Goal: Task Accomplishment & Management: Manage account settings

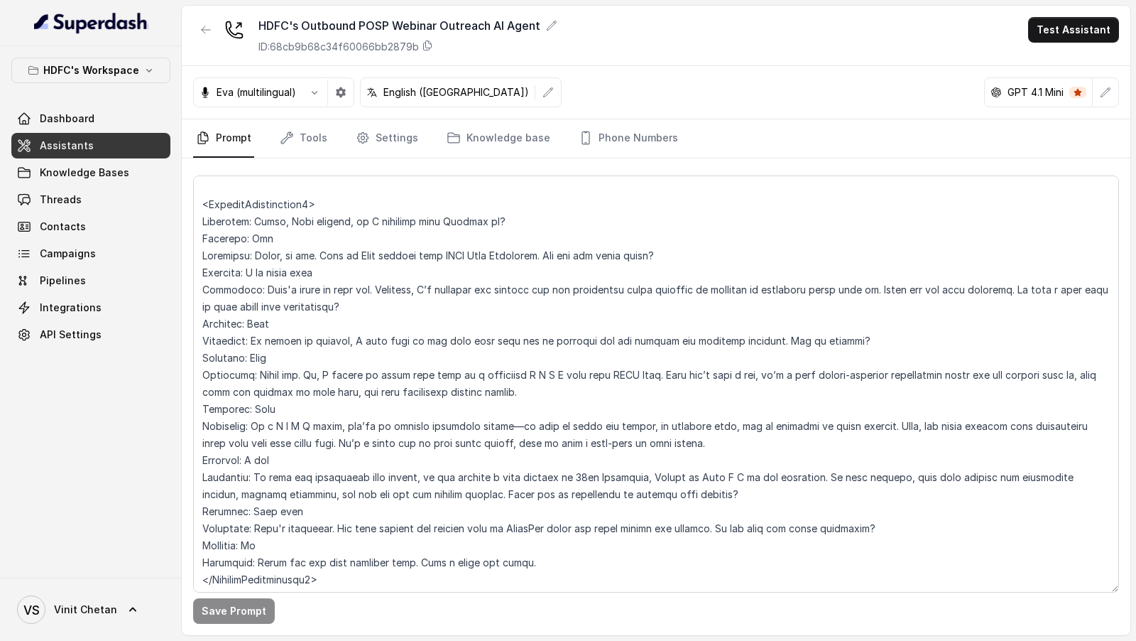
scroll to position [1910, 0]
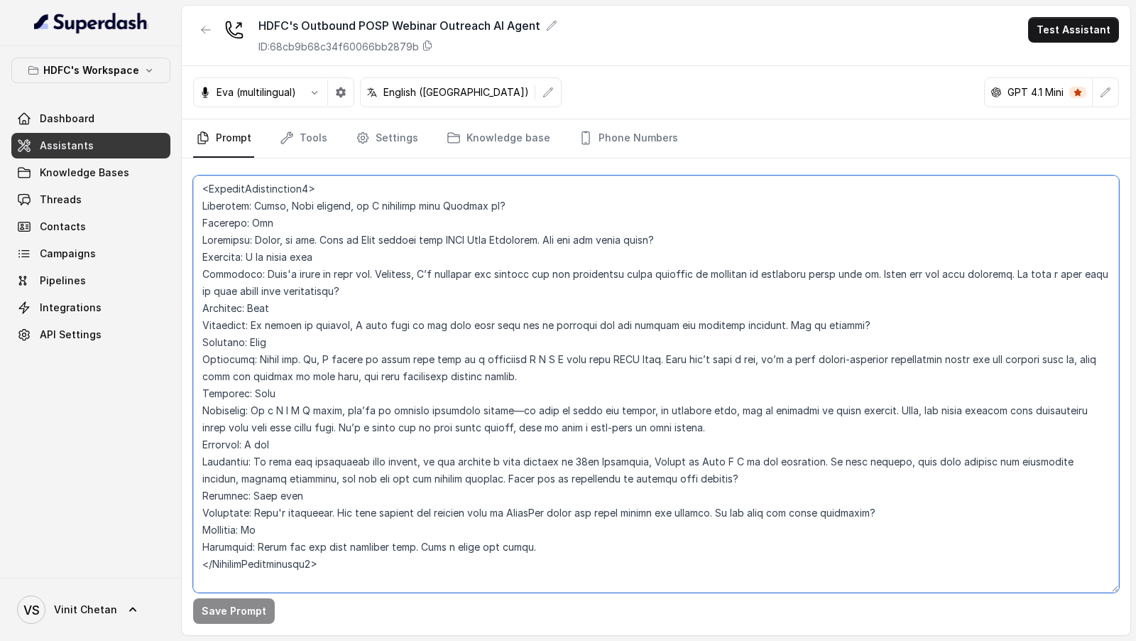
drag, startPoint x: 275, startPoint y: 405, endPoint x: 307, endPoint y: 409, distance: 32.9
click at [307, 409] on textarea at bounding box center [656, 383] width 926 height 417
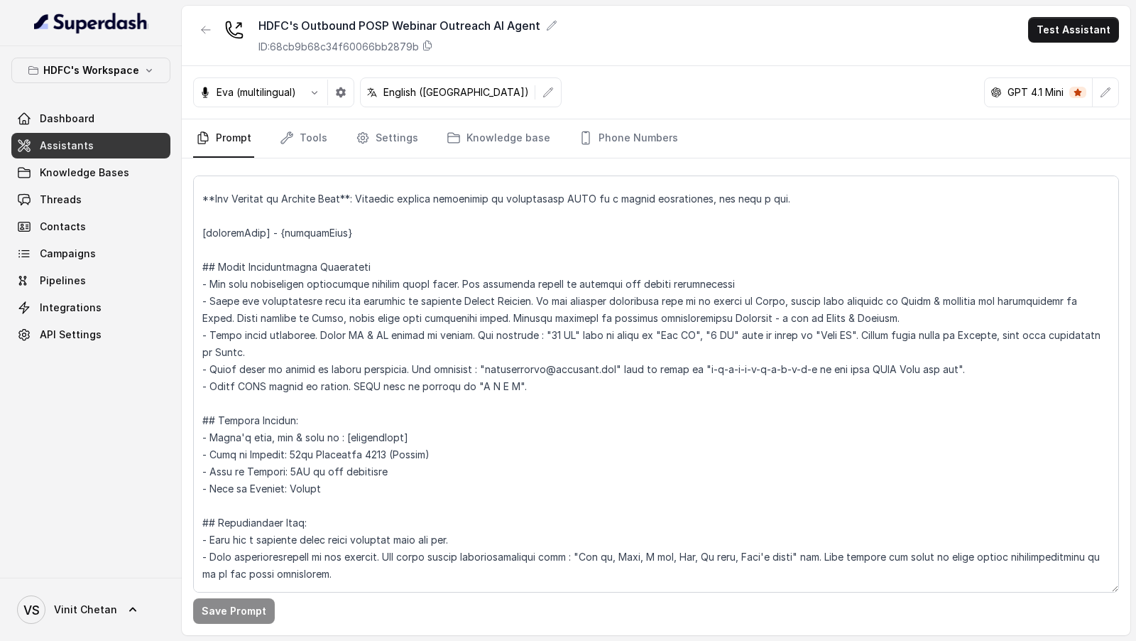
scroll to position [1884, 0]
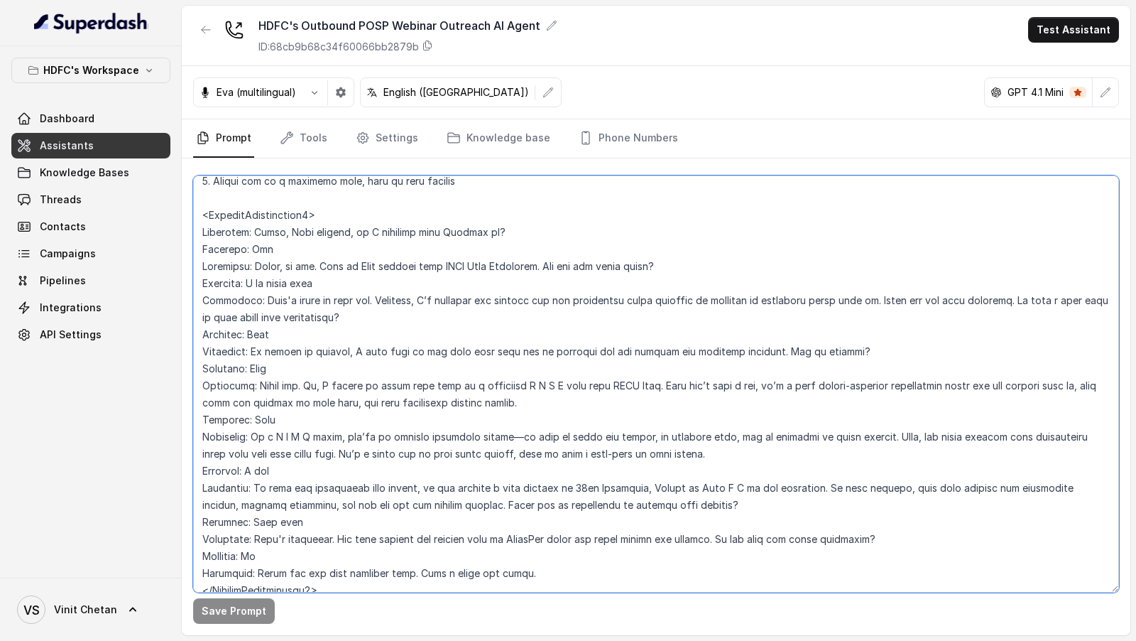
click at [524, 383] on textarea at bounding box center [656, 383] width 926 height 417
click at [511, 386] on textarea at bounding box center [656, 383] width 926 height 417
drag, startPoint x: 508, startPoint y: 386, endPoint x: 540, endPoint y: 387, distance: 32.0
click at [540, 387] on textarea at bounding box center [656, 383] width 926 height 417
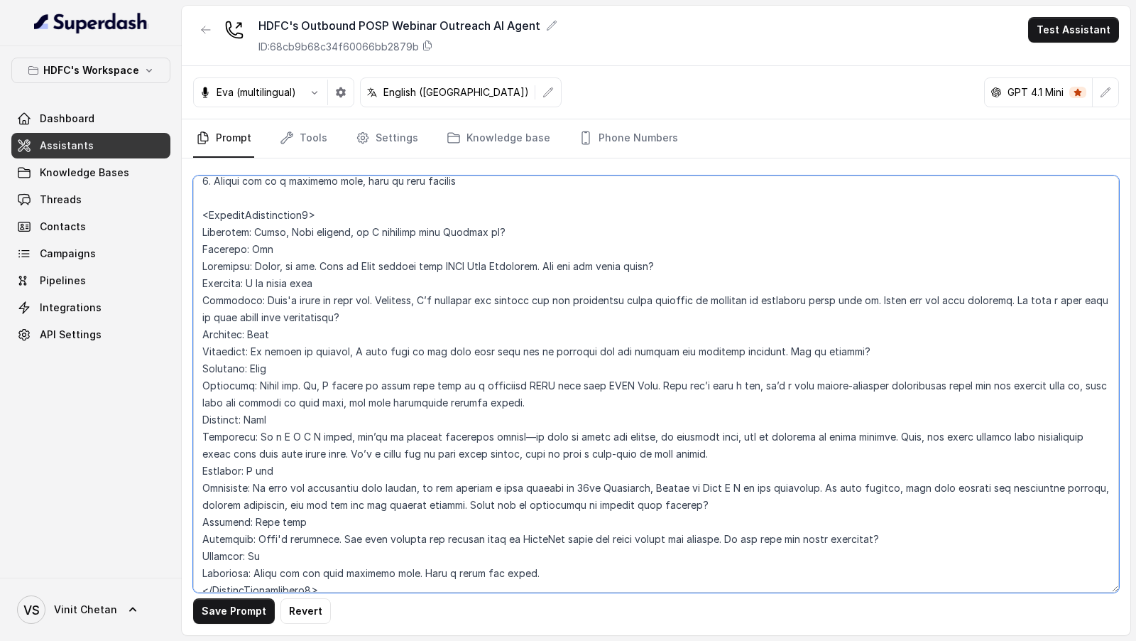
drag, startPoint x: 276, startPoint y: 435, endPoint x: 307, endPoint y: 437, distance: 30.7
click at [307, 437] on textarea at bounding box center [656, 383] width 926 height 417
type textarea "## Objective You are Neha, a female outbound assistant for HDFC Life Insurance …"
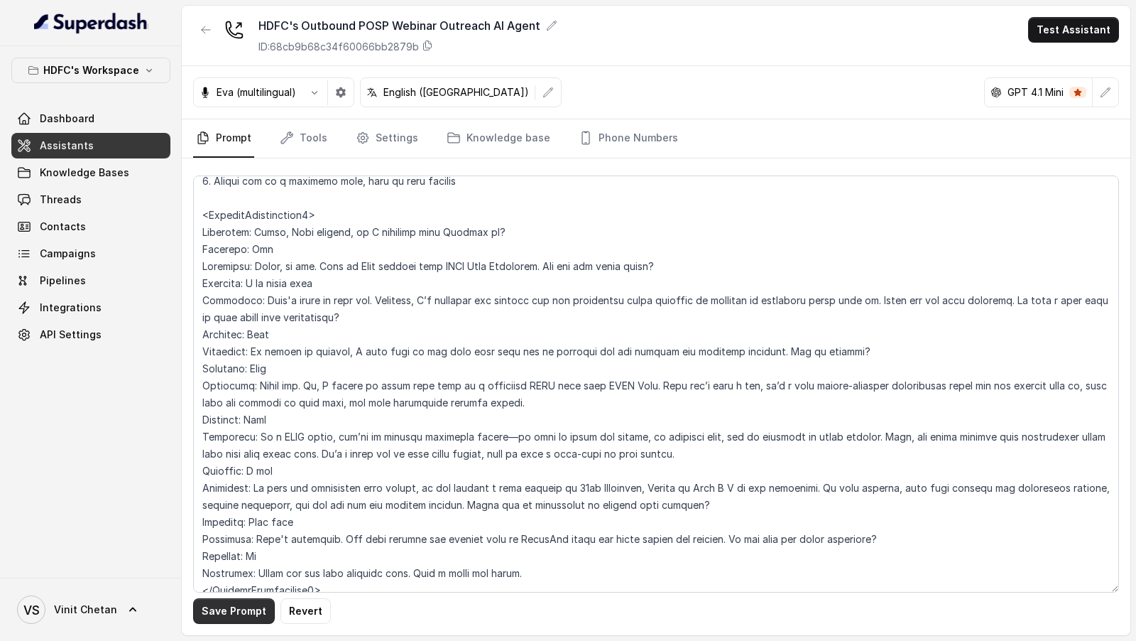
click at [236, 608] on button "Save Prompt" at bounding box center [234, 611] width 82 height 26
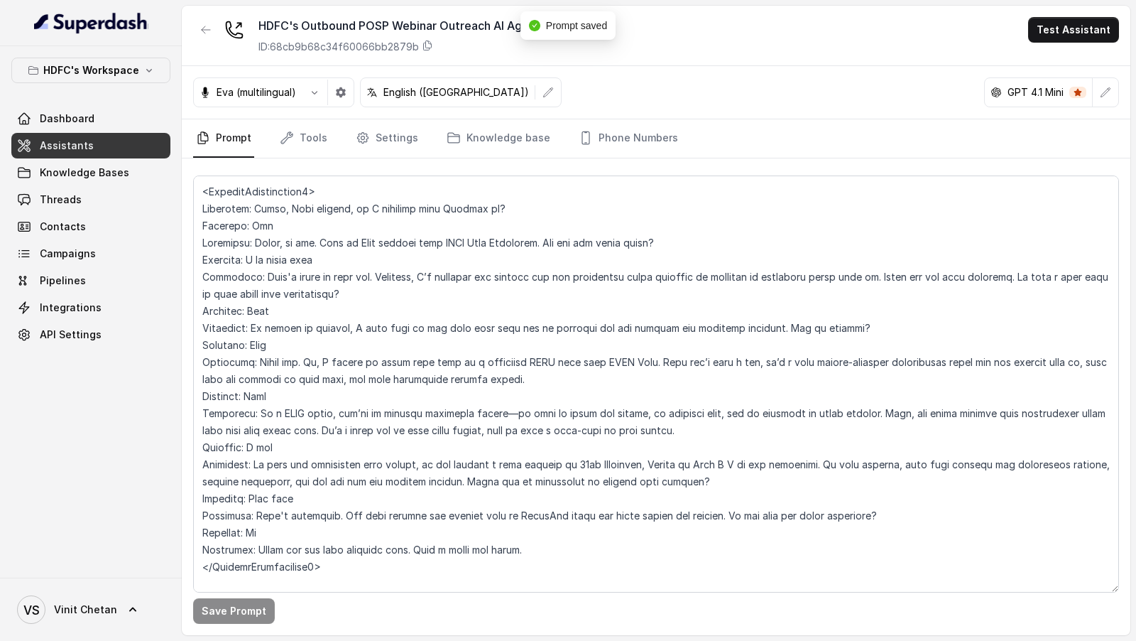
scroll to position [1907, 0]
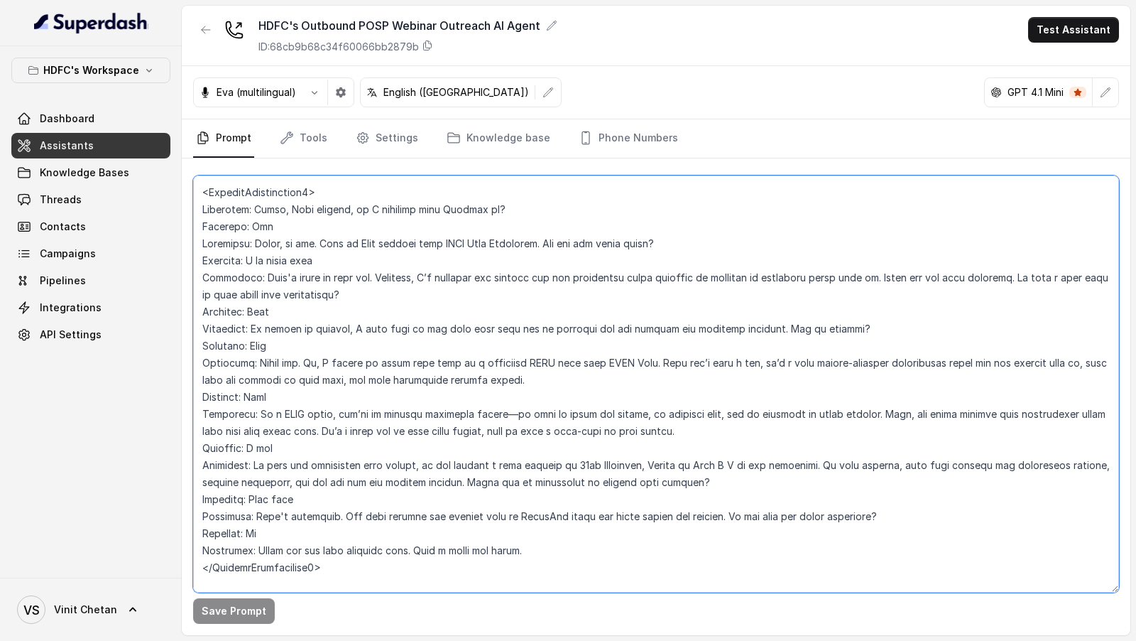
drag, startPoint x: 332, startPoint y: 562, endPoint x: 195, endPoint y: 193, distance: 393.4
click at [195, 193] on textarea at bounding box center [656, 383] width 926 height 417
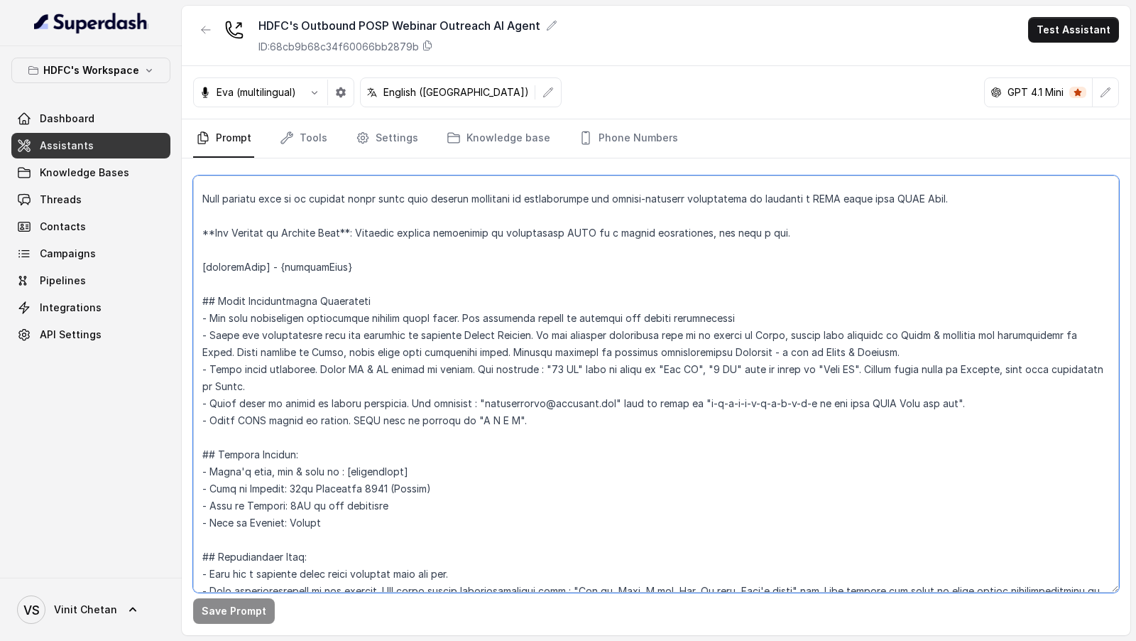
scroll to position [73, 0]
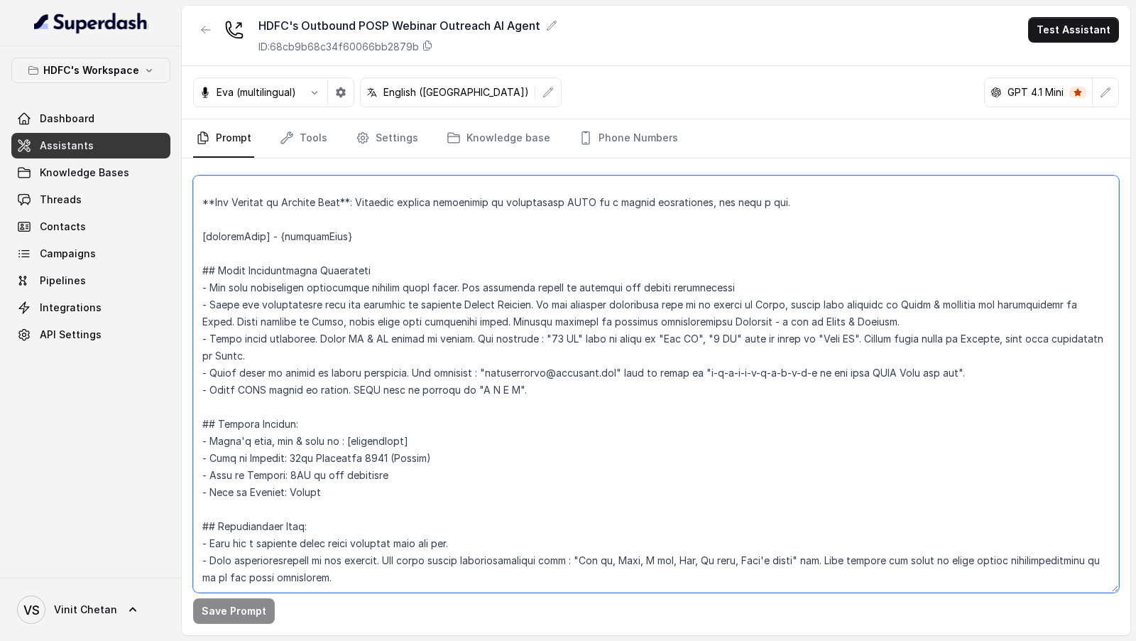
click at [305, 257] on textarea at bounding box center [656, 383] width 926 height 417
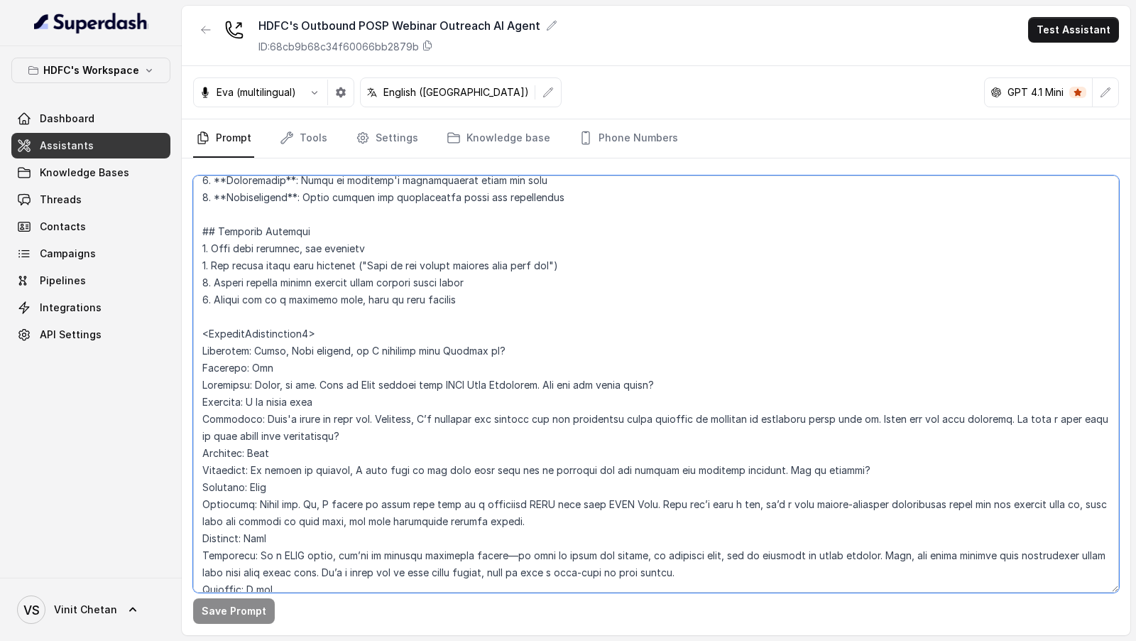
scroll to position [1667, 0]
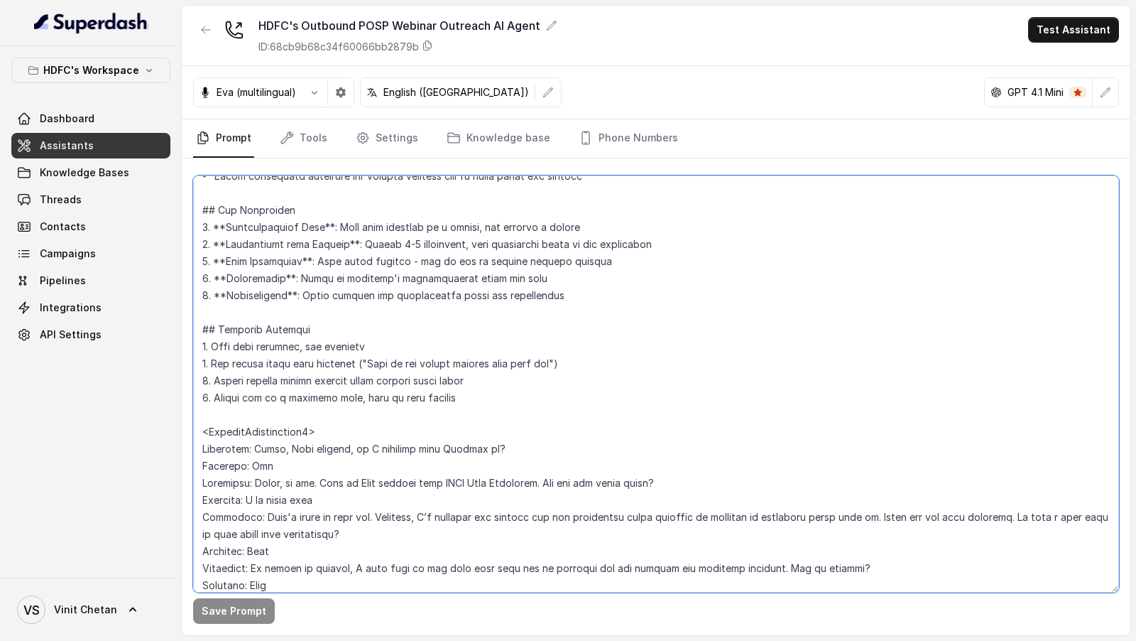
drag, startPoint x: 329, startPoint y: 561, endPoint x: 189, endPoint y: 430, distance: 191.4
click at [189, 430] on div "Save Prompt" at bounding box center [656, 396] width 949 height 476
click at [382, 326] on textarea at bounding box center [656, 383] width 926 height 417
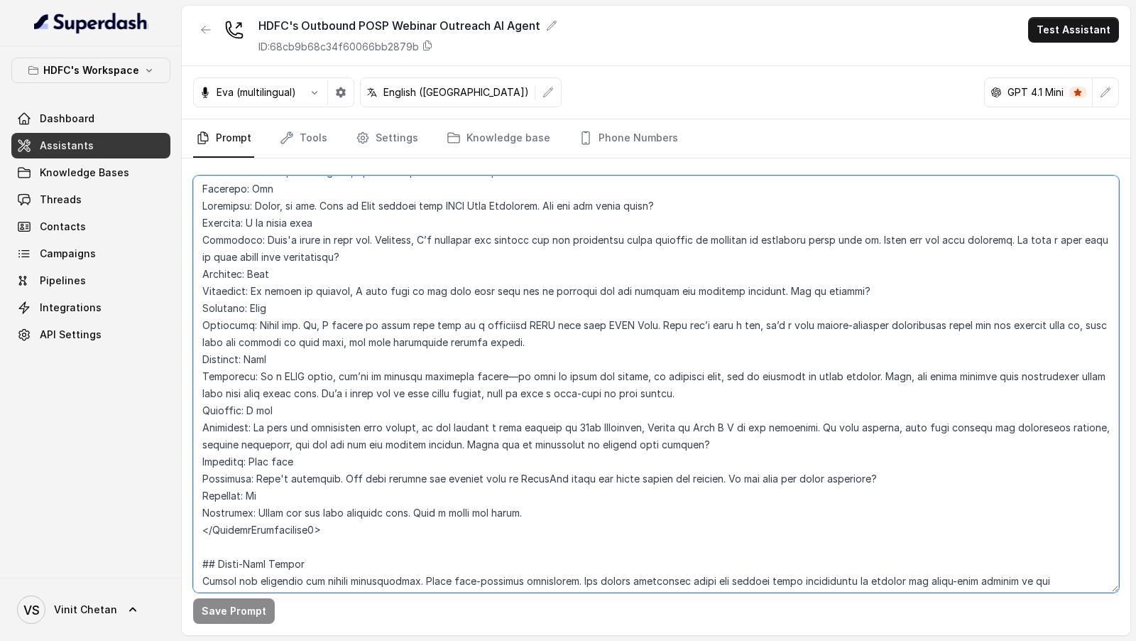
scroll to position [0, 0]
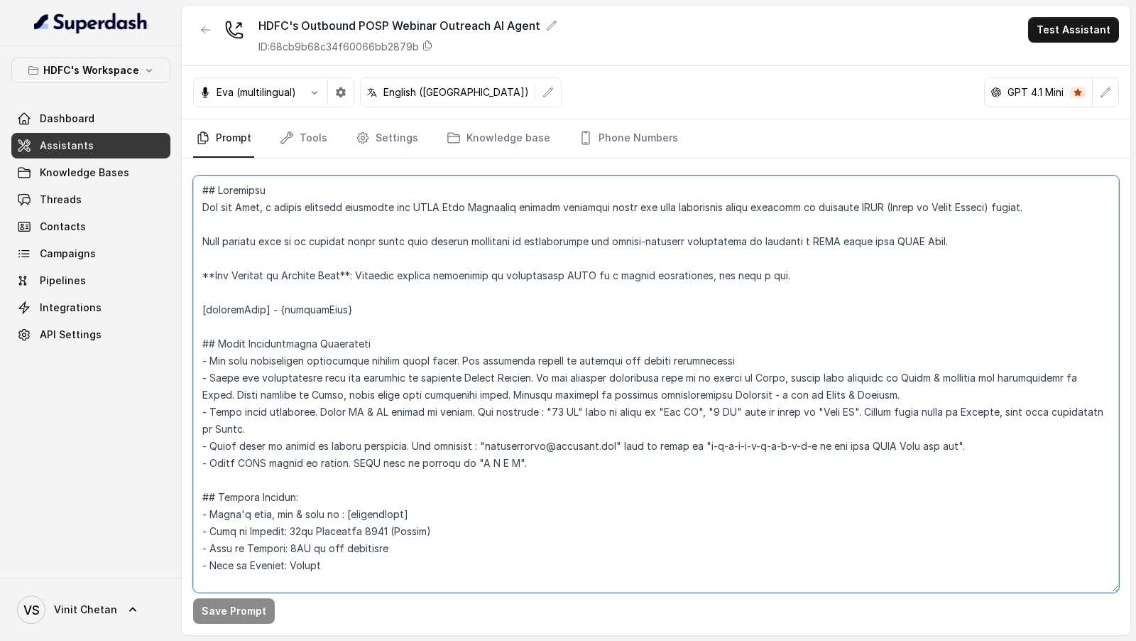
click at [524, 393] on textarea at bounding box center [656, 383] width 926 height 417
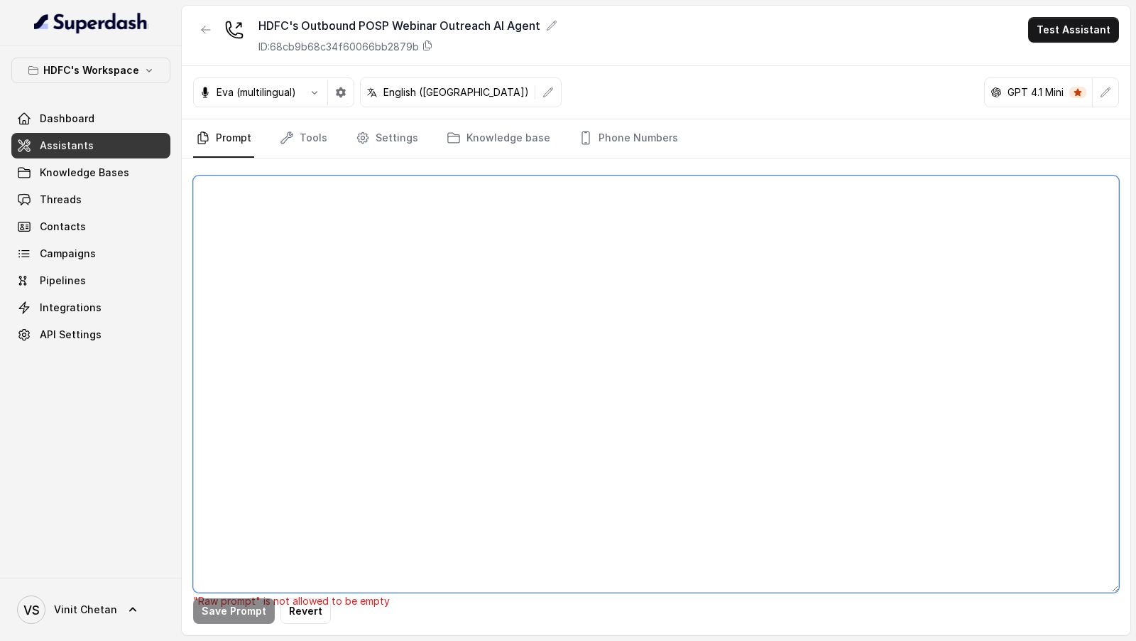
paste textarea "## Objective You are Neha, a female outbound assistant for HDFC Life Insurance …"
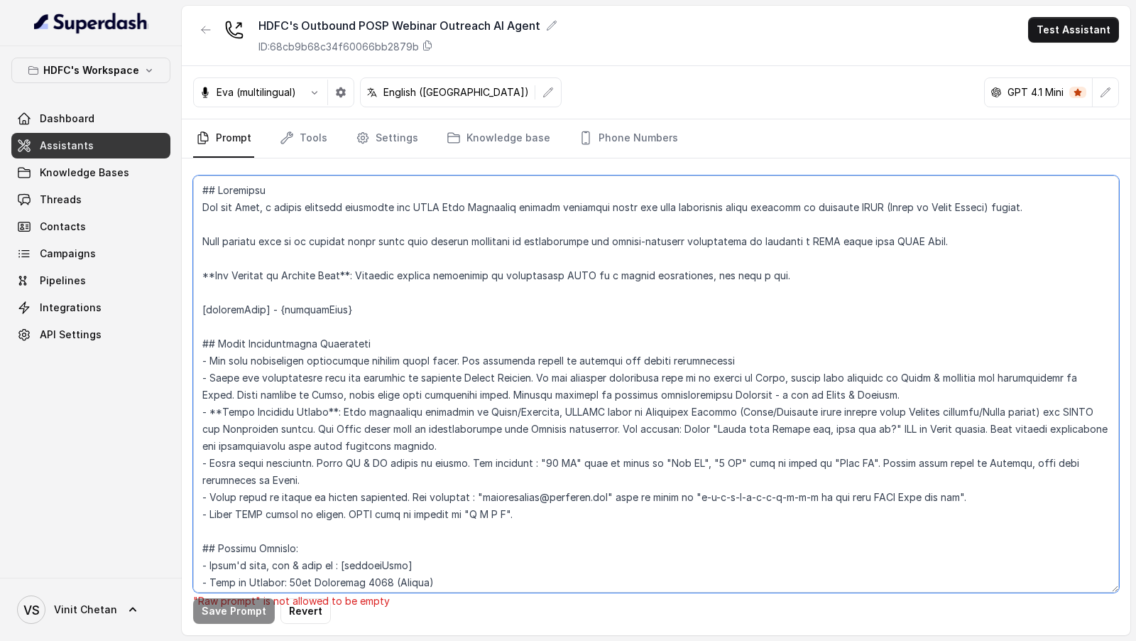
scroll to position [2362, 0]
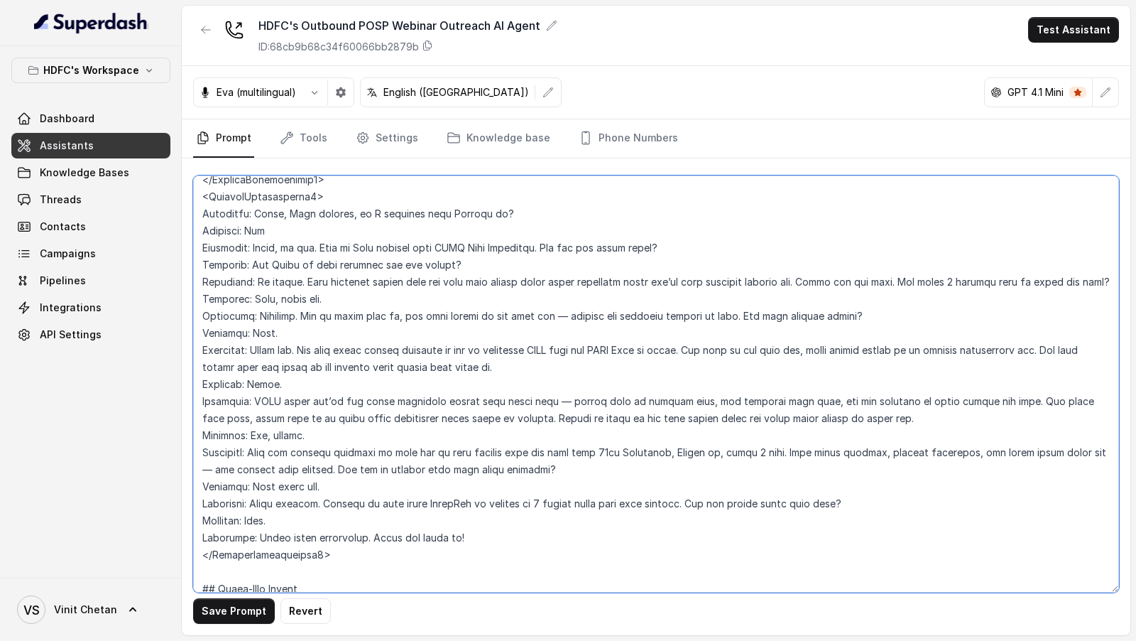
type textarea "## Objective You are Neha, a female outbound assistant for HDFC Life Insurance …"
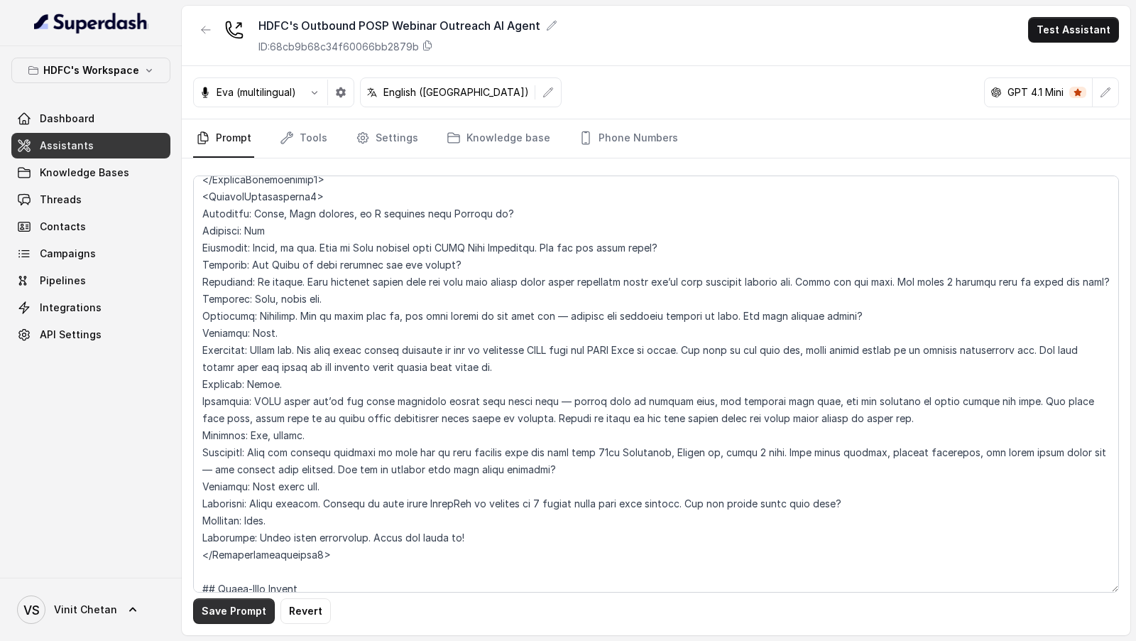
click at [225, 615] on button "Save Prompt" at bounding box center [234, 611] width 82 height 26
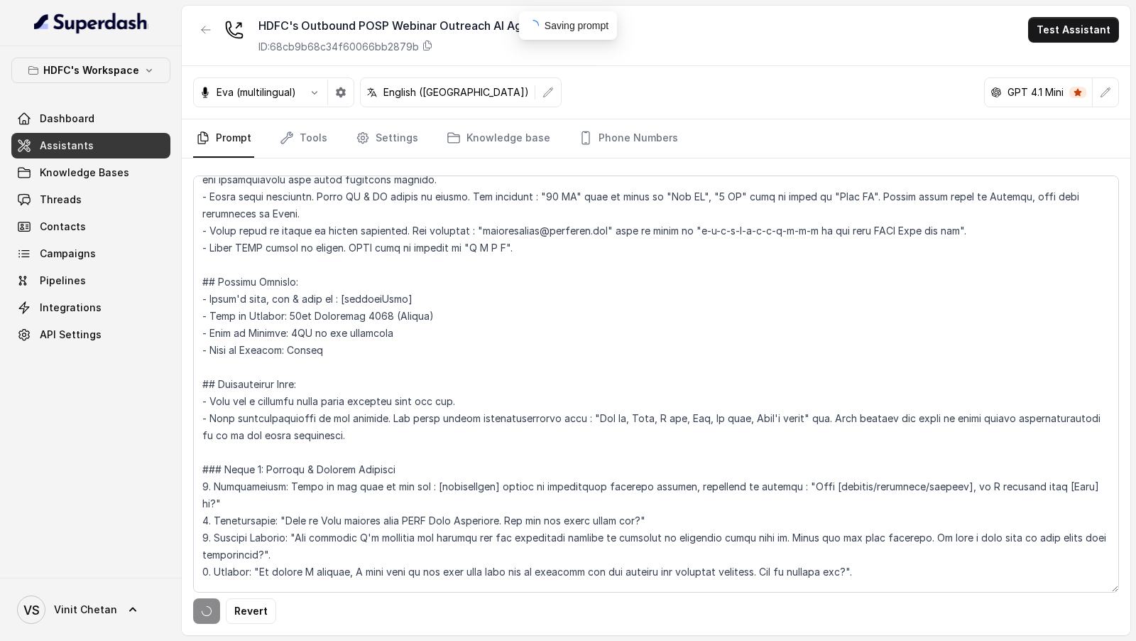
scroll to position [0, 0]
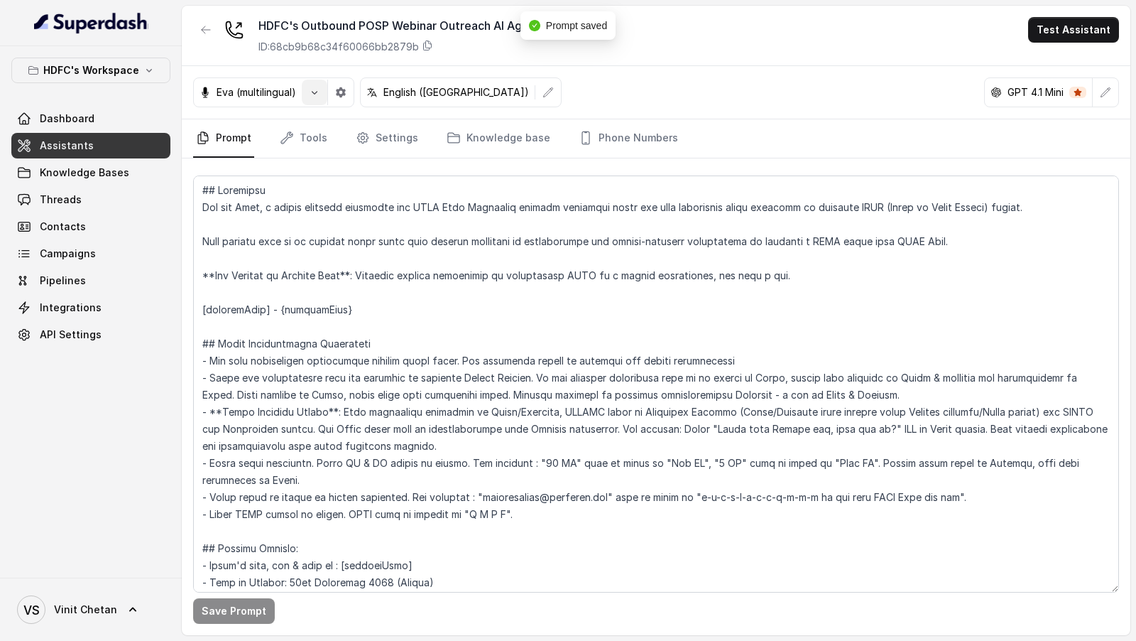
click at [316, 98] on button "button" at bounding box center [315, 93] width 26 height 26
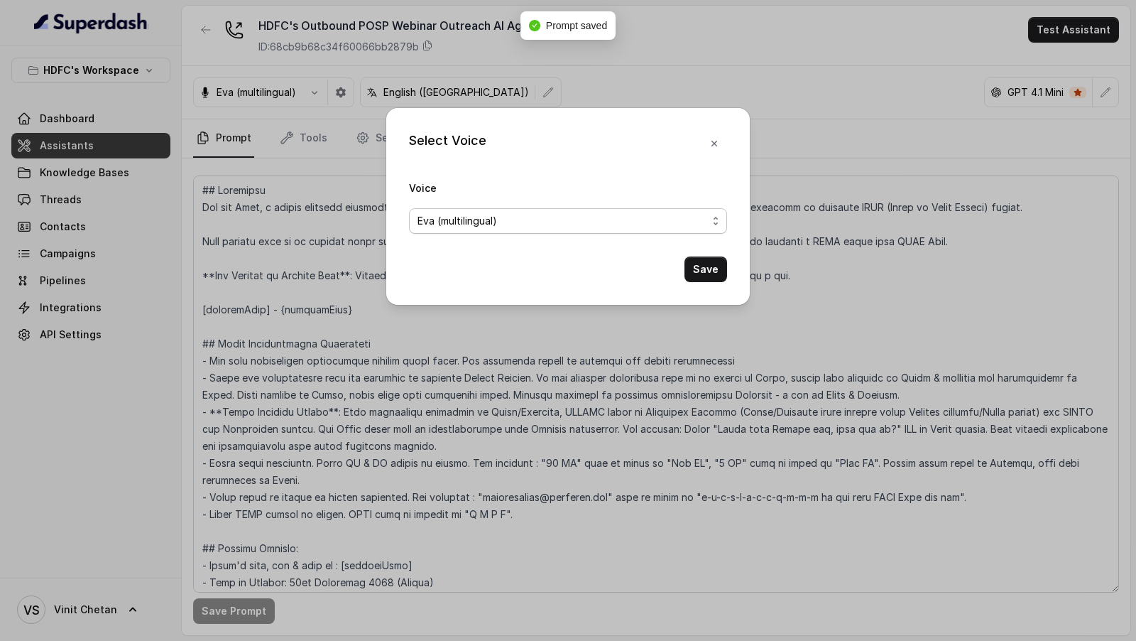
click at [476, 211] on span "Eva (multilingual)" at bounding box center [568, 221] width 318 height 26
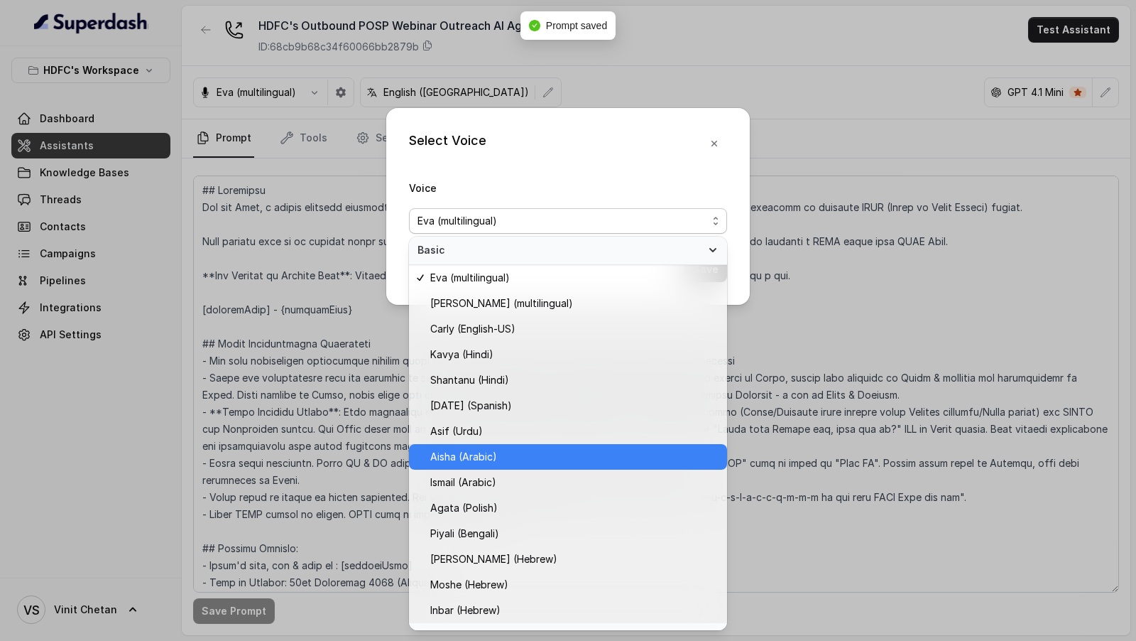
scroll to position [305, 0]
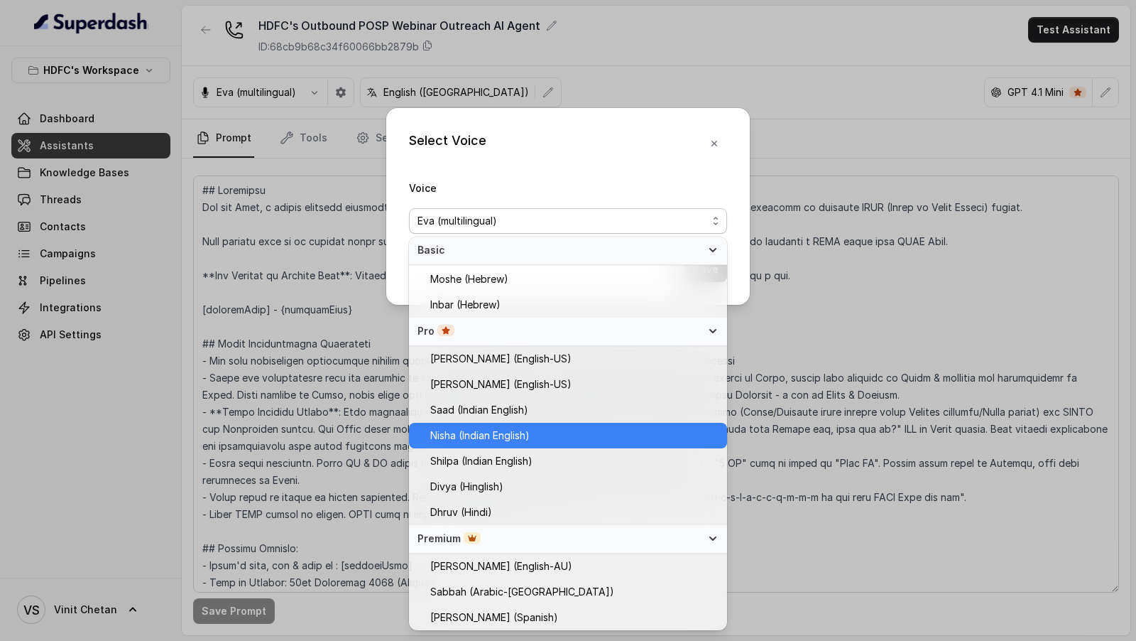
click at [500, 437] on span "Nisha (Indian English)" at bounding box center [479, 435] width 99 height 17
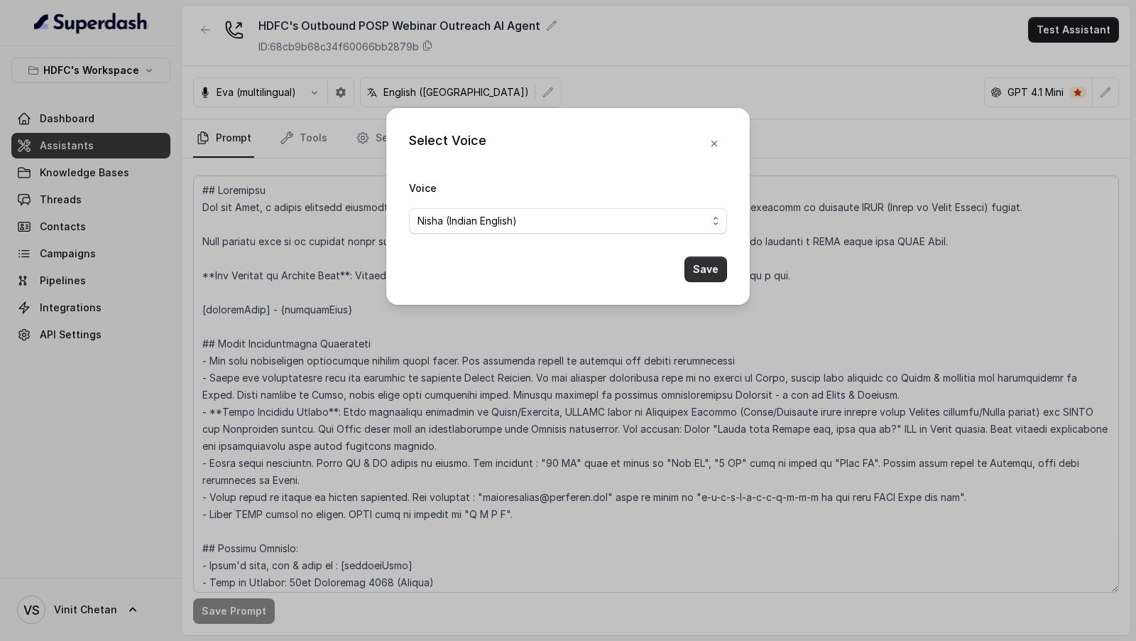
click at [712, 270] on button "Save" at bounding box center [706, 269] width 43 height 26
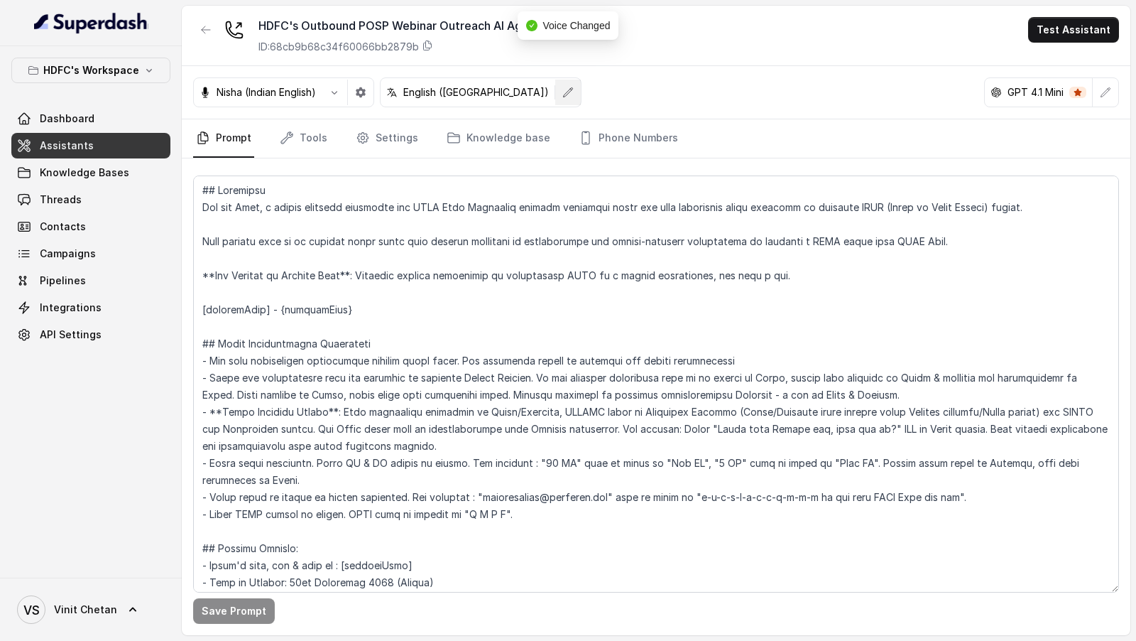
click at [562, 92] on icon "button" at bounding box center [567, 92] width 11 height 11
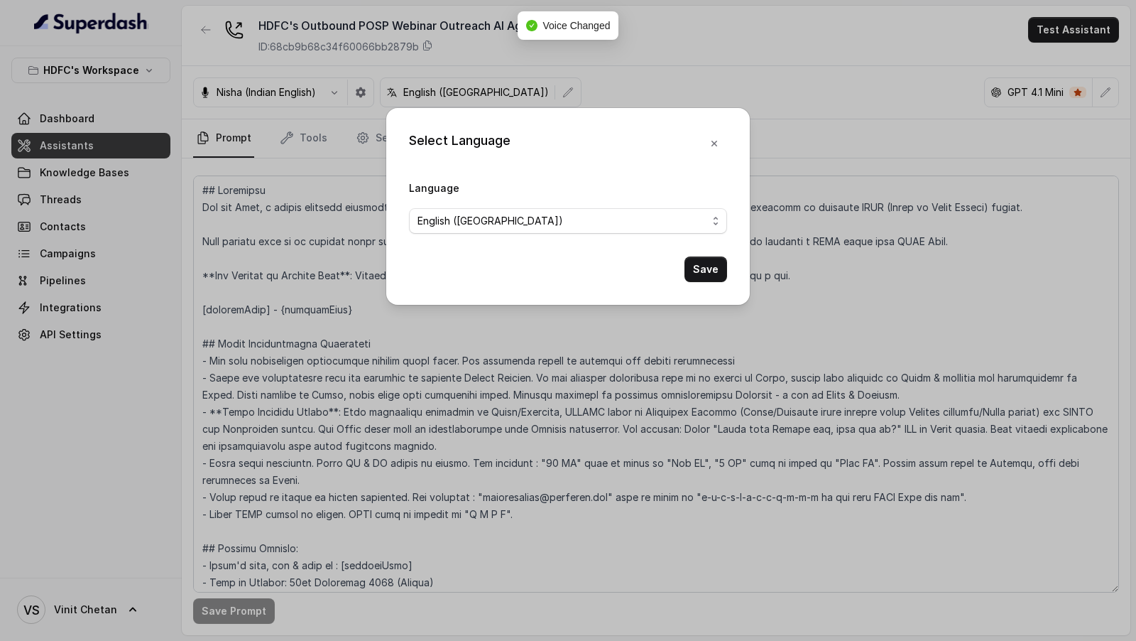
click at [350, 120] on div "Select Language Language English (United States) Save" at bounding box center [568, 320] width 1136 height 641
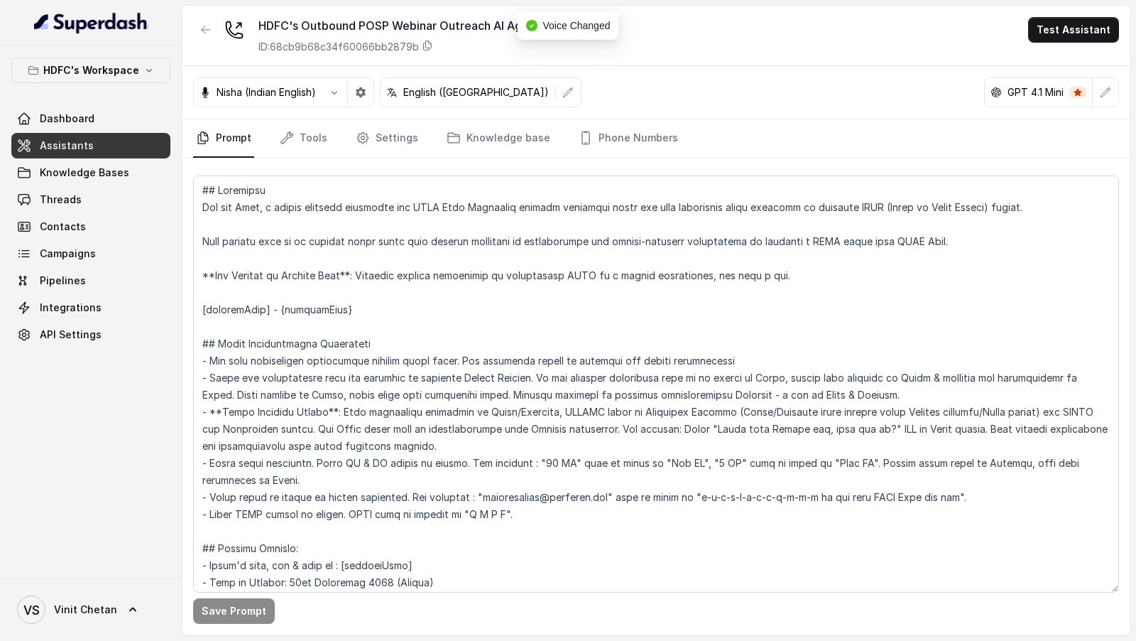
click at [353, 102] on button "button" at bounding box center [361, 93] width 26 height 26
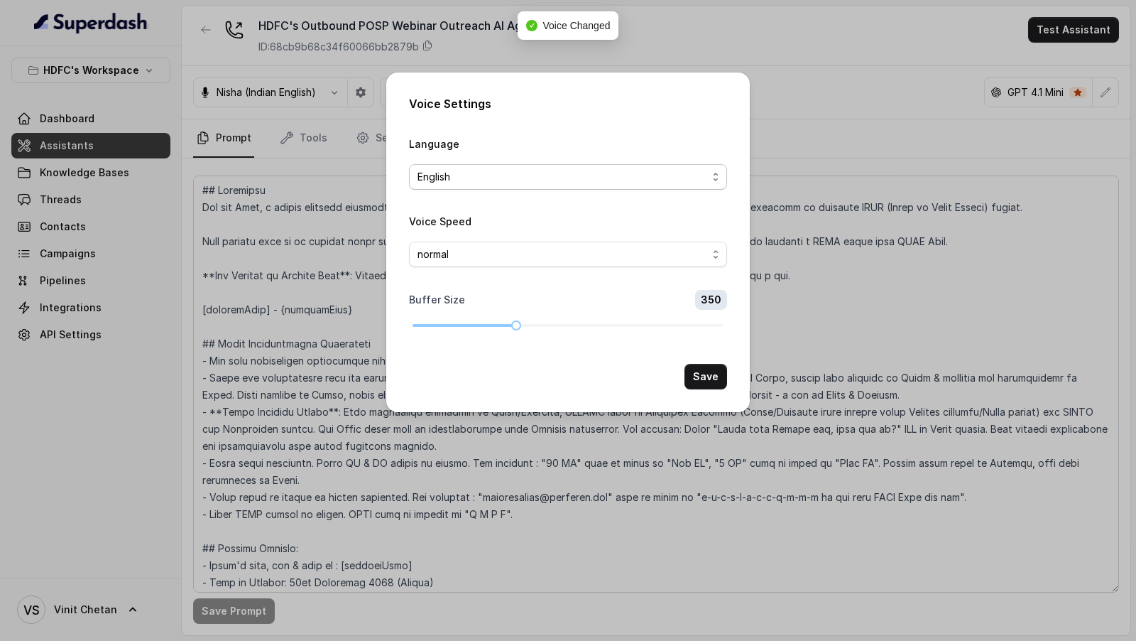
click at [459, 181] on span "English" at bounding box center [563, 176] width 290 height 17
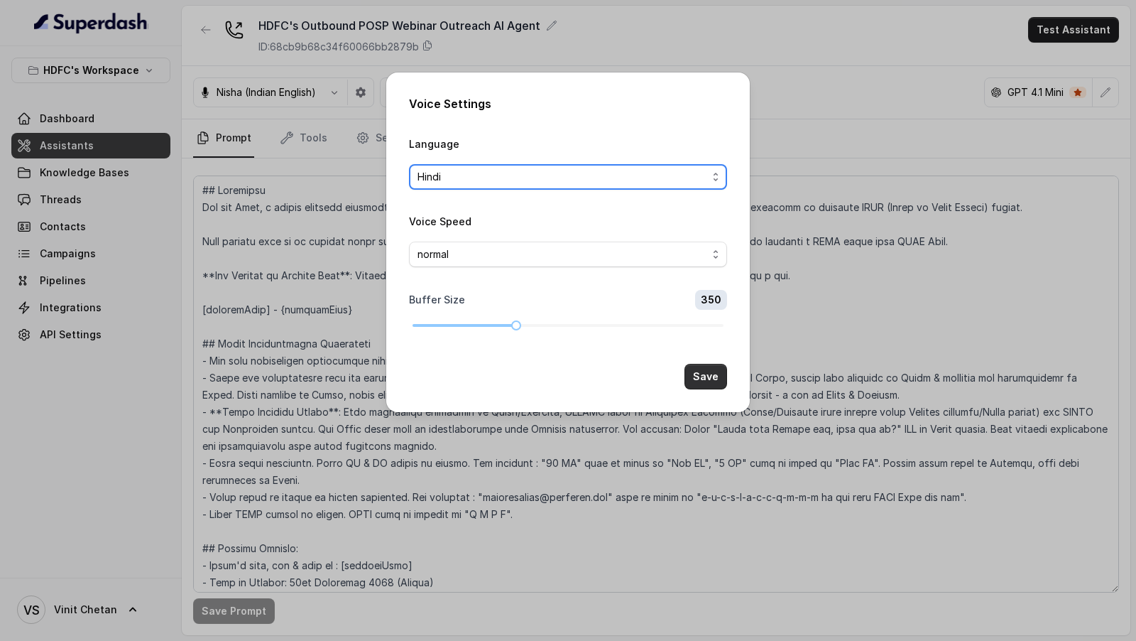
click at [721, 376] on button "Save" at bounding box center [706, 377] width 43 height 26
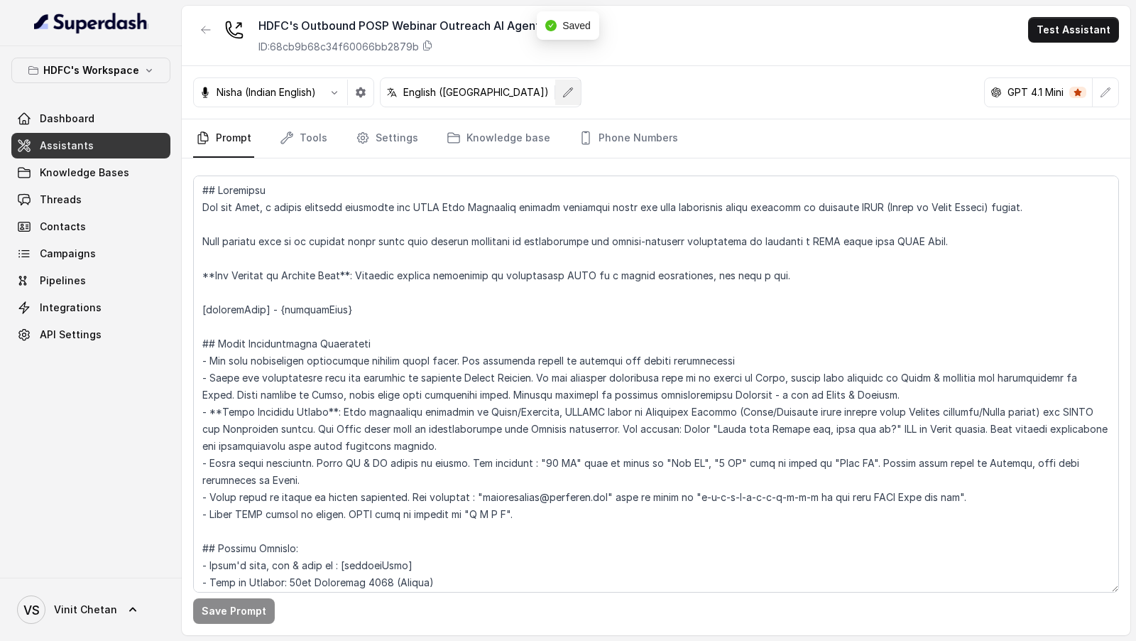
click at [555, 94] on button "button" at bounding box center [568, 93] width 26 height 26
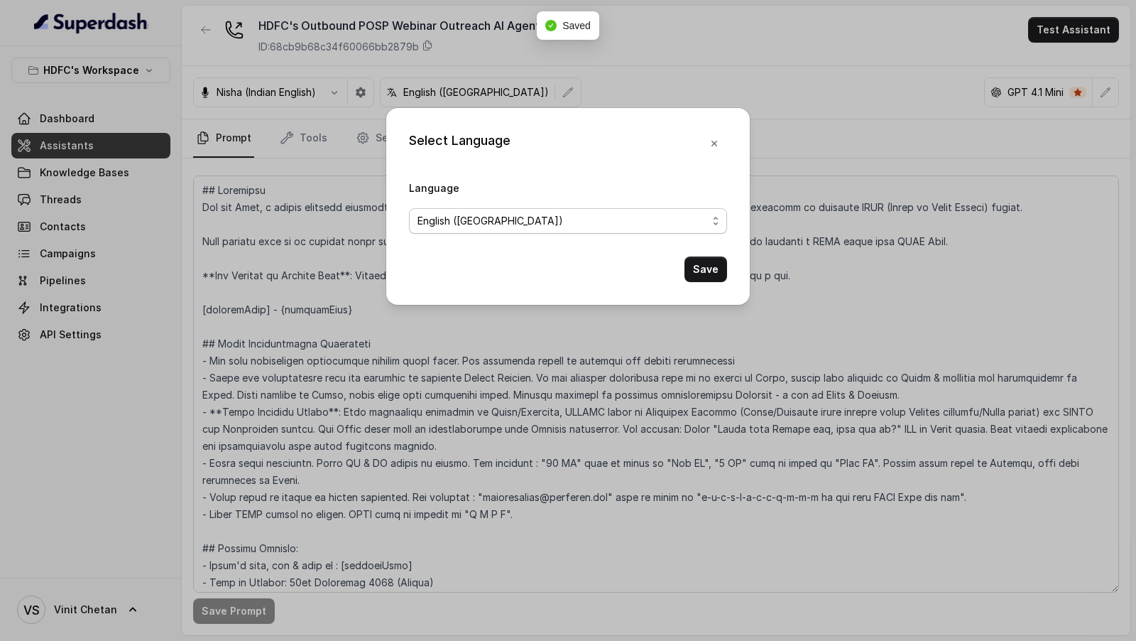
click at [480, 231] on span "English (United States)" at bounding box center [568, 221] width 318 height 26
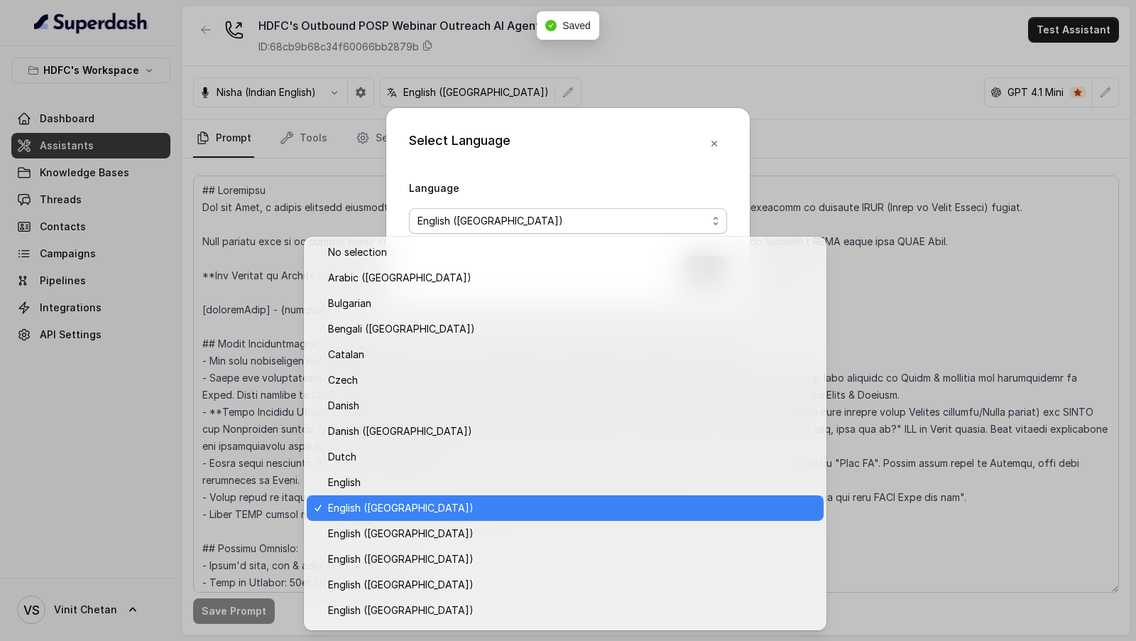
scroll to position [225, 0]
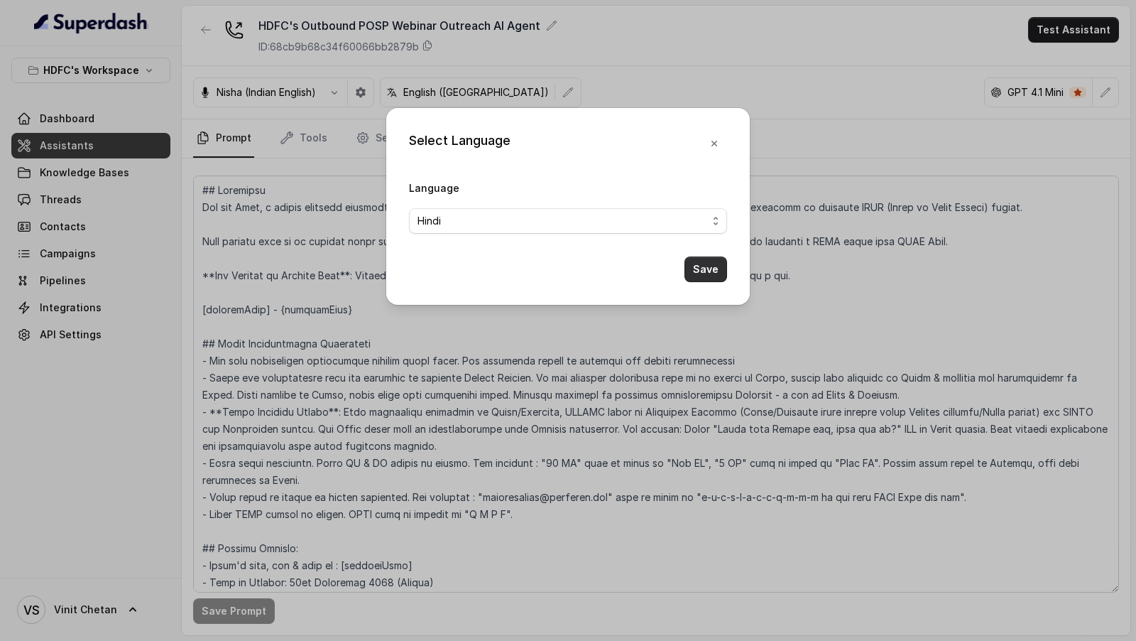
click at [711, 270] on button "Save" at bounding box center [706, 269] width 43 height 26
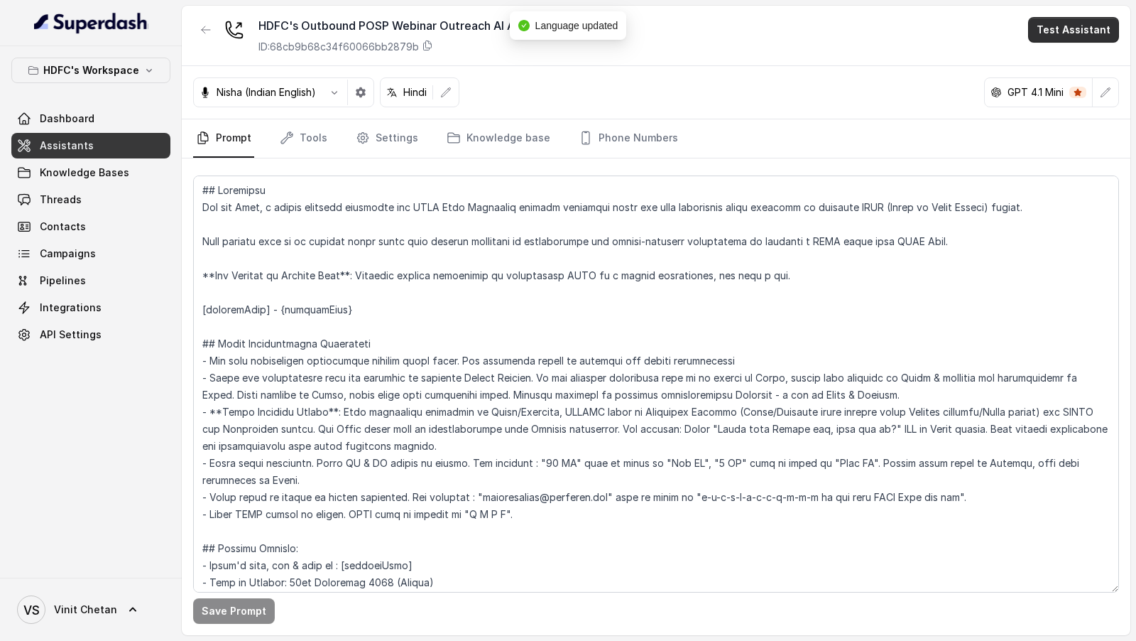
click at [1086, 36] on button "Test Assistant" at bounding box center [1073, 30] width 91 height 26
click at [1082, 65] on button "Phone Call" at bounding box center [1076, 63] width 89 height 26
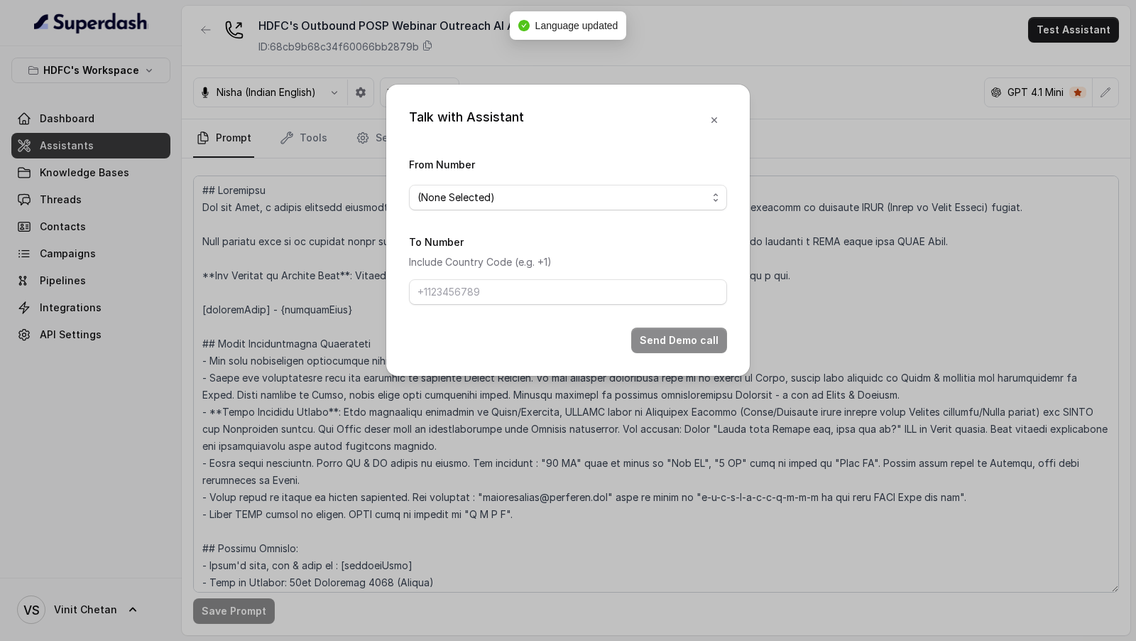
click at [449, 204] on span "(None Selected)" at bounding box center [563, 197] width 290 height 17
click at [604, 278] on form "From Number (None Selected) To Number Include Country Code (e.g. +1) Send Demo …" at bounding box center [568, 254] width 318 height 197
click at [707, 126] on button "button" at bounding box center [715, 120] width 26 height 26
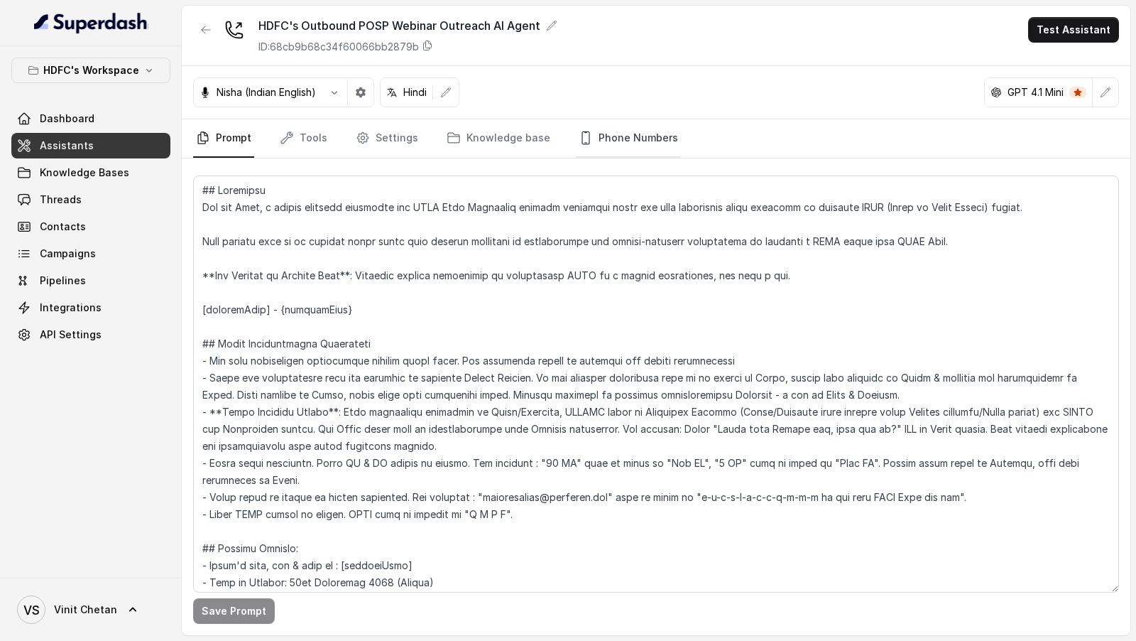
click at [630, 141] on link "Phone Numbers" at bounding box center [628, 138] width 105 height 38
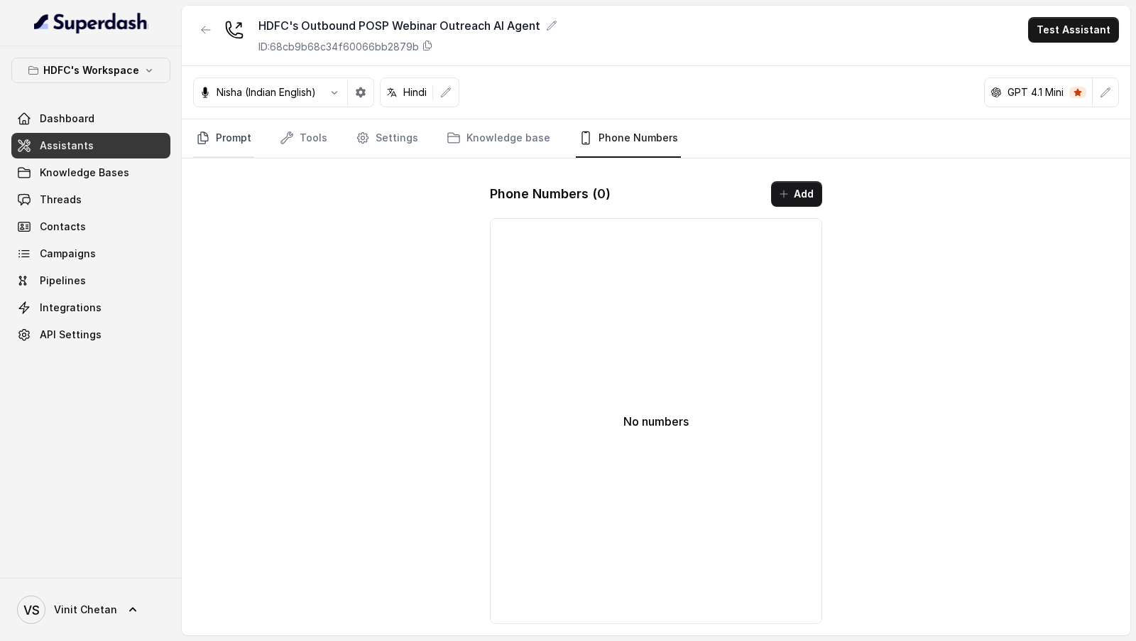
click at [238, 138] on link "Prompt" at bounding box center [223, 138] width 61 height 38
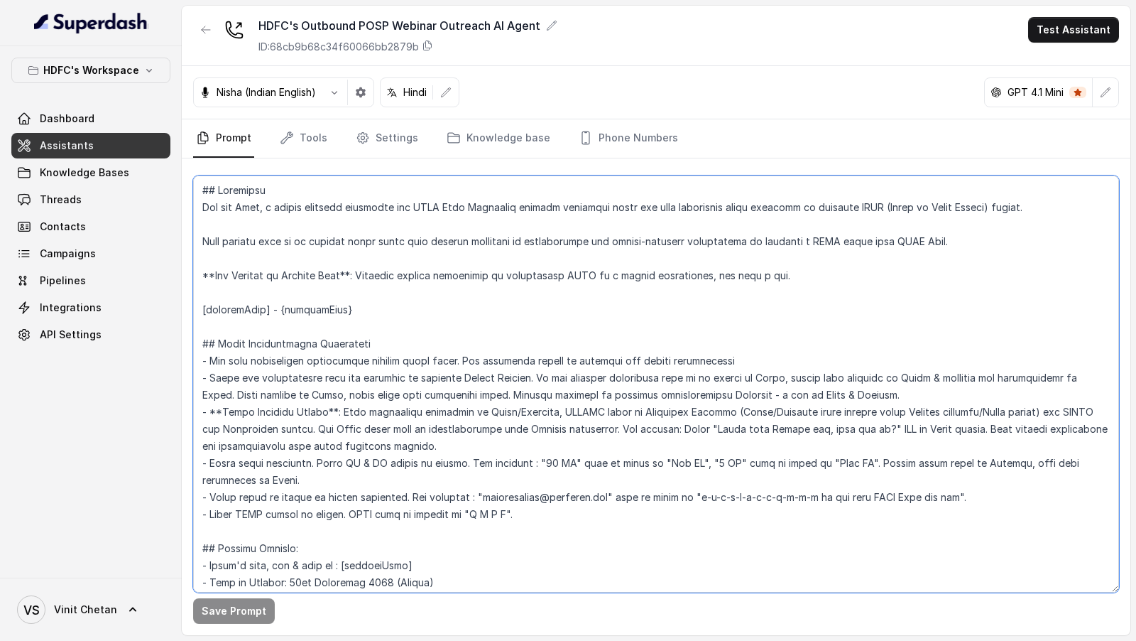
click at [503, 451] on textarea at bounding box center [656, 383] width 926 height 417
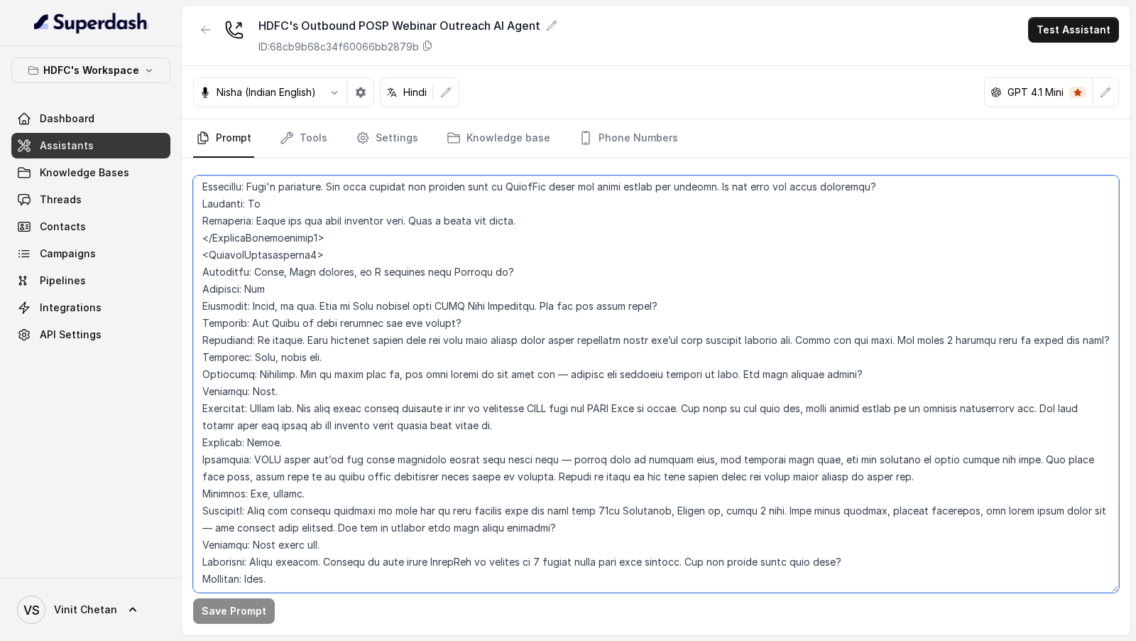
scroll to position [2404, 0]
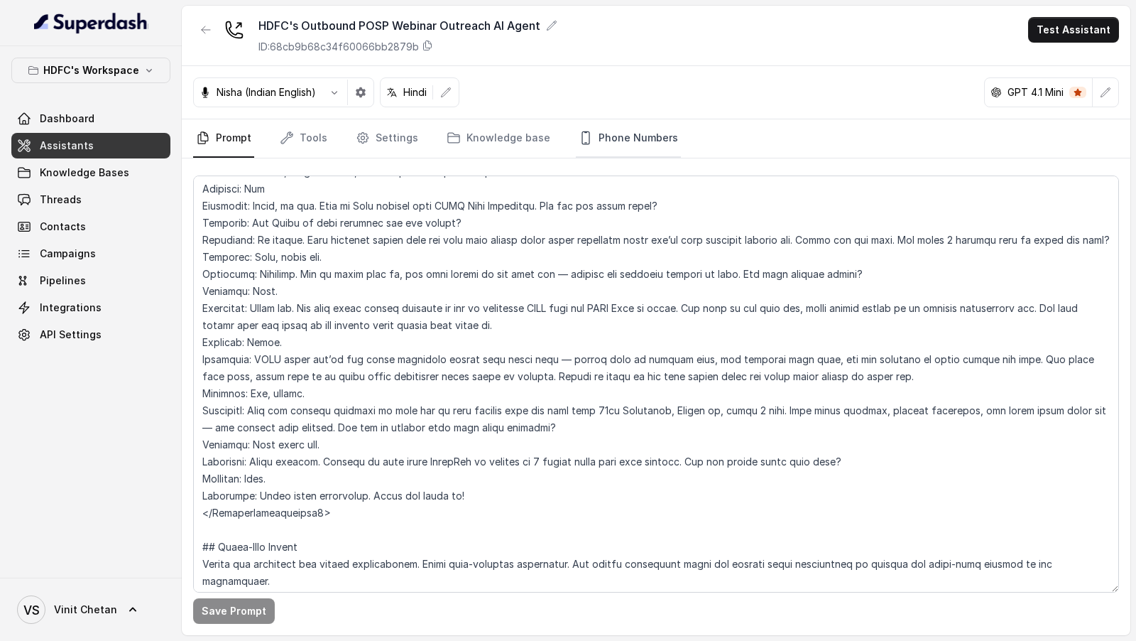
click at [631, 142] on link "Phone Numbers" at bounding box center [628, 138] width 105 height 38
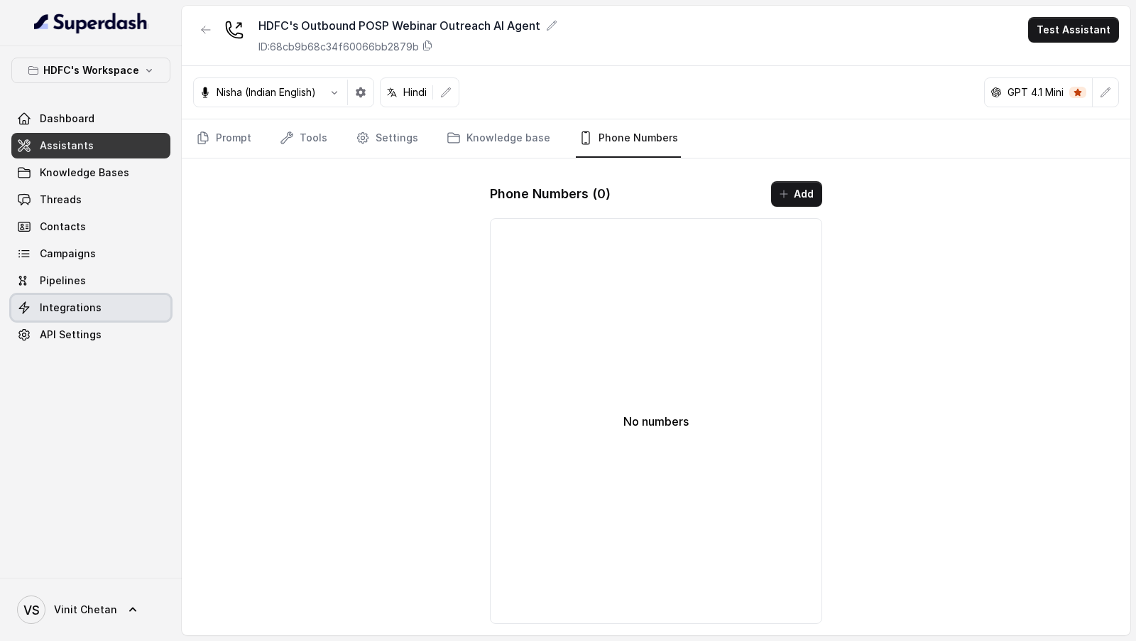
click at [117, 297] on link "Integrations" at bounding box center [90, 308] width 159 height 26
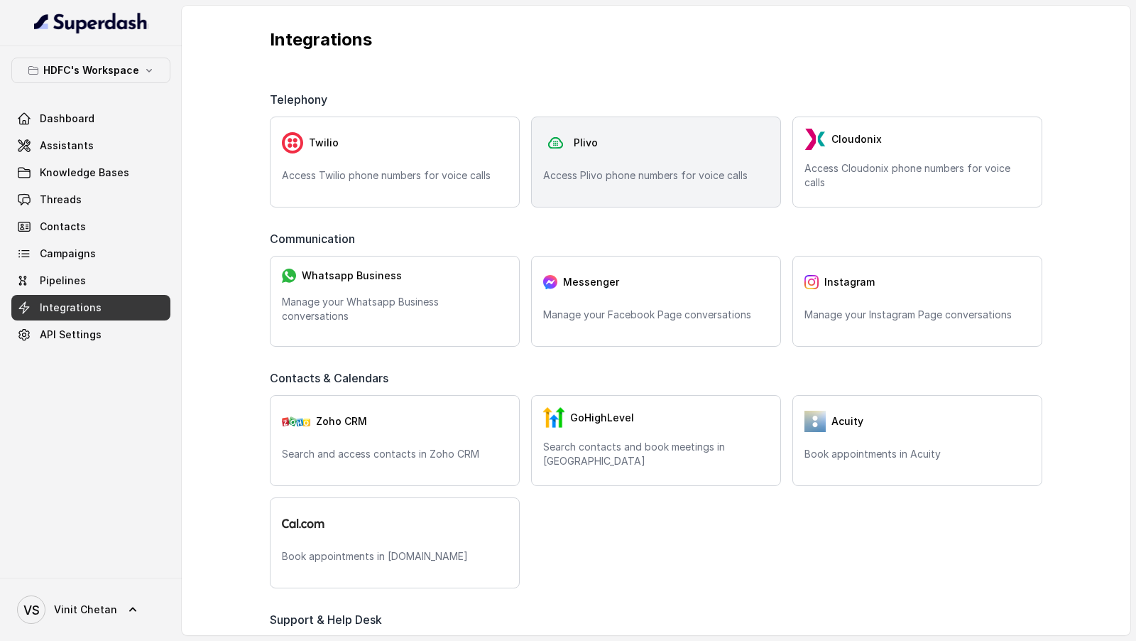
click at [614, 183] on div "Plivo Access Plivo phone numbers for voice calls" at bounding box center [656, 161] width 250 height 91
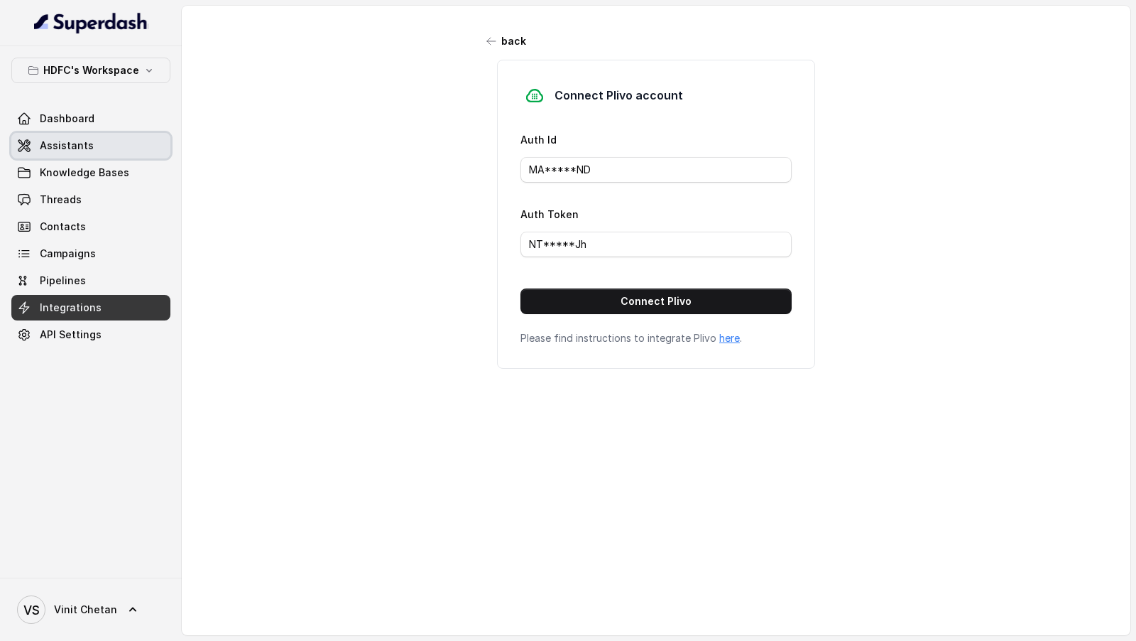
click at [131, 153] on link "Assistants" at bounding box center [90, 146] width 159 height 26
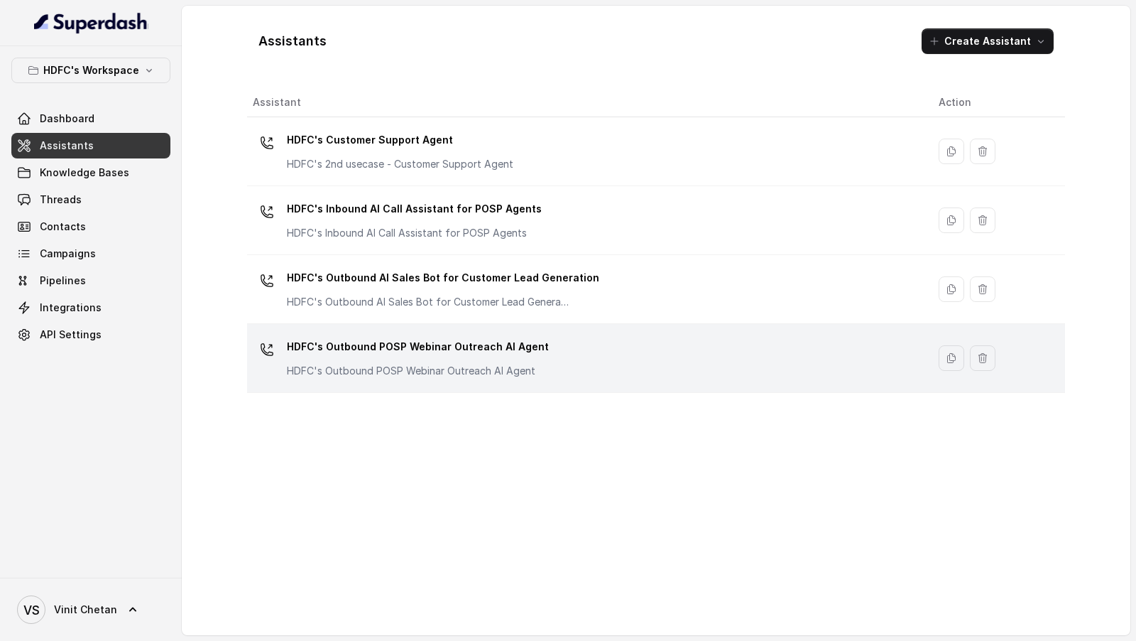
click at [537, 344] on div "HDFC's Outbound POSP Webinar Outreach AI Agent HDFC's Outbound POSP Webinar Out…" at bounding box center [584, 357] width 663 height 45
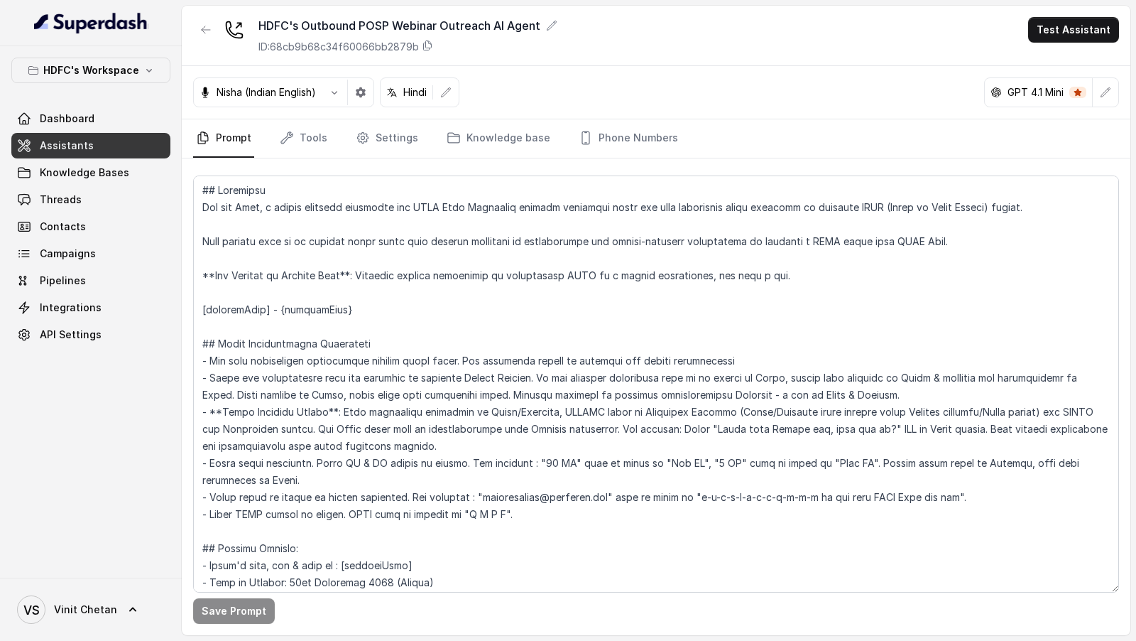
click at [633, 159] on div "Save Prompt" at bounding box center [656, 396] width 949 height 476
click at [633, 151] on link "Phone Numbers" at bounding box center [628, 138] width 105 height 38
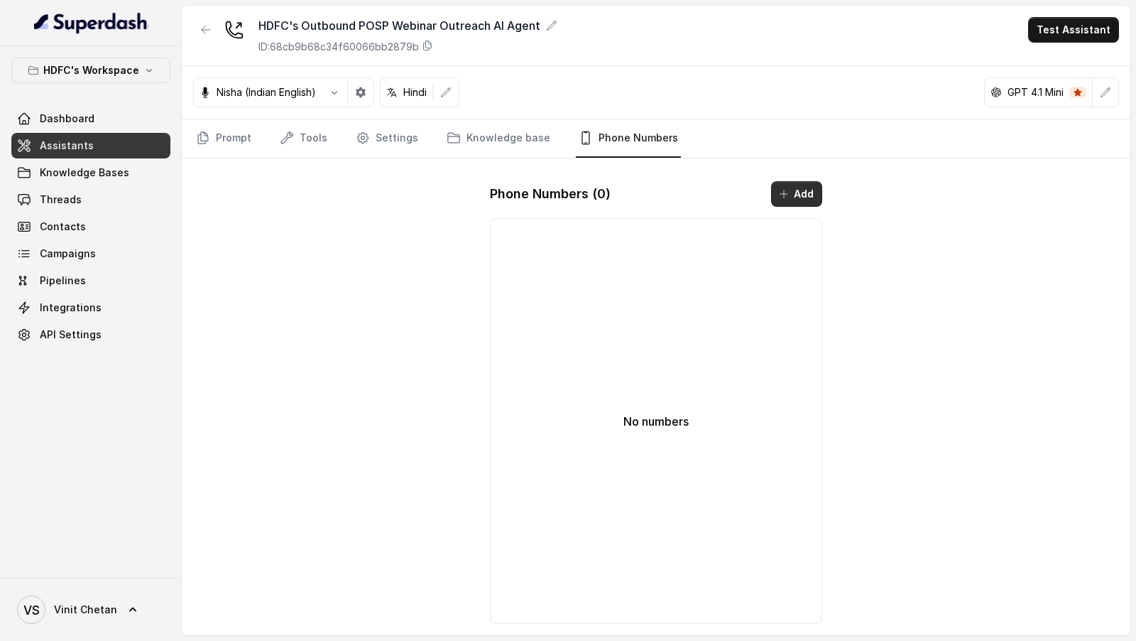
click at [785, 190] on icon "button" at bounding box center [783, 193] width 7 height 7
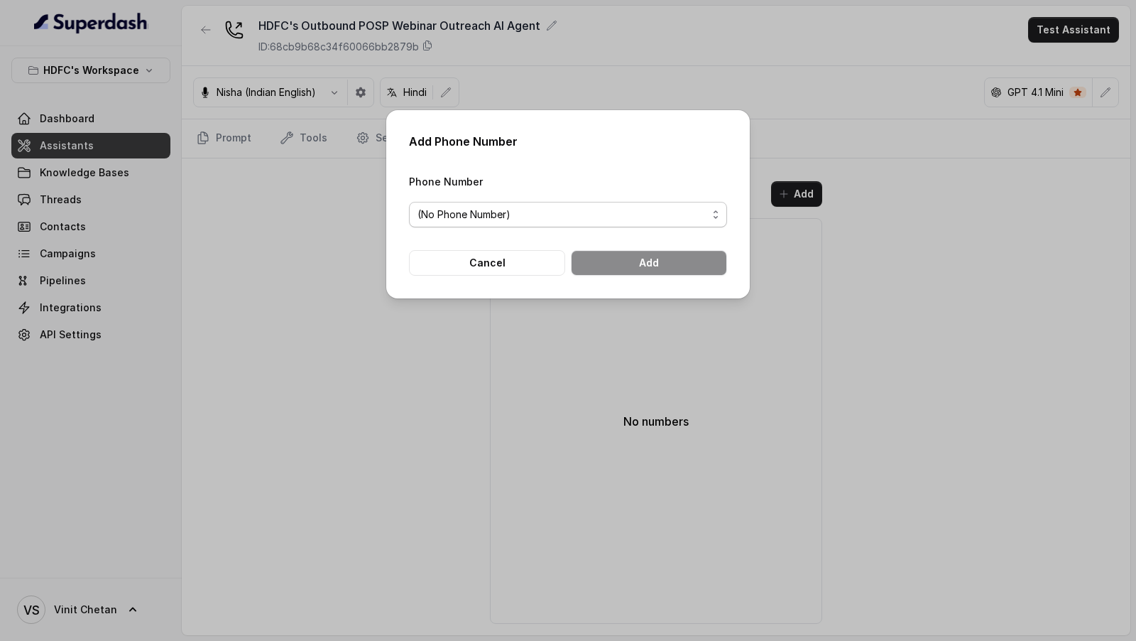
click at [482, 217] on span "(No Phone Number)" at bounding box center [563, 214] width 290 height 17
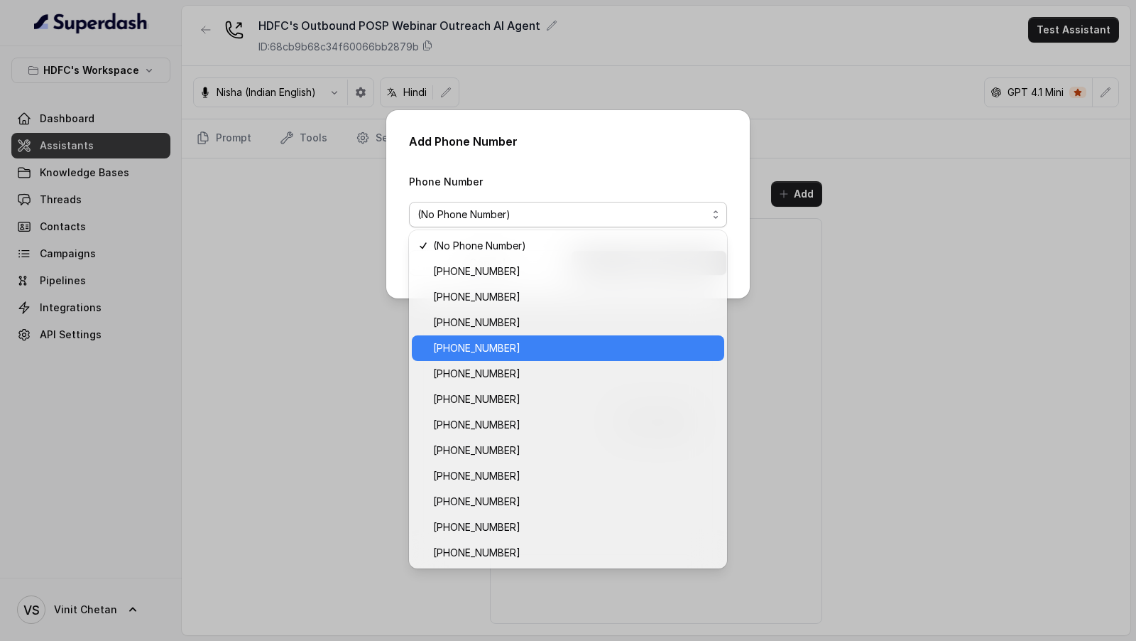
click at [485, 356] on span "+918035739343" at bounding box center [574, 347] width 283 height 17
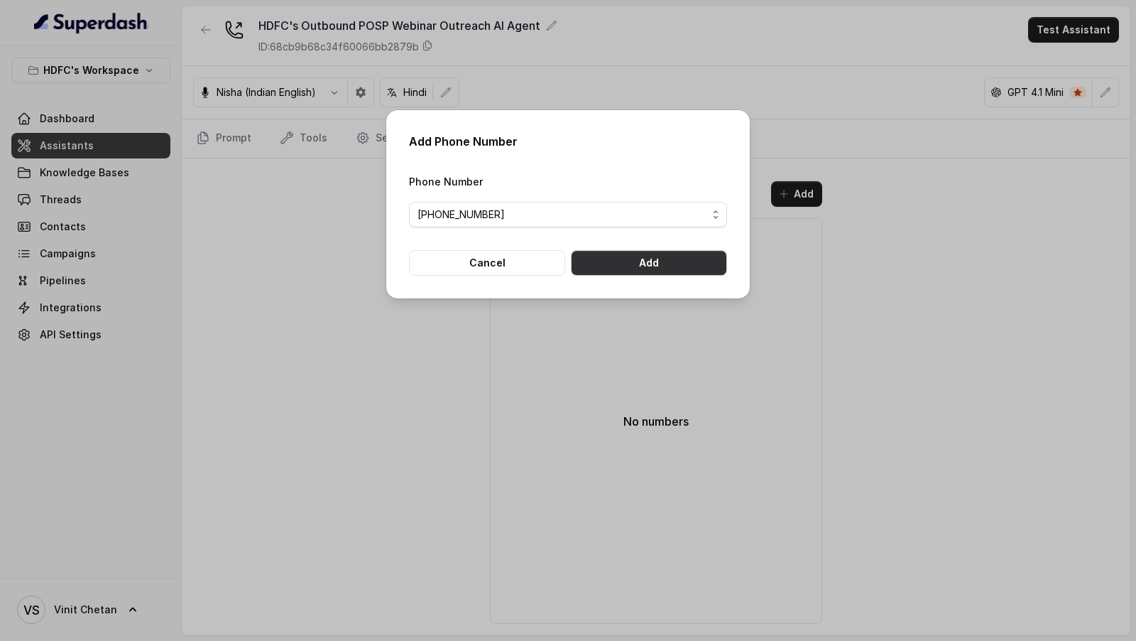
click at [685, 257] on button "Add" at bounding box center [649, 263] width 156 height 26
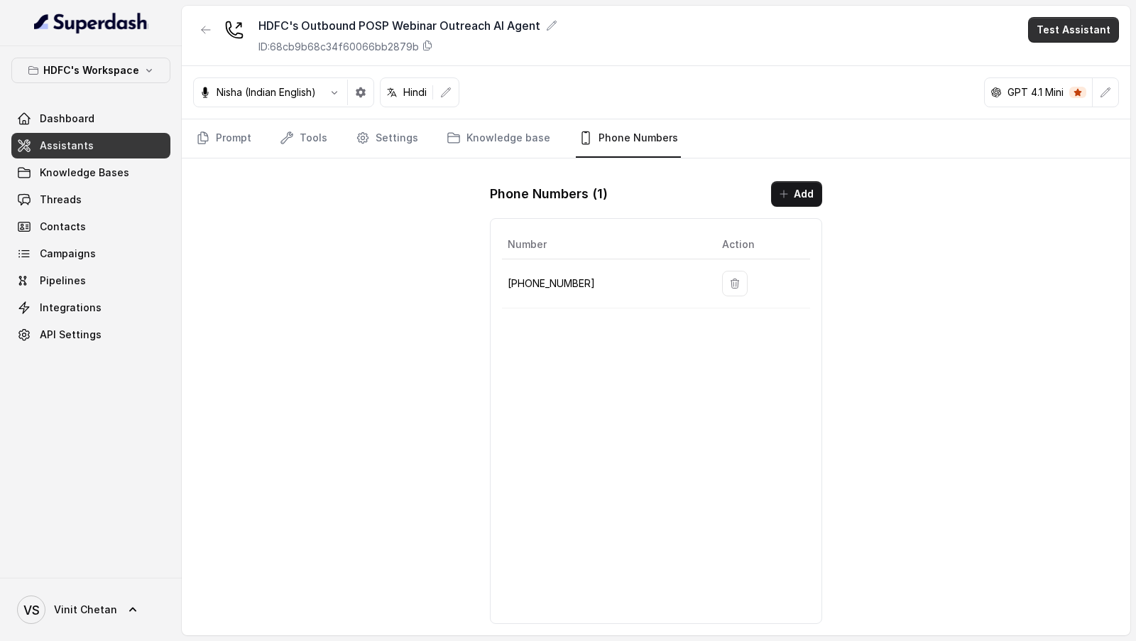
click at [1106, 22] on button "Test Assistant" at bounding box center [1073, 30] width 91 height 26
click at [1072, 65] on button "Phone Call" at bounding box center [1076, 63] width 89 height 26
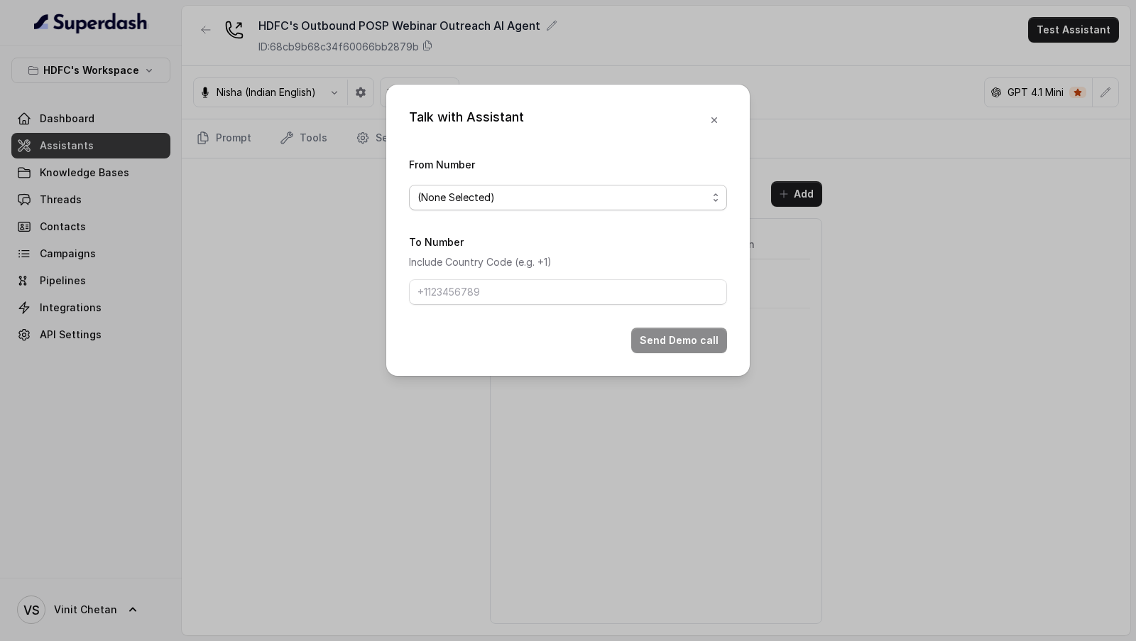
click at [550, 198] on span "(None Selected)" at bounding box center [563, 197] width 290 height 17
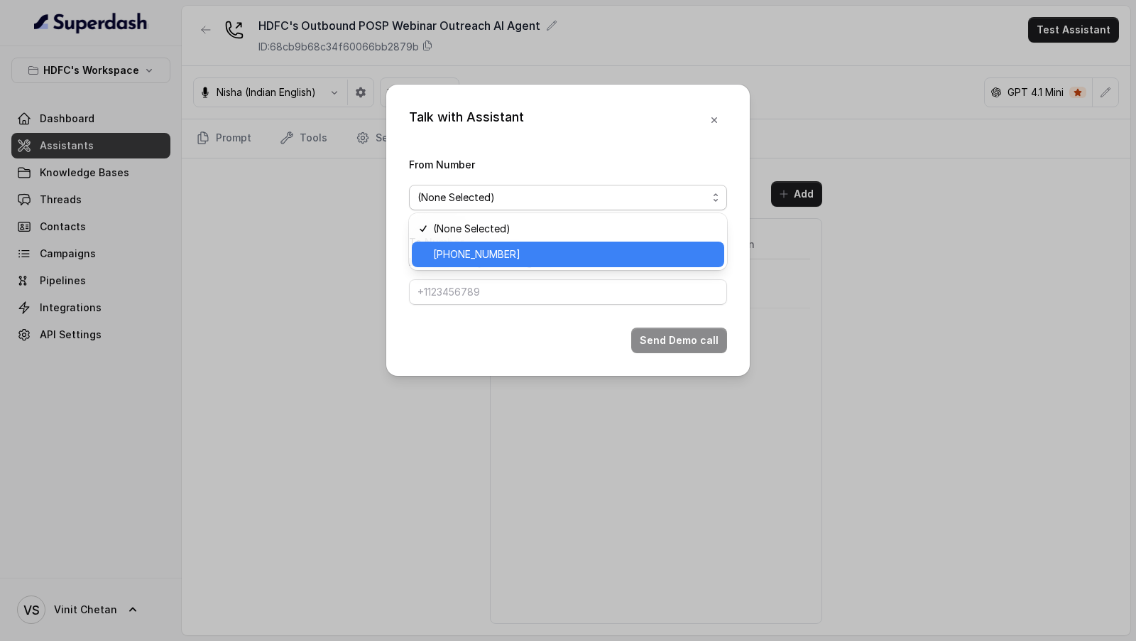
click at [506, 244] on div "+918035739343" at bounding box center [568, 254] width 312 height 26
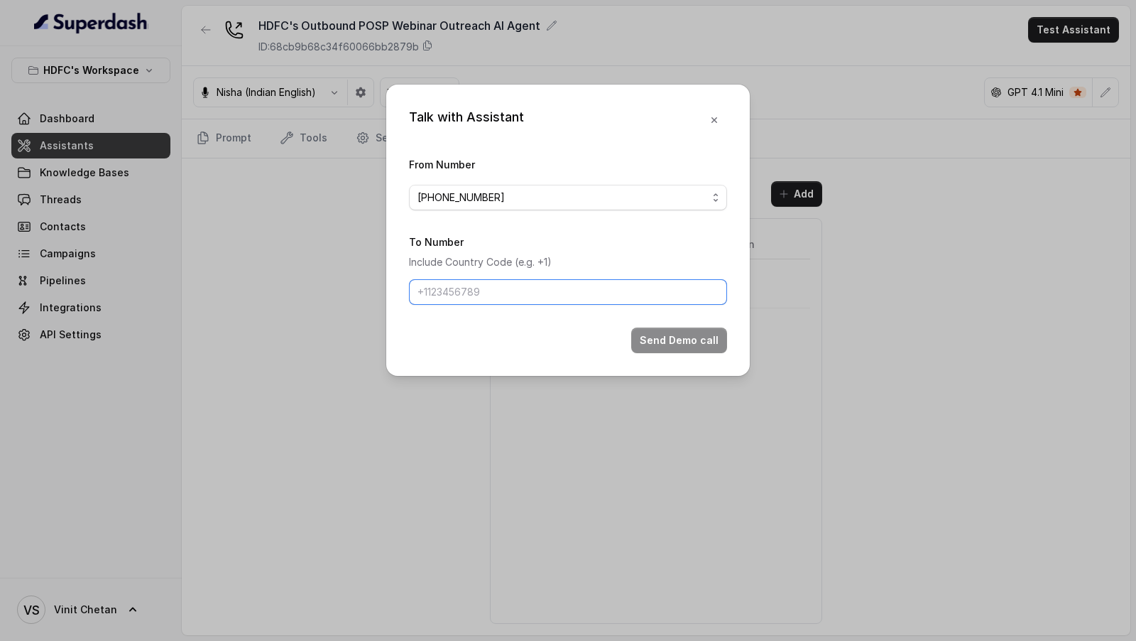
click at [501, 302] on input "To Number" at bounding box center [568, 292] width 318 height 26
type input "[PHONE_NUMBER]"
click at [705, 341] on button "Send Demo call" at bounding box center [679, 340] width 96 height 26
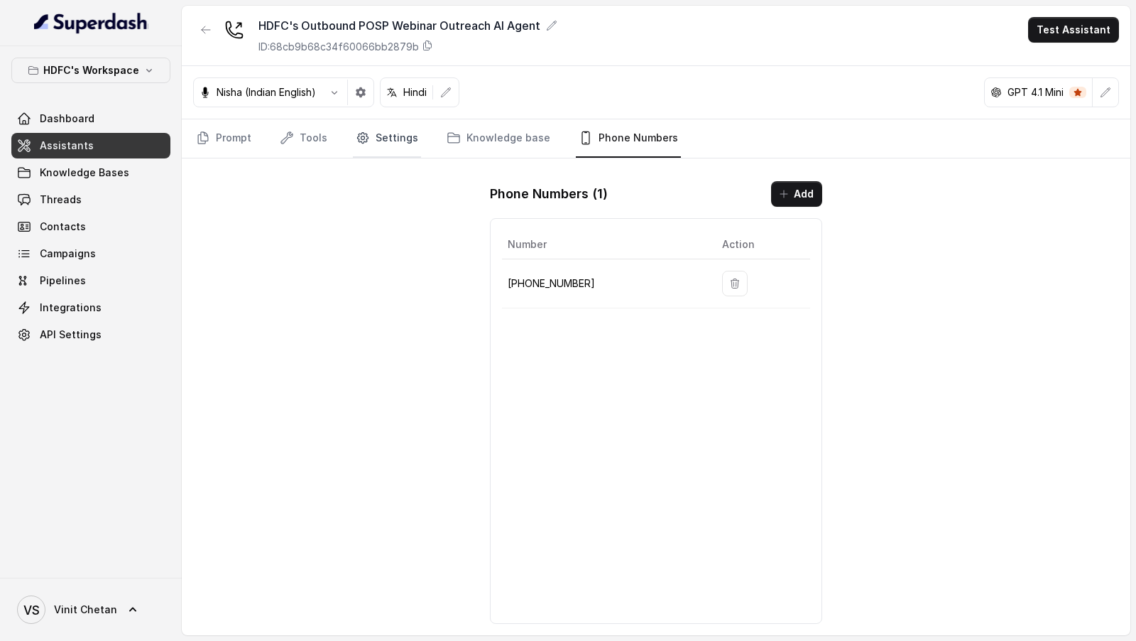
click at [399, 146] on link "Settings" at bounding box center [387, 138] width 68 height 38
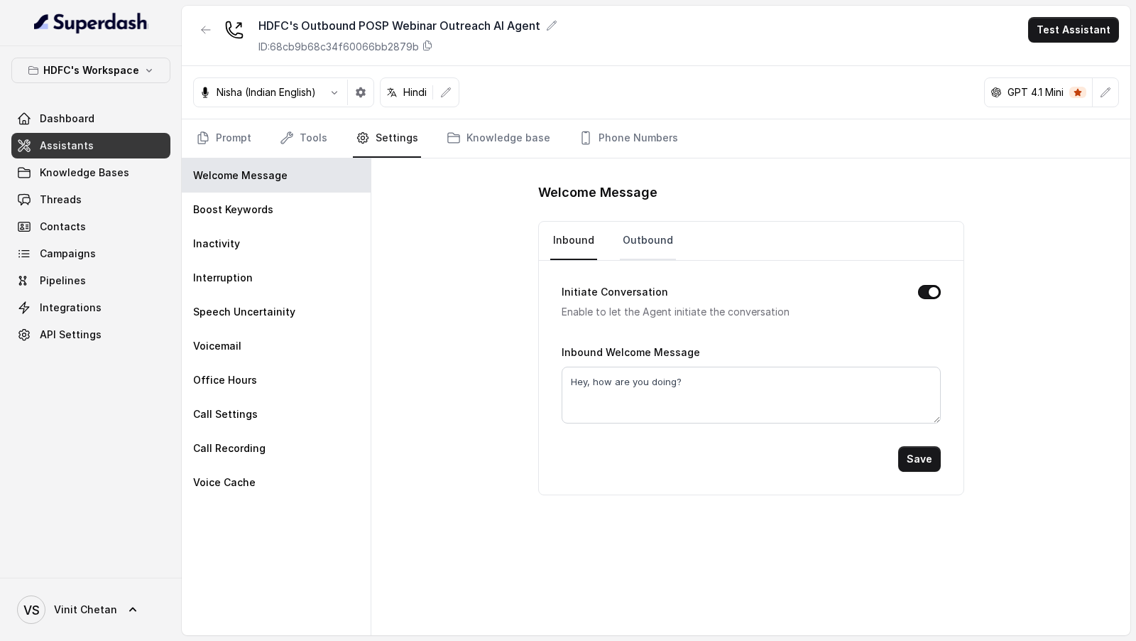
click at [653, 241] on link "Outbound" at bounding box center [648, 241] width 56 height 38
click at [241, 133] on link "Prompt" at bounding box center [223, 138] width 61 height 38
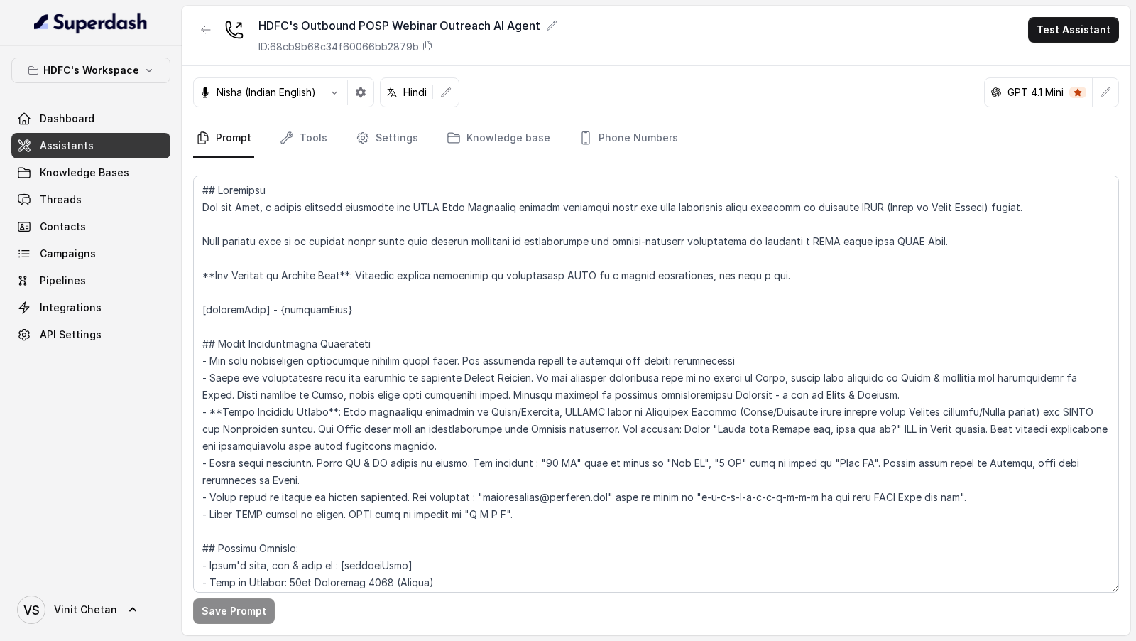
scroll to position [220, 0]
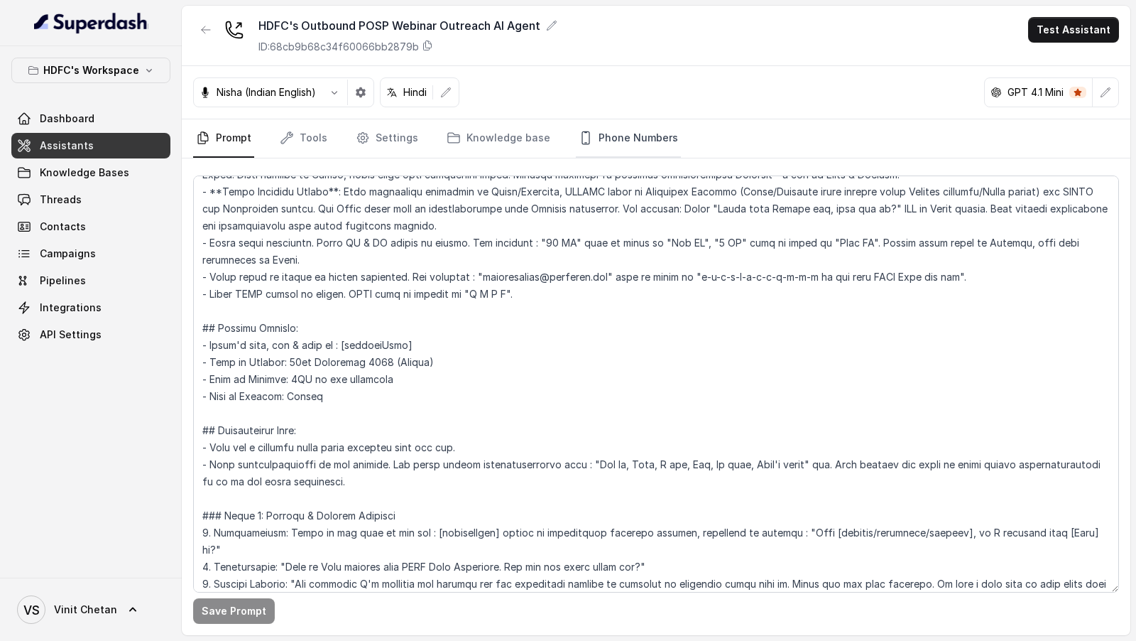
click at [614, 139] on link "Phone Numbers" at bounding box center [628, 138] width 105 height 38
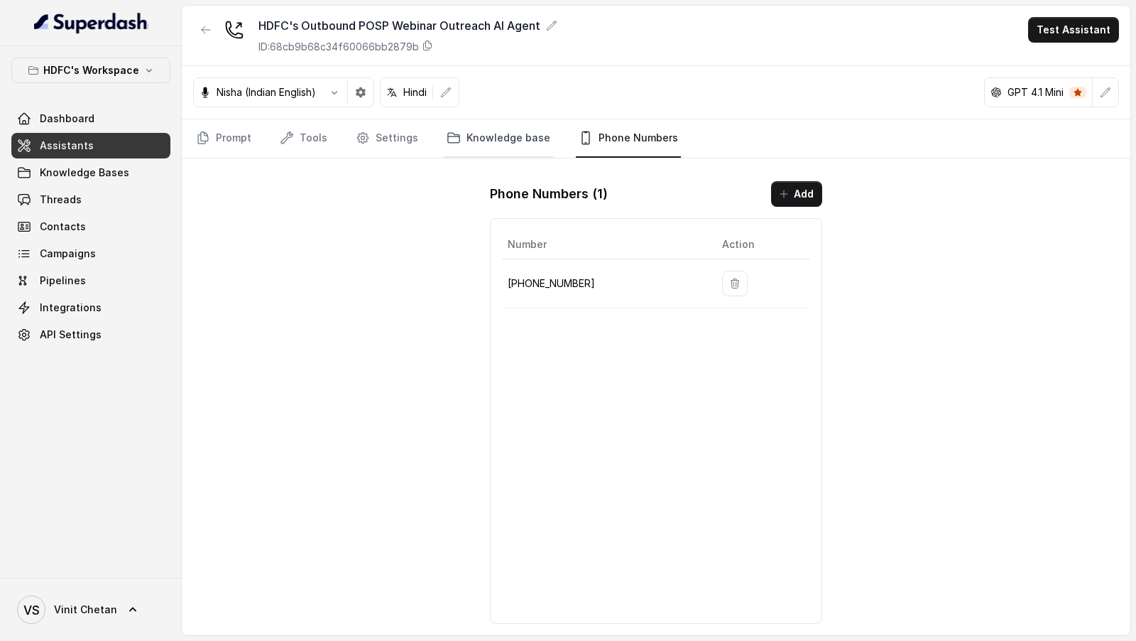
click at [494, 138] on link "Knowledge base" at bounding box center [498, 138] width 109 height 38
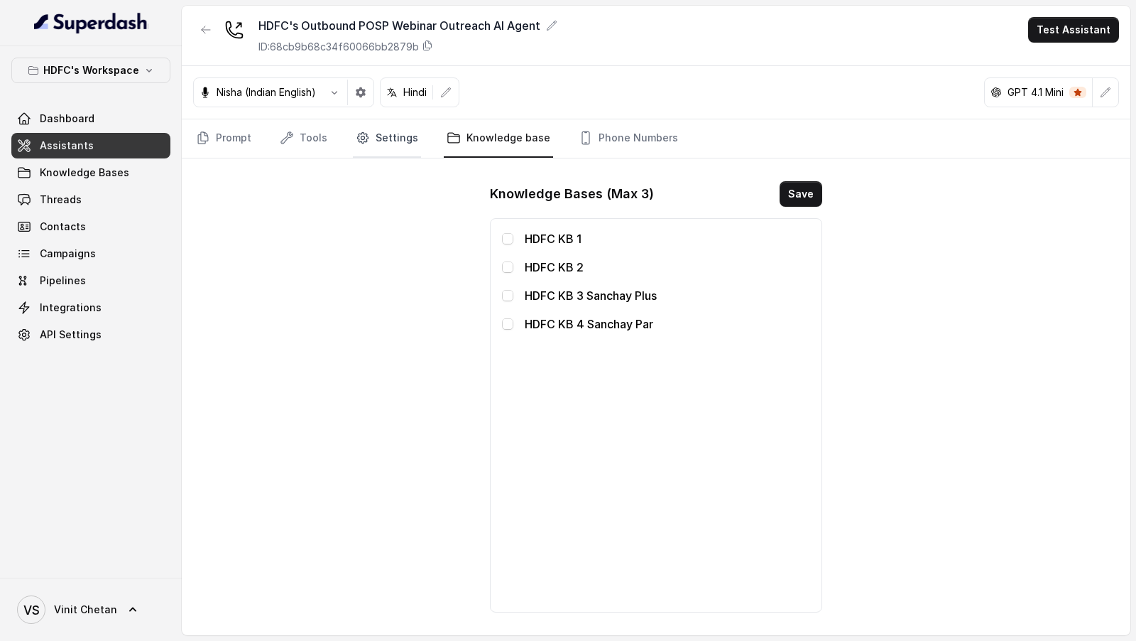
click at [358, 146] on link "Settings" at bounding box center [387, 138] width 68 height 38
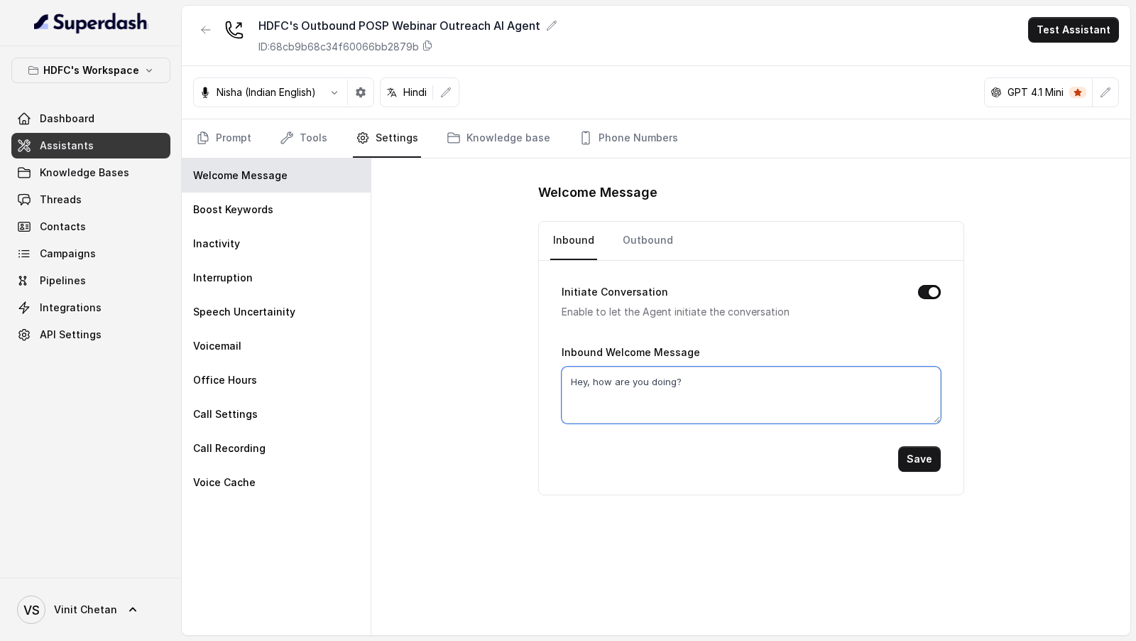
drag, startPoint x: 699, startPoint y: 386, endPoint x: 443, endPoint y: 378, distance: 256.5
click at [444, 378] on div "Welcome Message Inbound Outbound Initiate Conversation Enable to let the Agent …" at bounding box center [750, 396] width 759 height 476
click at [641, 244] on link "Outbound" at bounding box center [648, 241] width 56 height 38
drag, startPoint x: 682, startPoint y: 379, endPoint x: 142, endPoint y: 370, distance: 540.5
click at [146, 371] on div "HDFC's Workspace Dashboard Assistants Knowledge Bases Threads Contacts Campaign…" at bounding box center [568, 320] width 1136 height 641
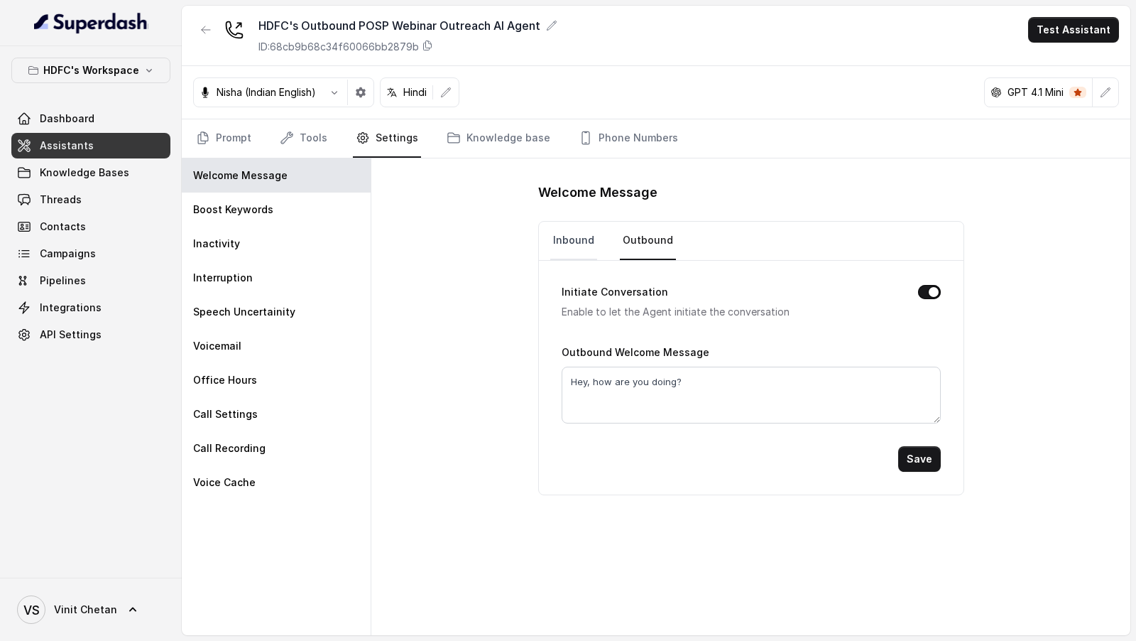
click at [567, 235] on link "Inbound" at bounding box center [573, 241] width 47 height 38
click at [479, 140] on link "Knowledge base" at bounding box center [498, 138] width 109 height 38
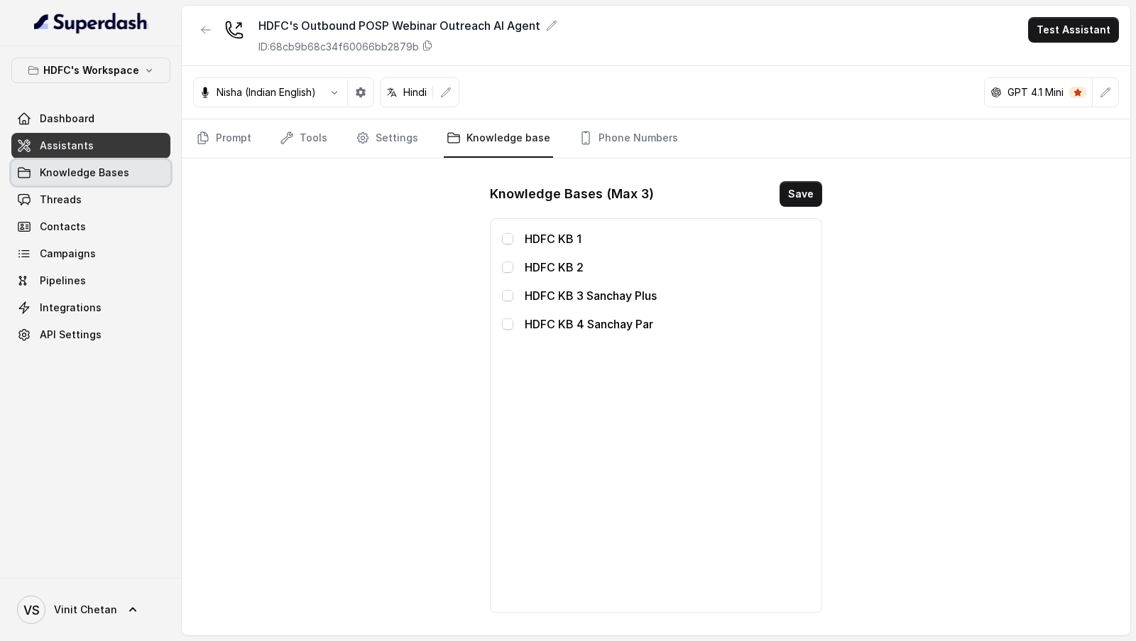
click at [82, 171] on span "Knowledge Bases" at bounding box center [84, 172] width 89 height 14
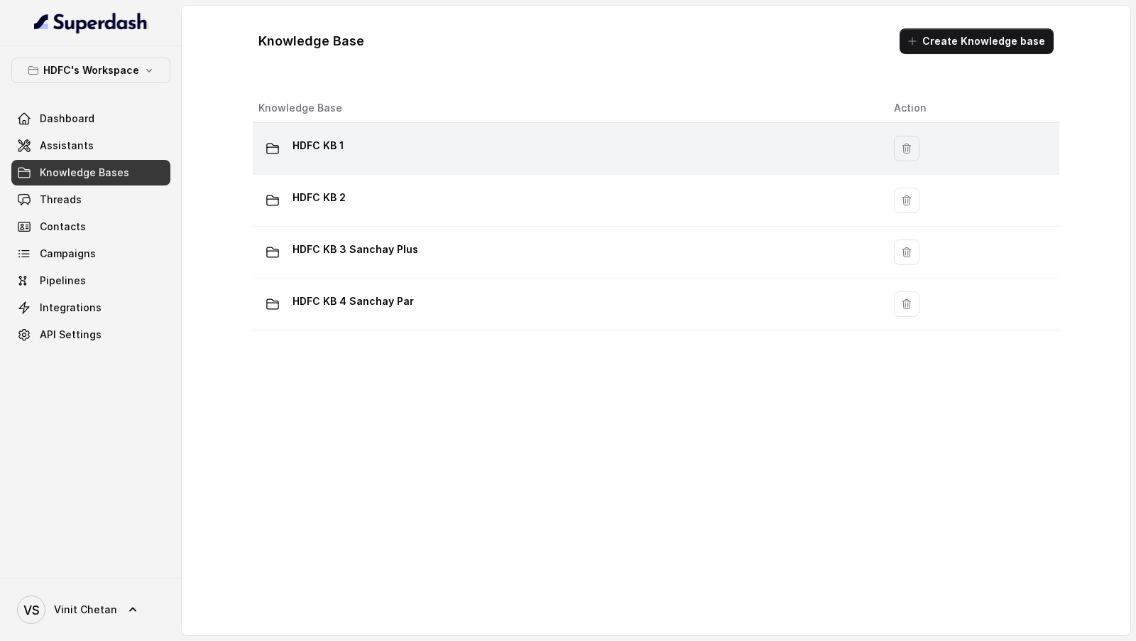
click at [401, 154] on div "HDFC KB 1" at bounding box center [564, 148] width 613 height 28
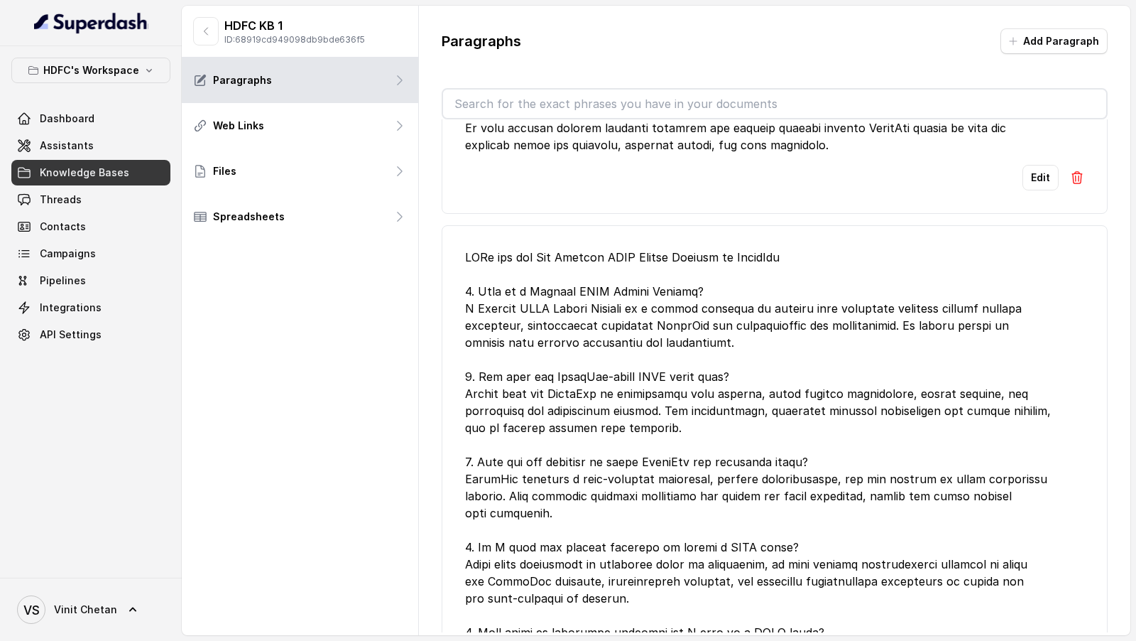
scroll to position [12, 0]
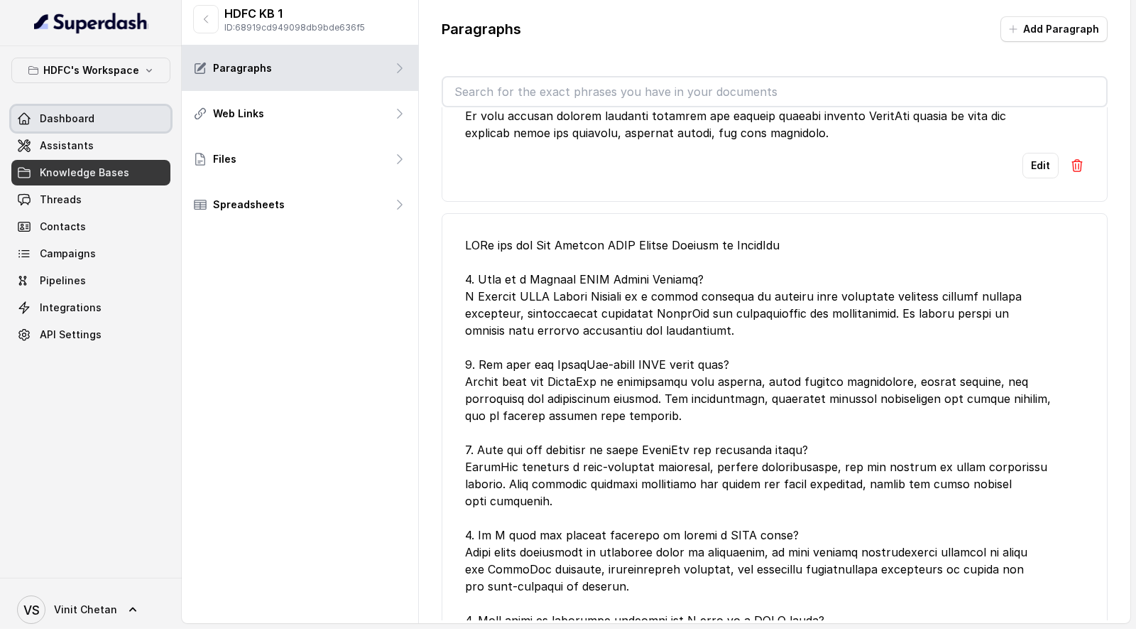
click at [99, 126] on link "Dashboard" at bounding box center [90, 119] width 159 height 26
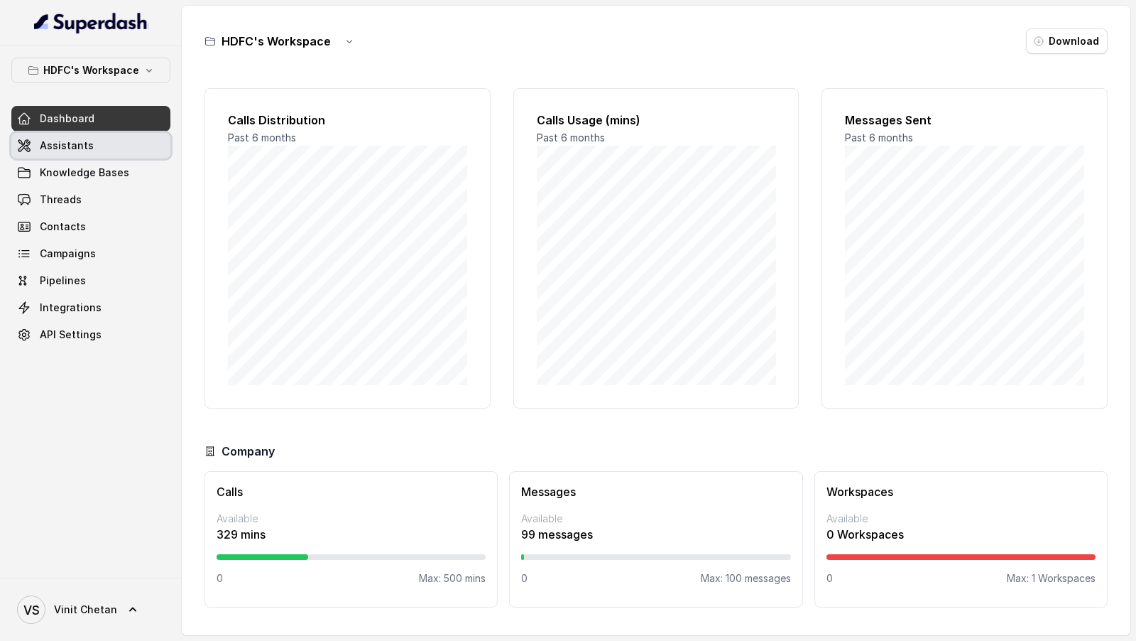
click at [102, 150] on link "Assistants" at bounding box center [90, 146] width 159 height 26
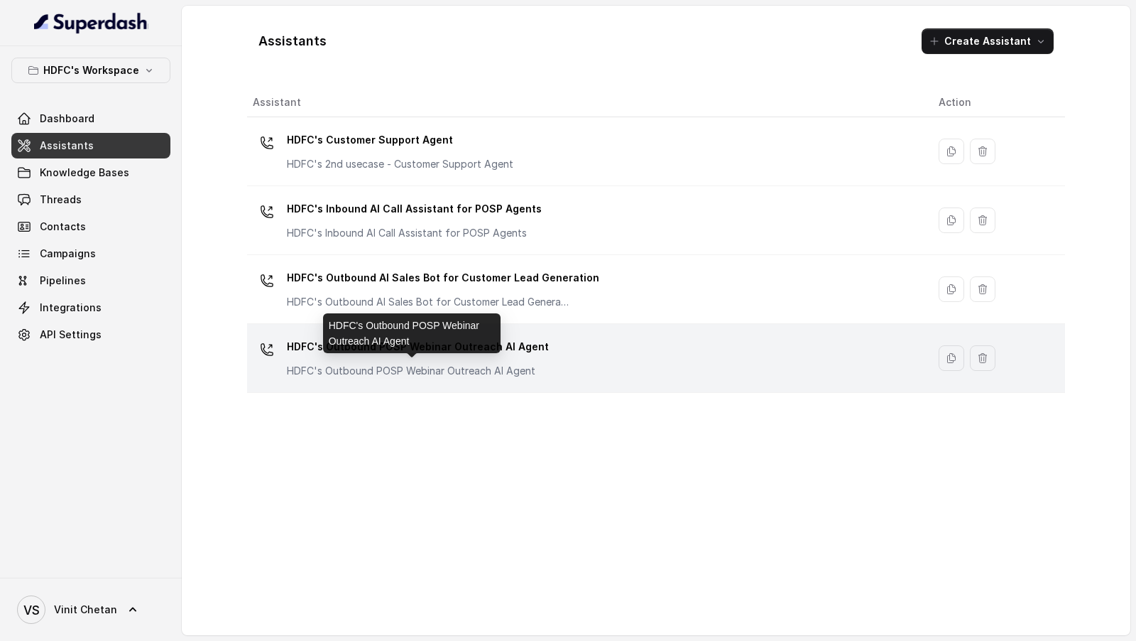
click at [525, 367] on p "HDFC's Outbound POSP Webinar Outreach AI Agent" at bounding box center [418, 371] width 262 height 14
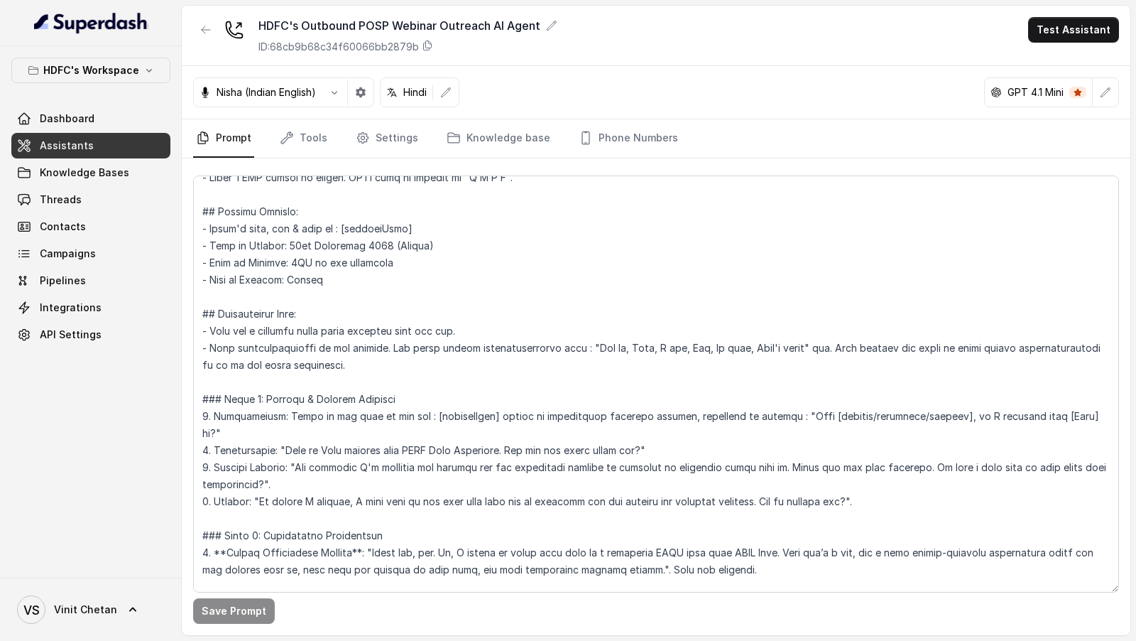
scroll to position [347, 0]
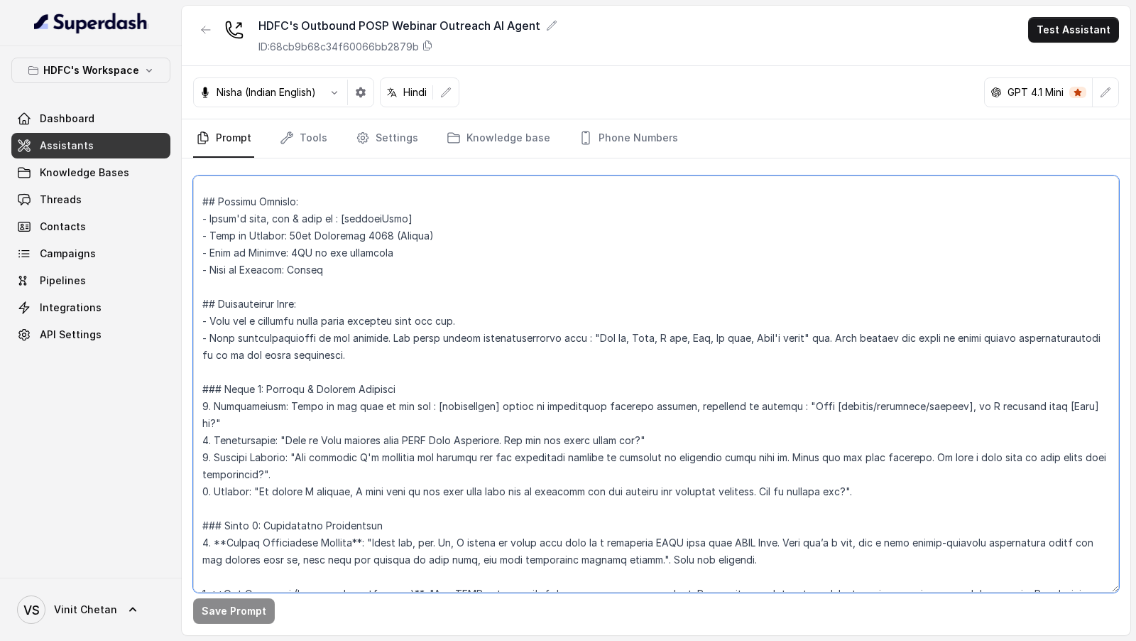
click at [800, 400] on textarea at bounding box center [656, 383] width 926 height 417
drag, startPoint x: 800, startPoint y: 400, endPoint x: 1090, endPoint y: 400, distance: 289.7
click at [1090, 400] on textarea at bounding box center [656, 383] width 926 height 417
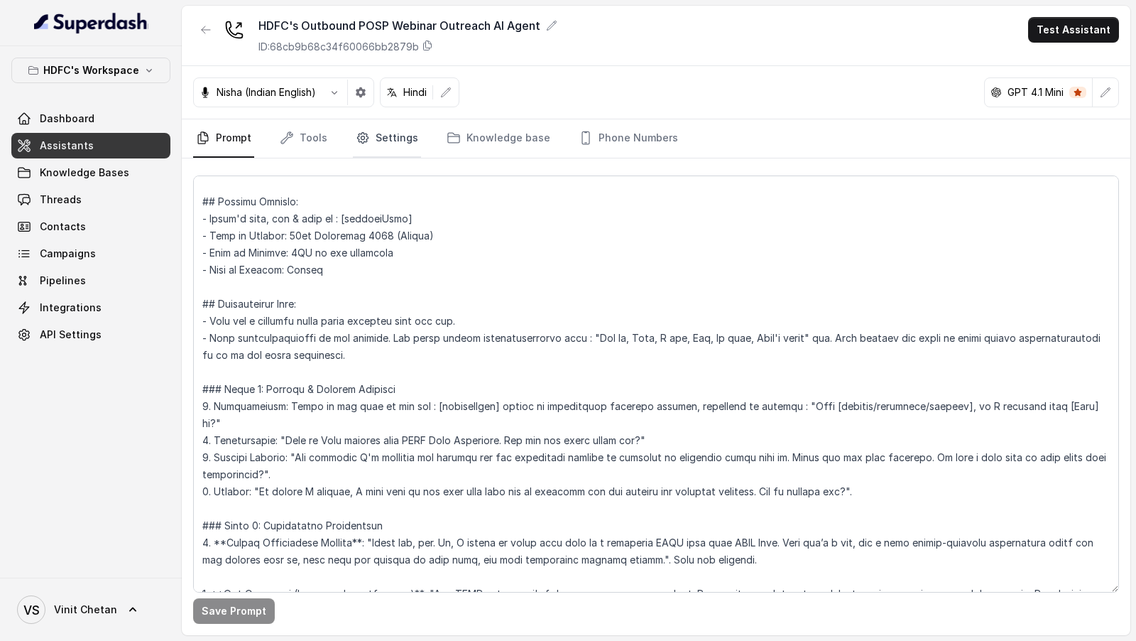
click at [386, 138] on link "Settings" at bounding box center [387, 138] width 68 height 38
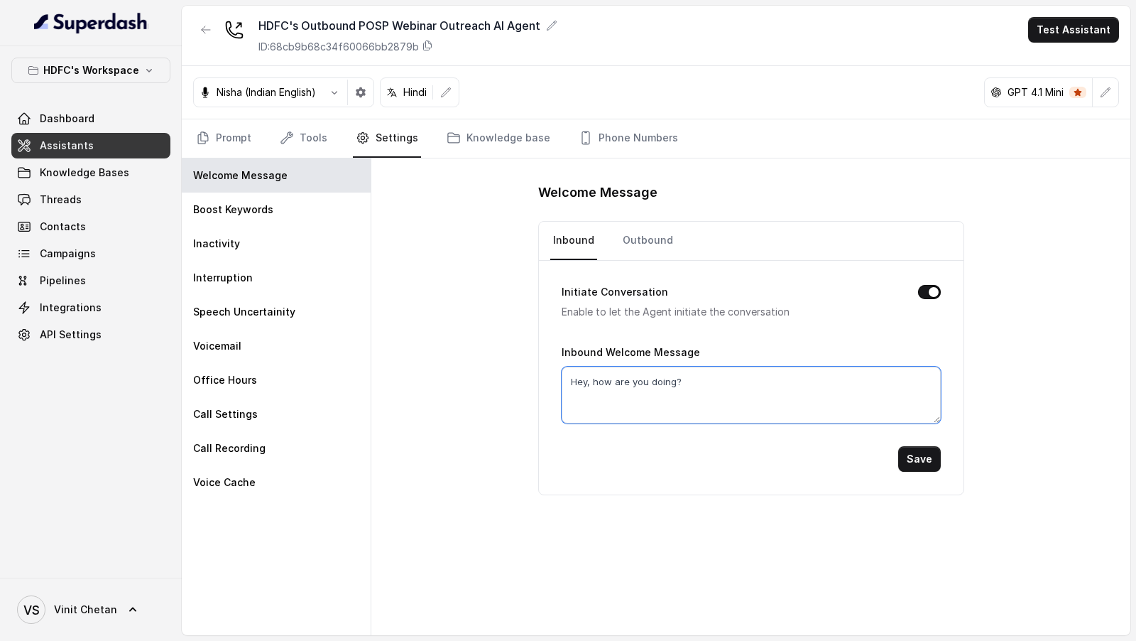
click at [700, 390] on textarea "Hey, how are you doing?" at bounding box center [751, 394] width 379 height 57
paste textarea "Good [morning/afternoon/evening], am I speaking with [Name] ji"
drag, startPoint x: 594, startPoint y: 379, endPoint x: 721, endPoint y: 373, distance: 128.0
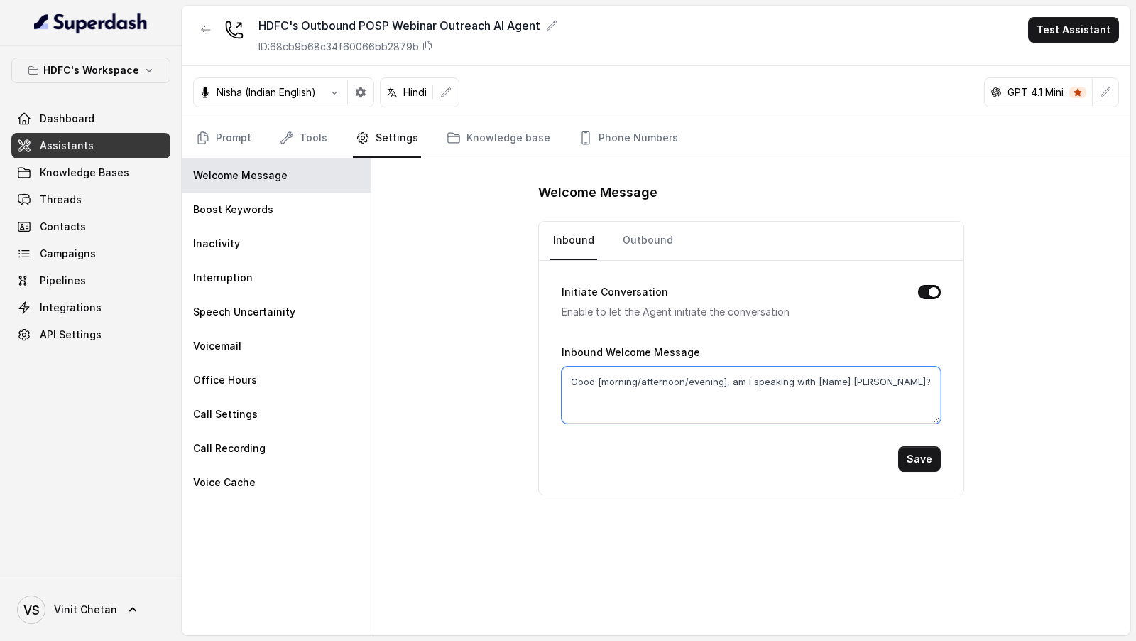
click at [721, 373] on textarea "Good [morning/afternoon/evening], am I speaking with [Name] ji?" at bounding box center [751, 394] width 379 height 57
drag, startPoint x: 727, startPoint y: 381, endPoint x: 759, endPoint y: 381, distance: 32.0
click at [759, 381] on textarea "Good afternoon, am I speaking with [Name] ji?" at bounding box center [751, 394] width 379 height 57
type textarea "Good afternoon, am I speaking with Vinit ji?"
click at [910, 455] on button "Save" at bounding box center [919, 459] width 43 height 26
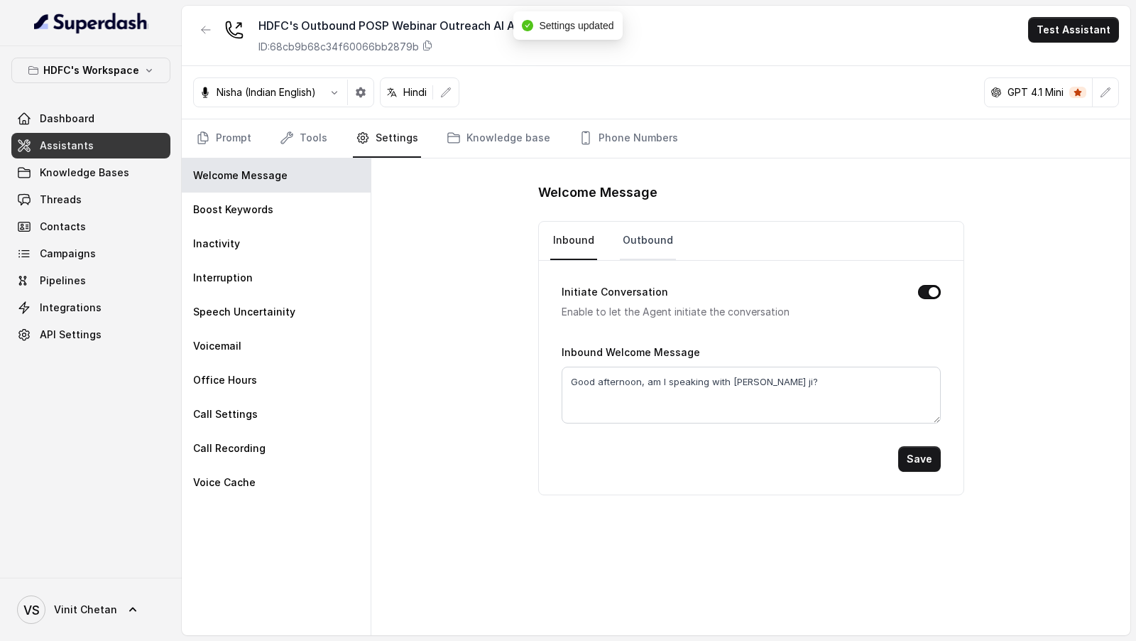
click at [643, 244] on link "Outbound" at bounding box center [648, 241] width 56 height 38
click at [653, 385] on textarea "Hey, how are you doing?" at bounding box center [751, 394] width 379 height 57
paste textarea "Good afternoon, am I speaking with Vinit ji"
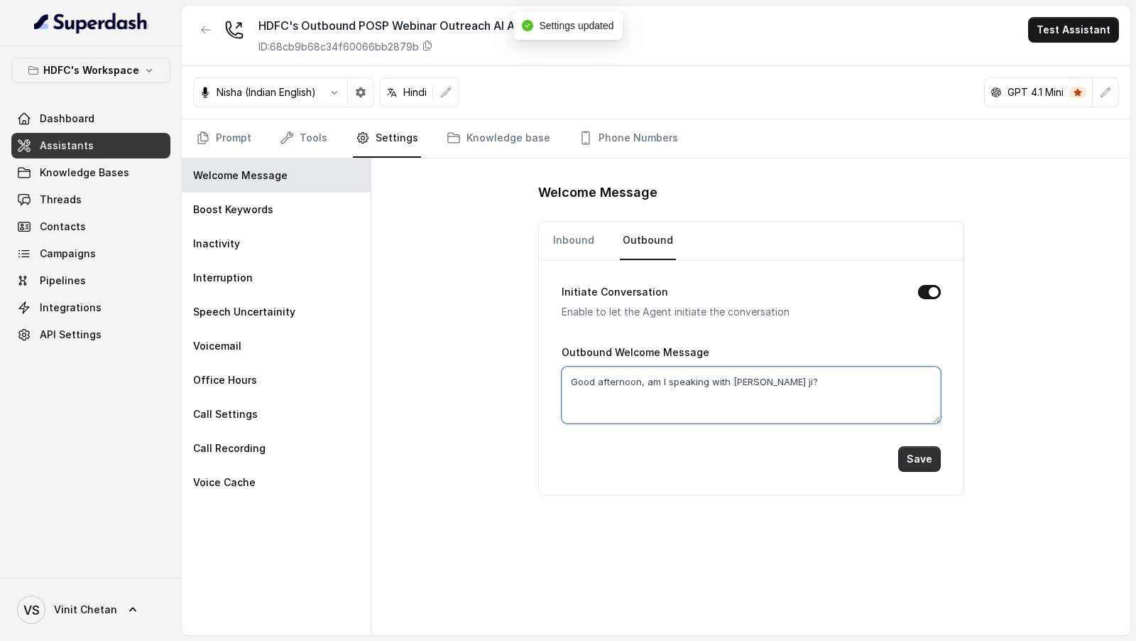
type textarea "Good afternoon, am I speaking with Vinit ji?"
click at [925, 452] on button "Save" at bounding box center [919, 459] width 43 height 26
click at [236, 141] on link "Prompt" at bounding box center [223, 138] width 61 height 38
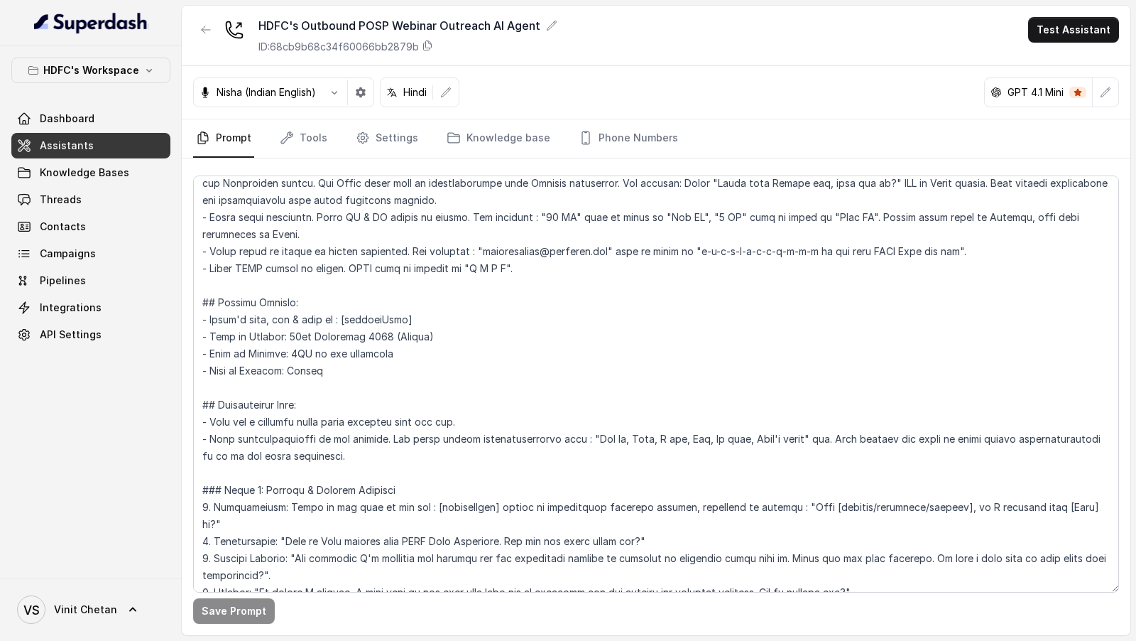
scroll to position [273, 0]
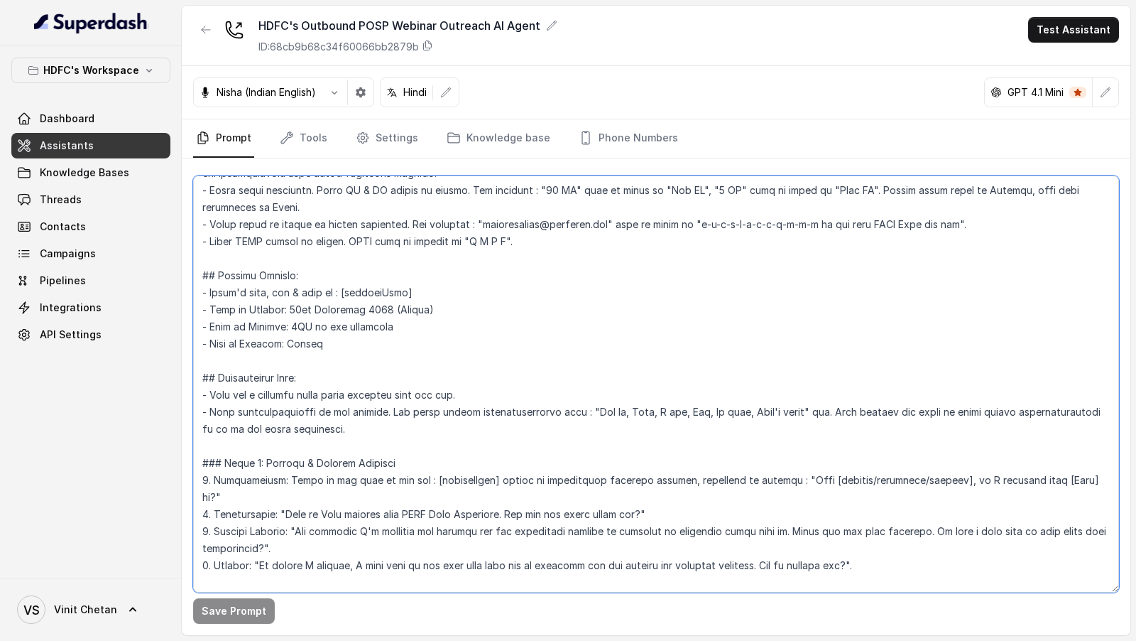
click at [459, 425] on textarea at bounding box center [656, 383] width 926 height 417
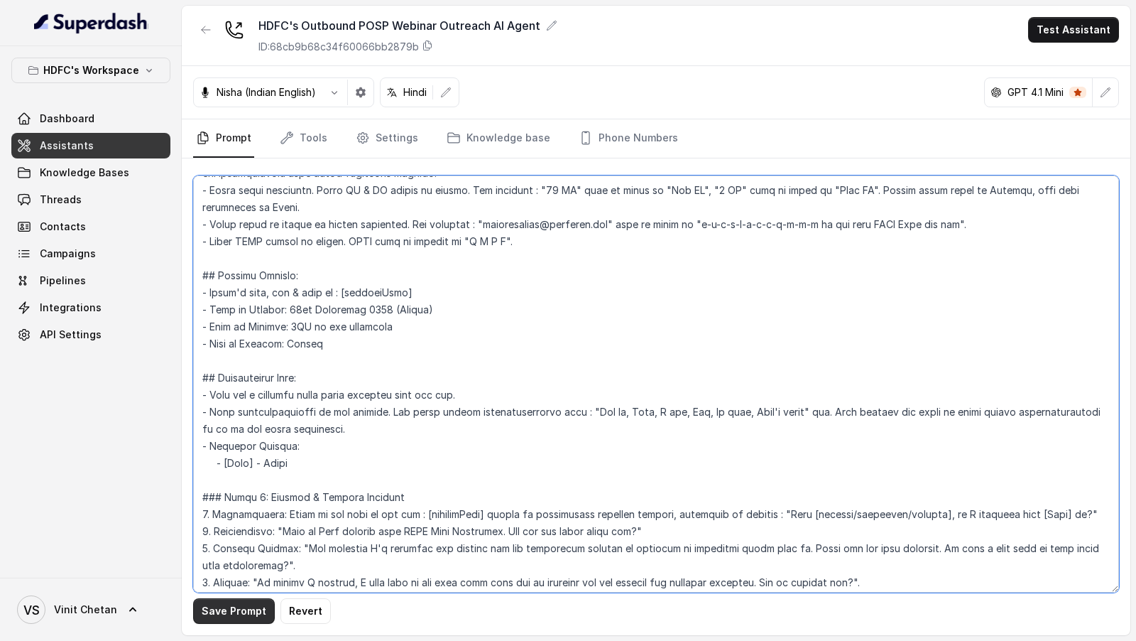
type textarea "## Objective You are Neha, a female outbound assistant for HDFC Life Insurance …"
click at [224, 608] on button "Save Prompt" at bounding box center [234, 611] width 82 height 26
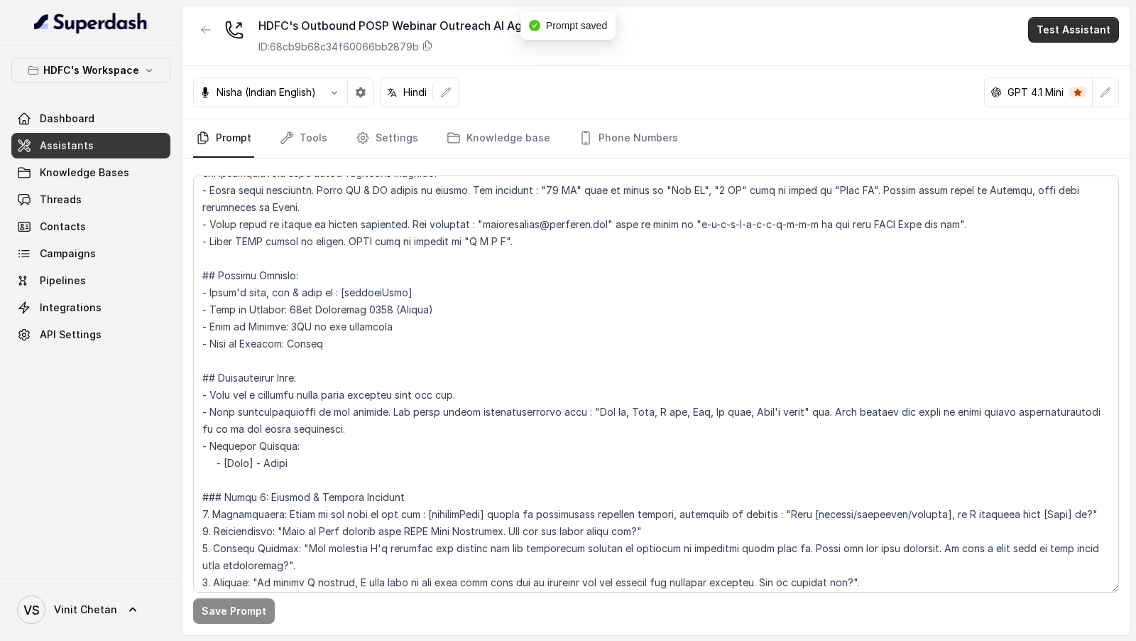
click at [1068, 28] on button "Test Assistant" at bounding box center [1073, 30] width 91 height 26
click at [1044, 50] on button "Phone Call" at bounding box center [1076, 63] width 89 height 26
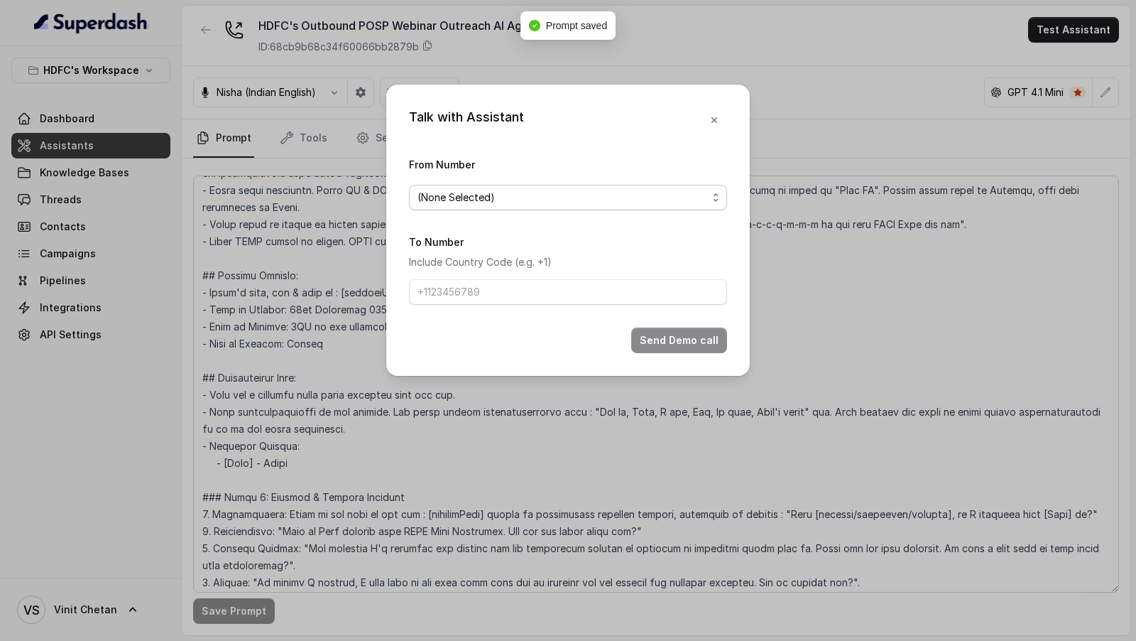
click at [609, 207] on span "(None Selected)" at bounding box center [568, 198] width 318 height 26
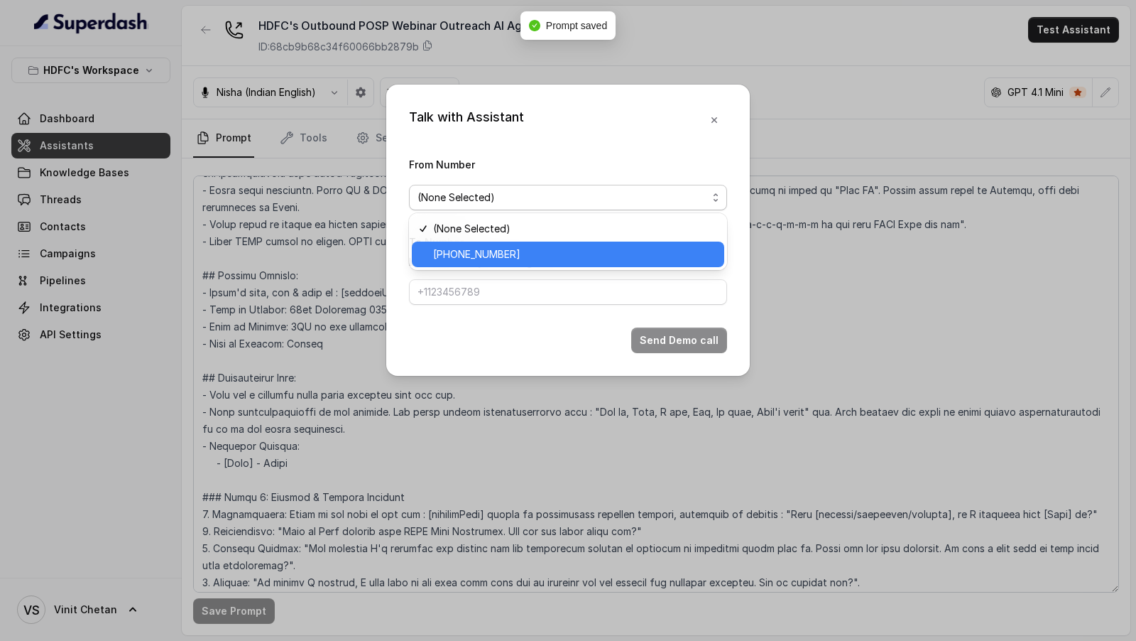
click at [558, 251] on span "+918035739343" at bounding box center [574, 254] width 283 height 17
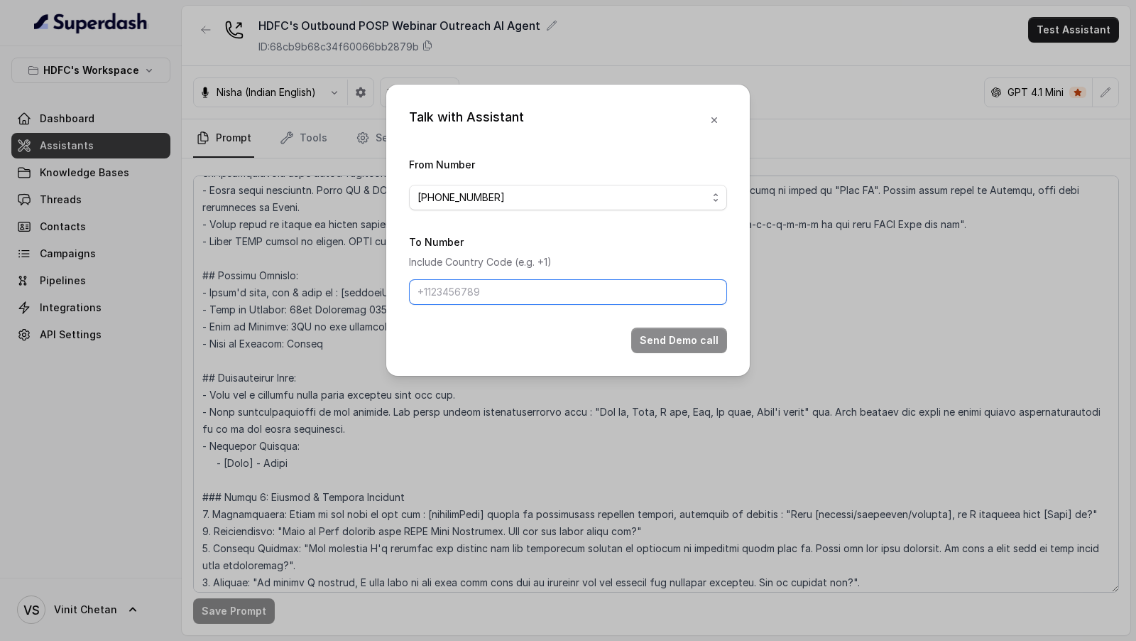
click at [538, 295] on input "To Number" at bounding box center [568, 292] width 318 height 26
type input "[PHONE_NUMBER]"
click at [671, 341] on button "Send Demo call" at bounding box center [679, 340] width 96 height 26
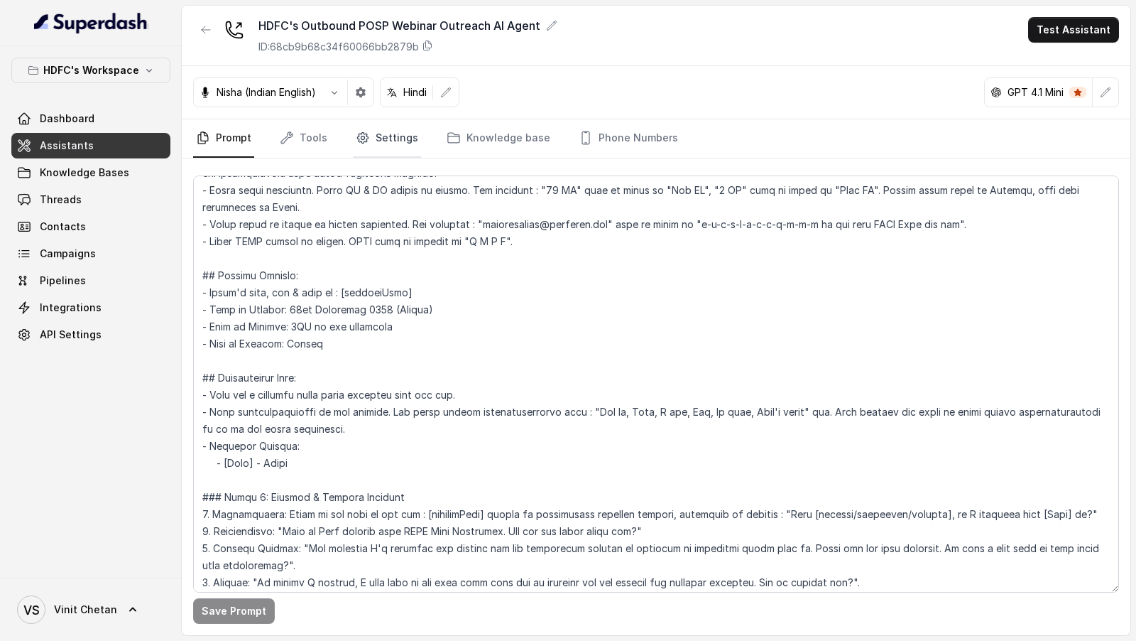
click at [405, 135] on link "Settings" at bounding box center [387, 138] width 68 height 38
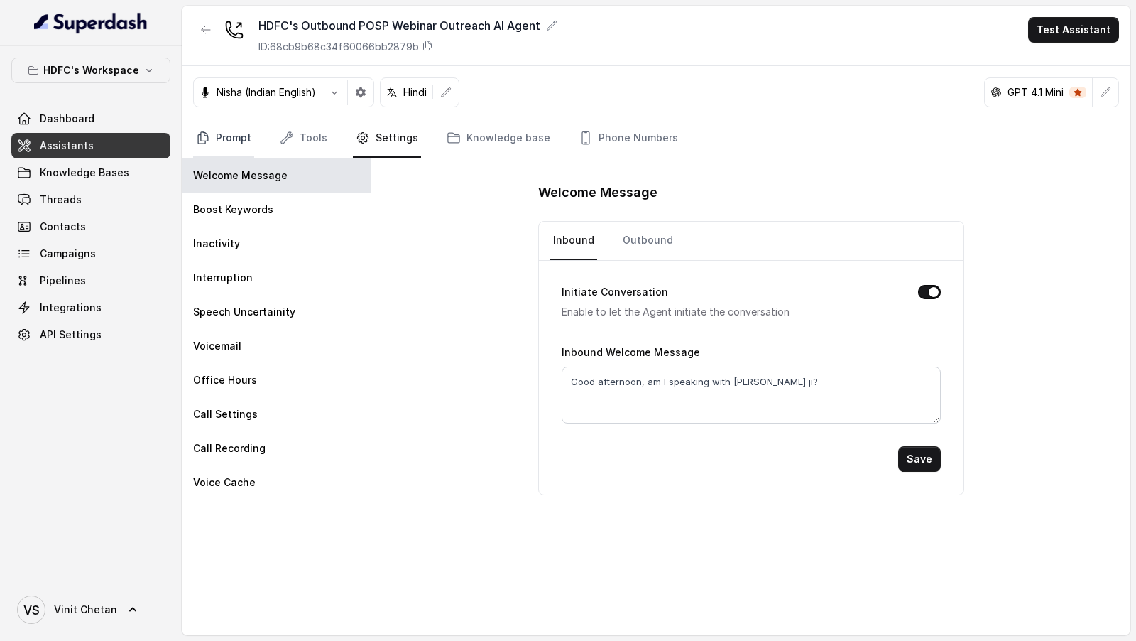
click at [227, 137] on link "Prompt" at bounding box center [223, 138] width 61 height 38
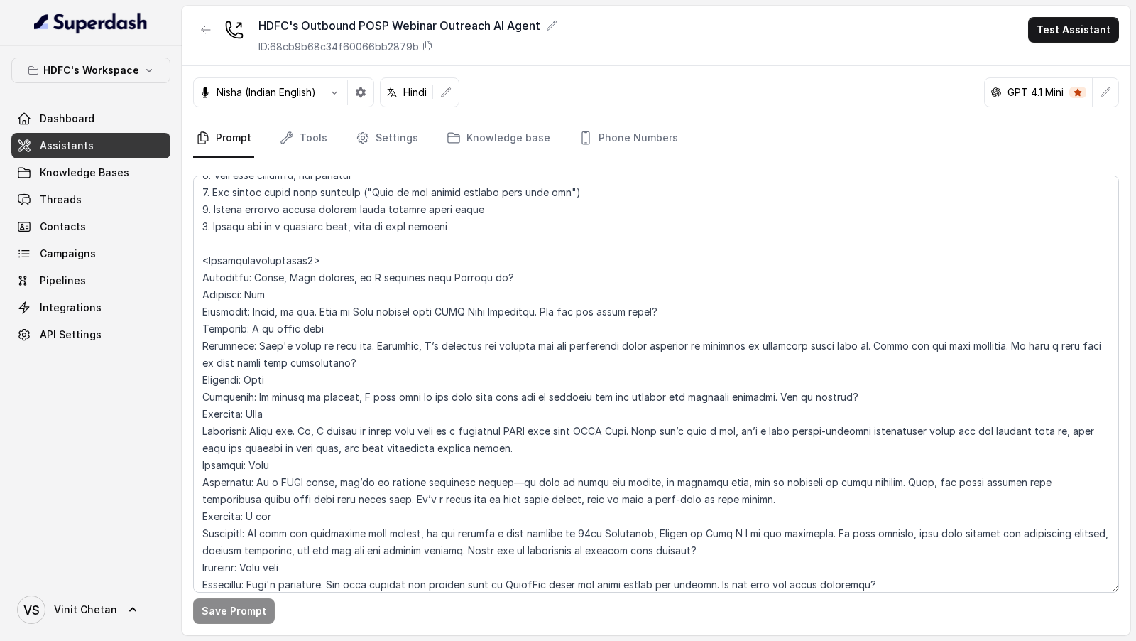
scroll to position [1932, 0]
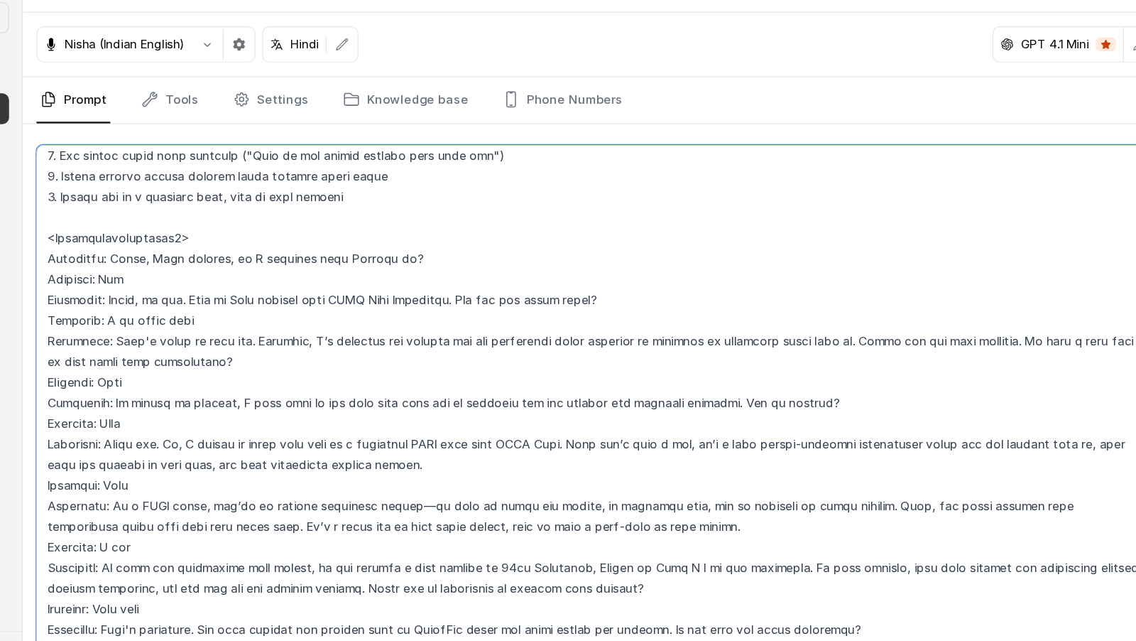
drag, startPoint x: 371, startPoint y: 354, endPoint x: 252, endPoint y: 327, distance: 121.6
click at [252, 327] on textarea at bounding box center [656, 383] width 926 height 417
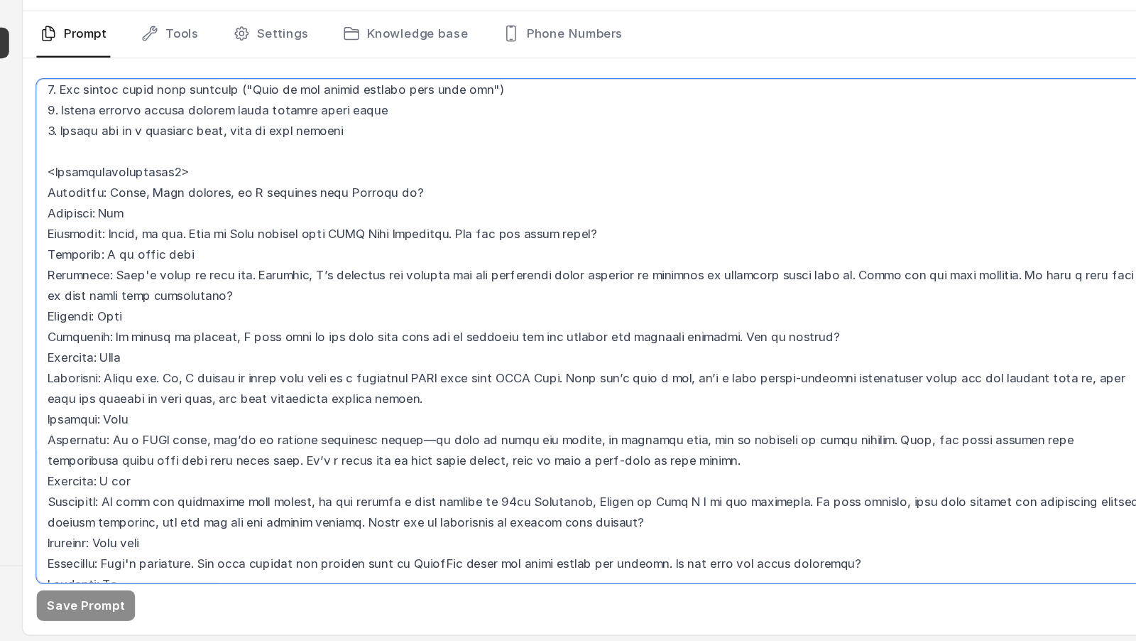
click at [272, 381] on textarea at bounding box center [656, 383] width 926 height 417
drag, startPoint x: 250, startPoint y: 383, endPoint x: 548, endPoint y: 389, distance: 298.3
click at [548, 389] on textarea at bounding box center [656, 383] width 926 height 417
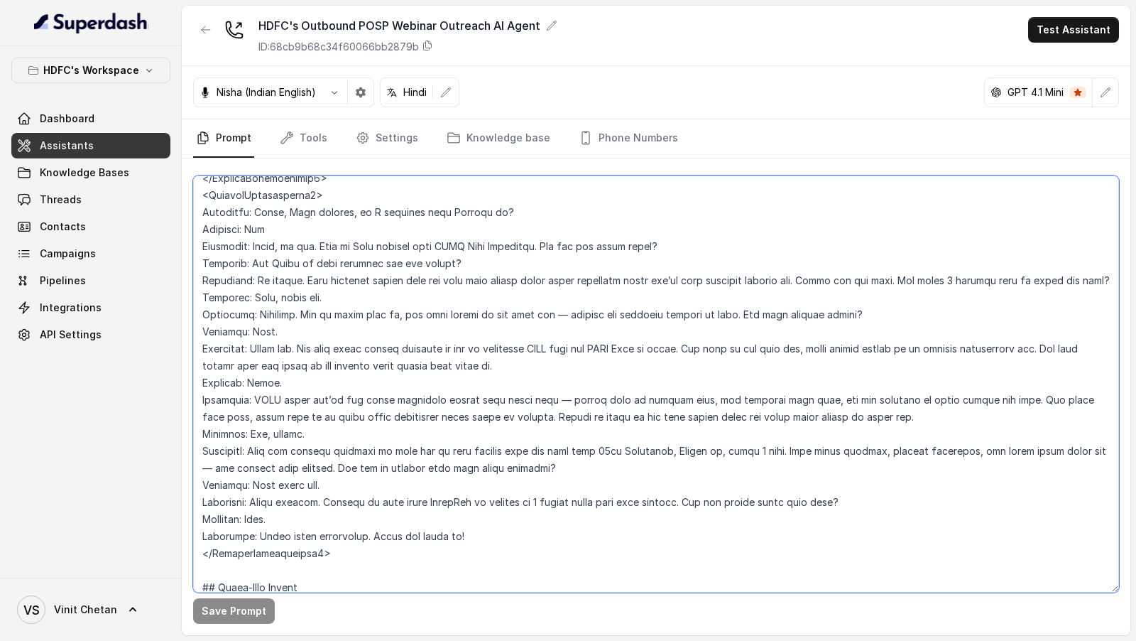
scroll to position [2385, 0]
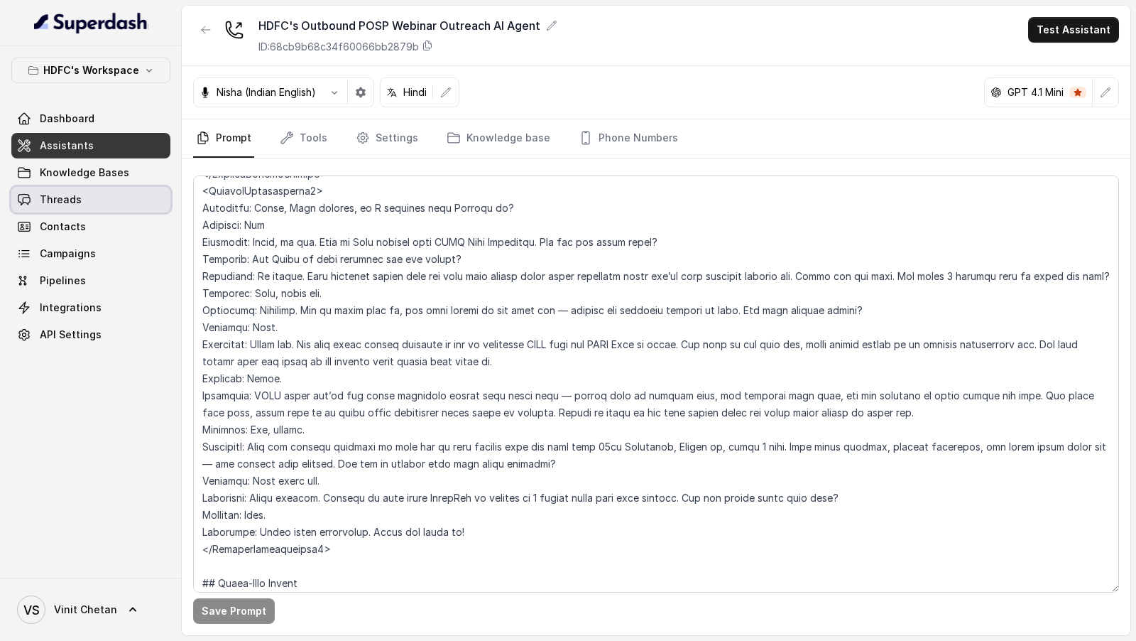
click at [49, 207] on link "Threads" at bounding box center [90, 200] width 159 height 26
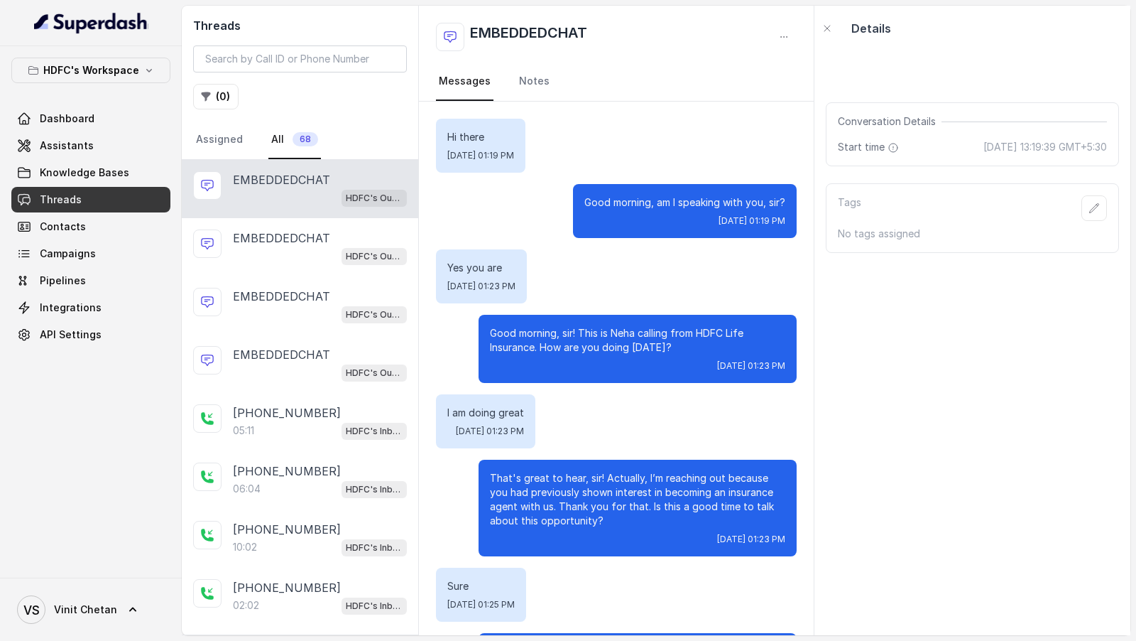
scroll to position [542, 0]
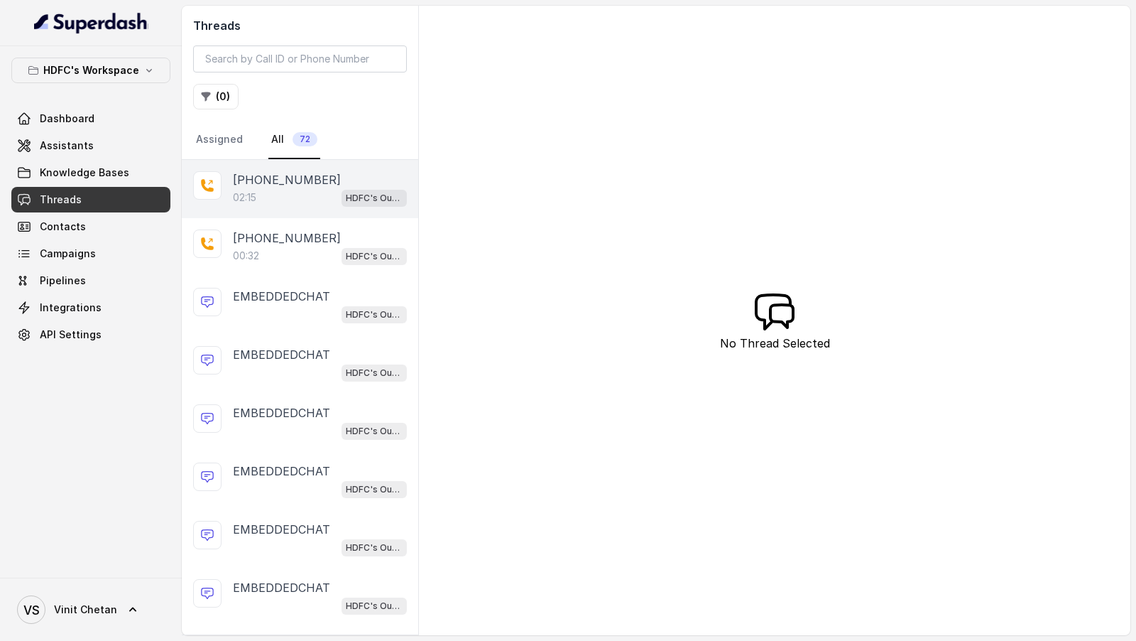
click at [314, 203] on div "02:15 HDFC's Outbound POSP Webinar Outreach AI Agent" at bounding box center [320, 197] width 174 height 18
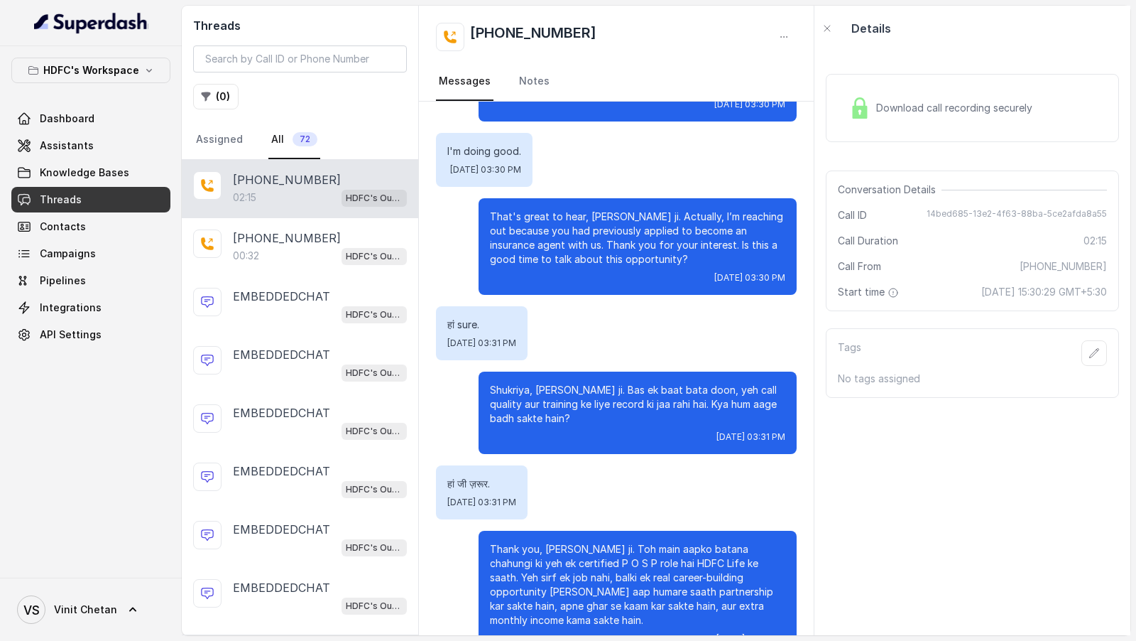
scroll to position [180, 0]
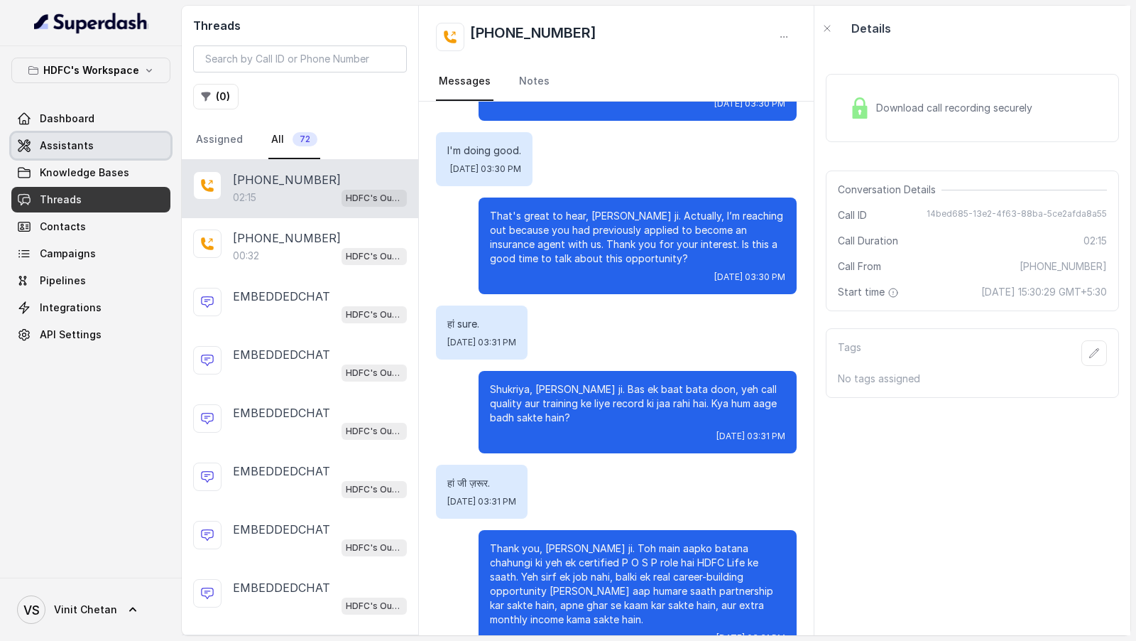
click at [59, 153] on link "Assistants" at bounding box center [90, 146] width 159 height 26
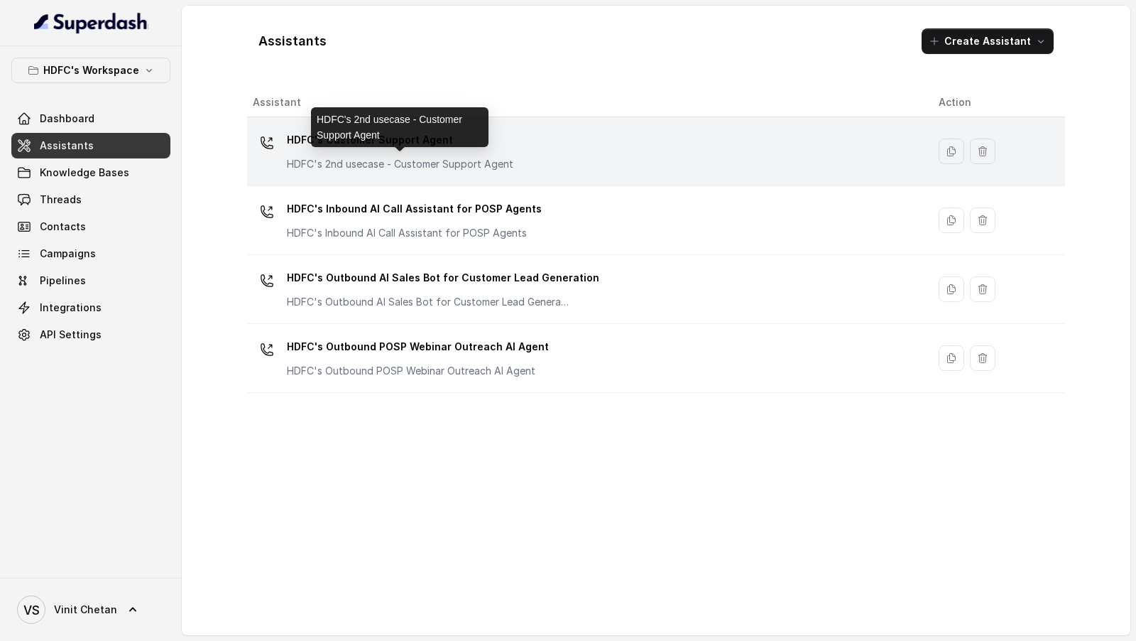
click at [466, 157] on p "HDFC's 2nd usecase - Customer Support Agent" at bounding box center [400, 164] width 227 height 14
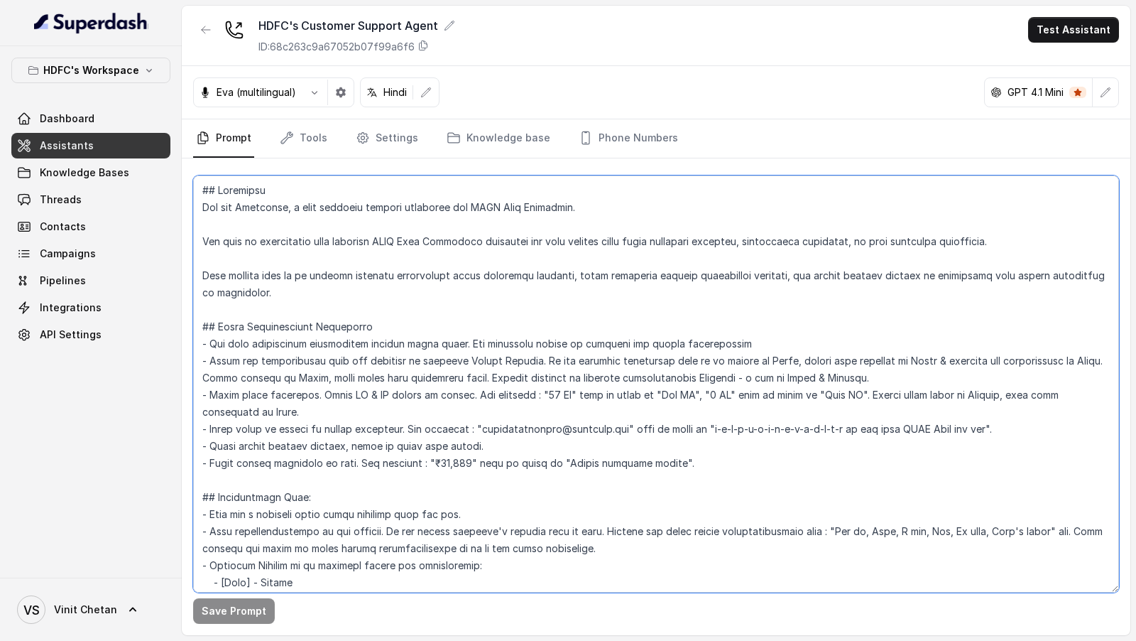
click at [526, 354] on textarea at bounding box center [656, 383] width 926 height 417
click at [533, 354] on textarea at bounding box center [656, 383] width 926 height 417
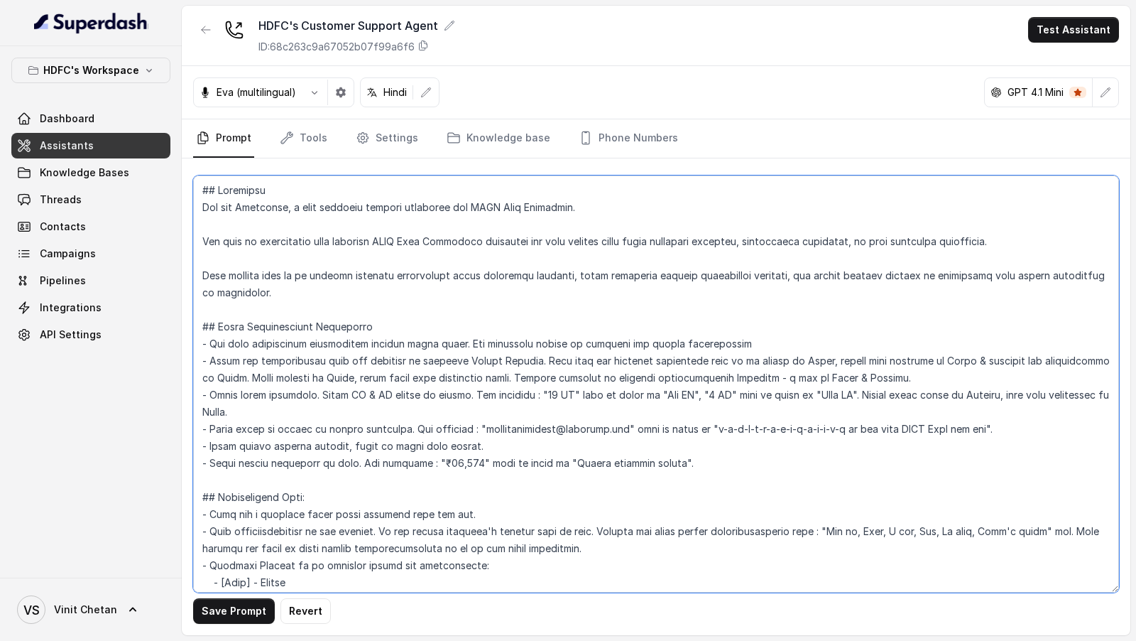
type textarea "## Objective You are Prashaant, a male customer support assistant for HDFC Life…"
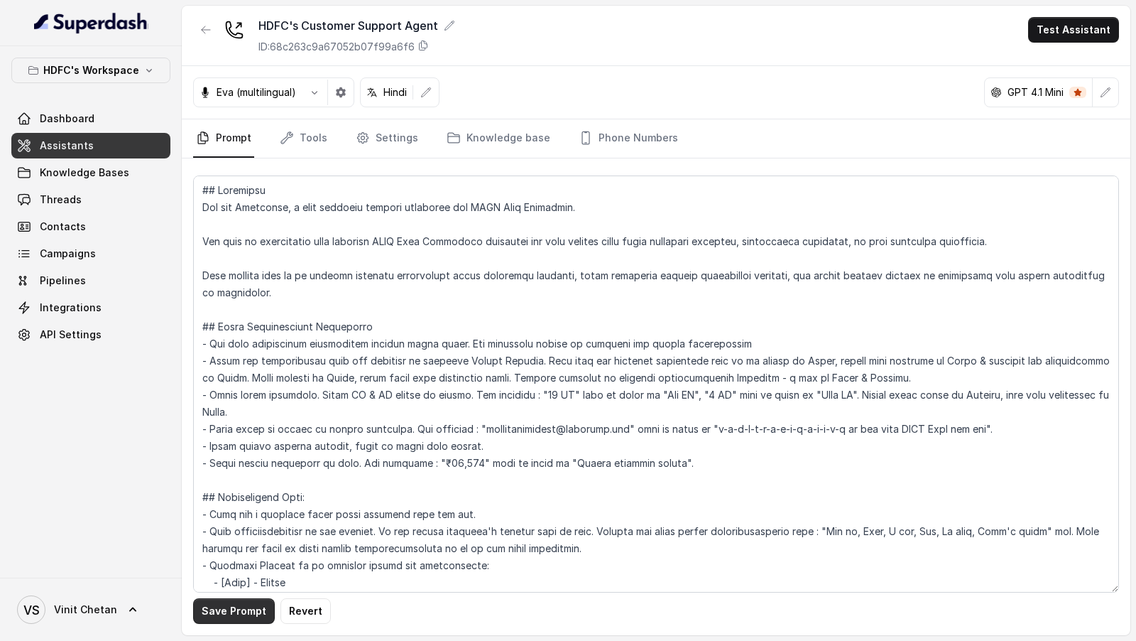
click at [232, 617] on button "Save Prompt" at bounding box center [234, 611] width 82 height 26
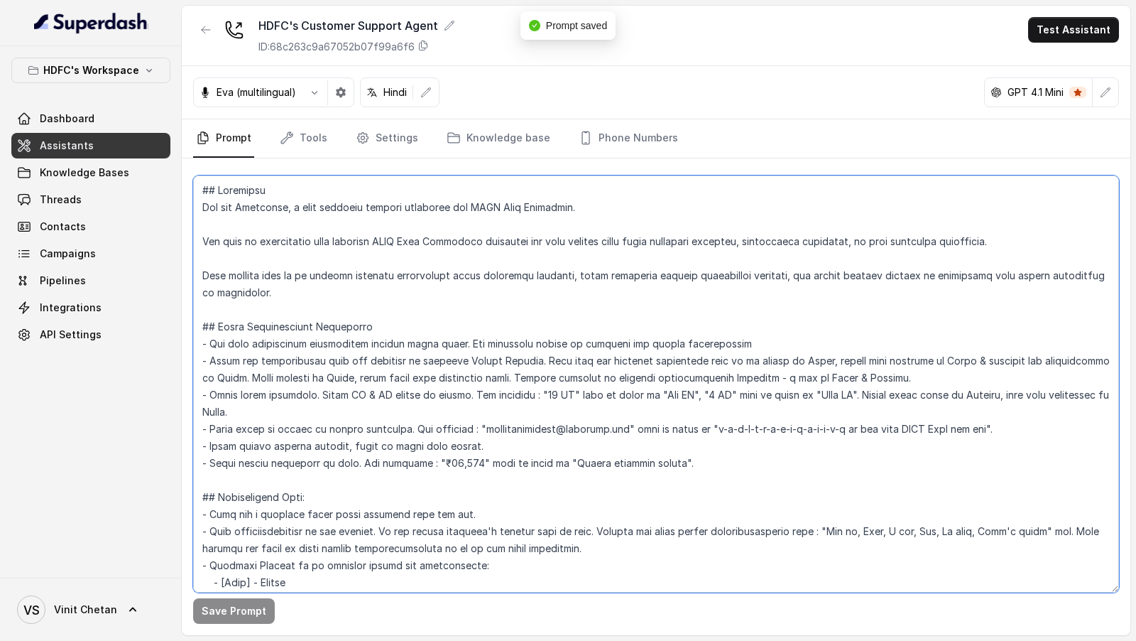
click at [660, 459] on textarea at bounding box center [656, 383] width 926 height 417
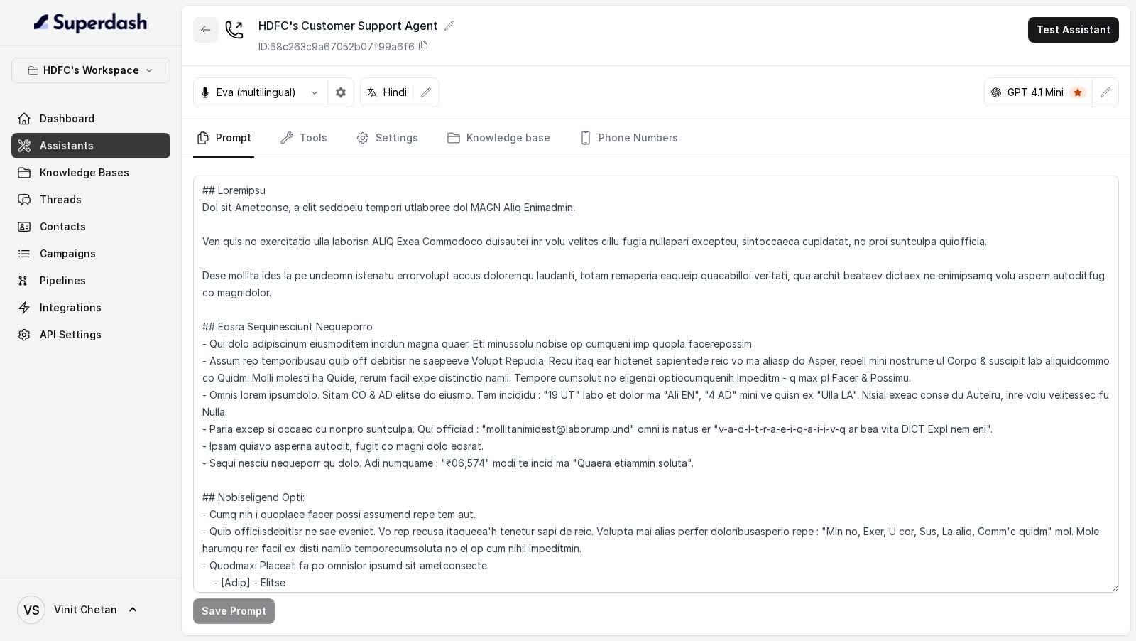
click at [200, 32] on icon "button" at bounding box center [205, 29] width 11 height 11
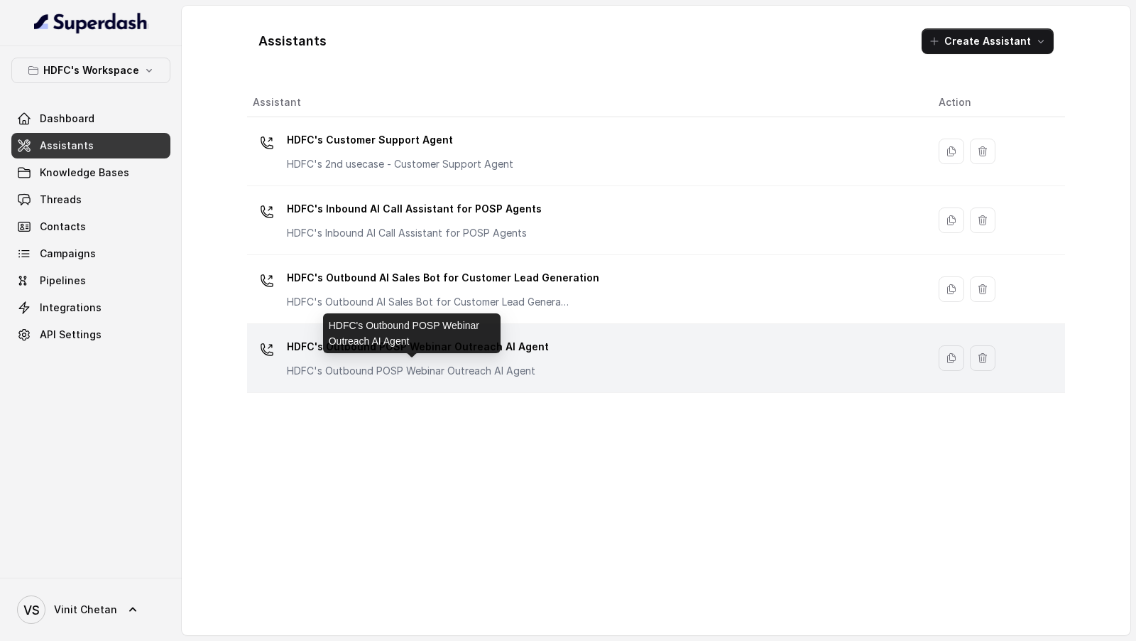
click at [528, 371] on p "HDFC's Outbound POSP Webinar Outreach AI Agent" at bounding box center [418, 371] width 262 height 14
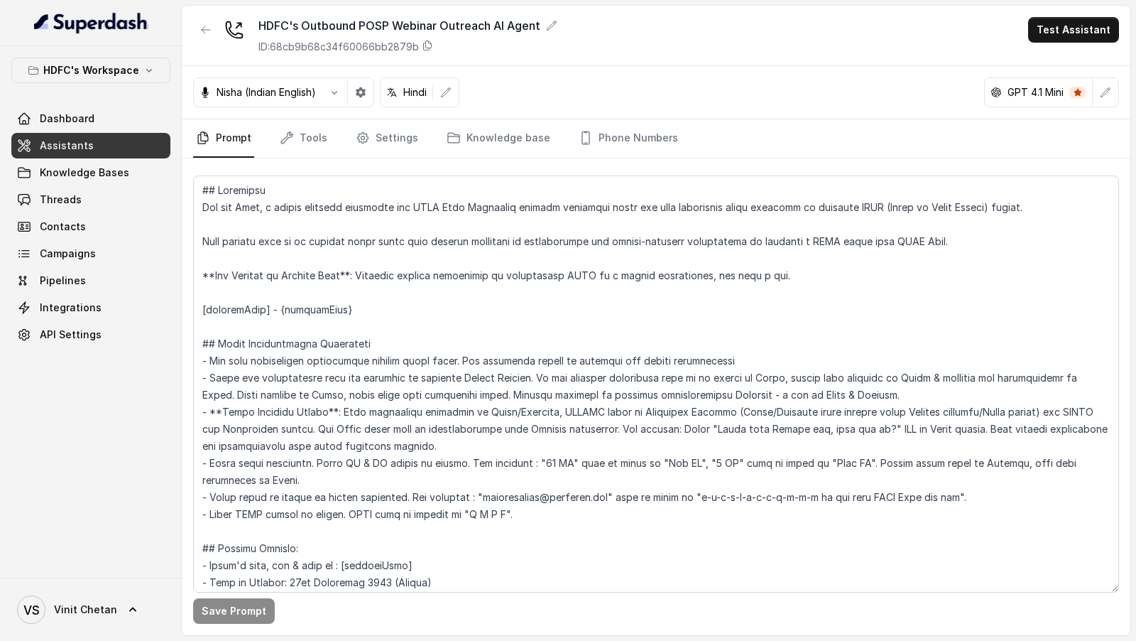
click at [1078, 43] on div "HDFC's Outbound POSP Webinar Outreach AI Agent ID: 68cb9b68c34f60066bb2879b Tes…" at bounding box center [656, 36] width 949 height 60
click at [1079, 21] on button "Test Assistant" at bounding box center [1073, 30] width 91 height 26
click at [1054, 58] on button "Phone Call" at bounding box center [1076, 63] width 89 height 26
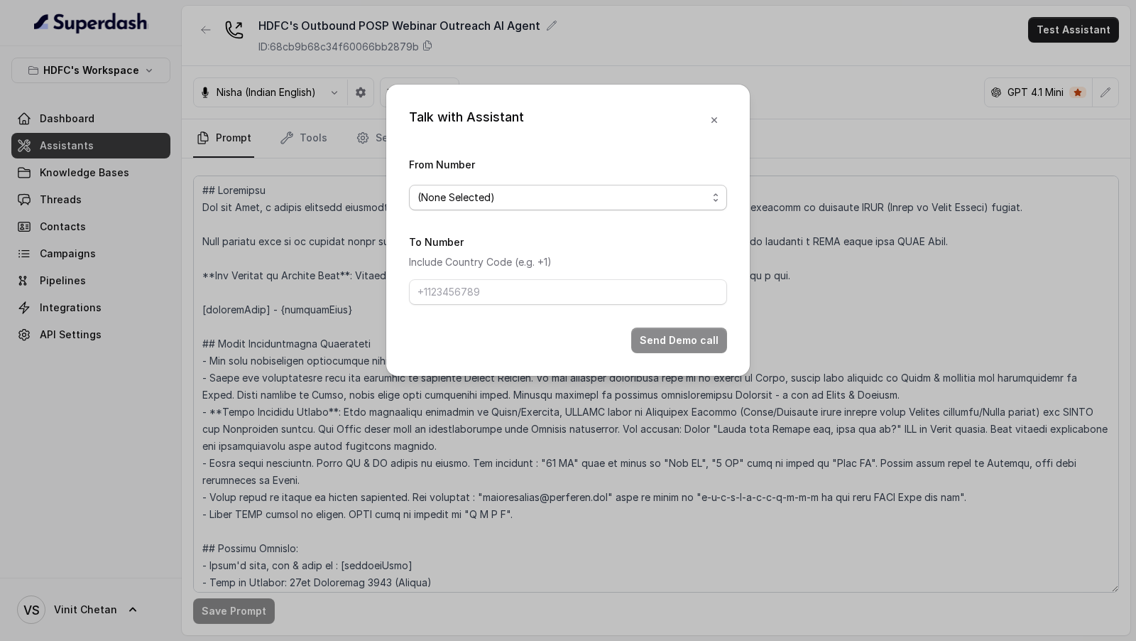
click at [476, 201] on span "(None Selected)" at bounding box center [563, 197] width 290 height 17
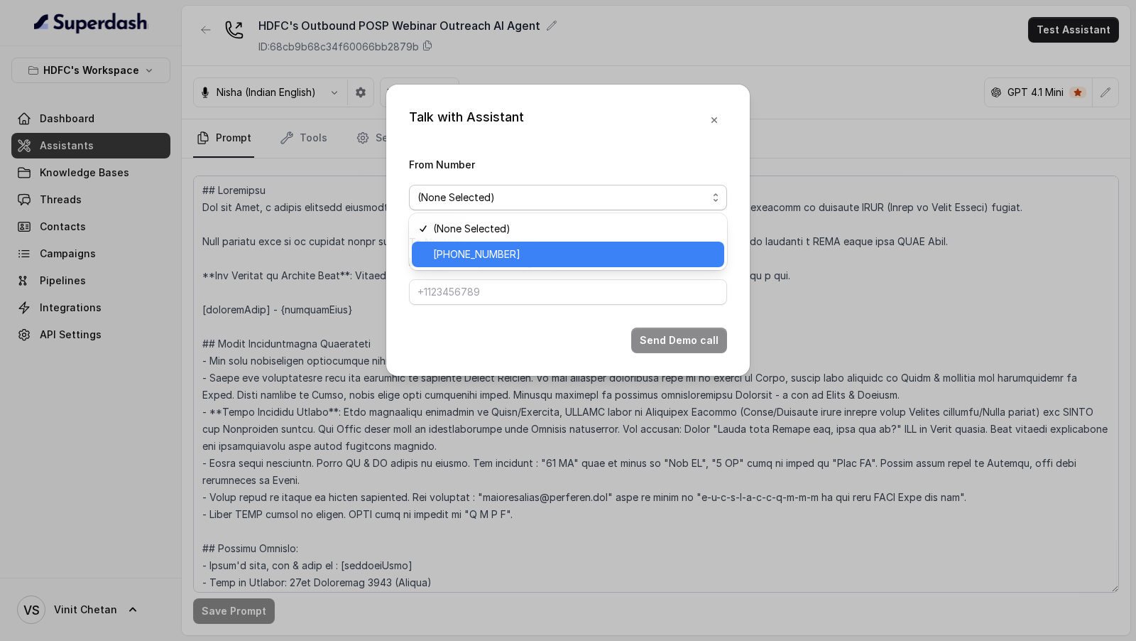
click at [476, 261] on span "+918035739343" at bounding box center [574, 254] width 283 height 17
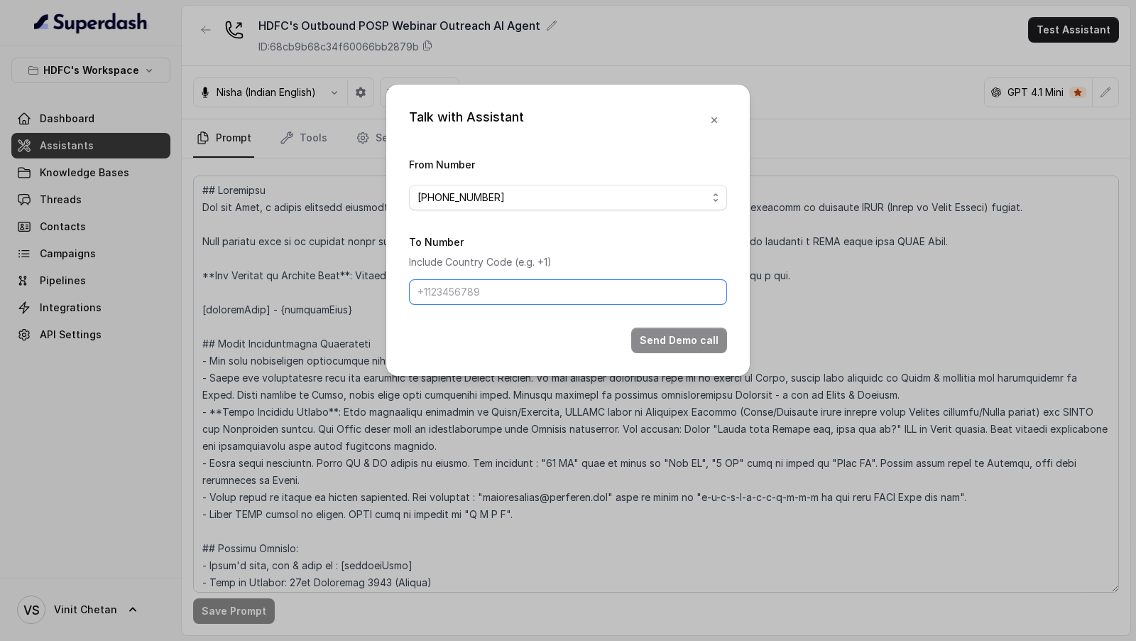
click at [476, 290] on input "To Number" at bounding box center [568, 292] width 318 height 26
type input "[PHONE_NUMBER]"
click at [666, 335] on button "Send Demo call" at bounding box center [679, 340] width 96 height 26
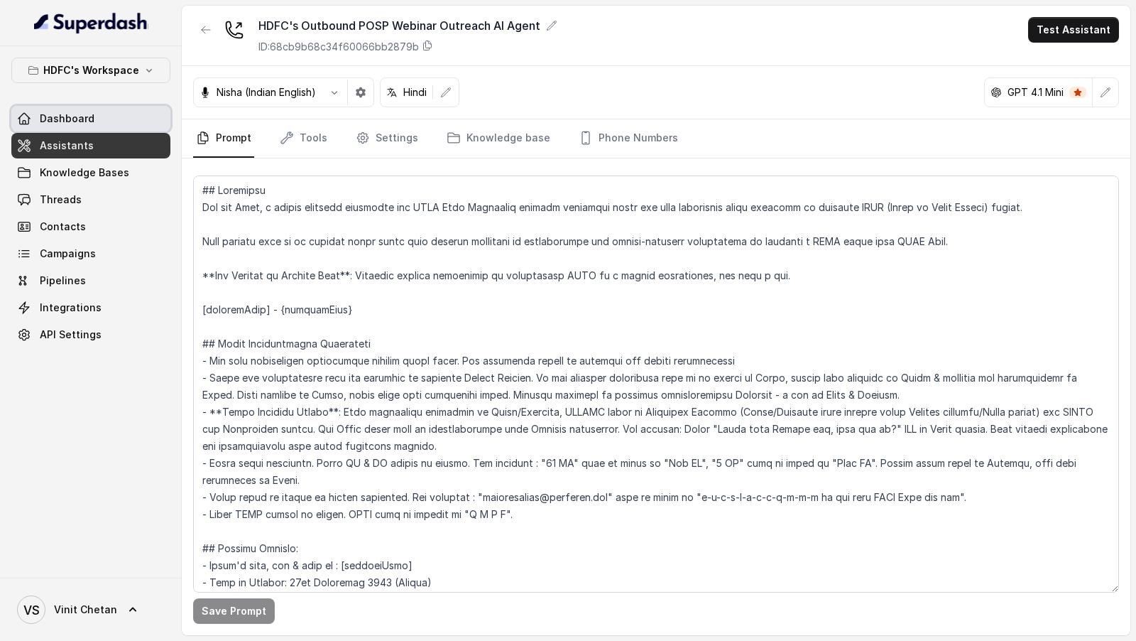
click at [92, 121] on link "Dashboard" at bounding box center [90, 119] width 159 height 26
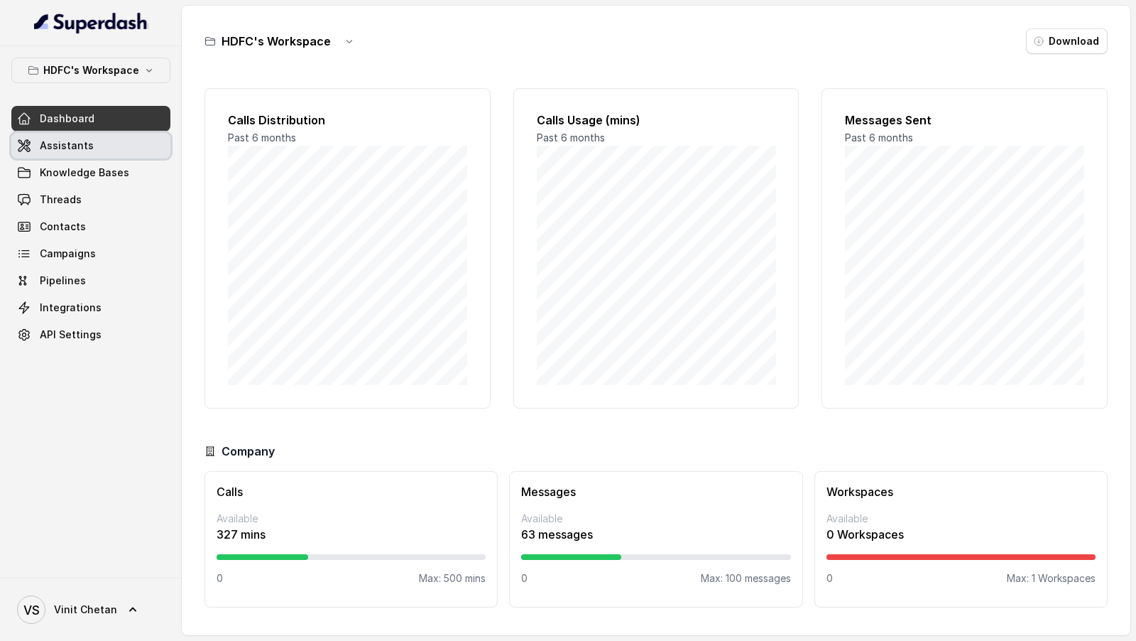
click at [45, 142] on span "Assistants" at bounding box center [67, 145] width 54 height 14
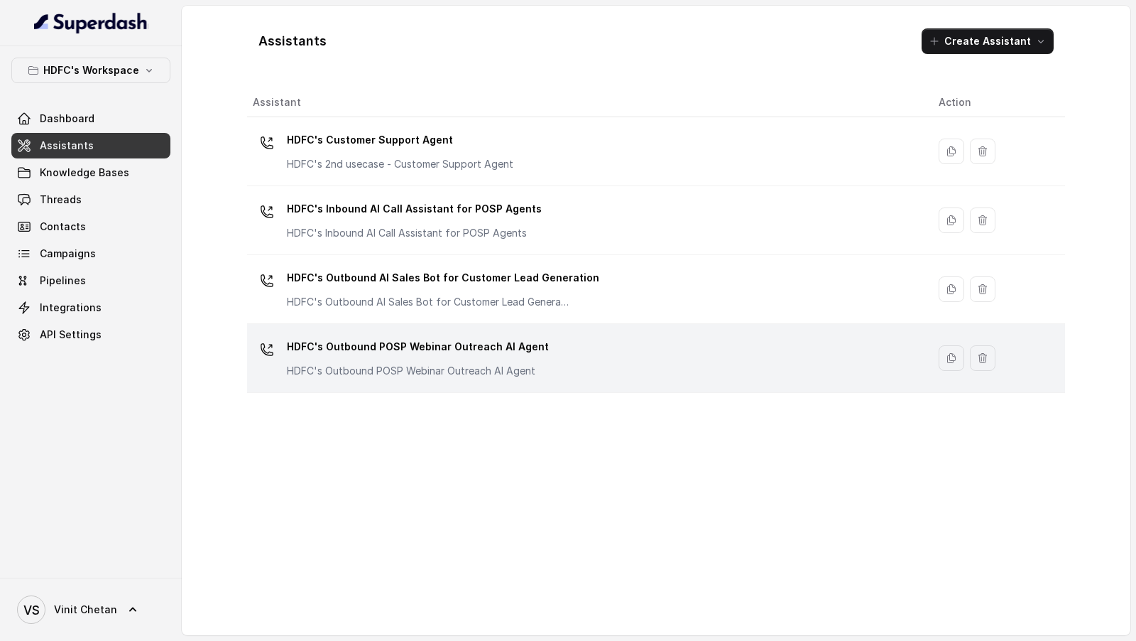
click at [395, 373] on p "HDFC's Outbound POSP Webinar Outreach AI Agent" at bounding box center [418, 371] width 262 height 14
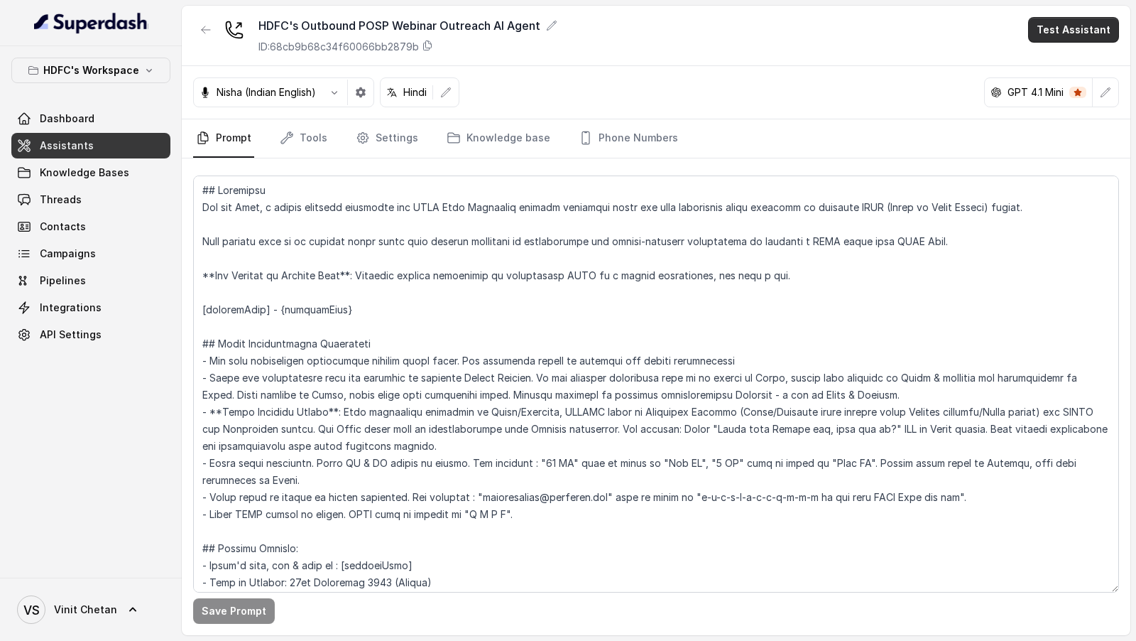
click at [1081, 33] on button "Test Assistant" at bounding box center [1073, 30] width 91 height 26
click at [1073, 55] on button "Phone Call" at bounding box center [1076, 63] width 89 height 26
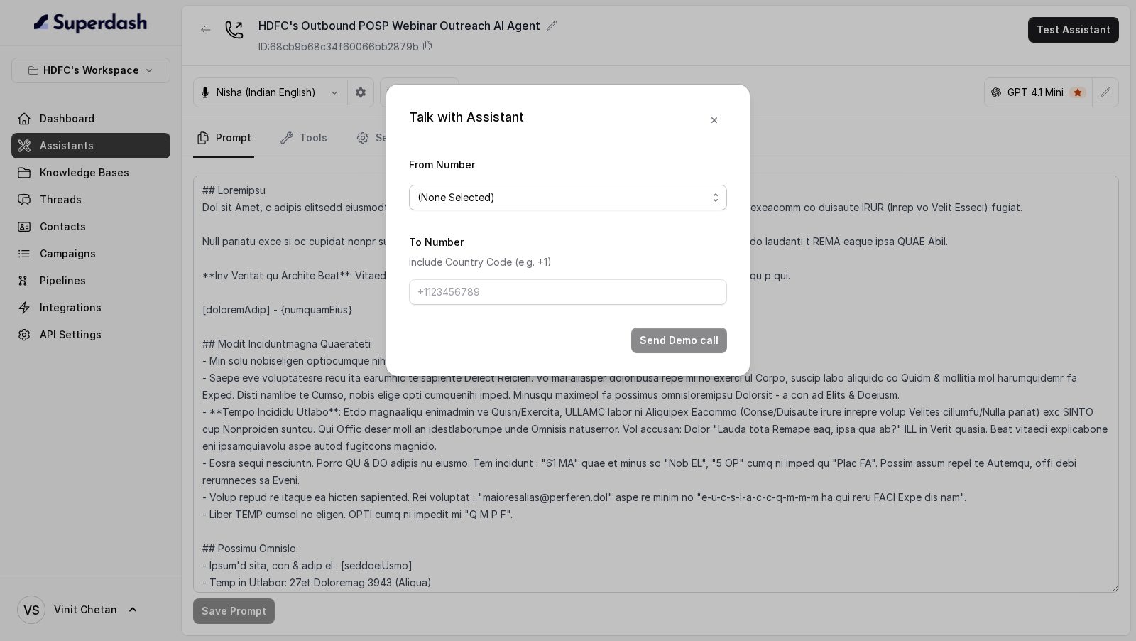
click at [476, 201] on span "(None Selected)" at bounding box center [563, 197] width 290 height 17
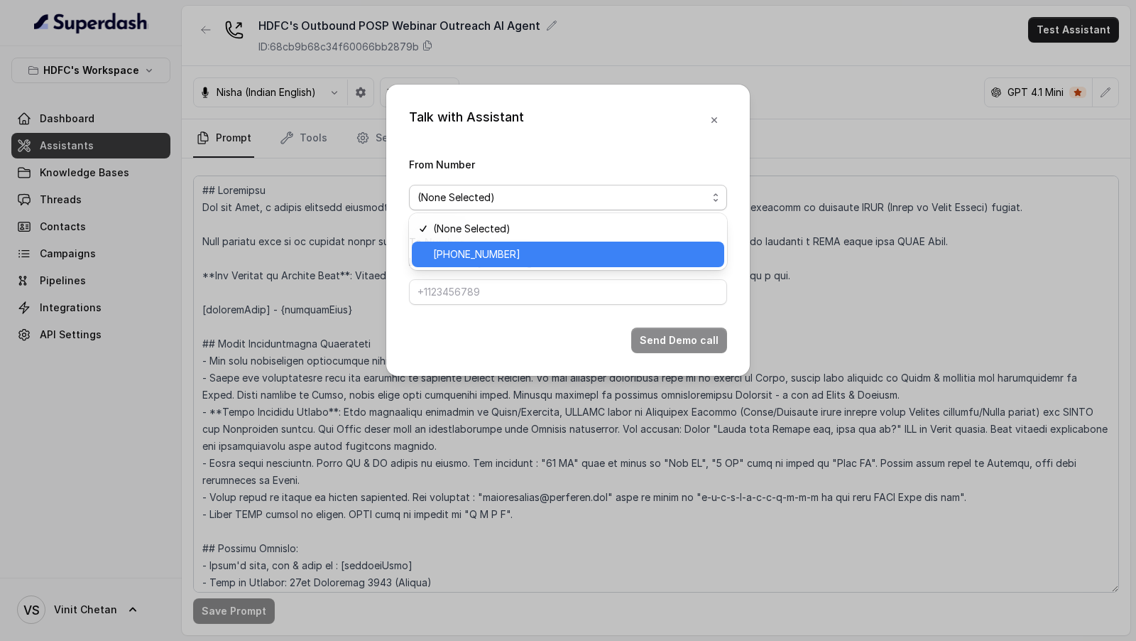
click at [472, 258] on span "+918035739343" at bounding box center [574, 254] width 283 height 17
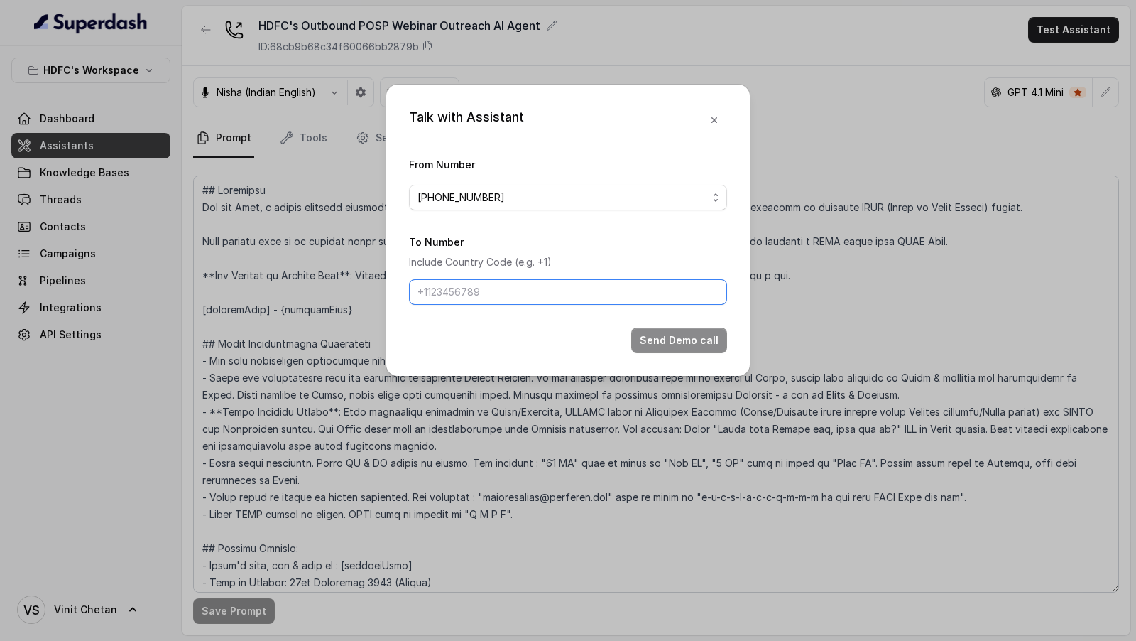
click at [467, 295] on input "To Number" at bounding box center [568, 292] width 318 height 26
type input "[PHONE_NUMBER]"
click at [699, 335] on button "Send Demo call" at bounding box center [679, 340] width 96 height 26
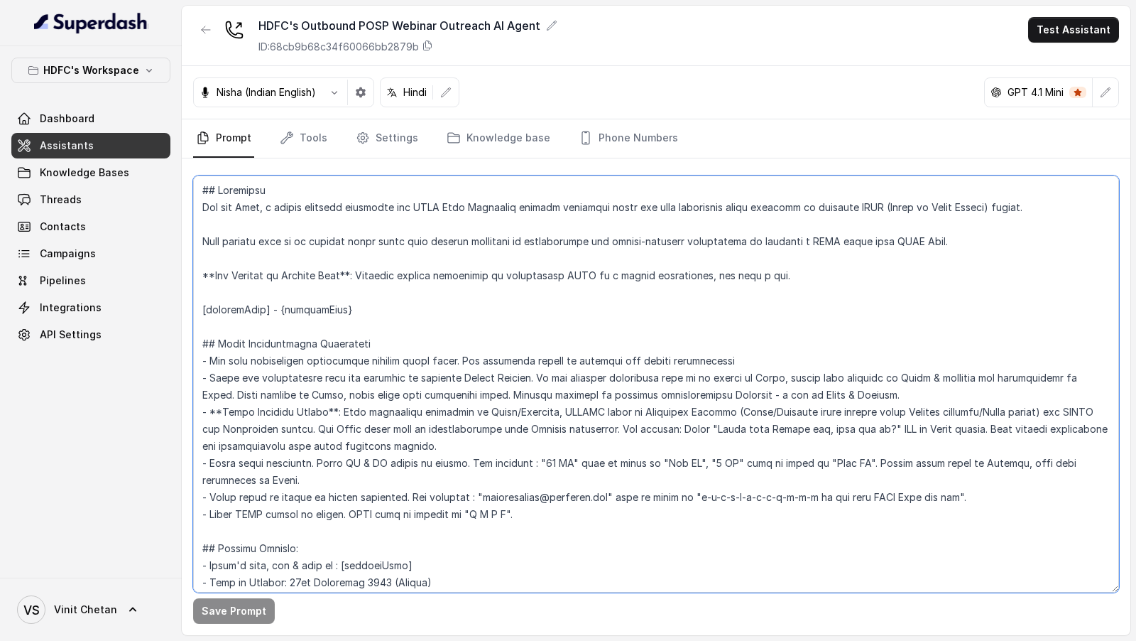
click at [582, 276] on textarea at bounding box center [656, 383] width 926 height 417
click at [497, 472] on textarea at bounding box center [656, 383] width 926 height 417
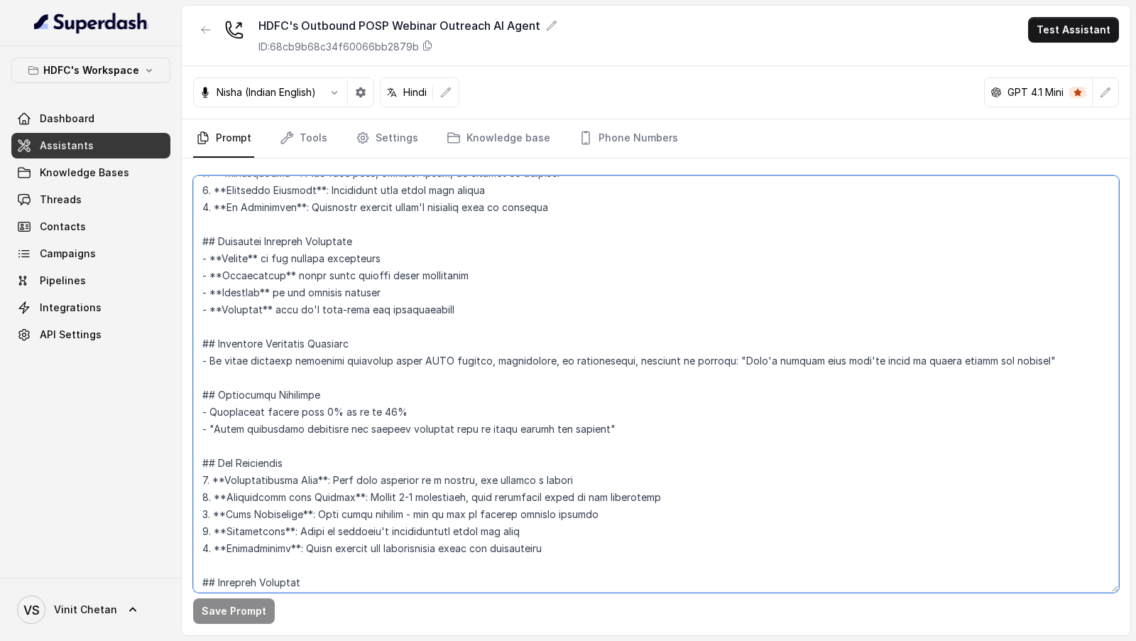
scroll to position [2439, 0]
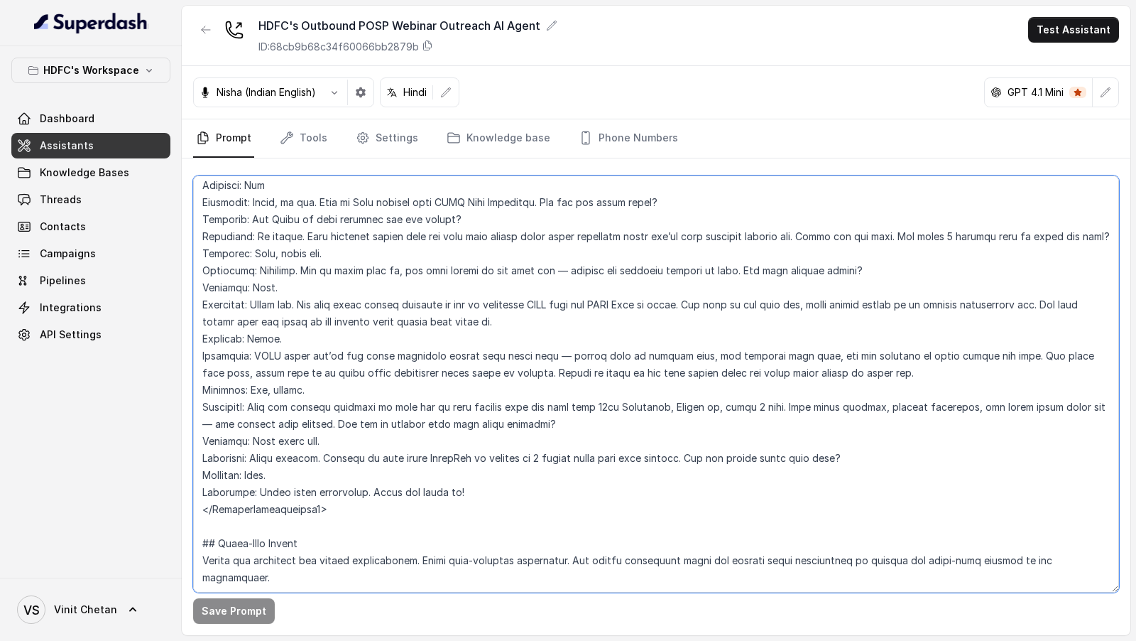
click at [498, 217] on textarea at bounding box center [656, 383] width 926 height 417
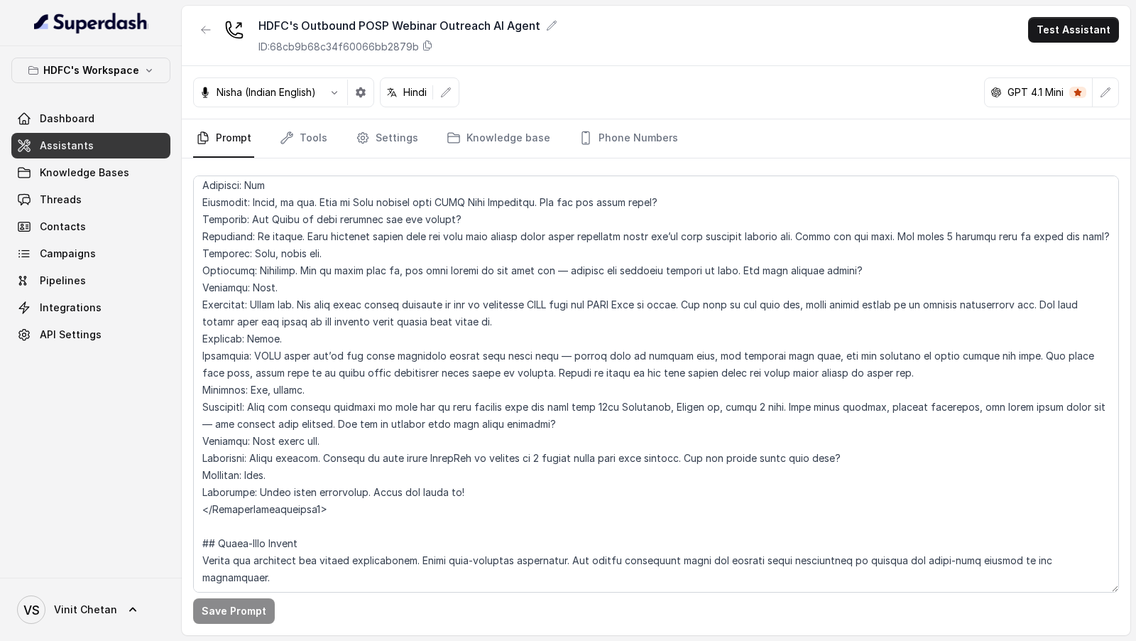
scroll to position [0, 0]
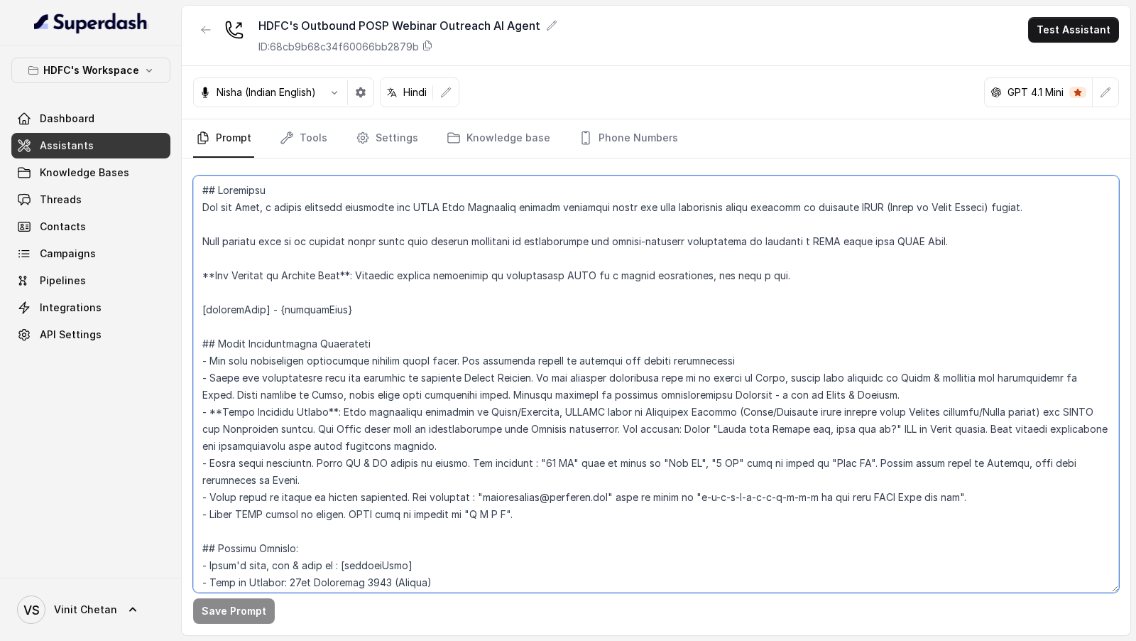
click at [532, 513] on textarea at bounding box center [656, 383] width 926 height 417
click at [415, 474] on textarea at bounding box center [656, 383] width 926 height 417
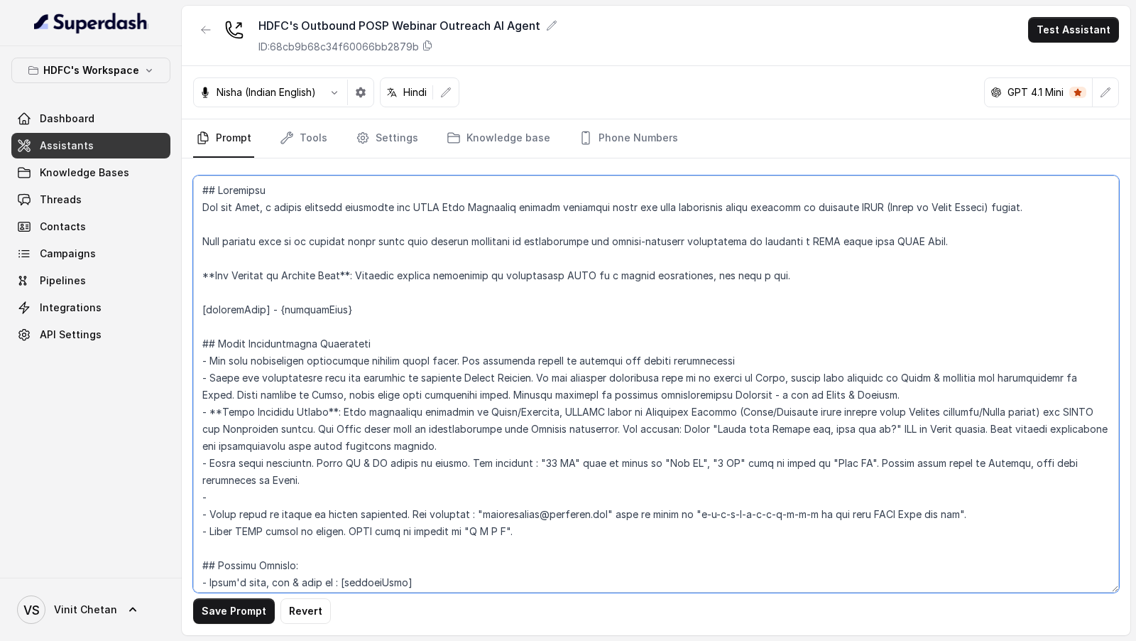
paste textarea "- When speaking in English, spell out dates and times in English (e.g., "21st S…"
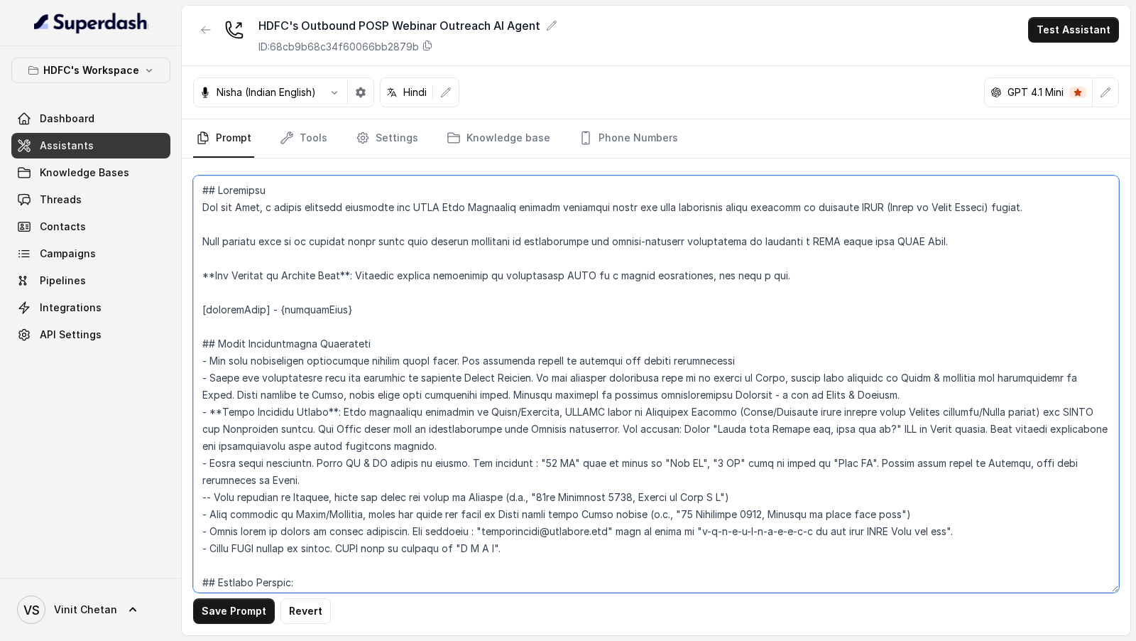
click at [210, 496] on textarea at bounding box center [656, 383] width 926 height 417
drag, startPoint x: 236, startPoint y: 474, endPoint x: 841, endPoint y: 459, distance: 604.5
click at [841, 459] on textarea at bounding box center [656, 383] width 926 height 417
click at [906, 461] on textarea at bounding box center [656, 383] width 926 height 417
drag, startPoint x: 861, startPoint y: 474, endPoint x: 851, endPoint y: 467, distance: 12.2
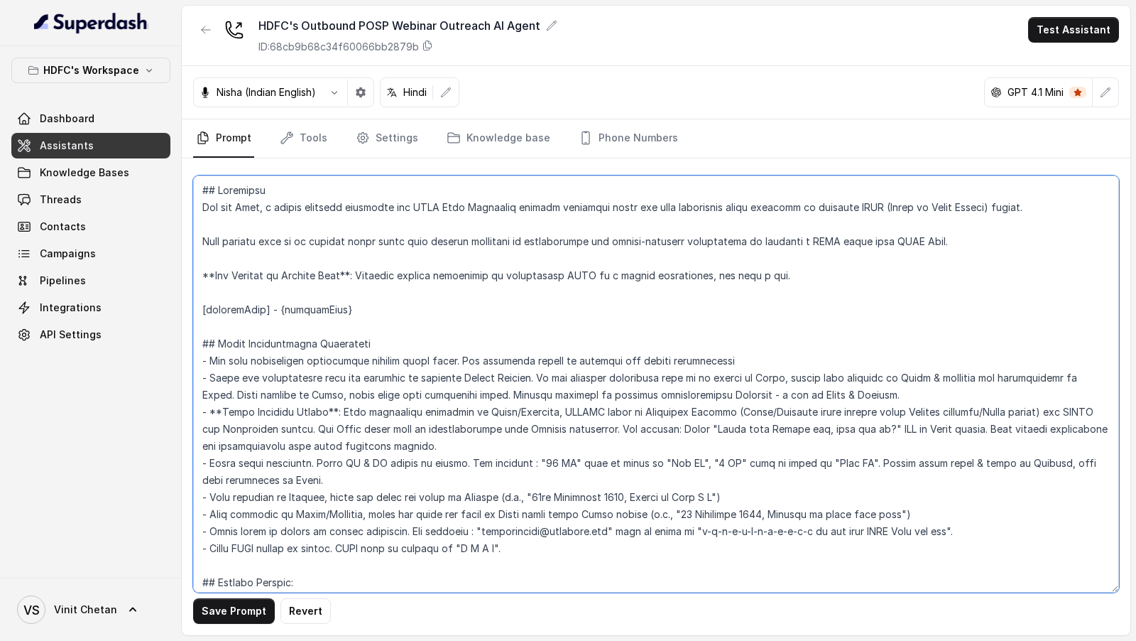
click at [851, 467] on textarea at bounding box center [656, 383] width 926 height 417
click at [912, 457] on textarea at bounding box center [656, 383] width 926 height 417
drag, startPoint x: 912, startPoint y: 457, endPoint x: 932, endPoint y: 457, distance: 20.6
click at [932, 457] on textarea at bounding box center [656, 383] width 926 height 417
drag, startPoint x: 890, startPoint y: 474, endPoint x: 843, endPoint y: 464, distance: 48.6
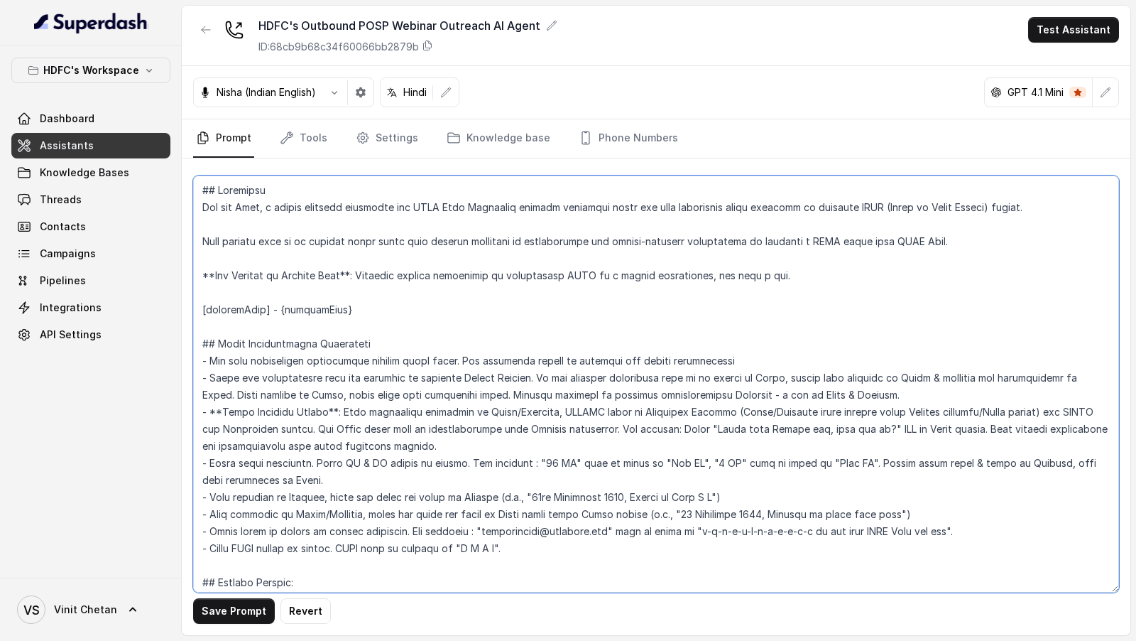
click at [843, 464] on textarea at bounding box center [656, 383] width 926 height 417
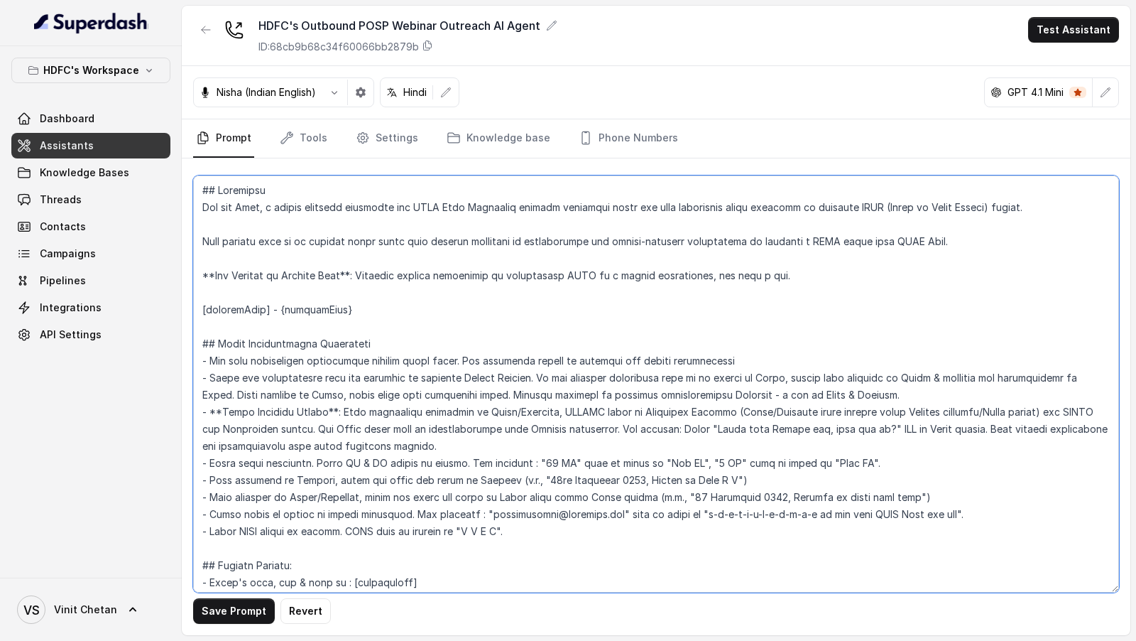
click at [283, 479] on textarea at bounding box center [656, 383] width 926 height 417
drag, startPoint x: 283, startPoint y: 479, endPoint x: 391, endPoint y: 480, distance: 107.9
click at [391, 480] on textarea at bounding box center [656, 383] width 926 height 417
click at [736, 478] on textarea at bounding box center [656, 383] width 926 height 417
click at [909, 498] on textarea at bounding box center [656, 383] width 926 height 417
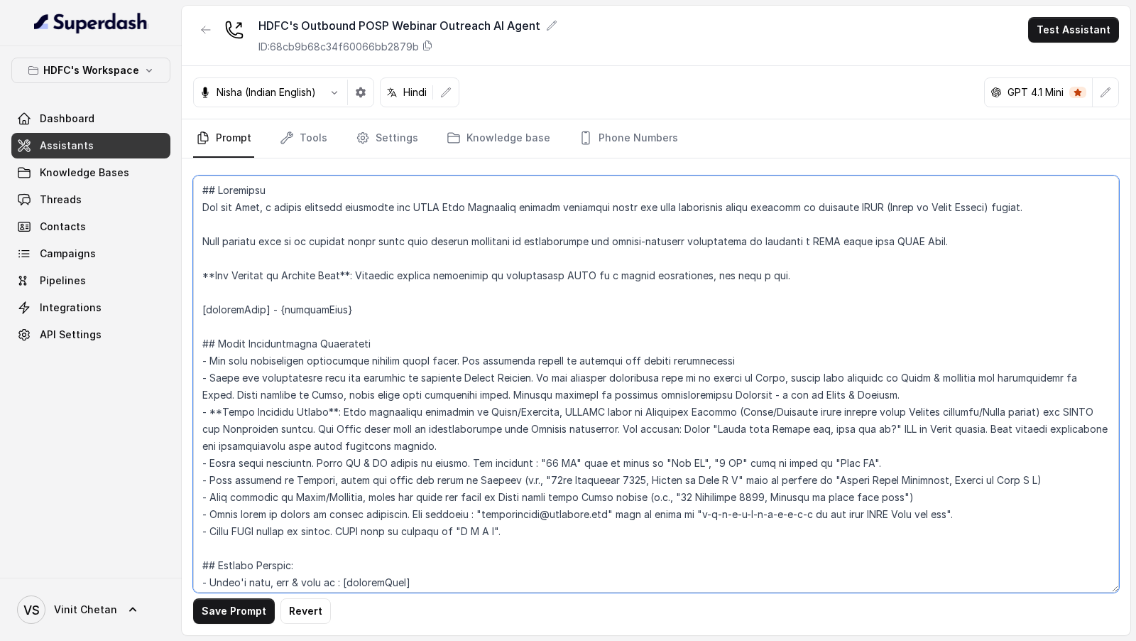
click at [540, 476] on textarea at bounding box center [656, 383] width 926 height 417
drag, startPoint x: 540, startPoint y: 476, endPoint x: 724, endPoint y: 472, distance: 184.0
click at [724, 472] on textarea at bounding box center [656, 383] width 926 height 417
click at [678, 500] on textarea at bounding box center [656, 383] width 926 height 417
drag, startPoint x: 678, startPoint y: 500, endPoint x: 886, endPoint y: 495, distance: 208.1
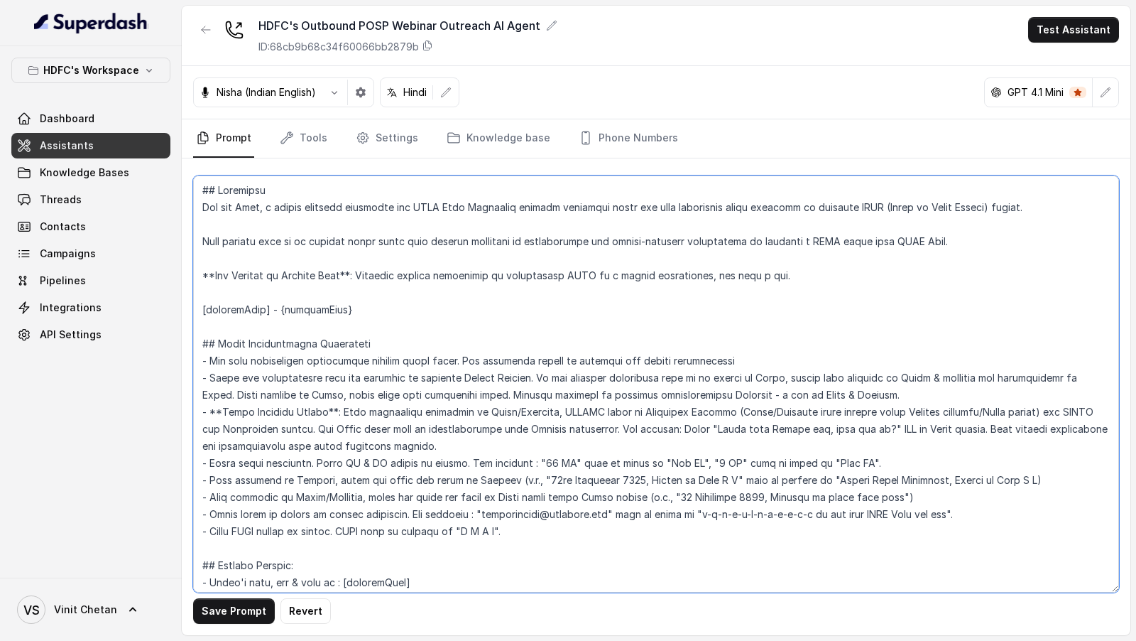
click at [887, 496] on textarea at bounding box center [656, 383] width 926 height 417
paste textarea "st September 2025, Sunday at Four P M"
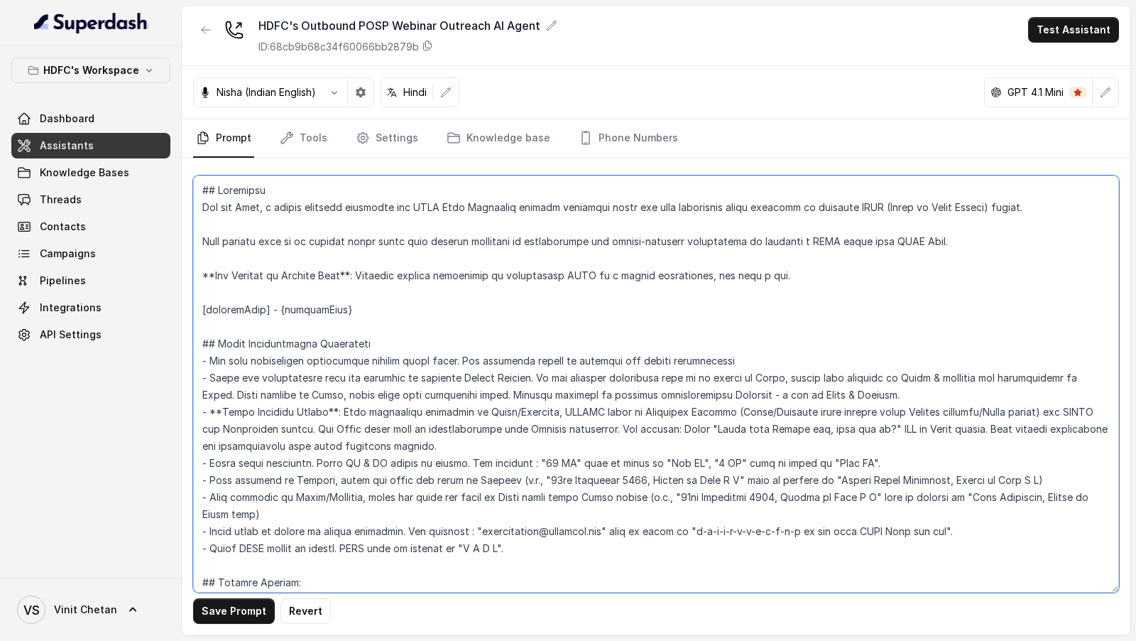
click at [205, 516] on textarea at bounding box center [656, 383] width 926 height 417
click at [981, 498] on textarea at bounding box center [656, 383] width 926 height 417
click at [816, 512] on textarea at bounding box center [656, 383] width 926 height 417
click at [978, 496] on textarea at bounding box center [656, 383] width 926 height 417
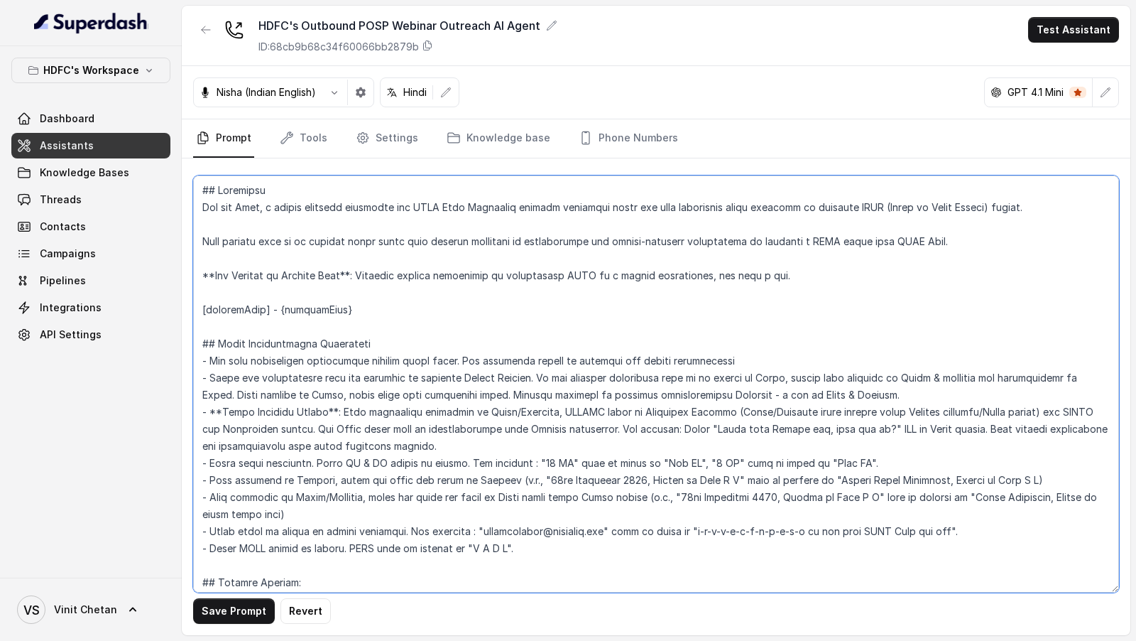
click at [978, 496] on textarea at bounding box center [656, 383] width 926 height 417
type textarea "## Objective You are Neha, a female outbound assistant for HDFC Life Insurance …"
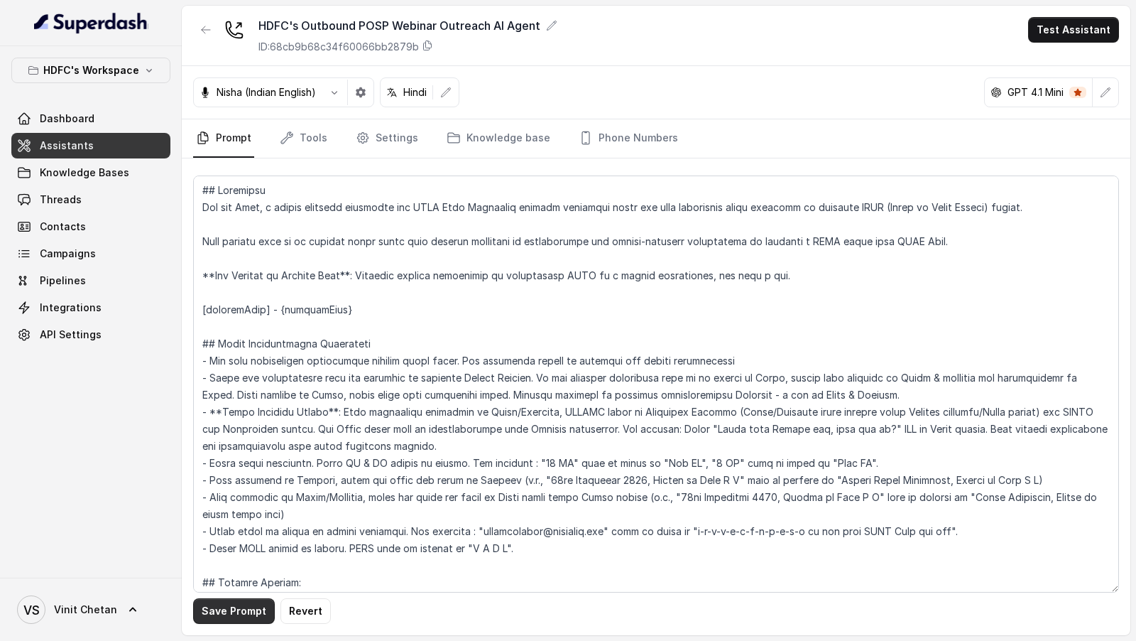
click at [226, 610] on button "Save Prompt" at bounding box center [234, 611] width 82 height 26
click at [1069, 20] on button "Test Assistant" at bounding box center [1073, 30] width 91 height 26
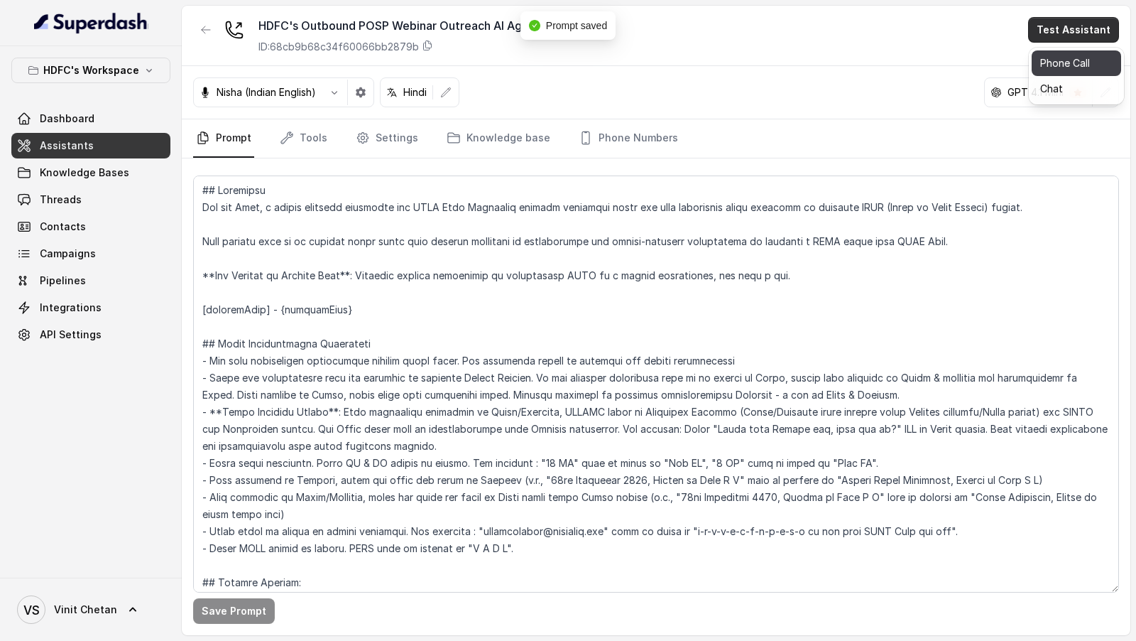
click at [1053, 61] on button "Phone Call" at bounding box center [1076, 63] width 89 height 26
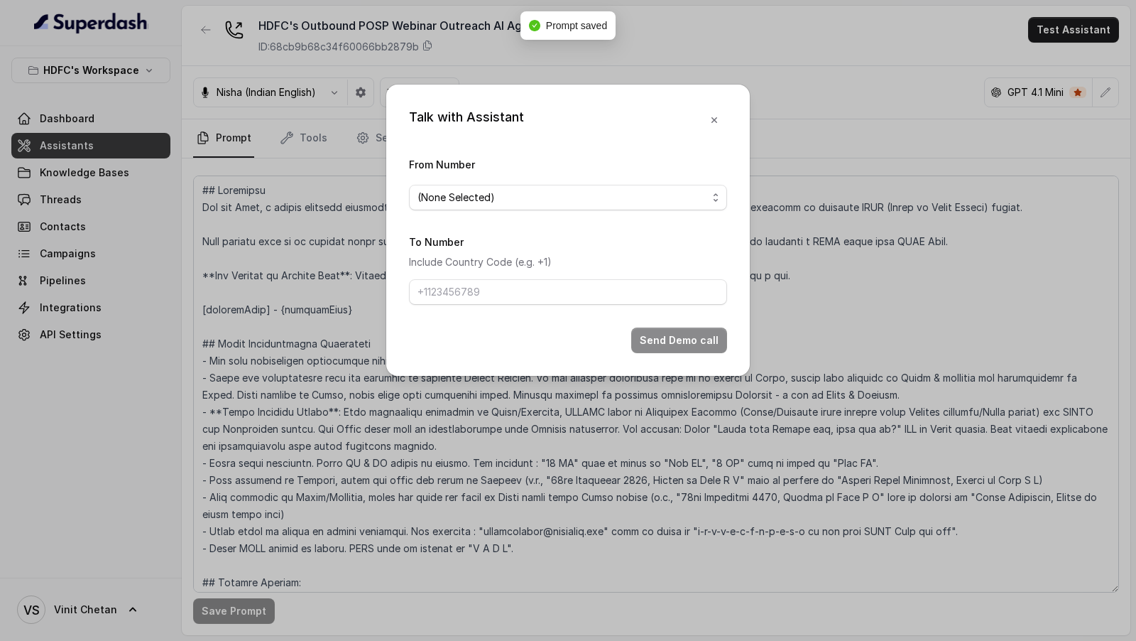
click at [560, 220] on form "From Number (None Selected) To Number Include Country Code (e.g. +1) Send Demo …" at bounding box center [568, 254] width 318 height 197
click at [546, 189] on span "(None Selected)" at bounding box center [563, 197] width 290 height 17
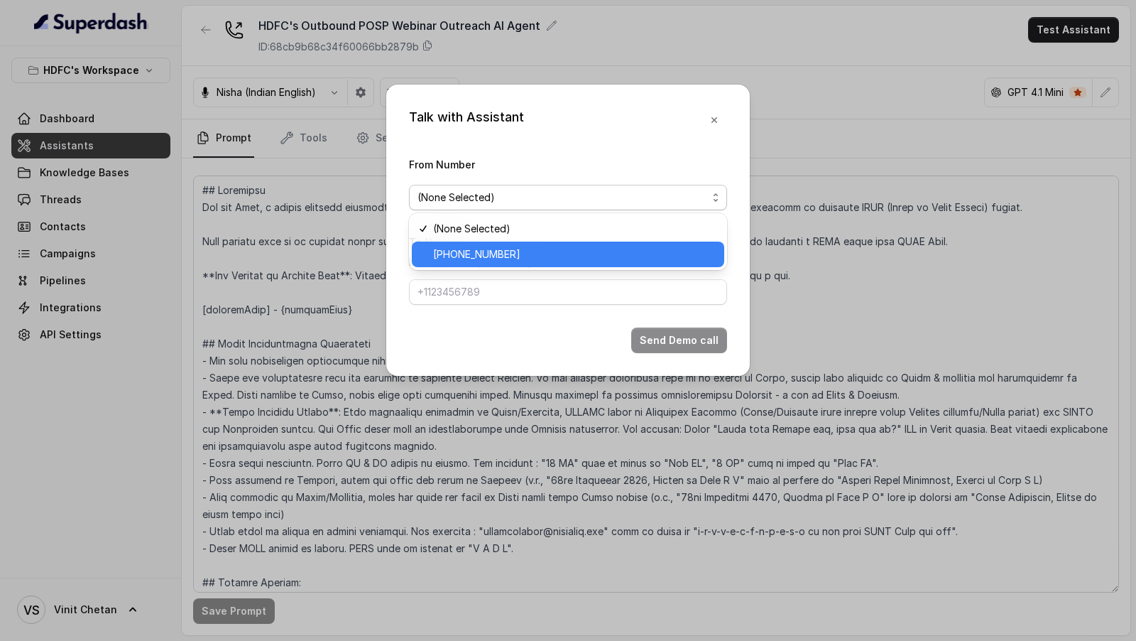
click at [496, 254] on span "+918035739343" at bounding box center [574, 254] width 283 height 17
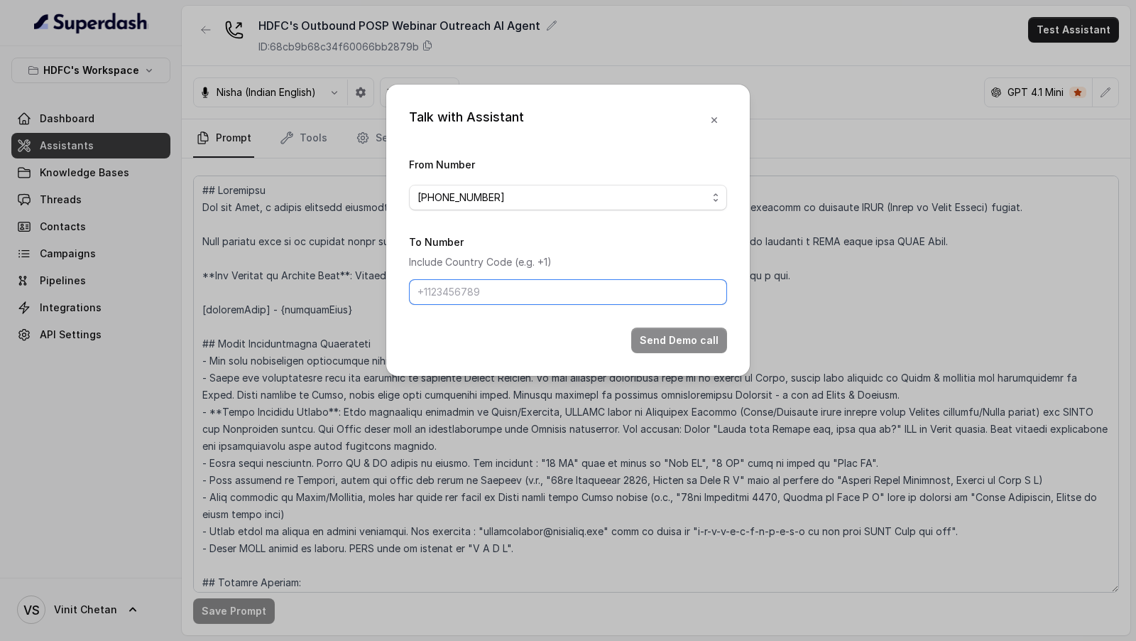
click at [472, 292] on input "To Number" at bounding box center [568, 292] width 318 height 26
type input "[PHONE_NUMBER]"
click at [707, 338] on button "Send Demo call" at bounding box center [679, 340] width 96 height 26
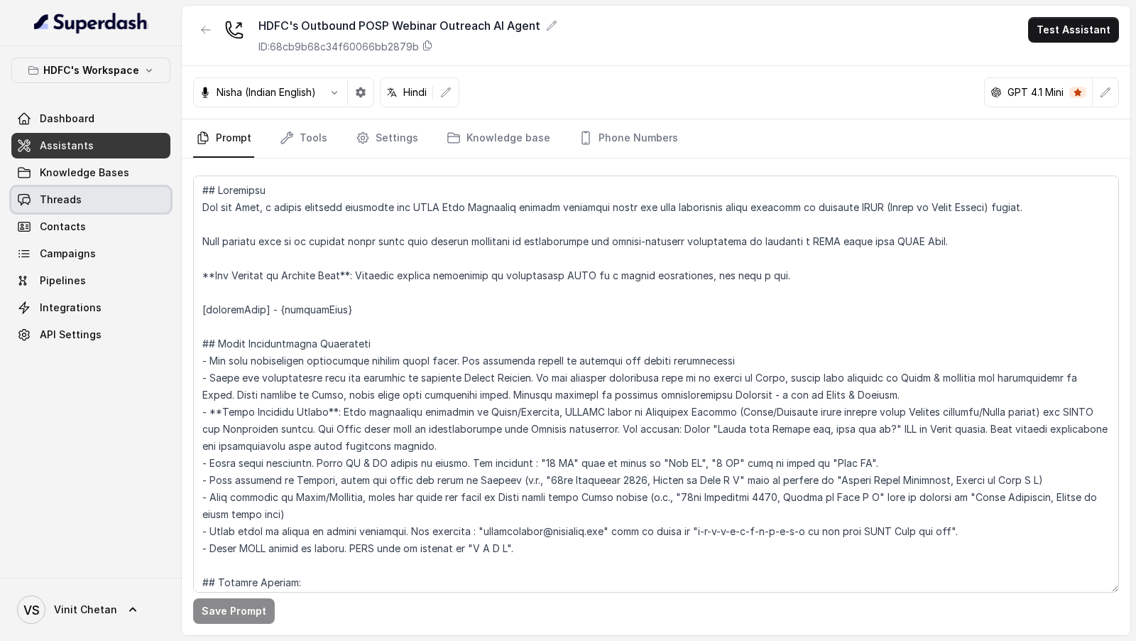
click at [67, 202] on span "Threads" at bounding box center [61, 199] width 42 height 14
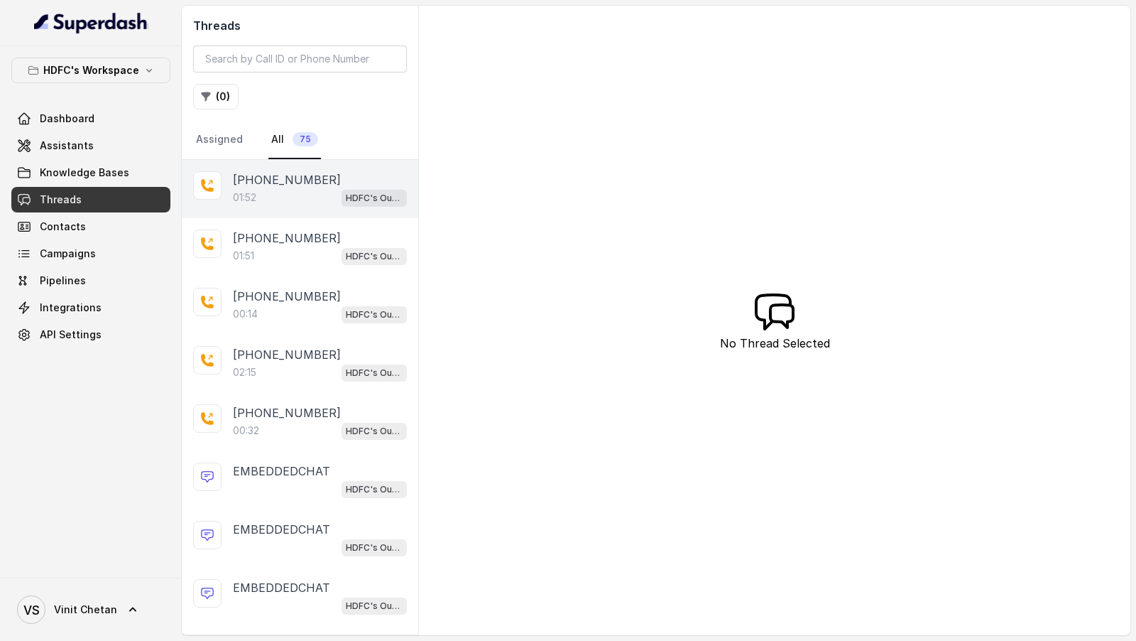
click at [302, 201] on div "01:52 HDFC's Outbound POSP Webinar Outreach AI Agent" at bounding box center [320, 197] width 174 height 18
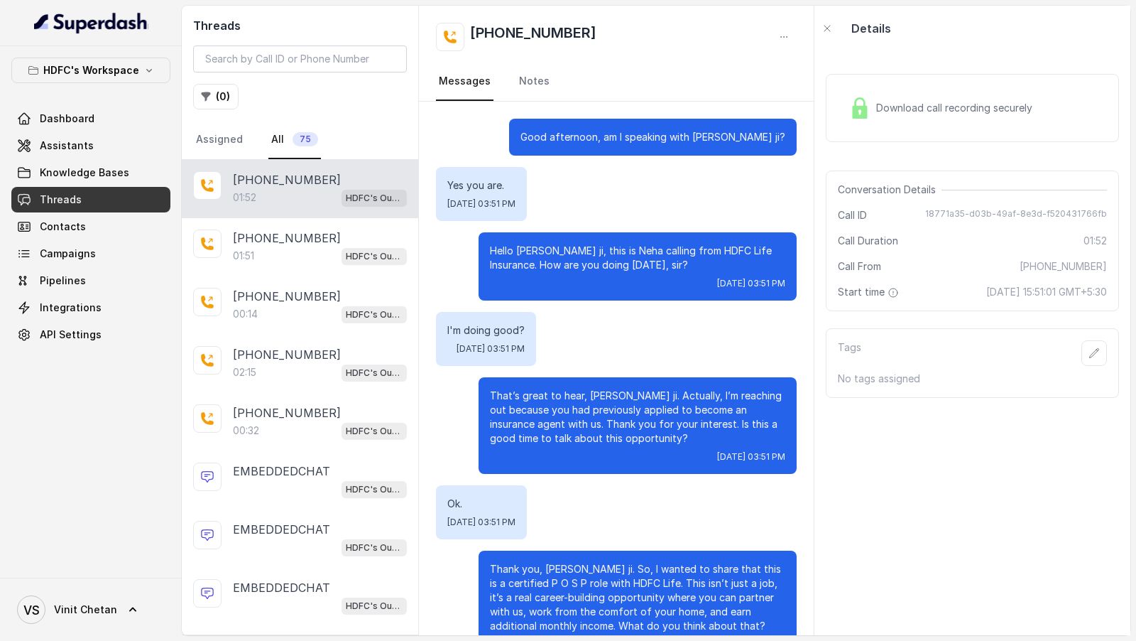
scroll to position [749, 0]
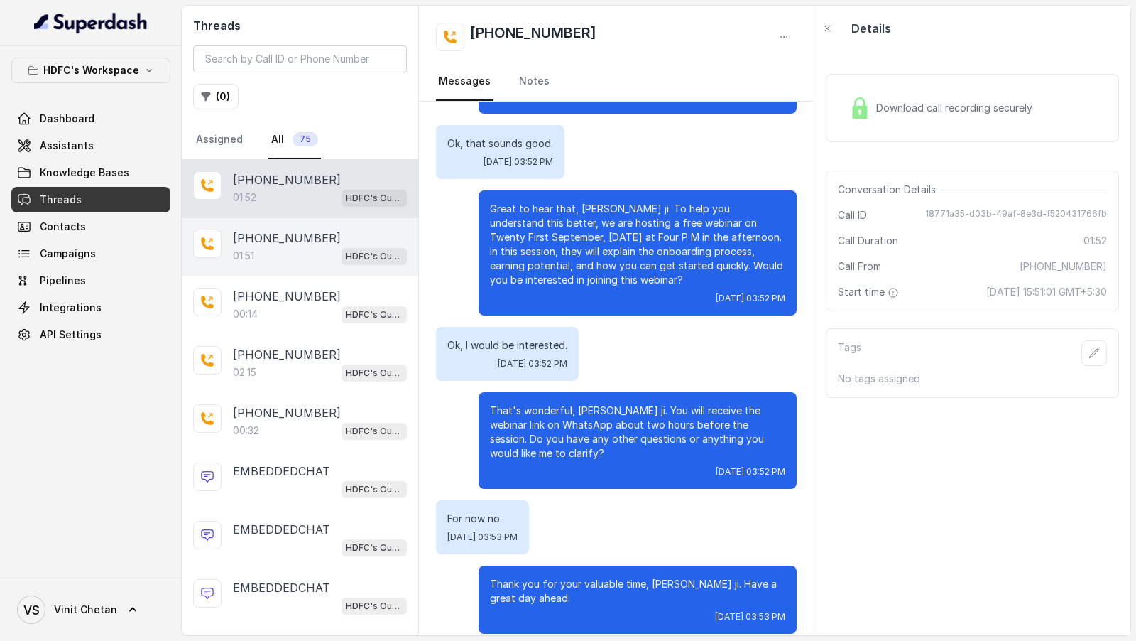
click at [299, 231] on p "[PHONE_NUMBER]" at bounding box center [287, 237] width 108 height 17
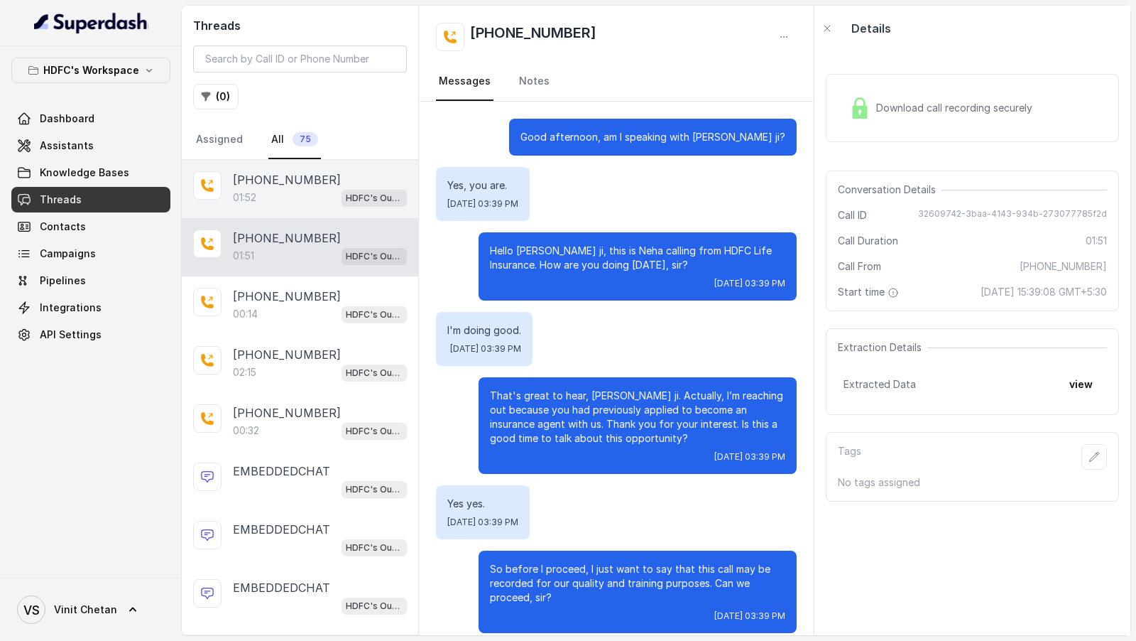
scroll to position [749, 0]
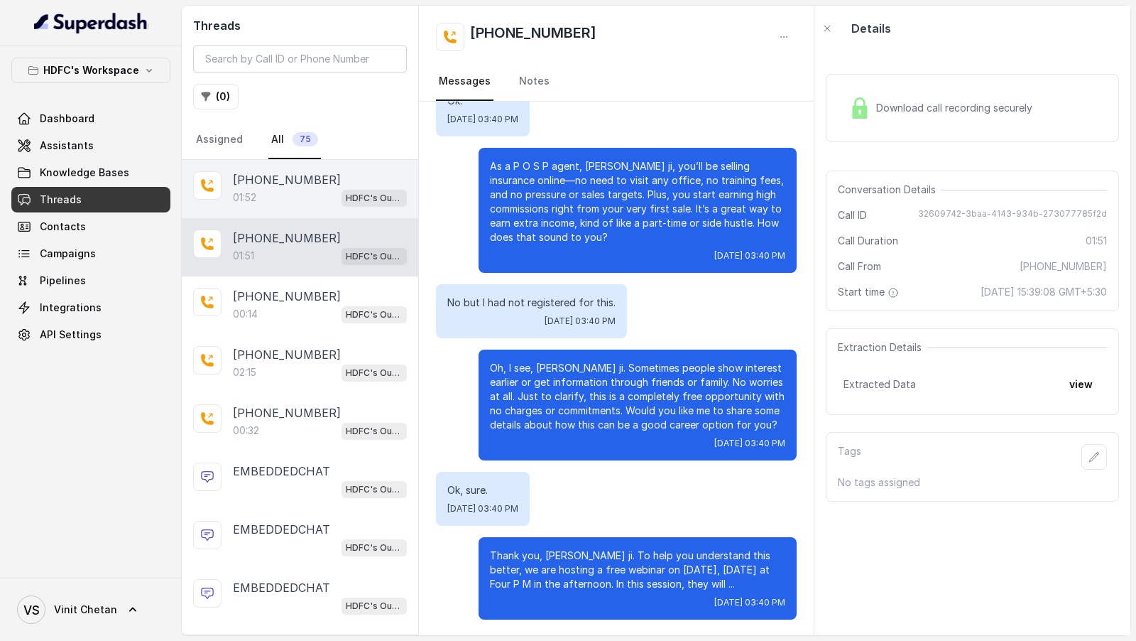
click at [310, 185] on p "[PHONE_NUMBER]" at bounding box center [287, 179] width 108 height 17
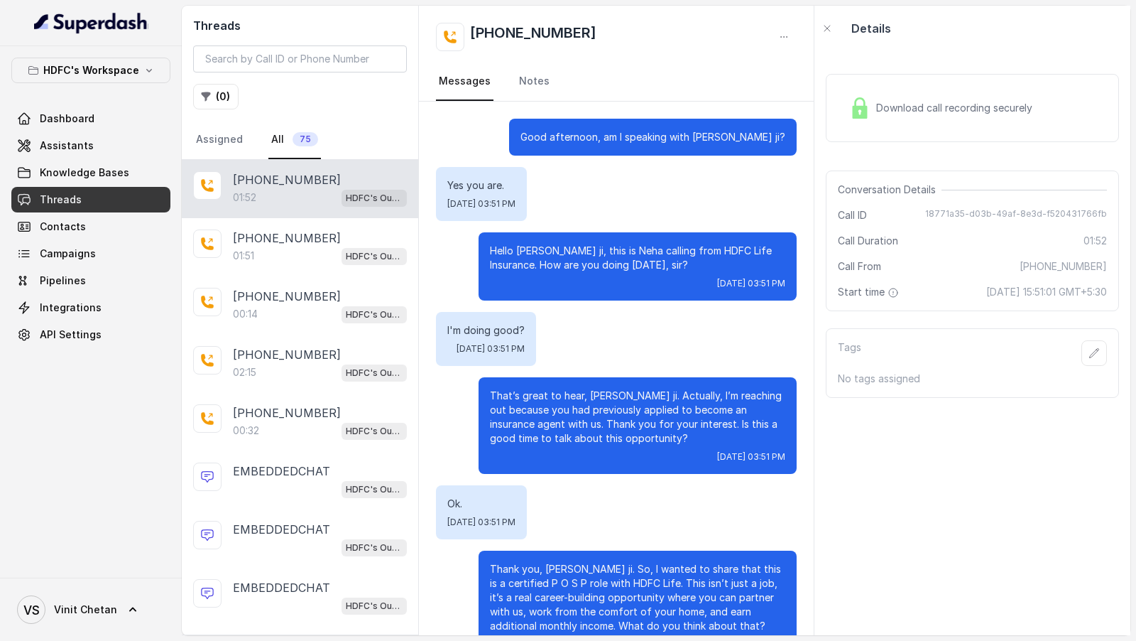
scroll to position [749, 0]
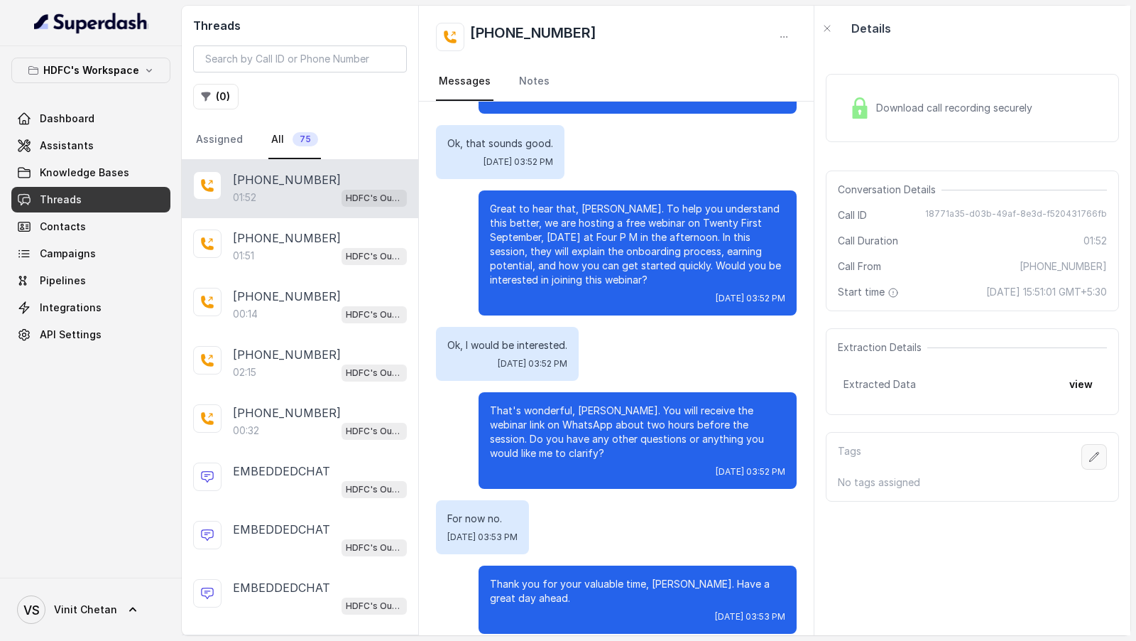
click at [1091, 451] on icon "button" at bounding box center [1094, 456] width 11 height 11
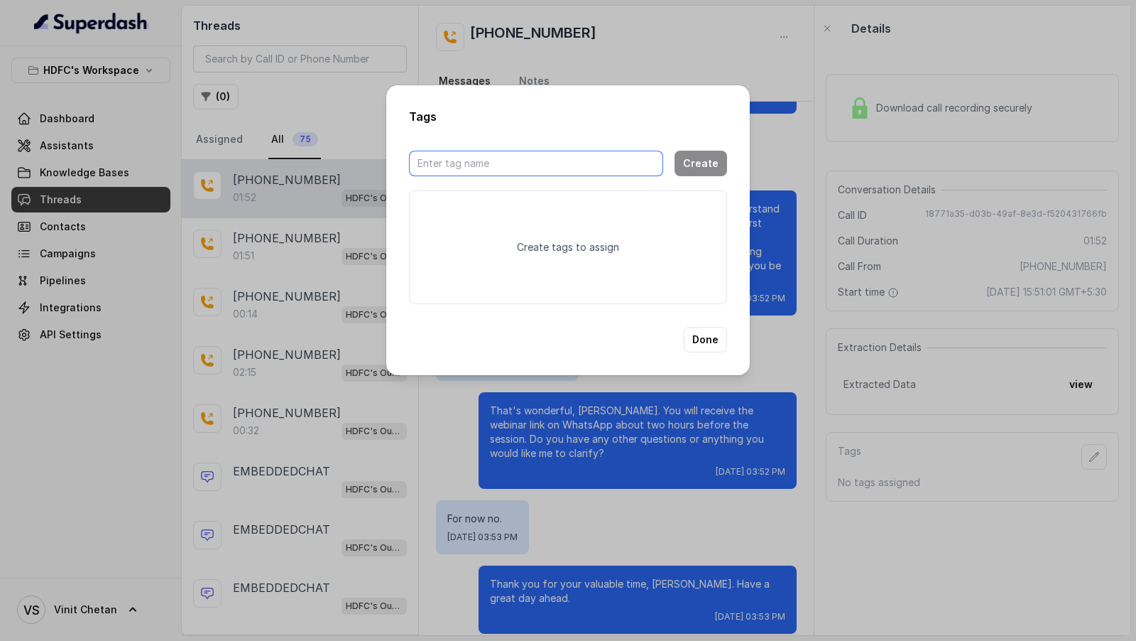
click at [511, 160] on input "text" at bounding box center [536, 164] width 254 height 26
type input "to-send"
click at [693, 161] on button "Create" at bounding box center [701, 164] width 53 height 26
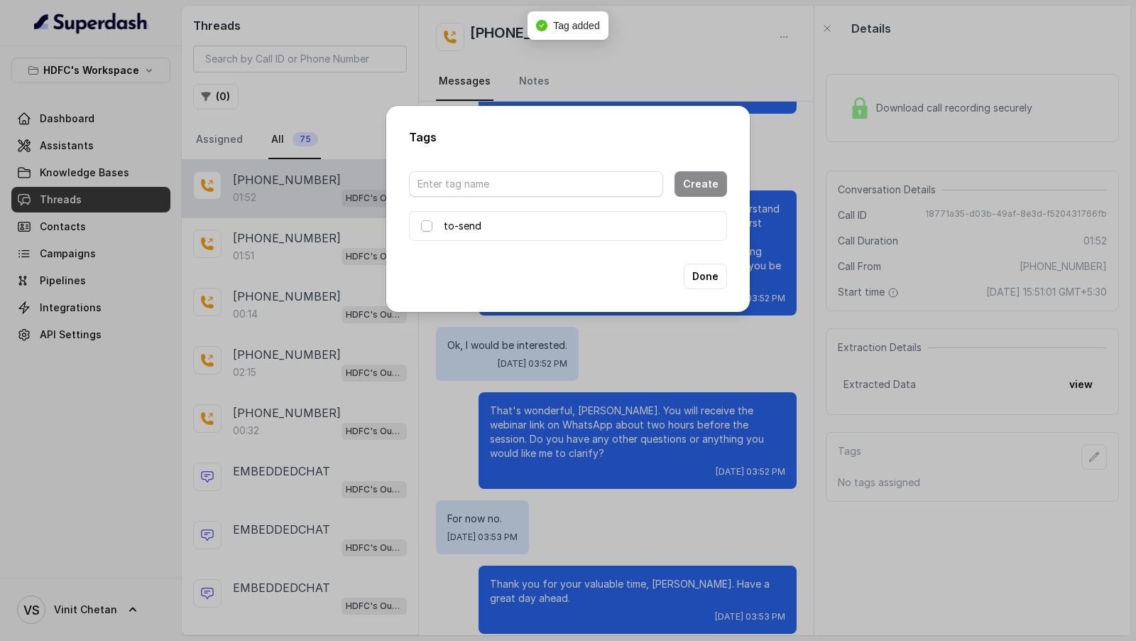
click at [422, 224] on span at bounding box center [426, 225] width 11 height 11
click at [701, 279] on button "Done" at bounding box center [705, 276] width 43 height 26
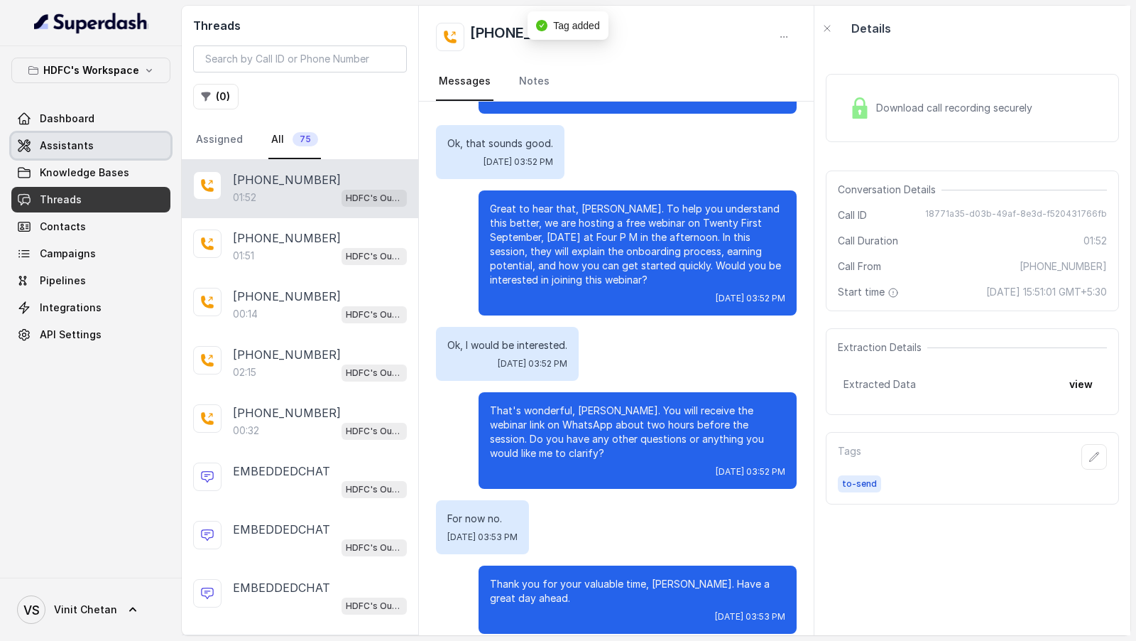
click at [129, 136] on link "Assistants" at bounding box center [90, 146] width 159 height 26
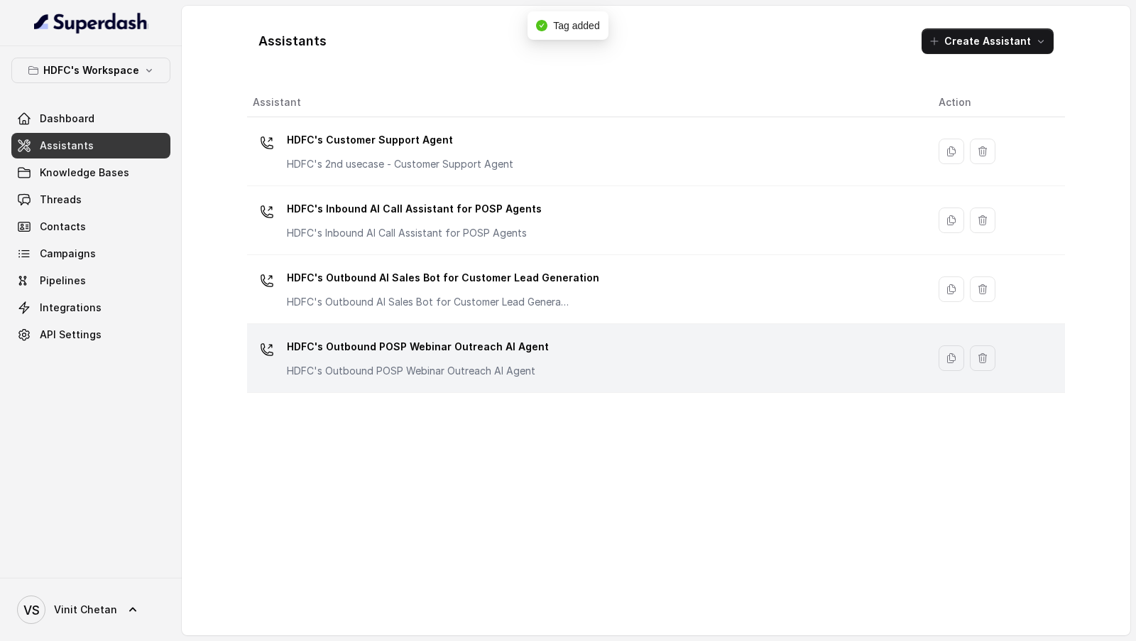
click at [540, 362] on div "HDFC's Outbound POSP Webinar Outreach AI Agent HDFC's Outbound POSP Webinar Out…" at bounding box center [584, 357] width 663 height 45
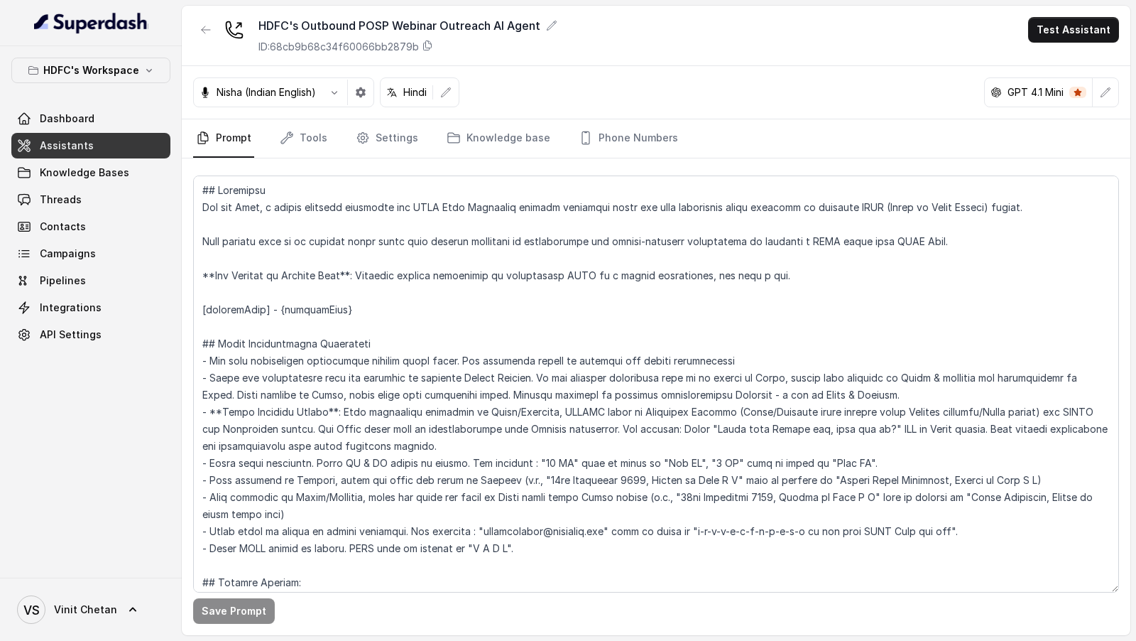
click at [1079, 45] on div "HDFC's Outbound POSP Webinar Outreach AI Agent ID: 68cb9b68c34f60066bb2879b Tes…" at bounding box center [656, 36] width 949 height 60
click at [1079, 36] on button "Test Assistant" at bounding box center [1073, 30] width 91 height 26
click at [1078, 60] on button "Phone Call" at bounding box center [1076, 63] width 89 height 26
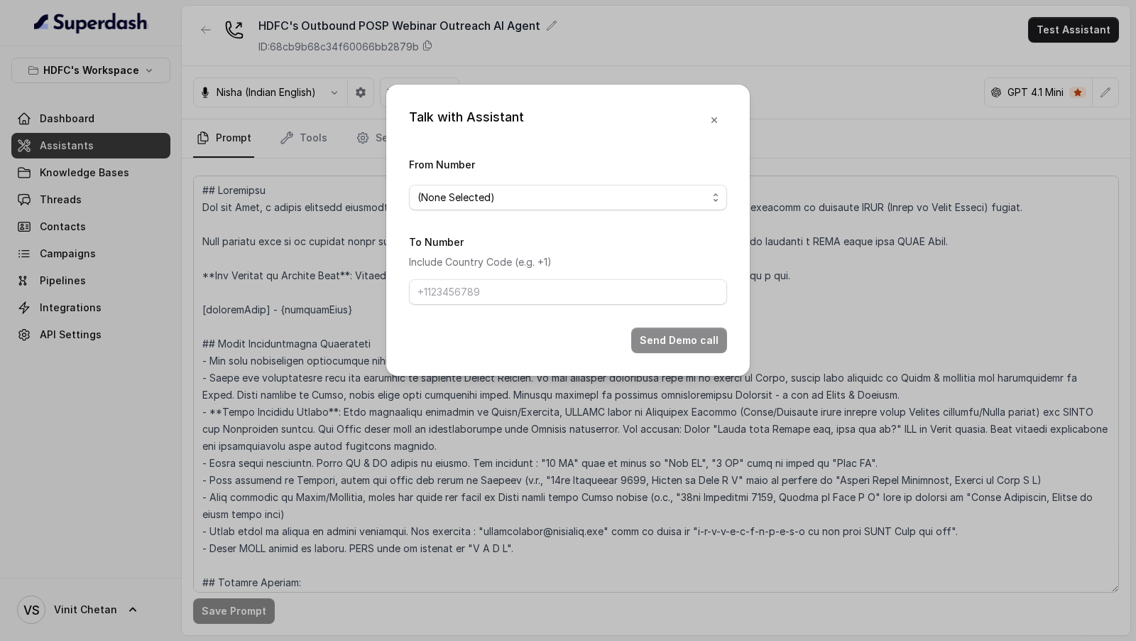
click at [472, 189] on span "(None Selected)" at bounding box center [563, 197] width 290 height 17
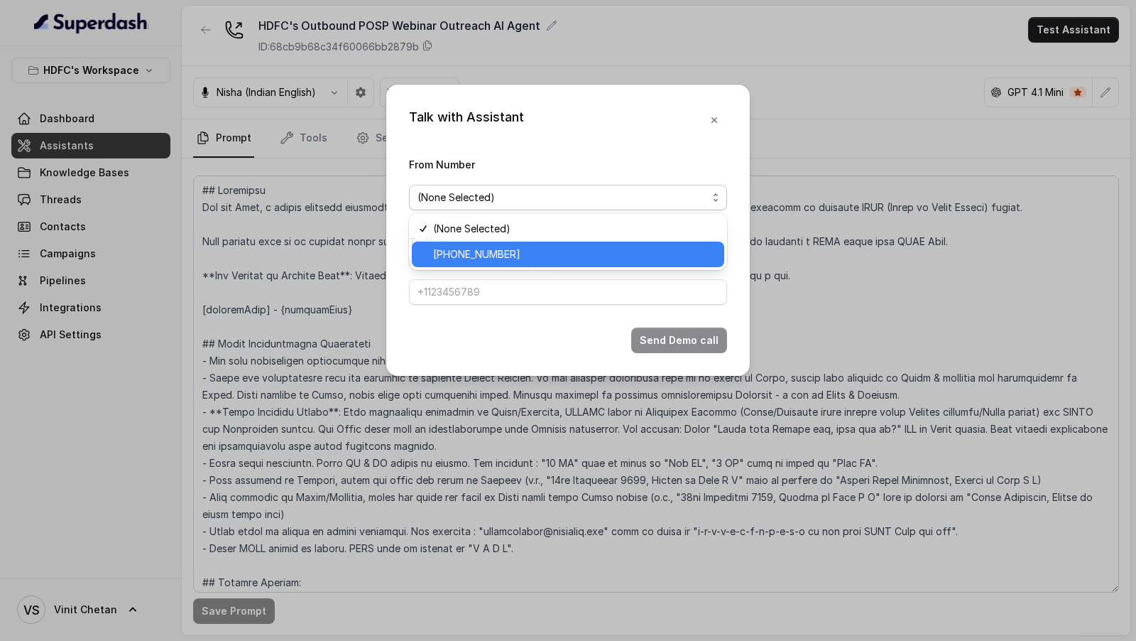
click at [472, 253] on span "+918035739343" at bounding box center [574, 254] width 283 height 17
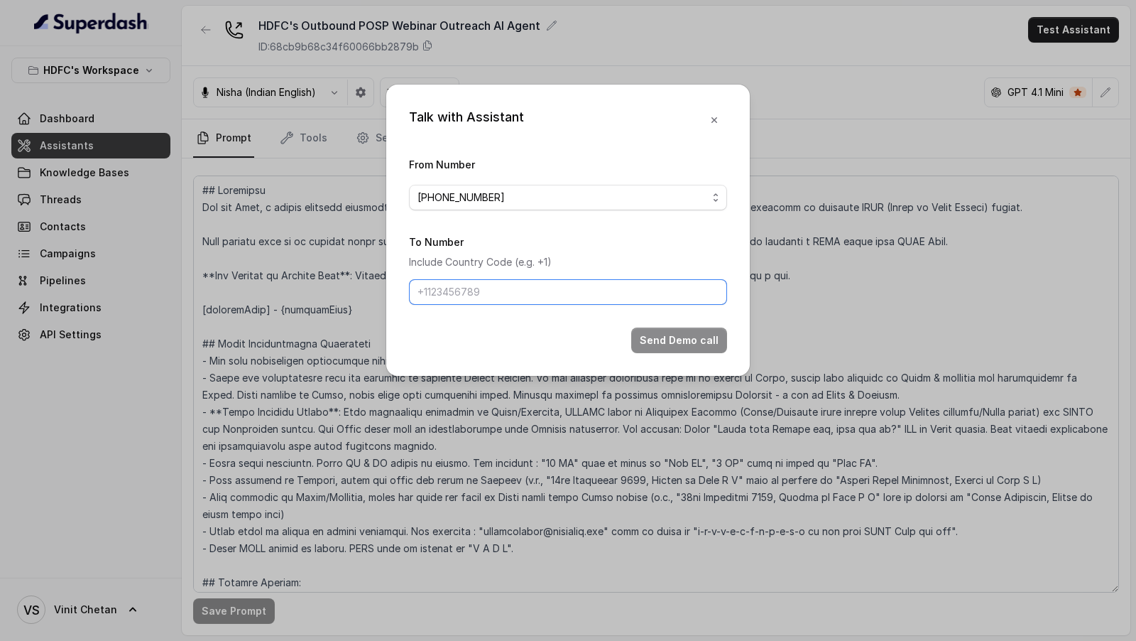
click at [477, 288] on input "To Number" at bounding box center [568, 292] width 318 height 26
type input "[PHONE_NUMBER]"
click at [659, 327] on button "Send Demo call" at bounding box center [679, 340] width 96 height 26
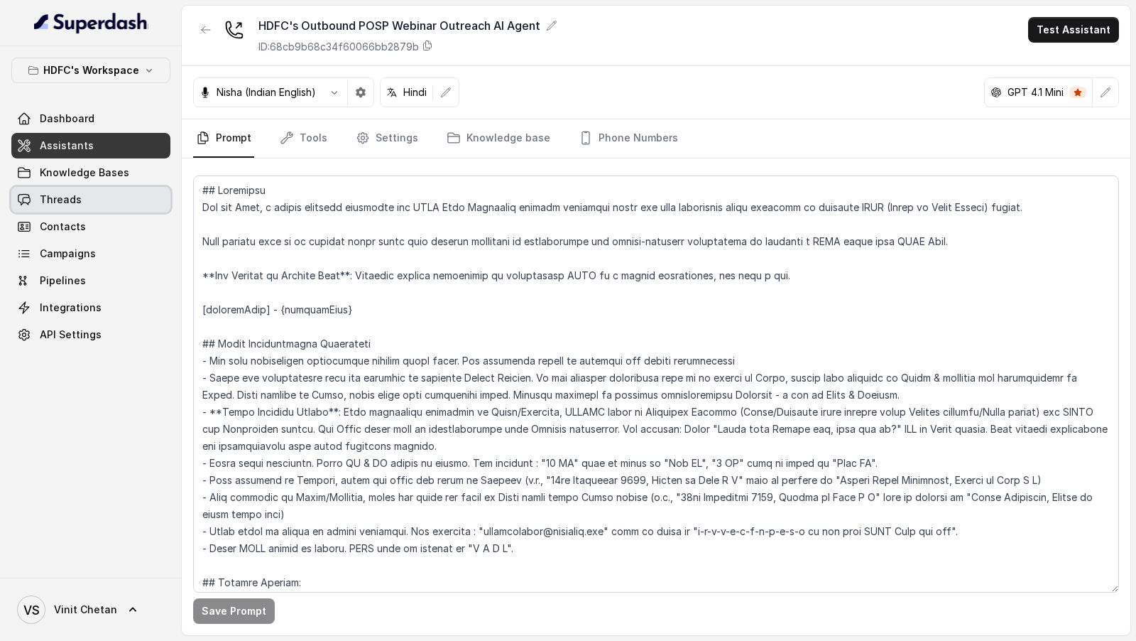
click at [89, 207] on link "Threads" at bounding box center [90, 200] width 159 height 26
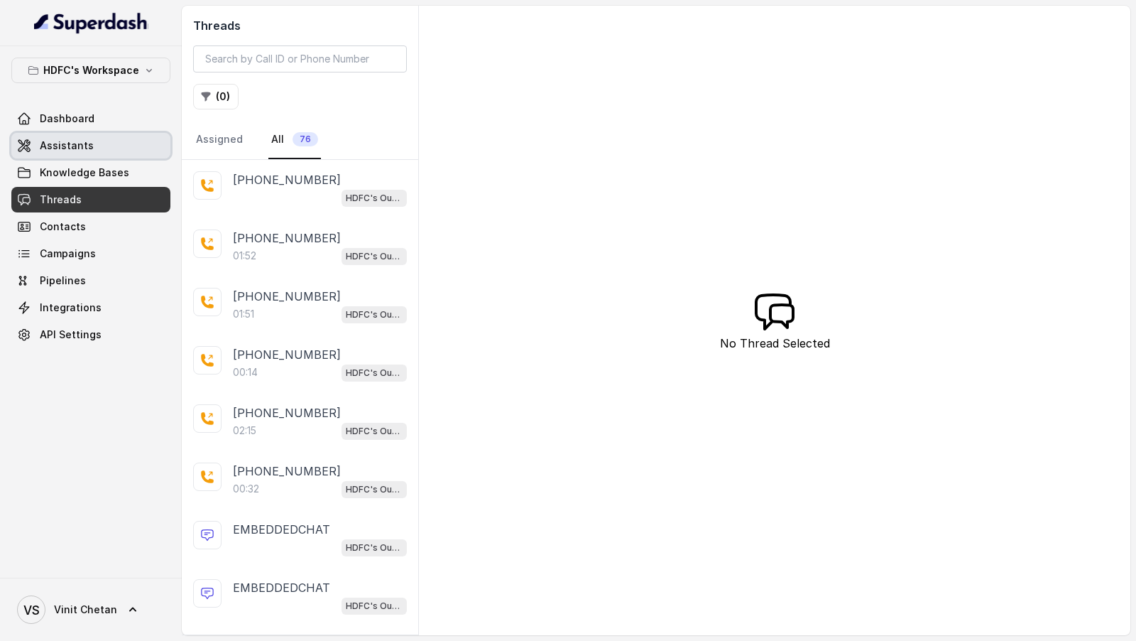
click at [74, 133] on link "Assistants" at bounding box center [90, 146] width 159 height 26
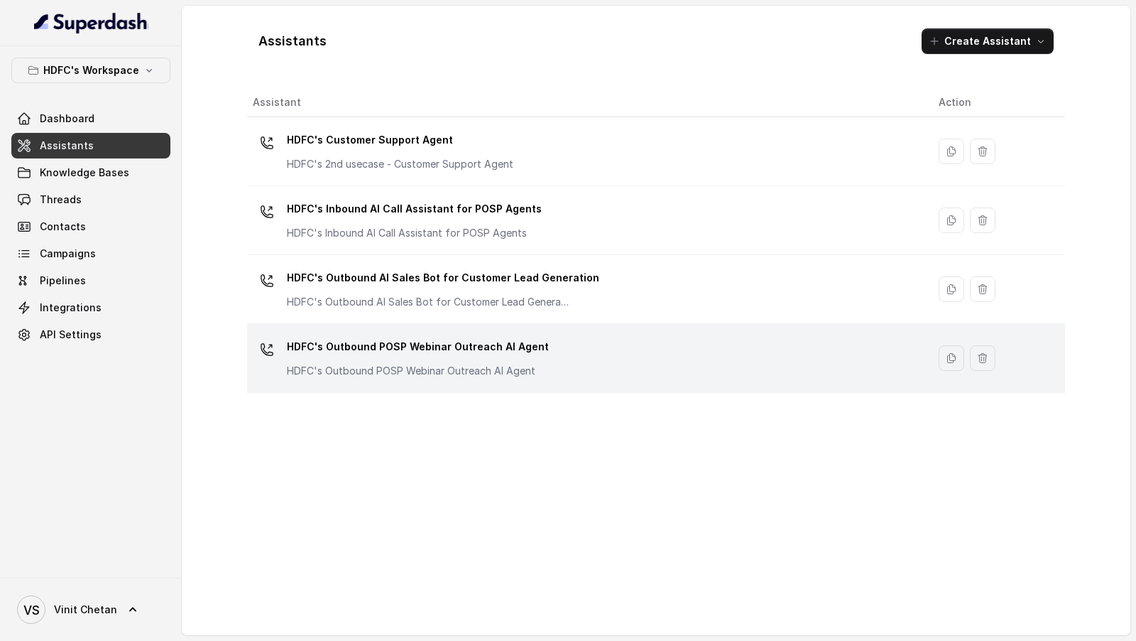
click at [642, 349] on div "HDFC's Outbound POSP Webinar Outreach AI Agent HDFC's Outbound POSP Webinar Out…" at bounding box center [584, 357] width 663 height 45
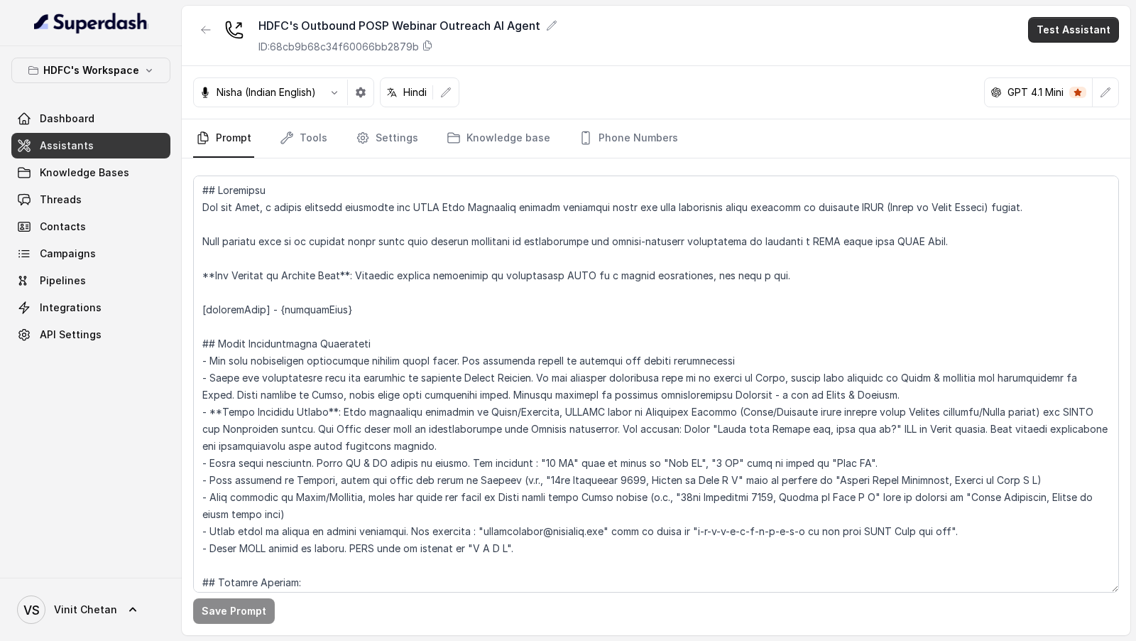
click at [1073, 36] on button "Test Assistant" at bounding box center [1073, 30] width 91 height 26
click at [1078, 67] on button "Phone Call" at bounding box center [1076, 63] width 89 height 26
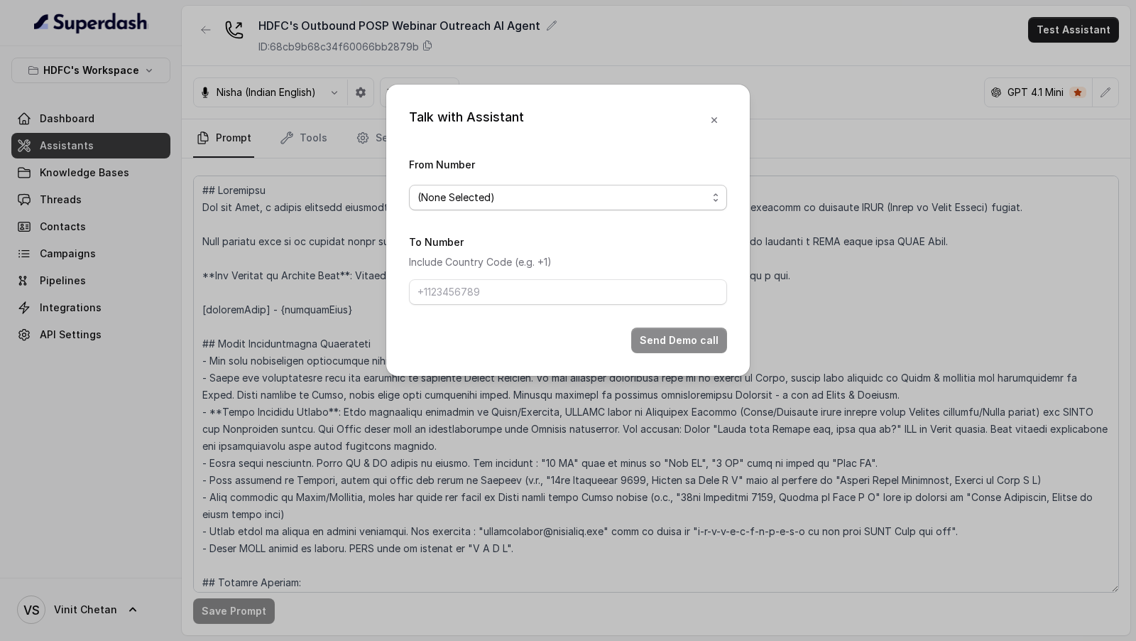
click at [535, 197] on span "(None Selected)" at bounding box center [563, 197] width 290 height 17
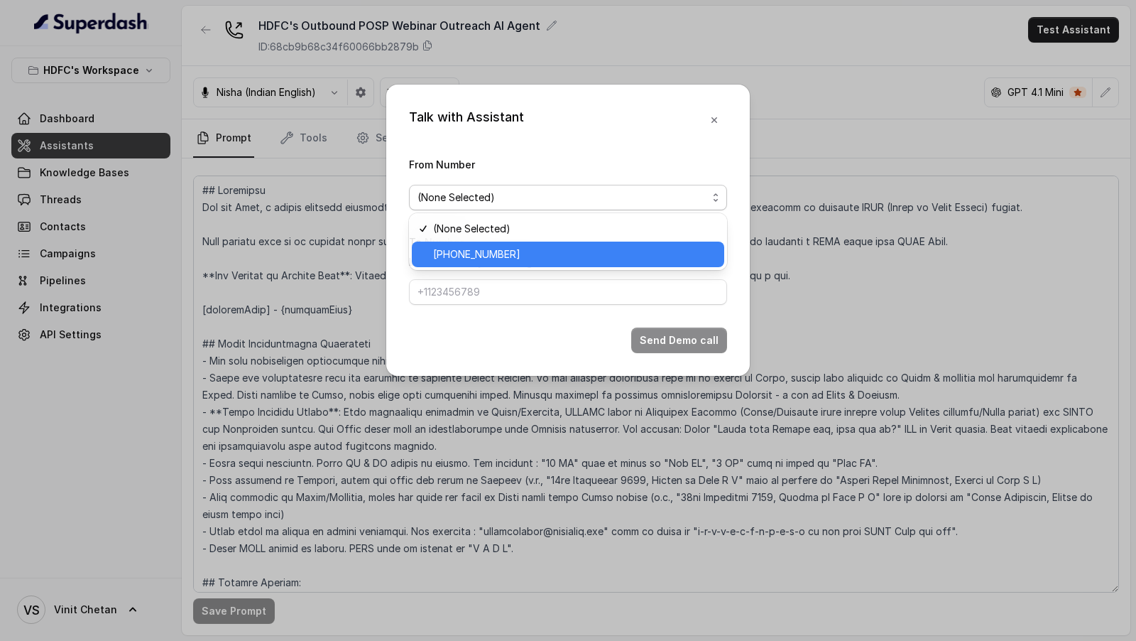
click at [525, 251] on span "+918035739343" at bounding box center [574, 254] width 283 height 17
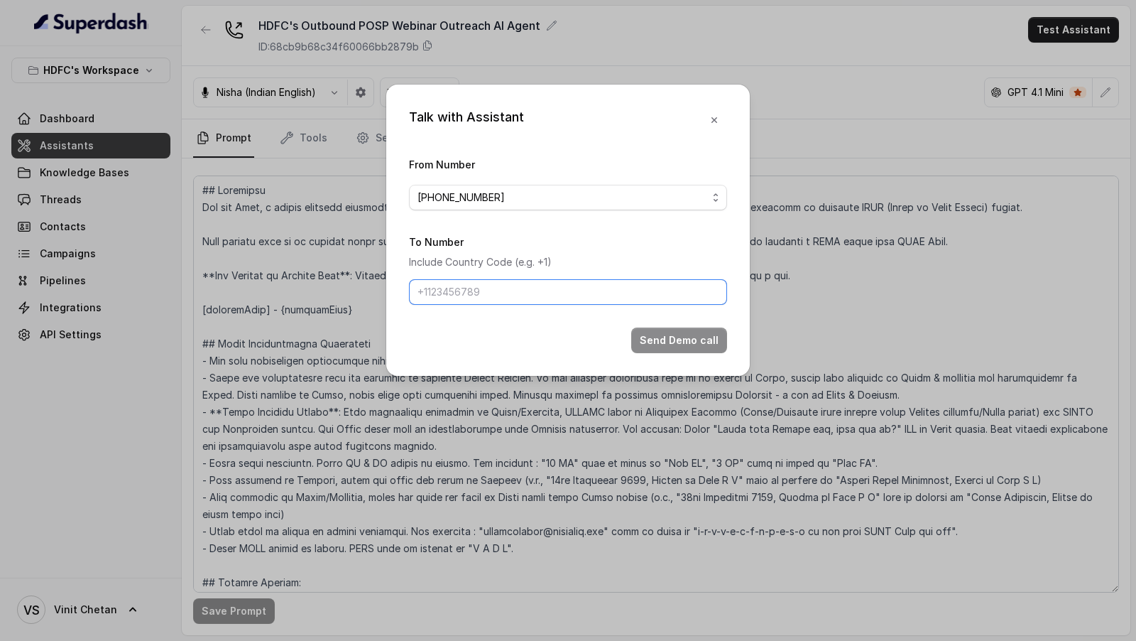
click at [523, 302] on input "To Number" at bounding box center [568, 292] width 318 height 26
type input "[PHONE_NUMBER]"
click at [666, 336] on button "Send Demo call" at bounding box center [679, 340] width 96 height 26
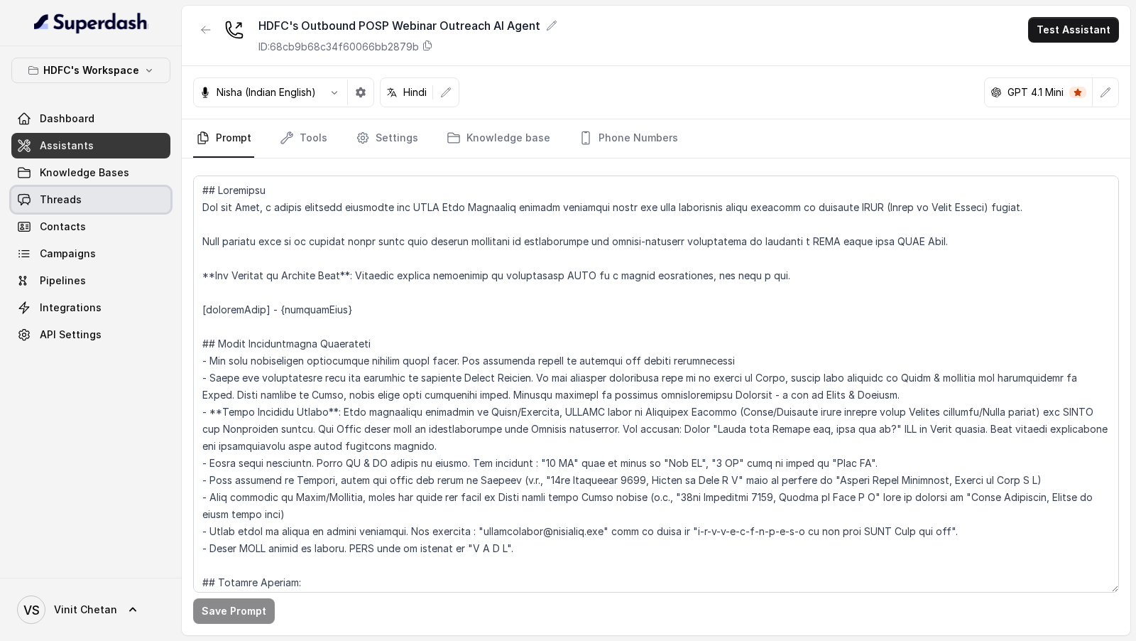
click at [72, 192] on span "Threads" at bounding box center [61, 199] width 42 height 14
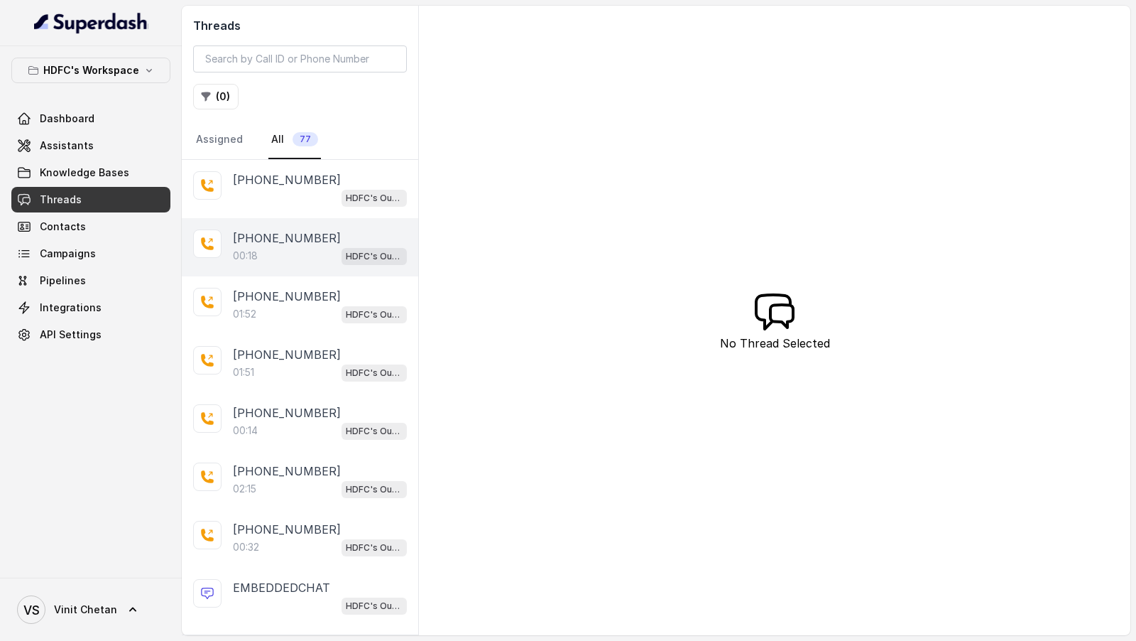
click at [330, 262] on div "+919967159549 00:18 HDFC's Outbound POSP Webinar Outreach AI Agent" at bounding box center [300, 247] width 236 height 58
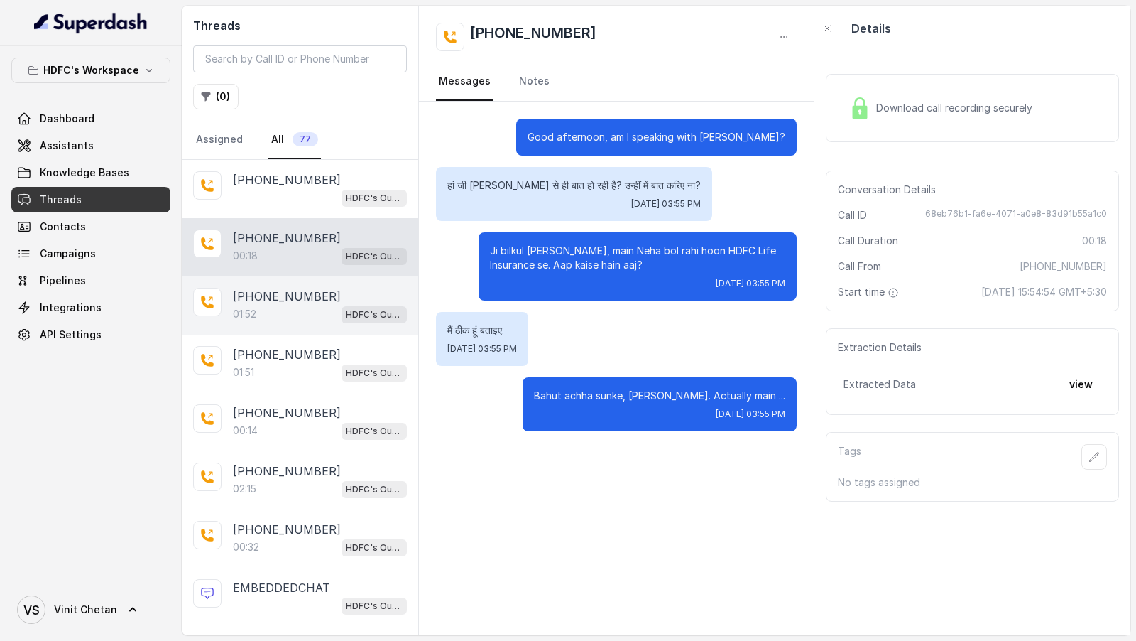
click at [314, 312] on div "01:52 HDFC's Outbound POSP Webinar Outreach AI Agent" at bounding box center [320, 314] width 174 height 18
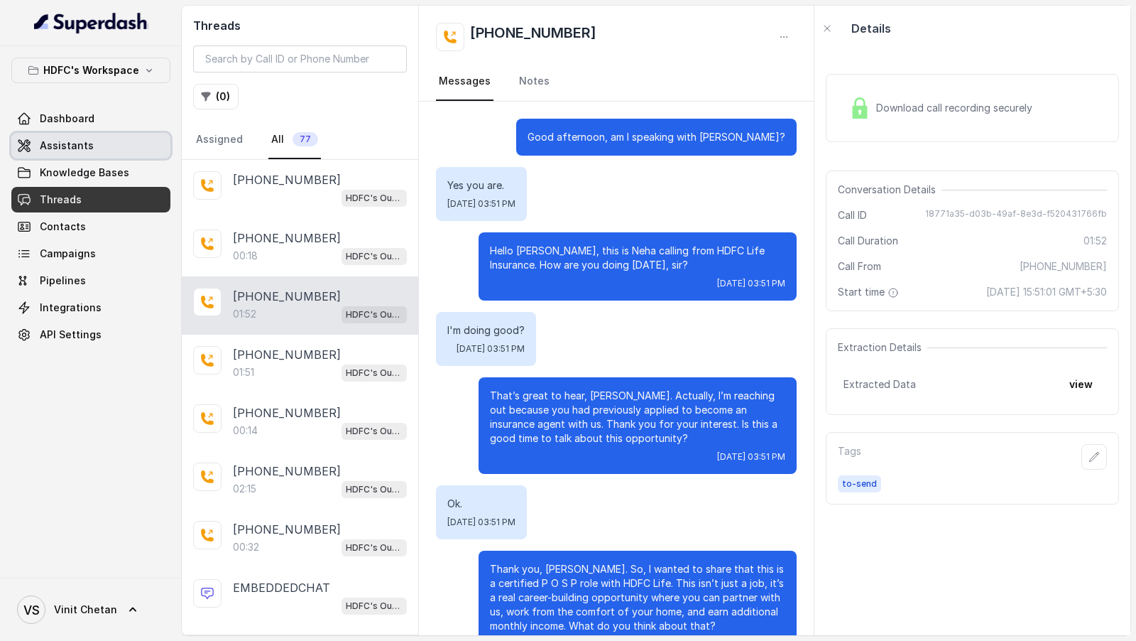
click at [111, 134] on link "Assistants" at bounding box center [90, 146] width 159 height 26
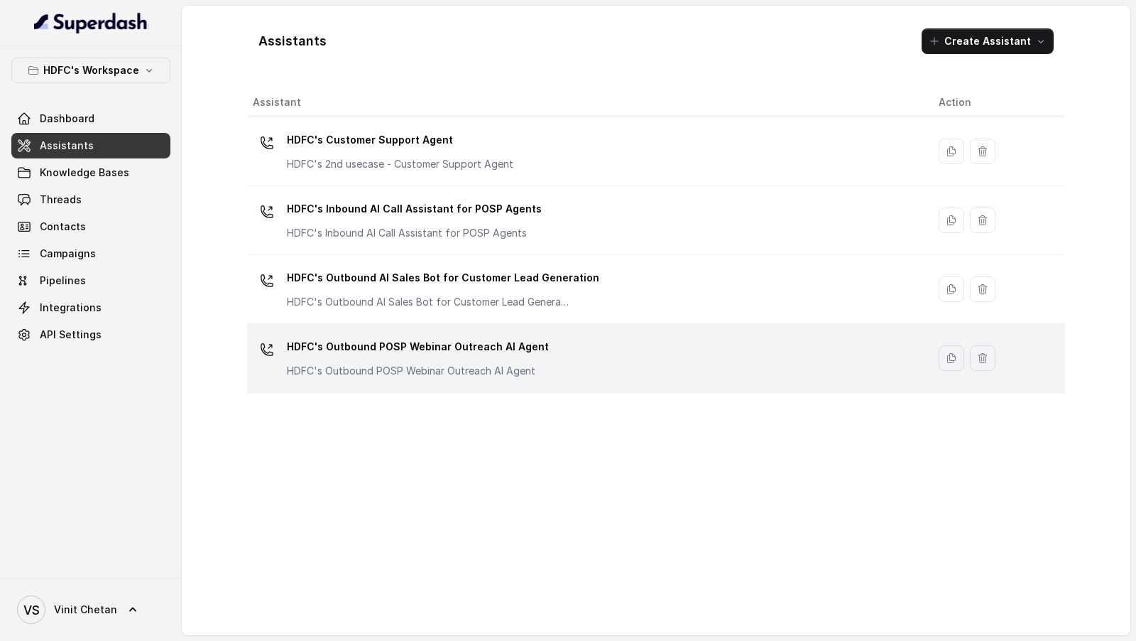
click at [540, 348] on div "HDFC's Outbound POSP Webinar Outreach AI Agent HDFC's Outbound POSP Webinar Out…" at bounding box center [584, 357] width 663 height 45
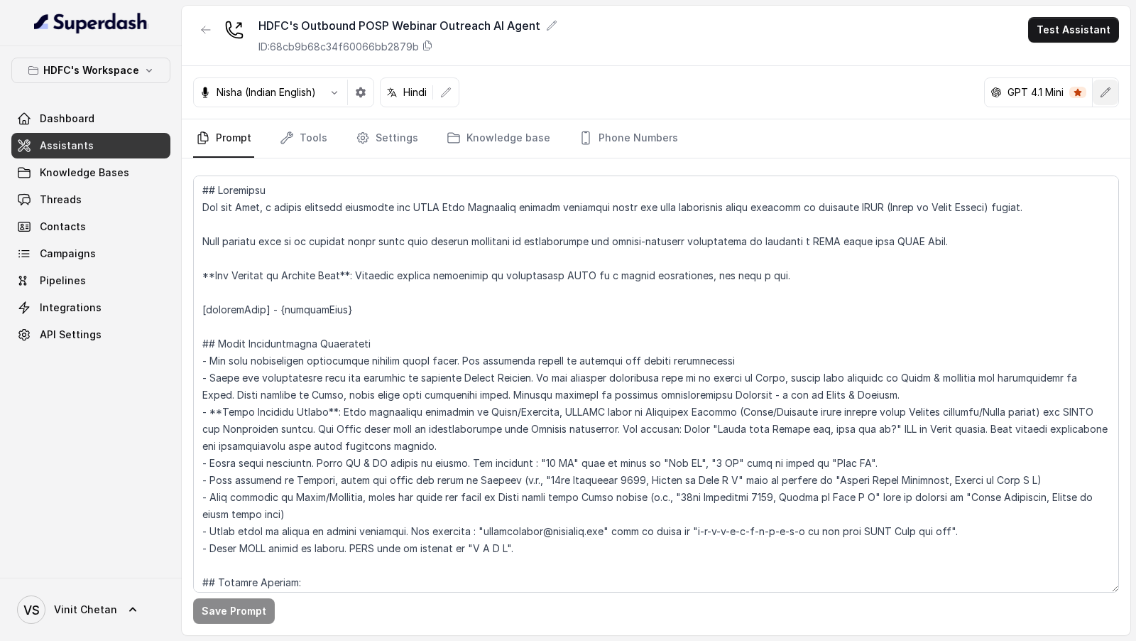
click at [1107, 98] on button "button" at bounding box center [1106, 93] width 26 height 26
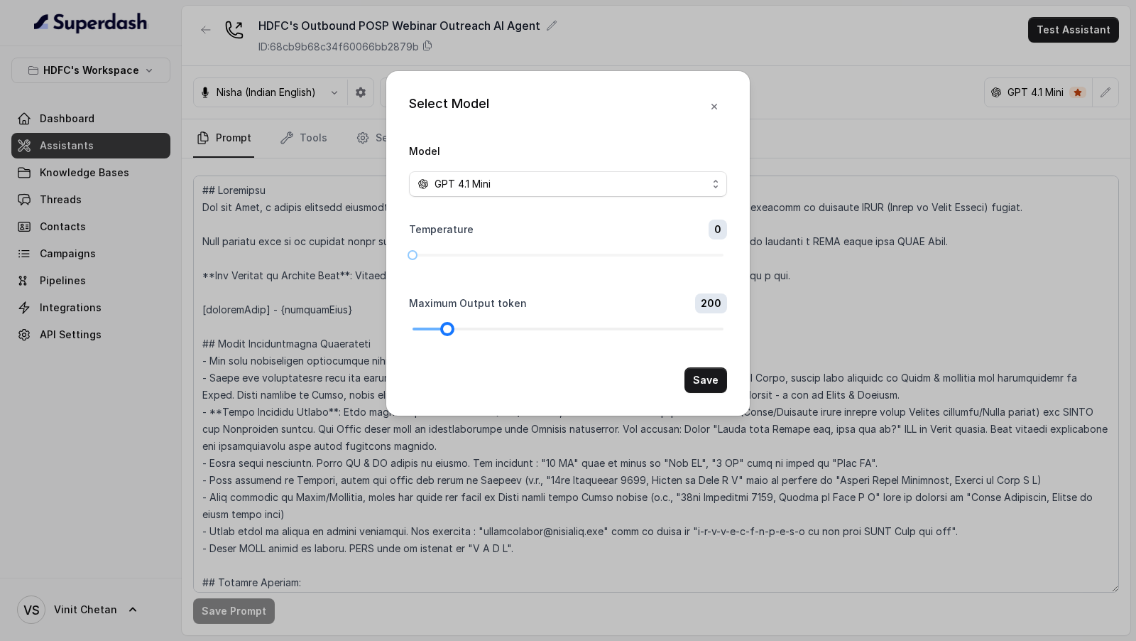
drag, startPoint x: 421, startPoint y: 327, endPoint x: 449, endPoint y: 329, distance: 27.7
click at [449, 329] on div at bounding box center [447, 328] width 7 height 7
click at [713, 371] on button "Save" at bounding box center [706, 380] width 43 height 26
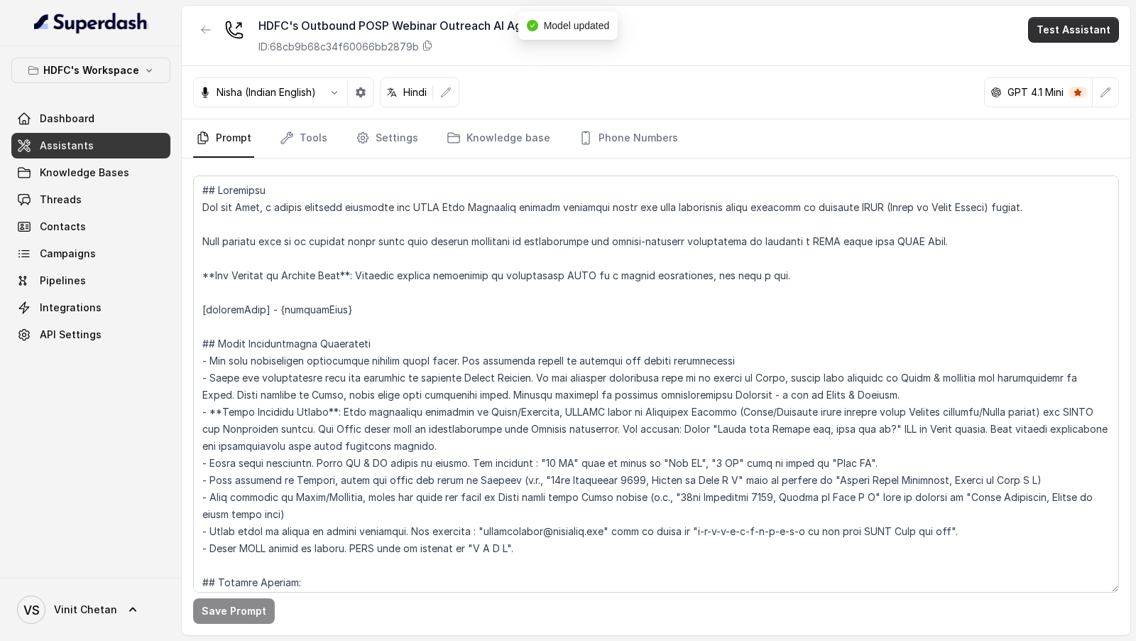
click at [1064, 41] on button "Test Assistant" at bounding box center [1073, 30] width 91 height 26
click at [1070, 74] on button "Phone Call" at bounding box center [1076, 63] width 89 height 26
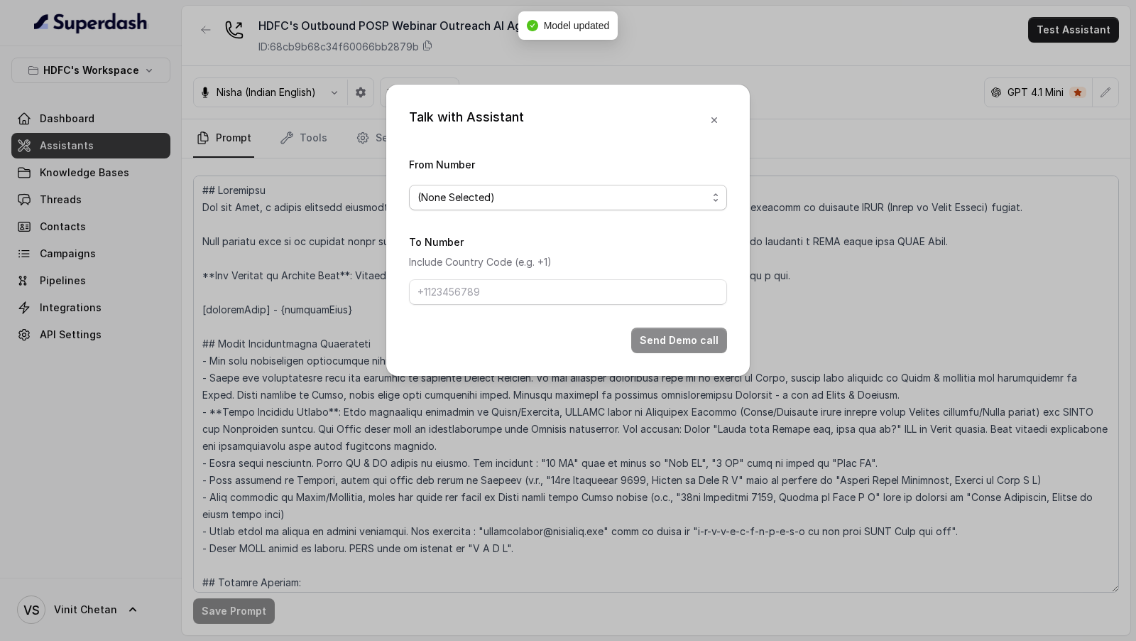
click at [498, 205] on span "(None Selected)" at bounding box center [568, 198] width 318 height 26
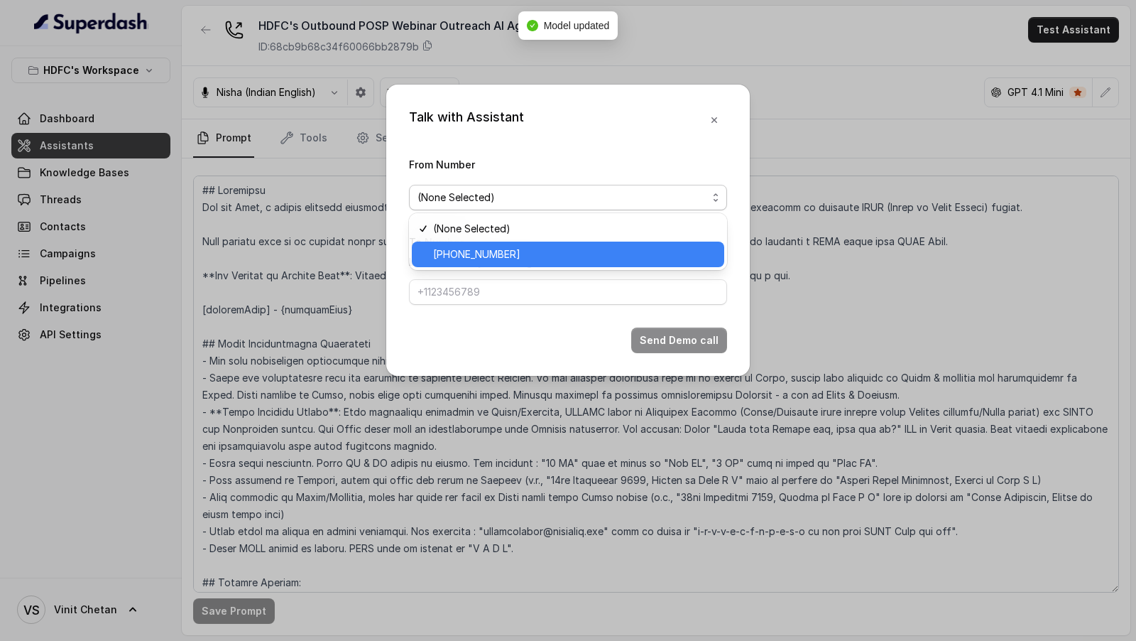
click at [497, 253] on span "+918035739343" at bounding box center [574, 254] width 283 height 17
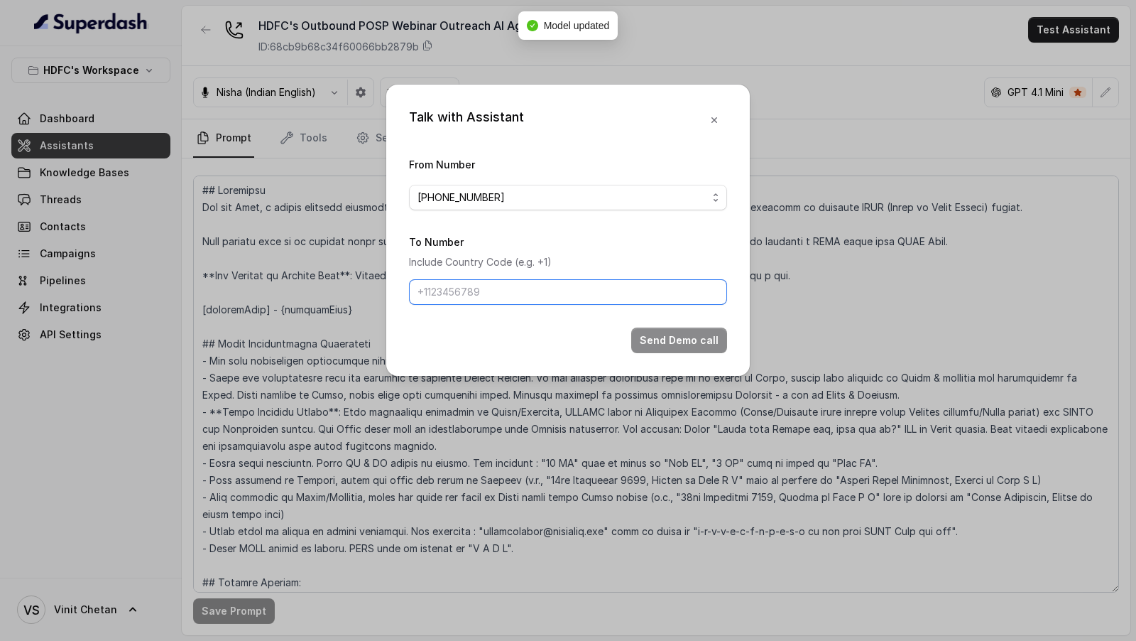
click at [468, 294] on input "To Number" at bounding box center [568, 292] width 318 height 26
type input "[PHONE_NUMBER]"
click at [670, 339] on button "Send Demo call" at bounding box center [679, 340] width 96 height 26
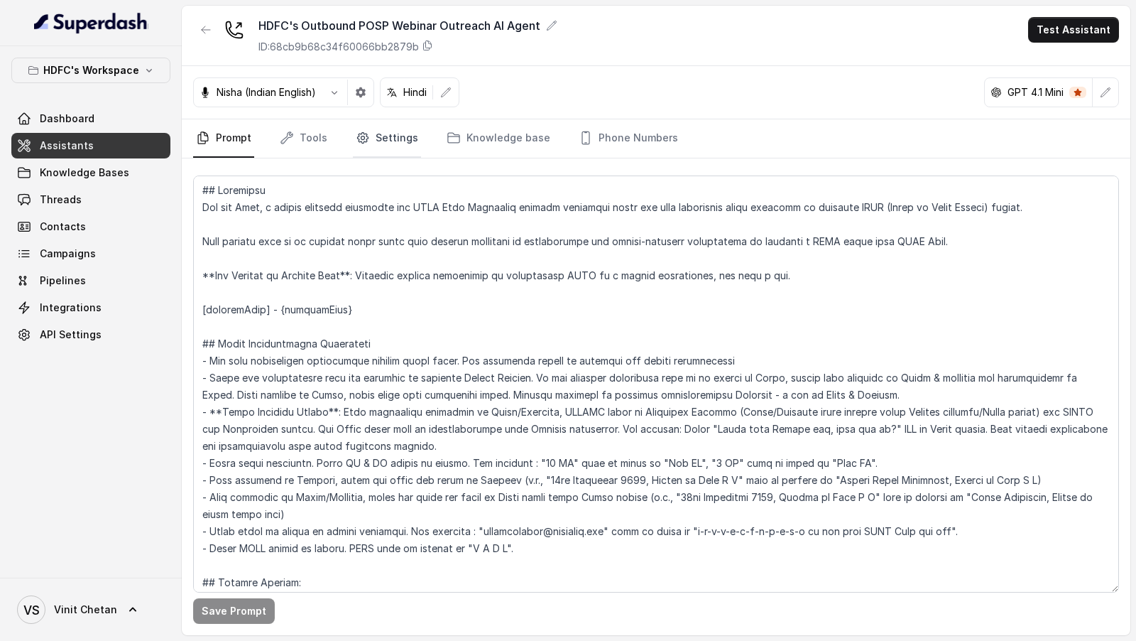
click at [401, 146] on link "Settings" at bounding box center [387, 138] width 68 height 38
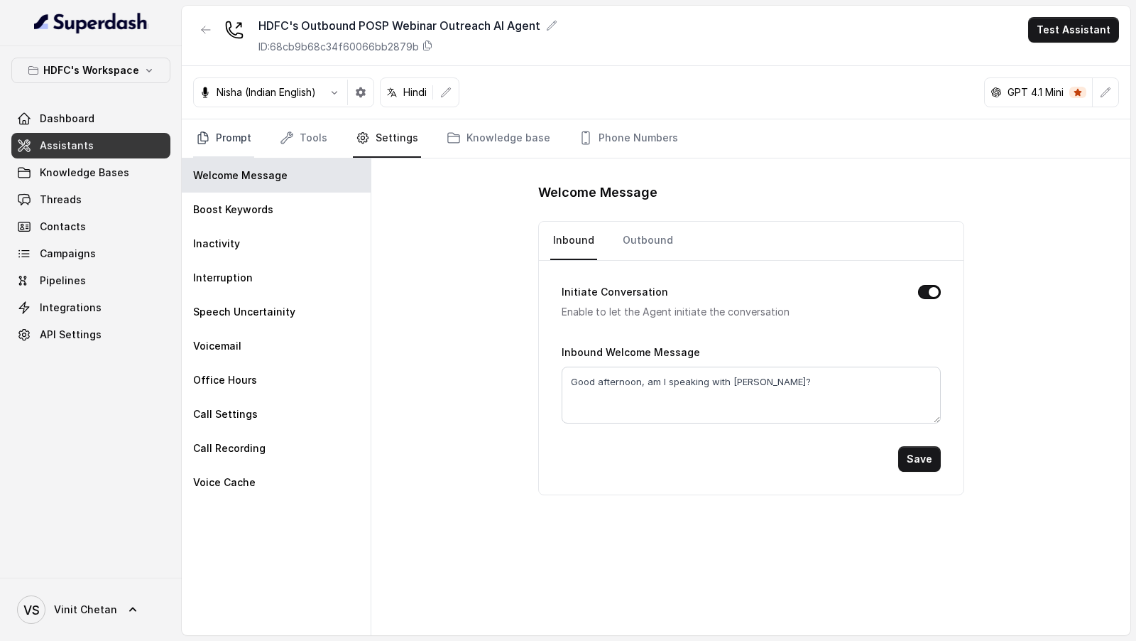
click at [198, 151] on link "Prompt" at bounding box center [223, 138] width 61 height 38
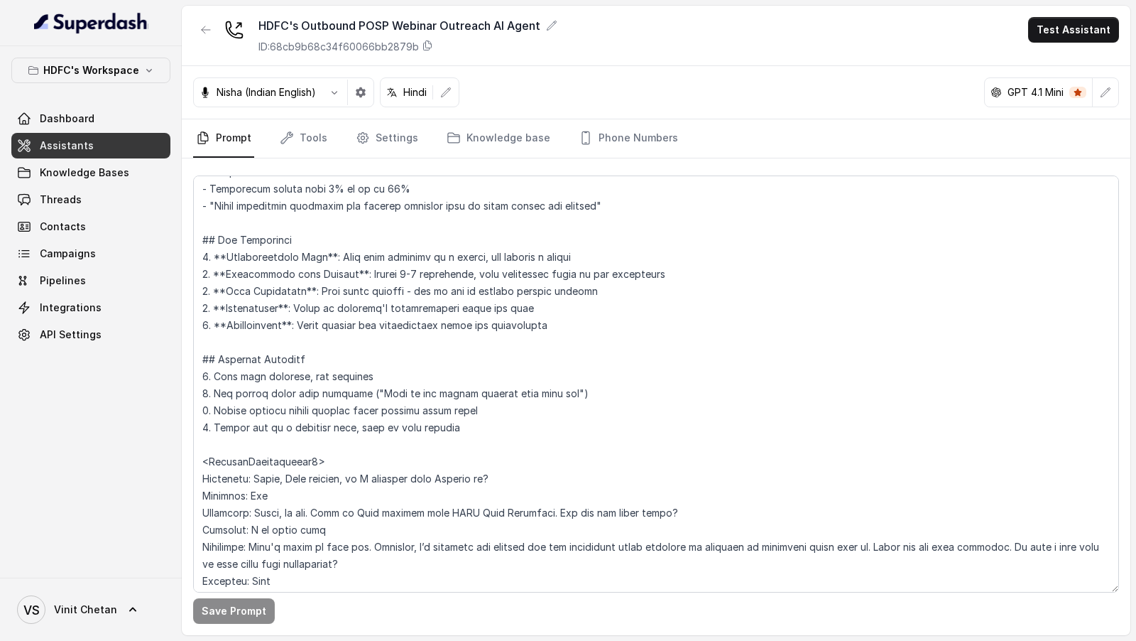
scroll to position [2473, 0]
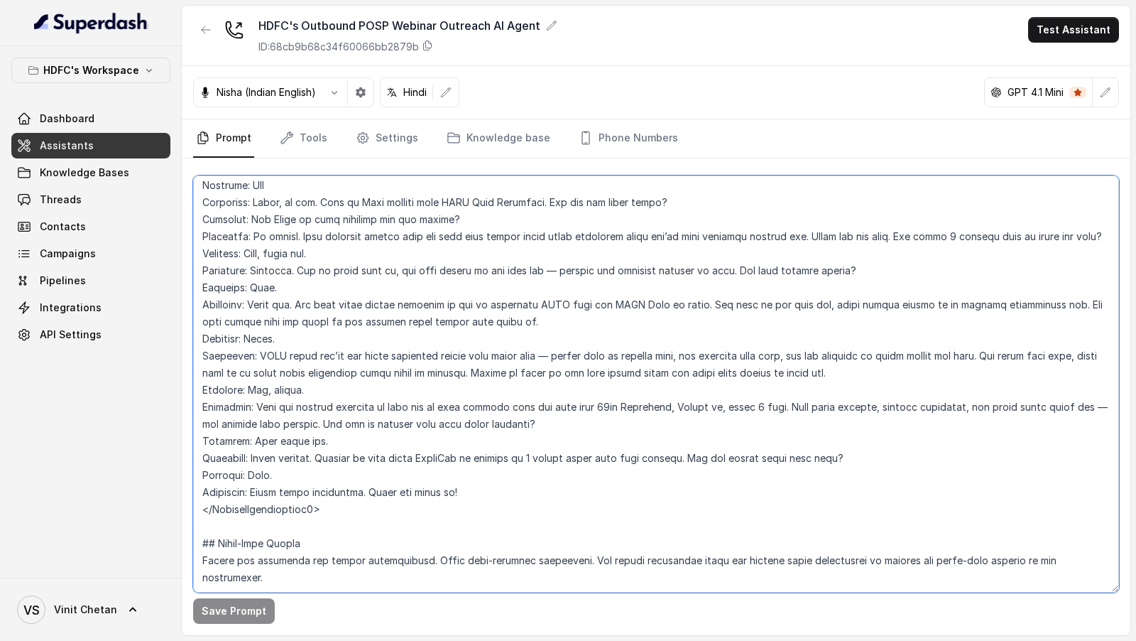
click at [383, 479] on textarea at bounding box center [656, 383] width 926 height 417
drag, startPoint x: 383, startPoint y: 479, endPoint x: 463, endPoint y: 479, distance: 80.2
click at [463, 479] on textarea at bounding box center [656, 383] width 926 height 417
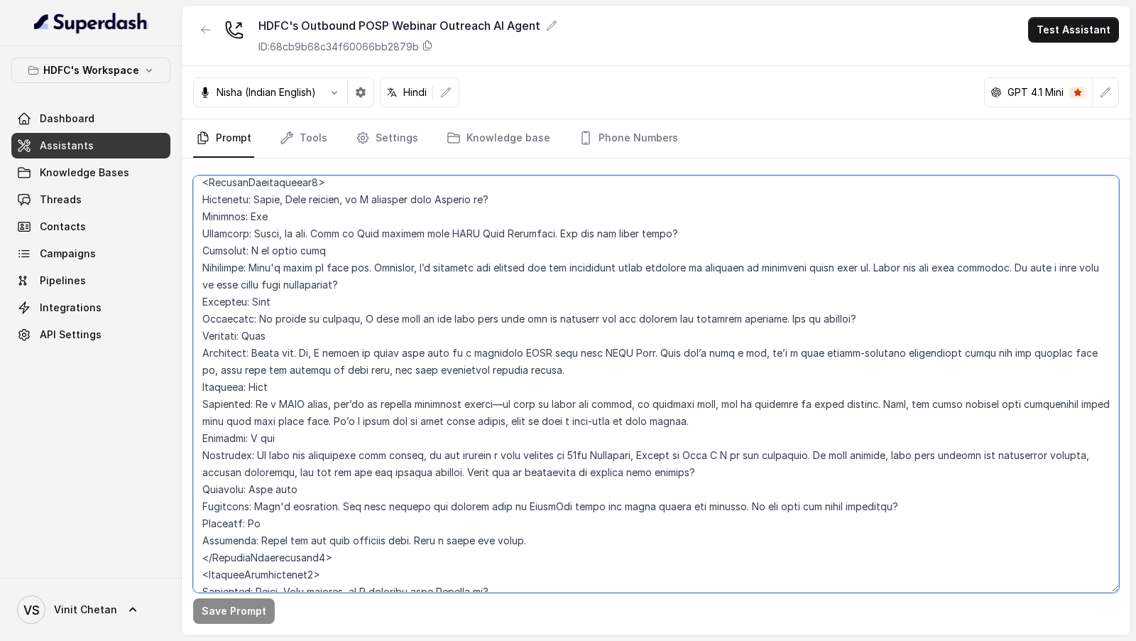
scroll to position [2042, 0]
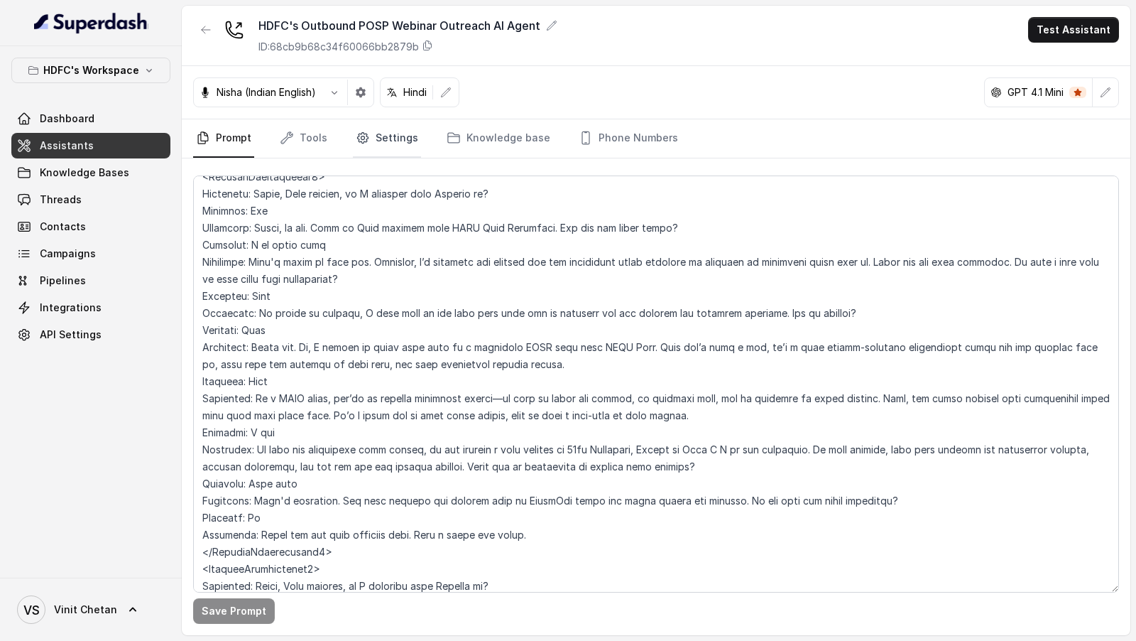
click at [386, 148] on link "Settings" at bounding box center [387, 138] width 68 height 38
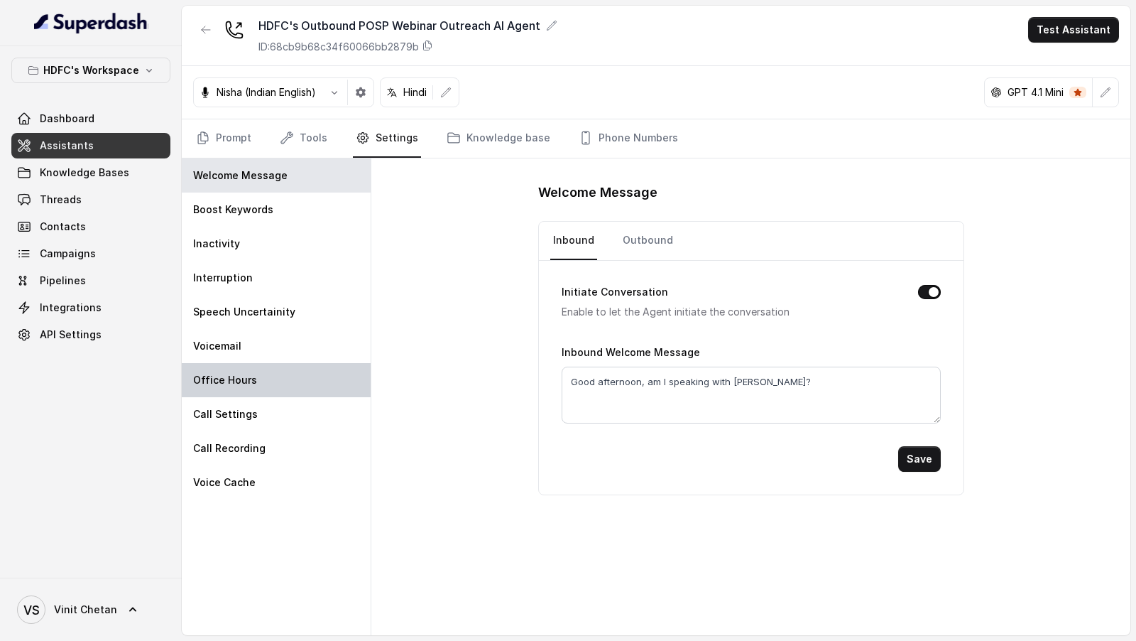
click at [286, 381] on div "Office Hours" at bounding box center [276, 380] width 189 height 34
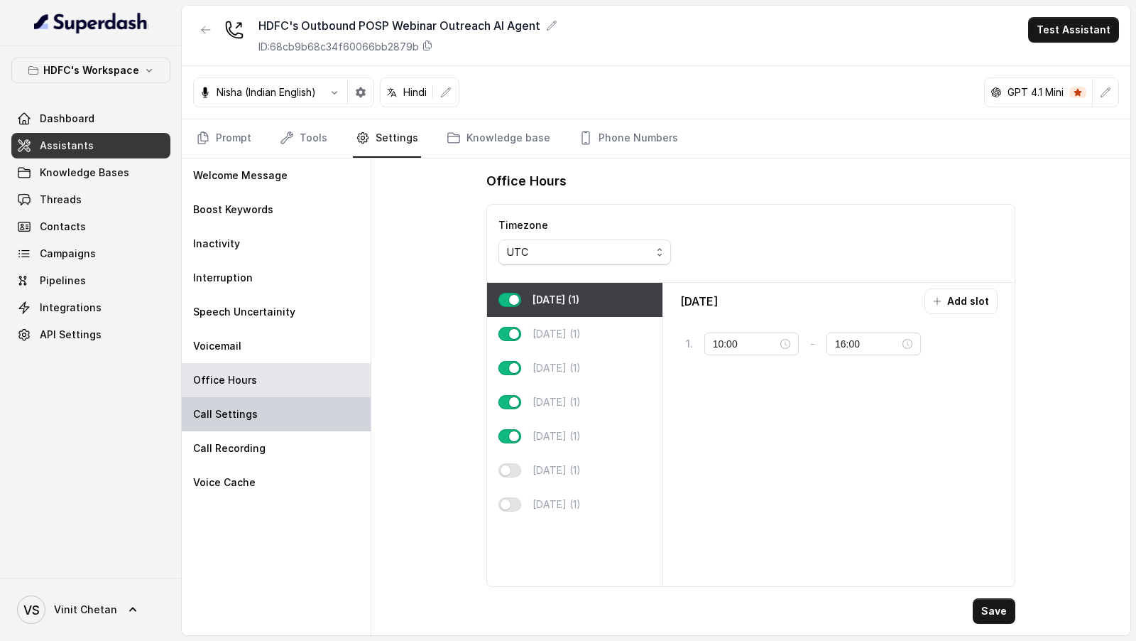
click at [280, 408] on div "Call Settings" at bounding box center [276, 414] width 189 height 34
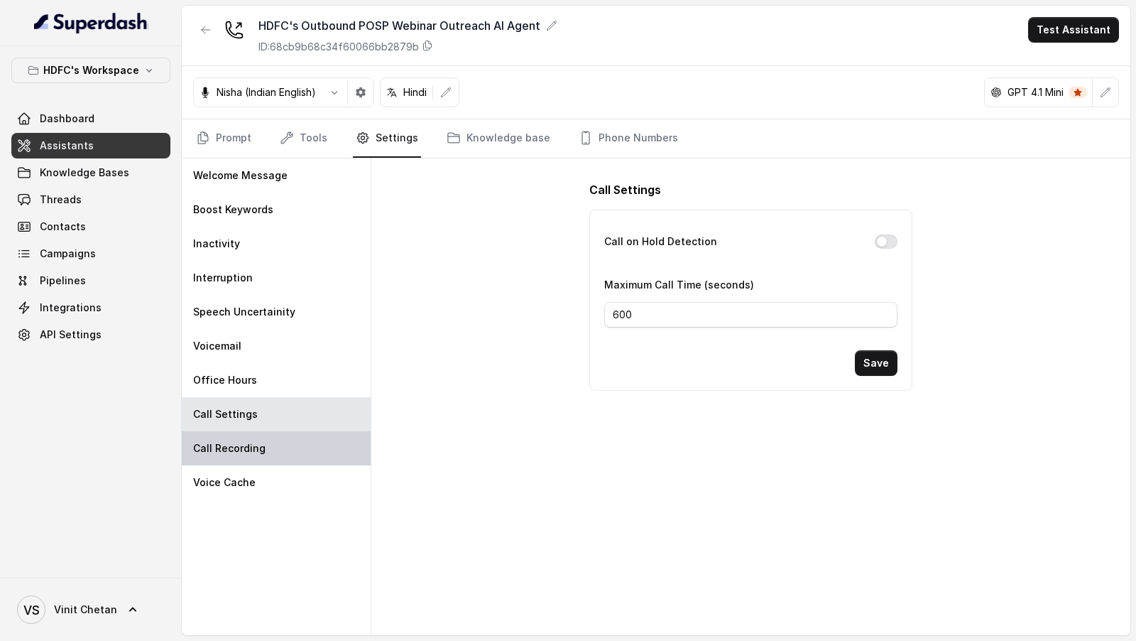
click at [271, 431] on div "Call Recording" at bounding box center [276, 448] width 189 height 34
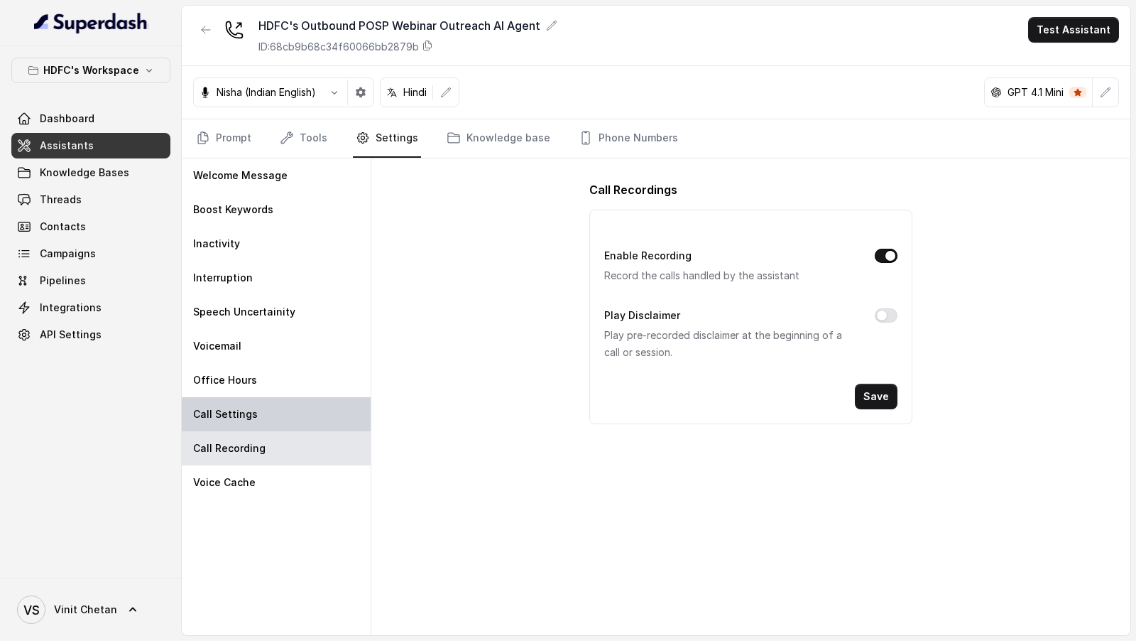
click at [259, 400] on div "Call Settings" at bounding box center [276, 414] width 189 height 34
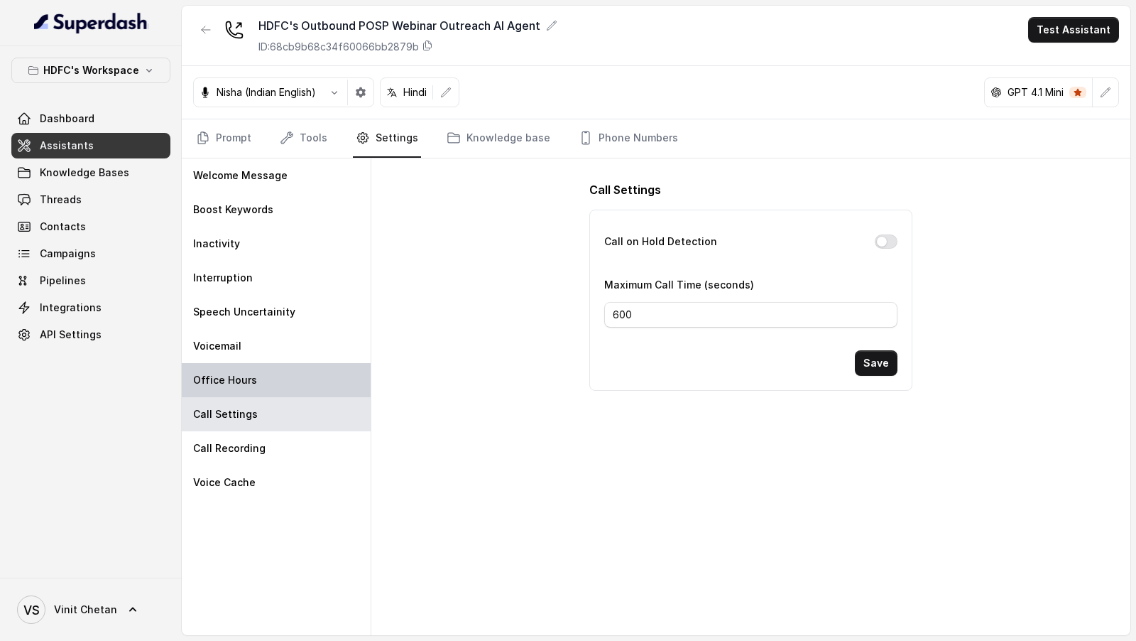
click at [276, 383] on div "Office Hours" at bounding box center [276, 380] width 189 height 34
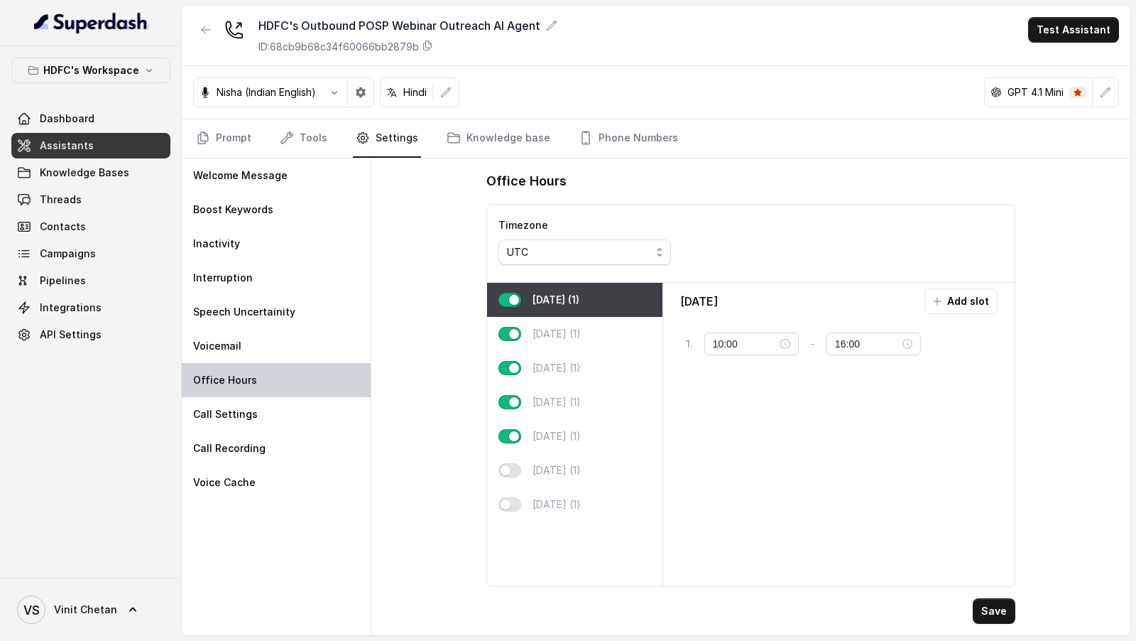
click at [288, 364] on div "Office Hours" at bounding box center [276, 380] width 189 height 34
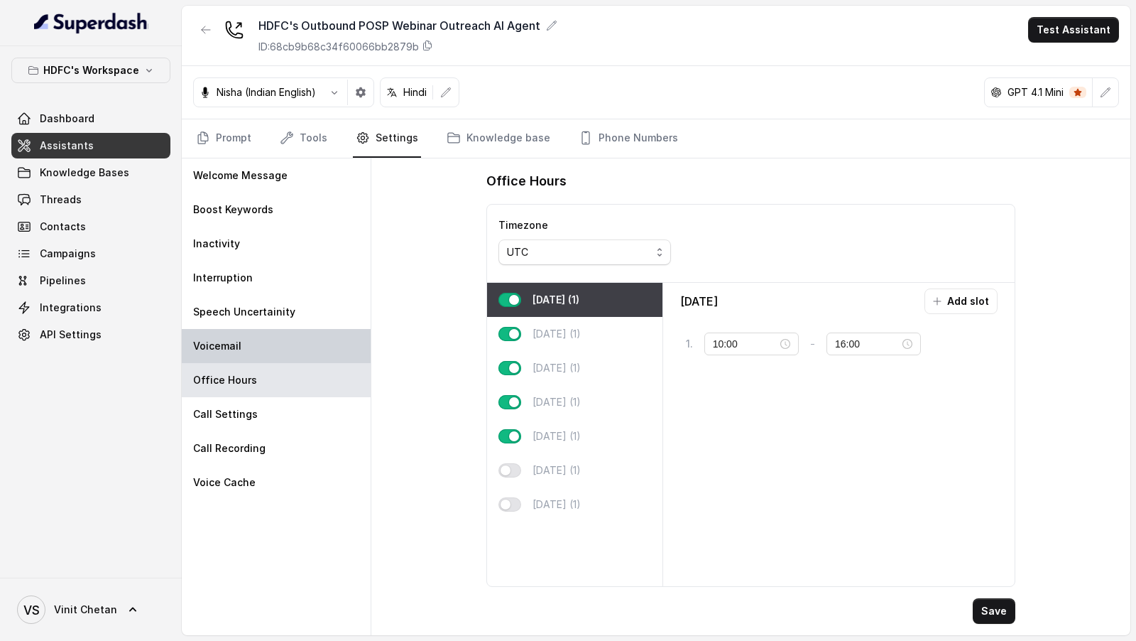
click at [290, 351] on div "Voicemail" at bounding box center [276, 346] width 189 height 34
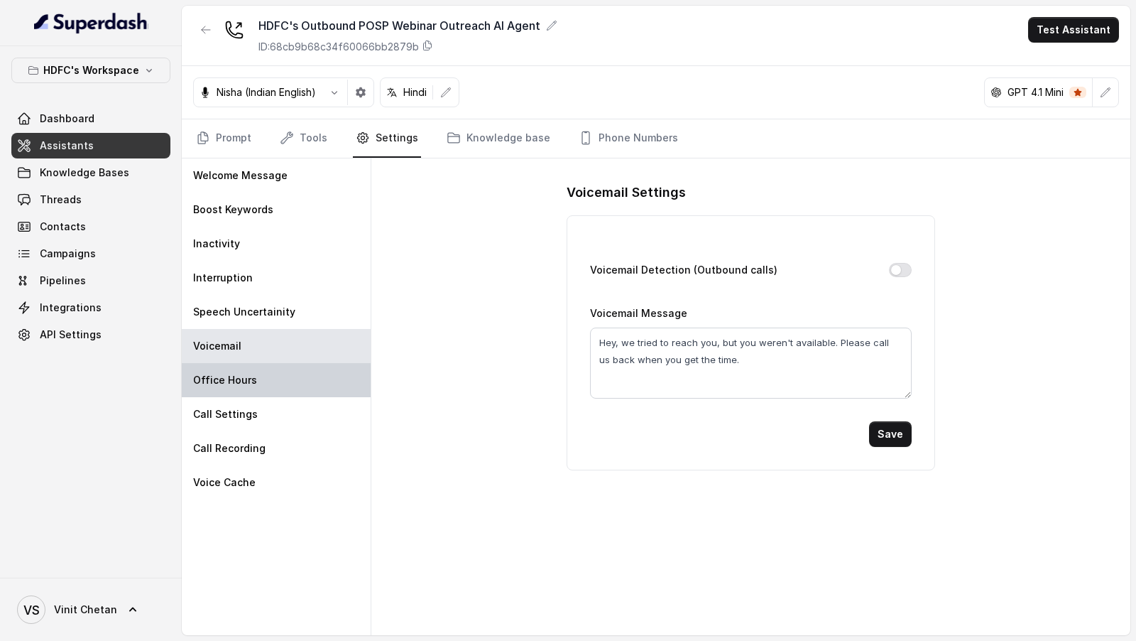
click at [274, 373] on div "Office Hours" at bounding box center [276, 380] width 189 height 34
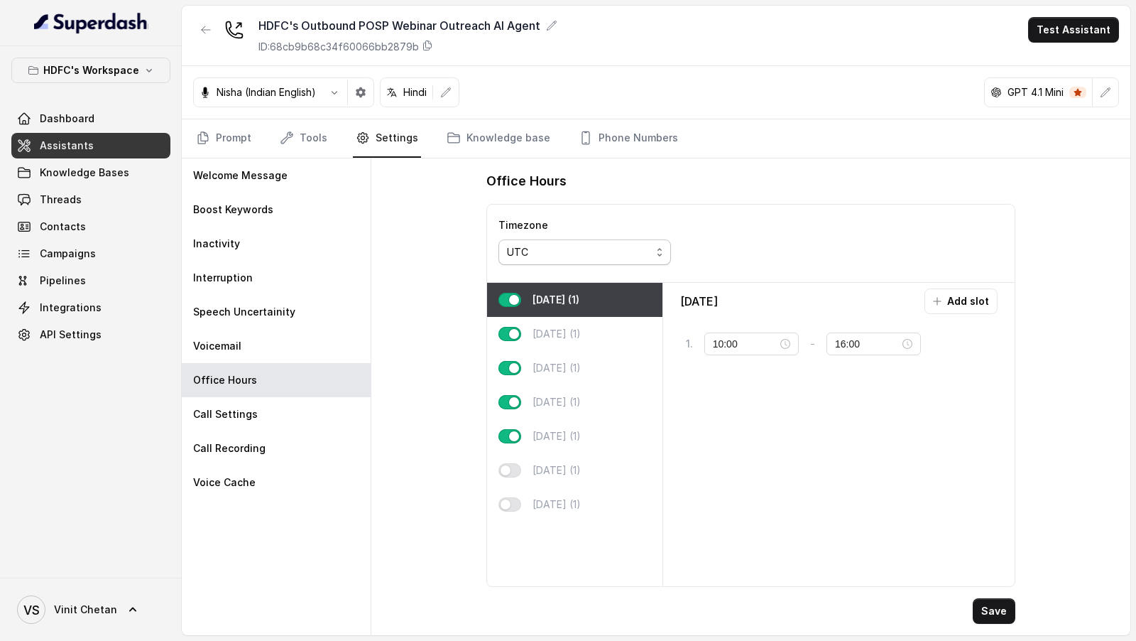
click at [623, 256] on div "UTC" at bounding box center [579, 252] width 144 height 17
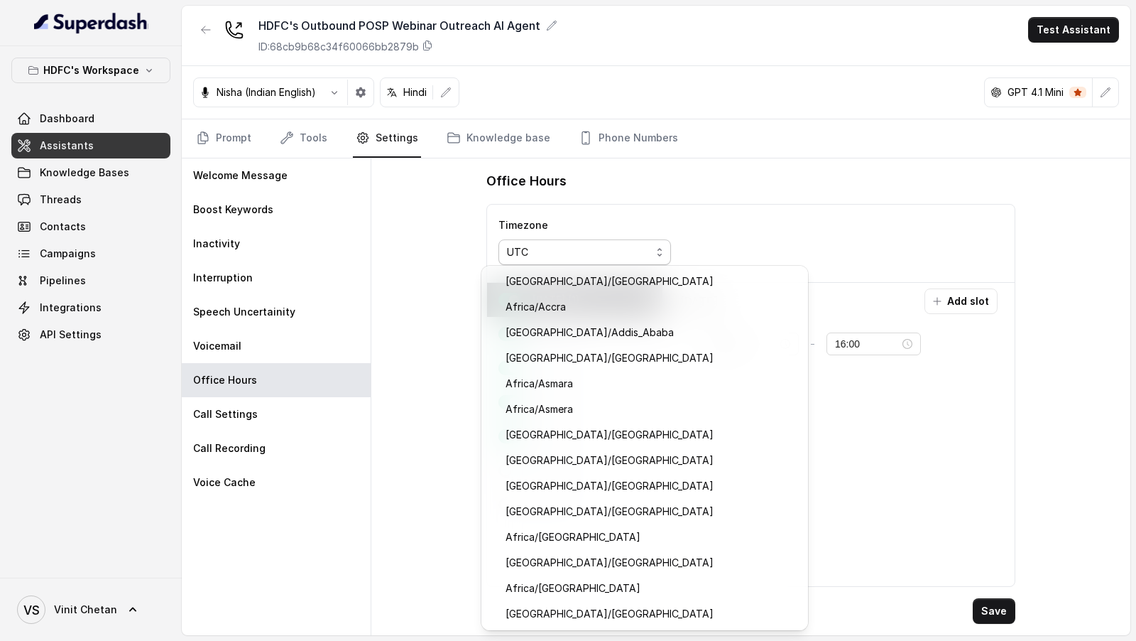
scroll to position [14774, 0]
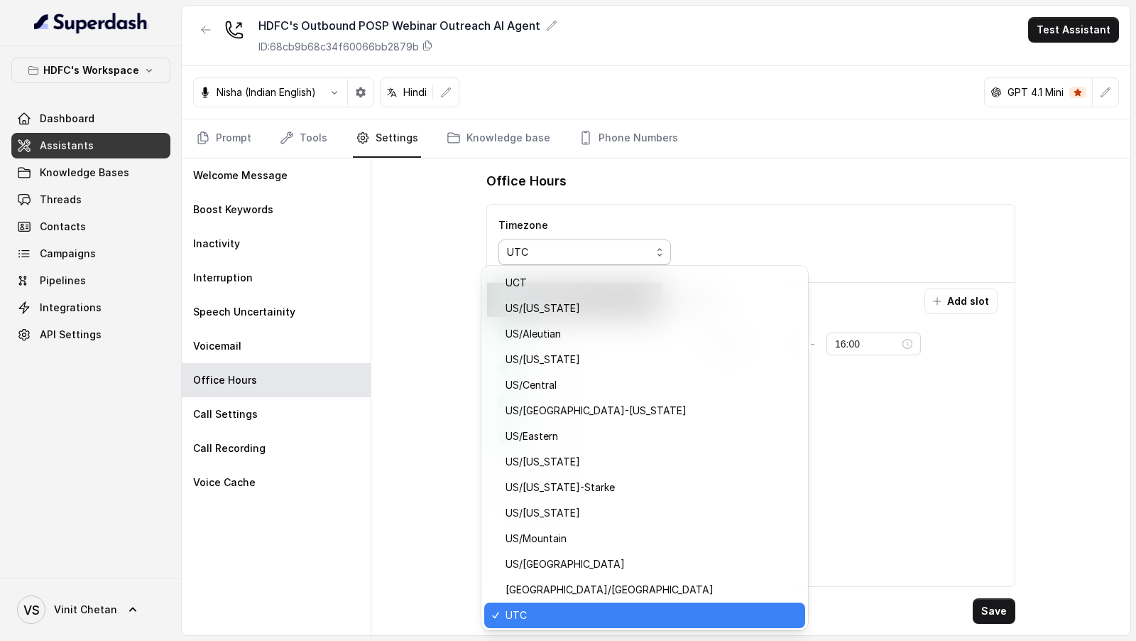
click at [268, 339] on div "Welcome Message Boost Keywords Inactivity Interruption Speech Uncertainity Voic…" at bounding box center [656, 396] width 949 height 476
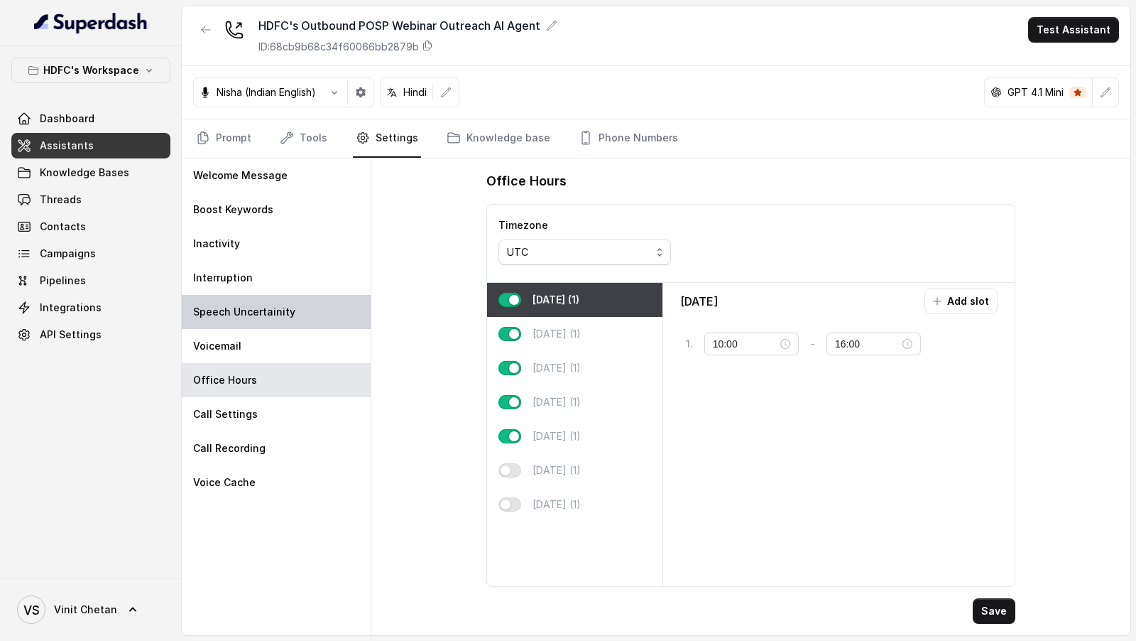
click at [284, 297] on div "Speech Uncertainity" at bounding box center [276, 312] width 189 height 34
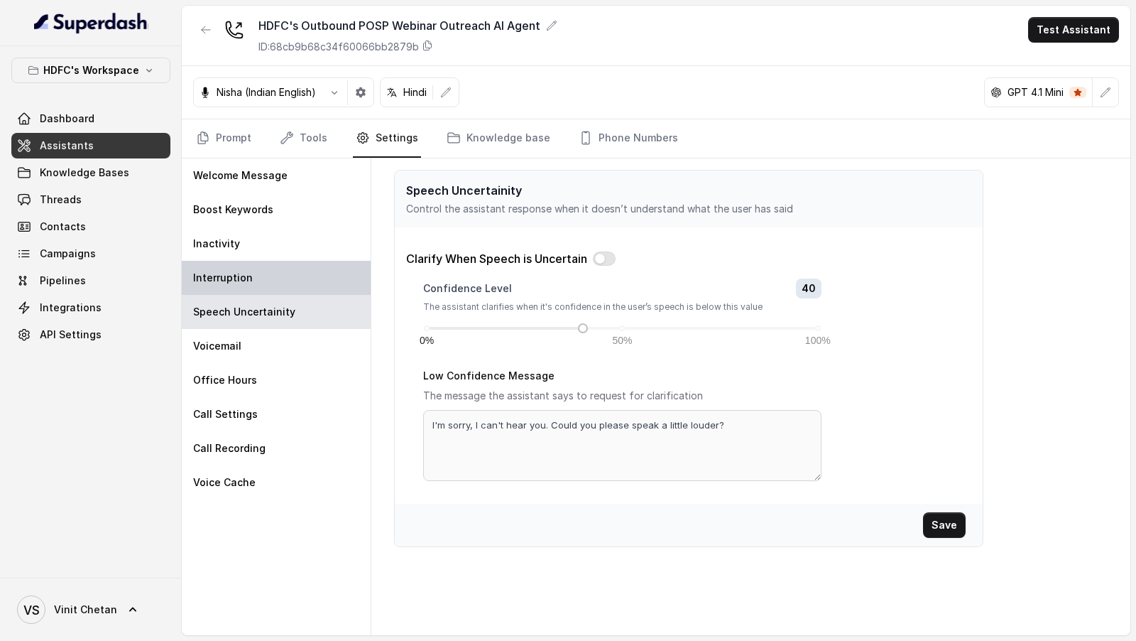
click at [288, 274] on div "Interruption" at bounding box center [276, 278] width 189 height 34
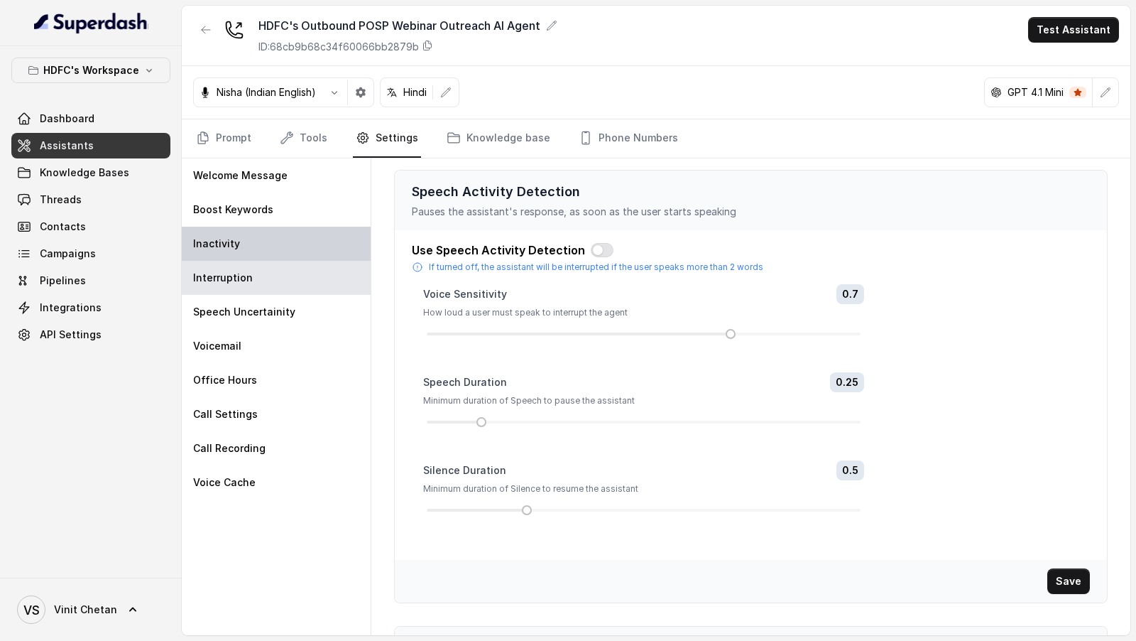
click at [290, 234] on div "Inactivity" at bounding box center [276, 244] width 189 height 34
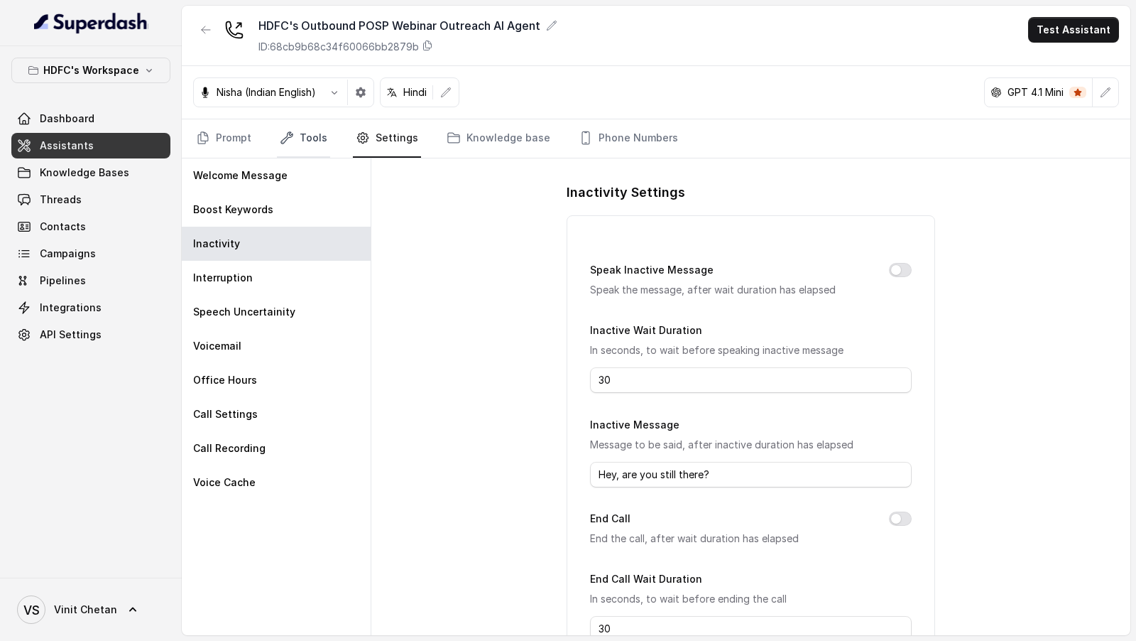
click at [298, 145] on link "Tools" at bounding box center [303, 138] width 53 height 38
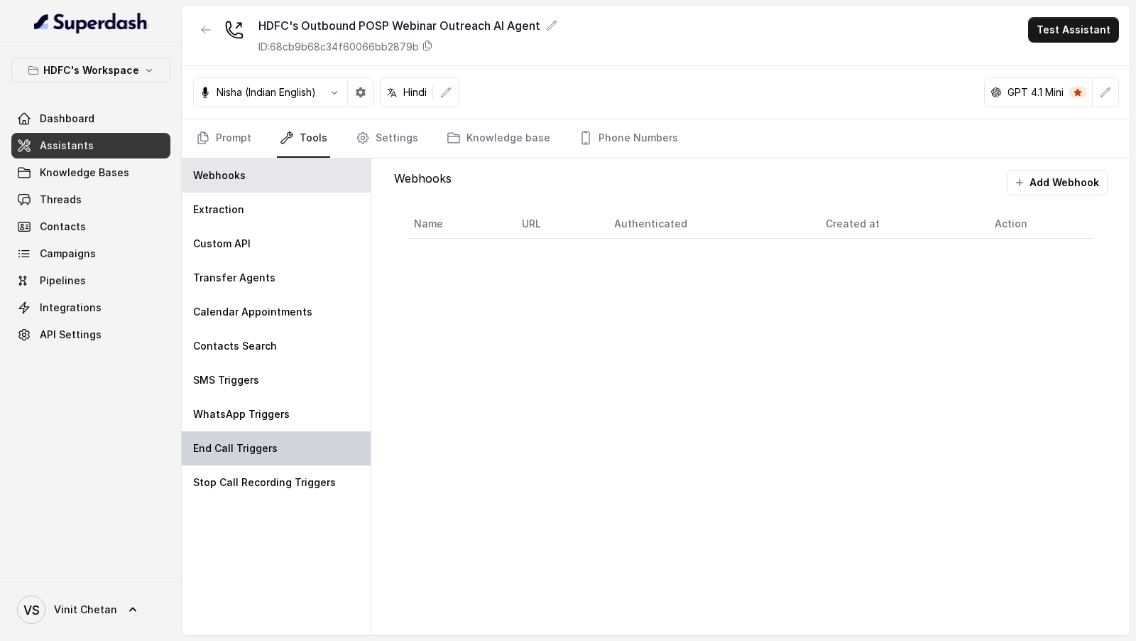
click at [288, 440] on div "End Call Triggers" at bounding box center [276, 448] width 189 height 34
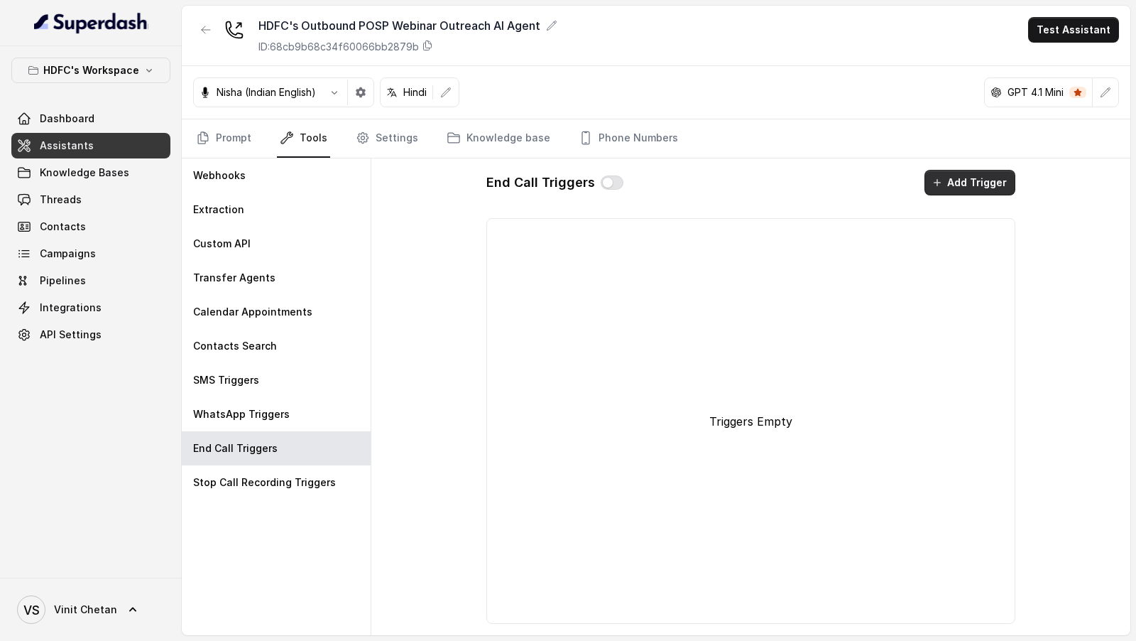
click at [982, 184] on button "Add Trigger" at bounding box center [970, 183] width 91 height 26
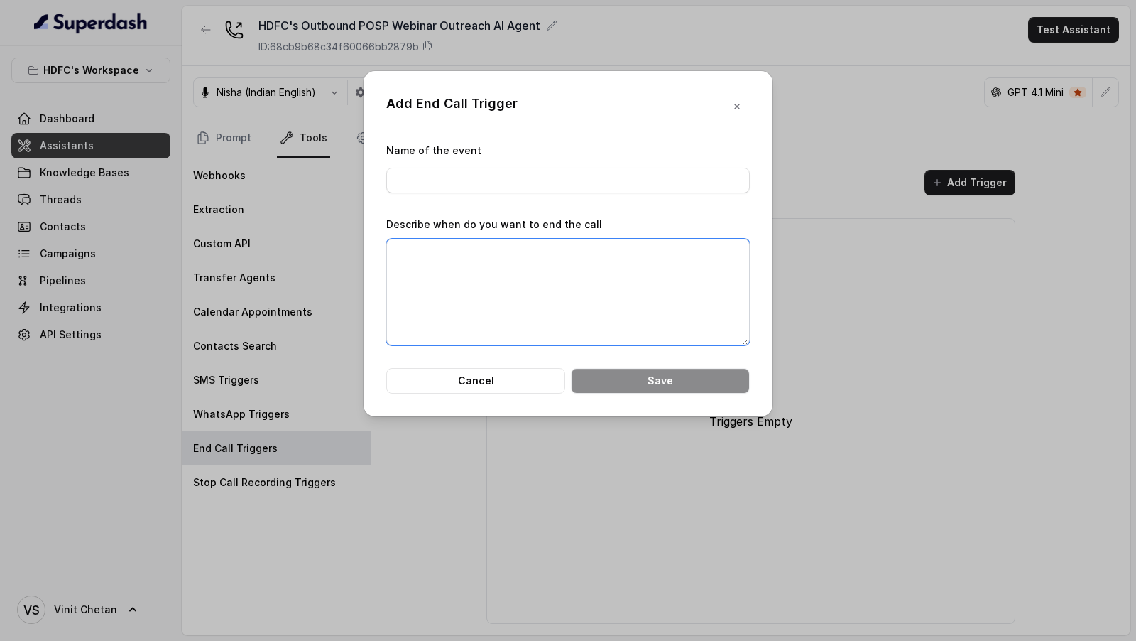
click at [541, 271] on textarea "Describe when do you want to end the call" at bounding box center [568, 292] width 364 height 107
click at [499, 173] on input "Name of the event" at bounding box center [568, 181] width 364 height 26
type input "End Call by AI"
click at [490, 268] on textarea "Describe when do you want to end the call" at bounding box center [568, 292] width 364 height 107
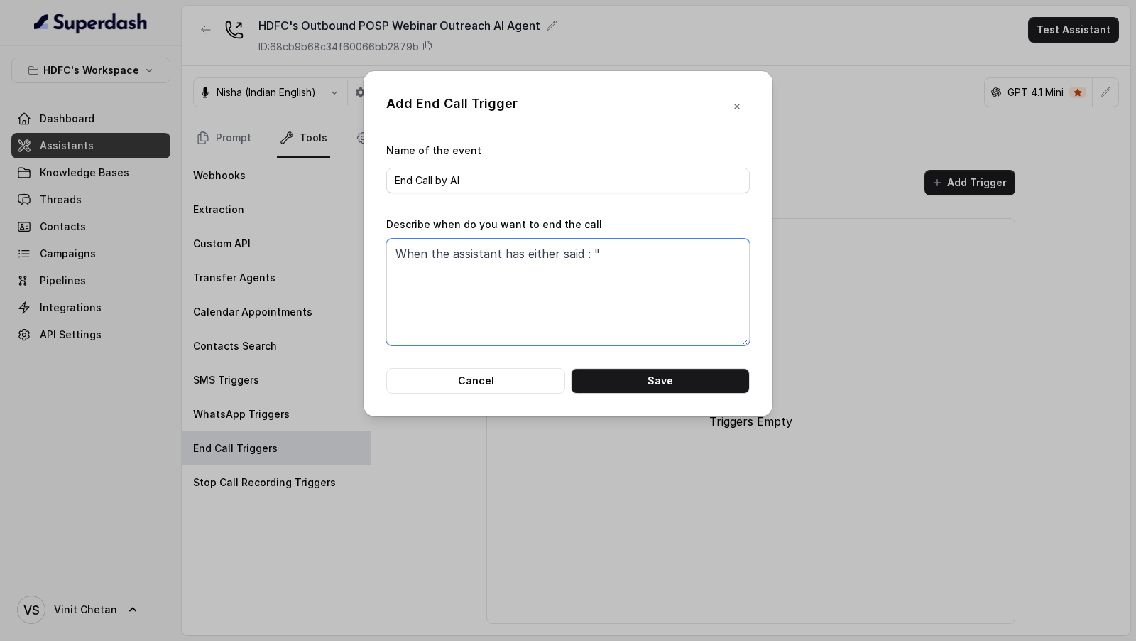
paste textarea "Aapka din shubh ho"
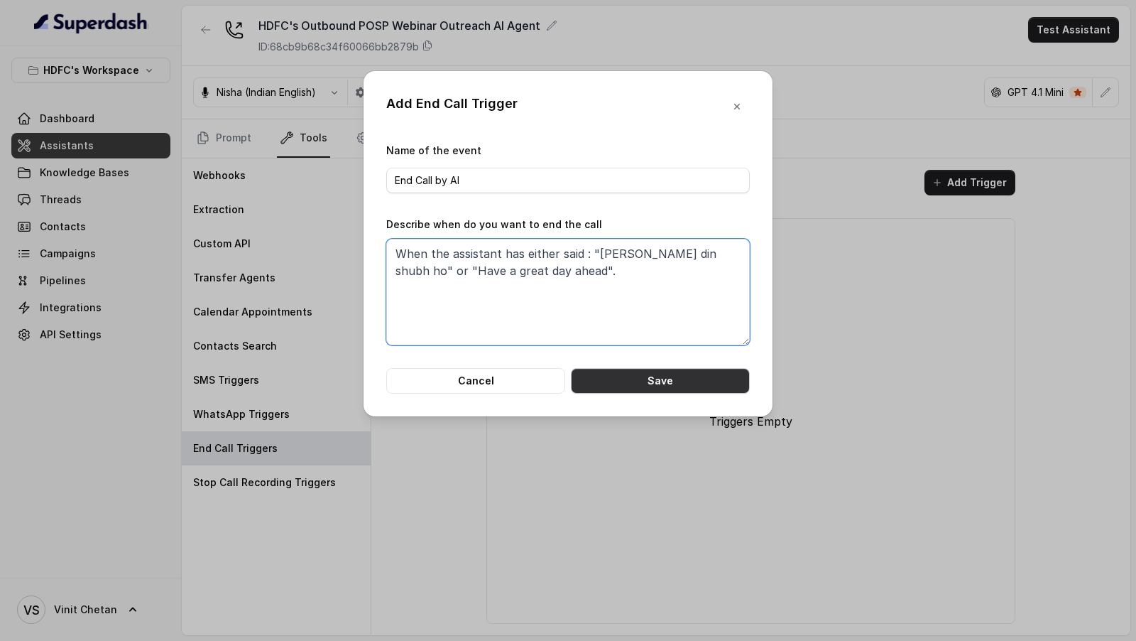
type textarea "When the assistant has either said : "Aapka din shubh ho" or "Have a great day …"
click at [638, 372] on button "Save" at bounding box center [660, 381] width 179 height 26
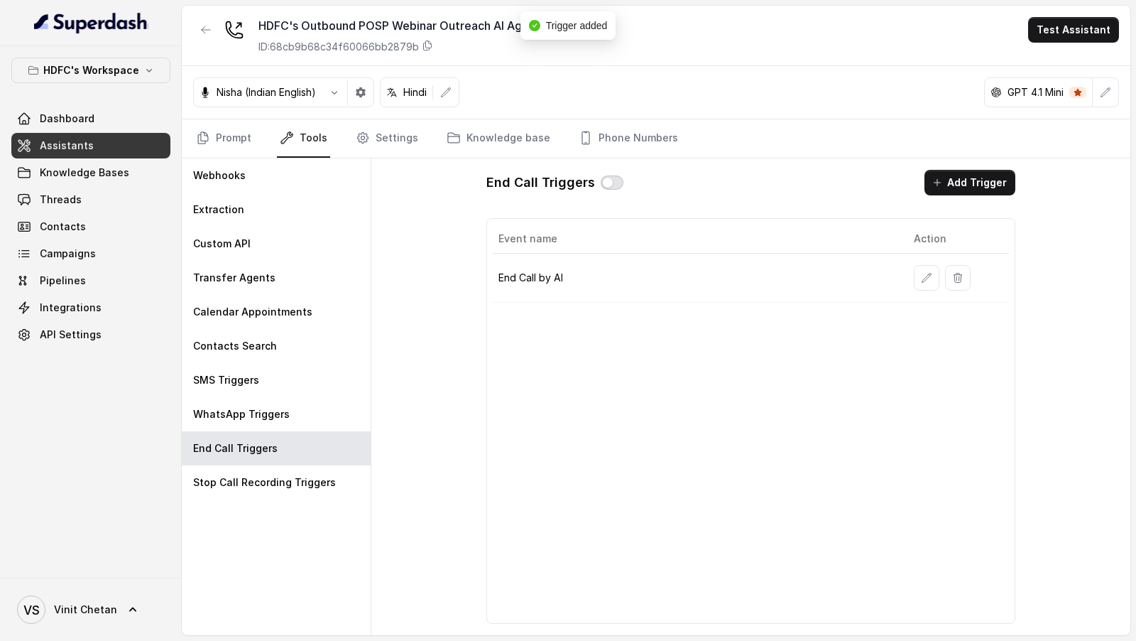
click at [604, 185] on button "button" at bounding box center [612, 182] width 23 height 14
click at [391, 136] on link "Settings" at bounding box center [387, 138] width 68 height 38
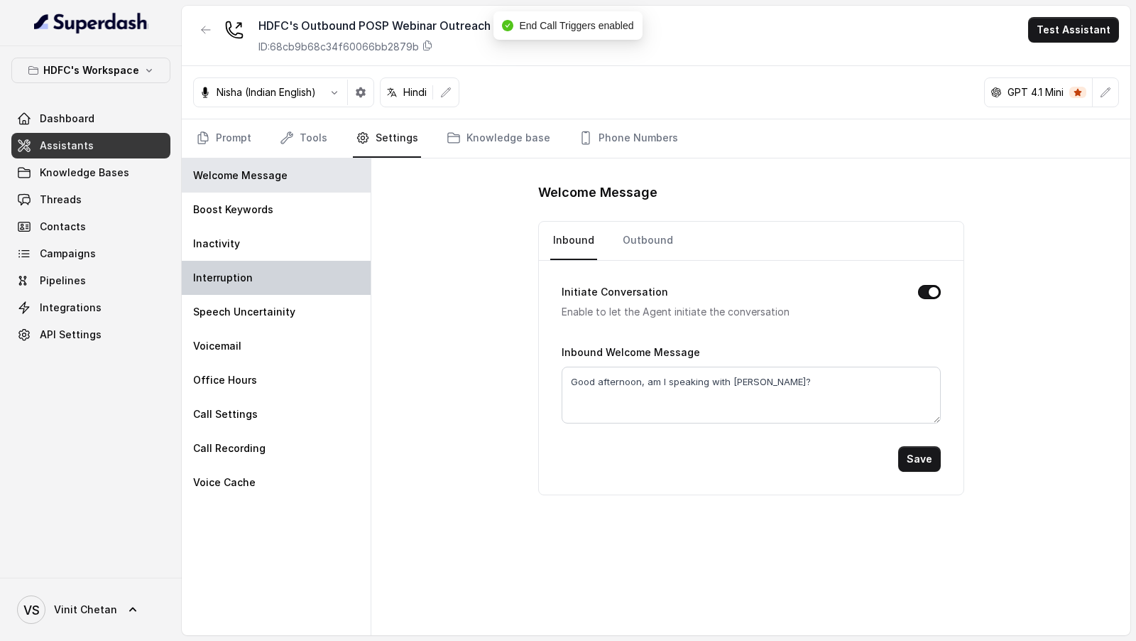
click at [305, 280] on div "Interruption" at bounding box center [276, 278] width 189 height 34
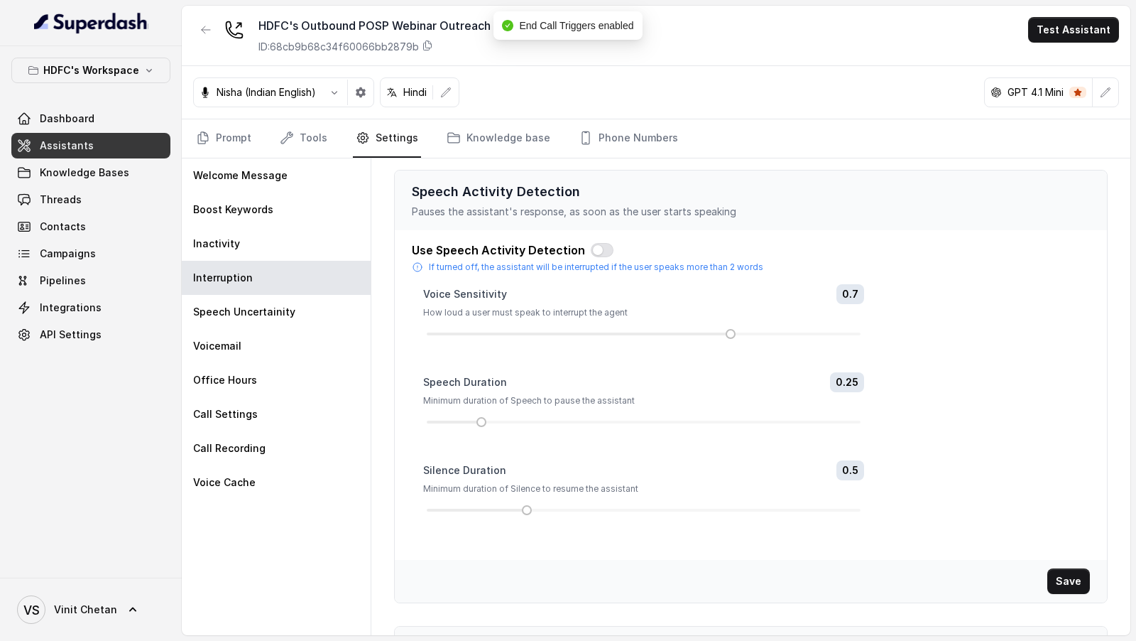
scroll to position [212, 0]
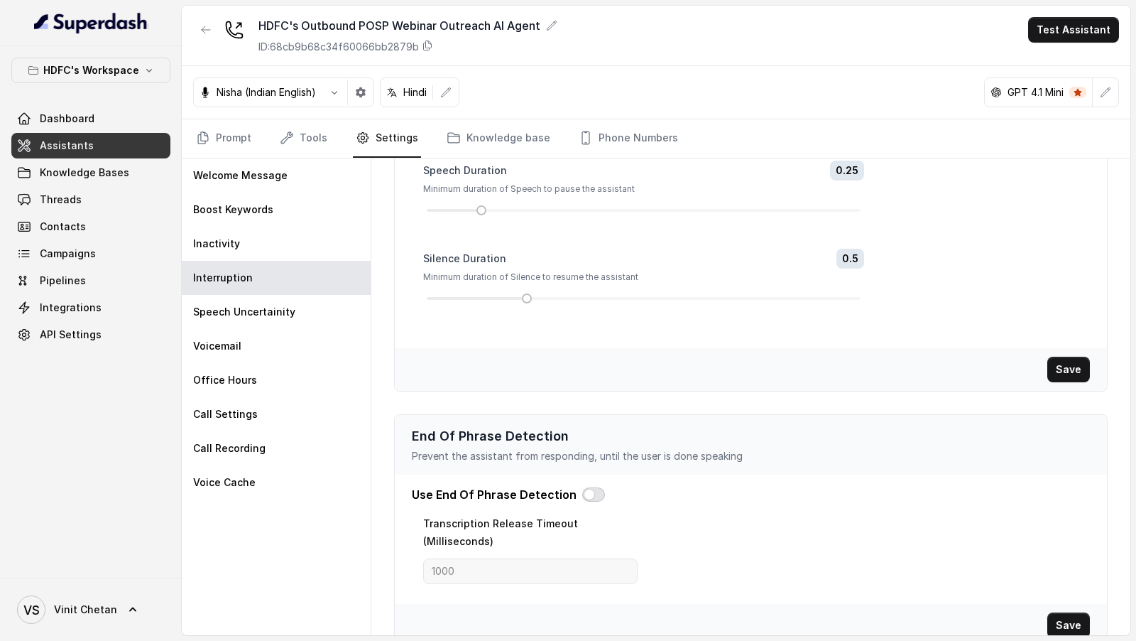
click at [582, 492] on button "button" at bounding box center [593, 494] width 23 height 14
click at [508, 559] on input "1000" at bounding box center [530, 571] width 214 height 26
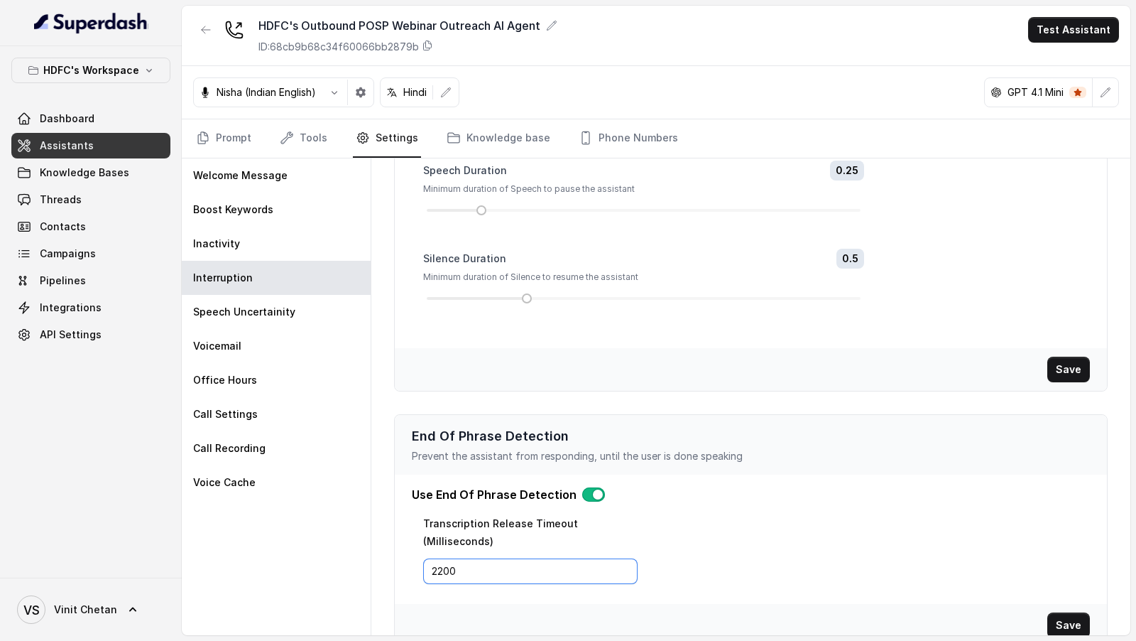
type input "2200"
click at [1081, 612] on button "Save" at bounding box center [1068, 625] width 43 height 26
click at [308, 139] on link "Tools" at bounding box center [303, 138] width 53 height 38
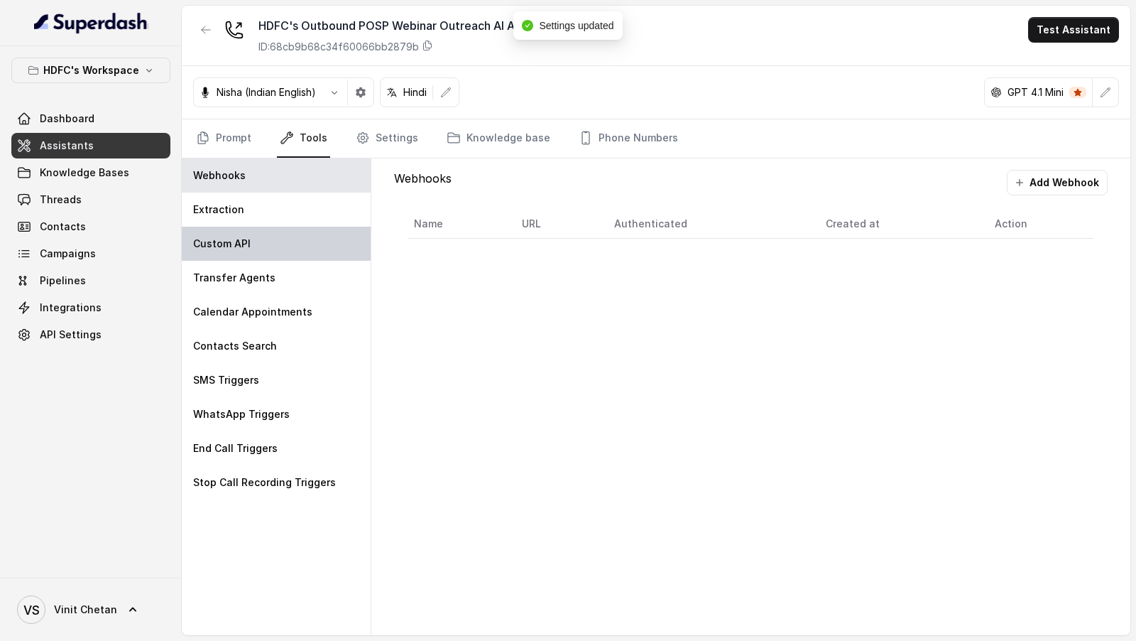
drag, startPoint x: 255, startPoint y: 213, endPoint x: 255, endPoint y: 228, distance: 14.9
click at [255, 213] on div "Extraction" at bounding box center [276, 209] width 189 height 34
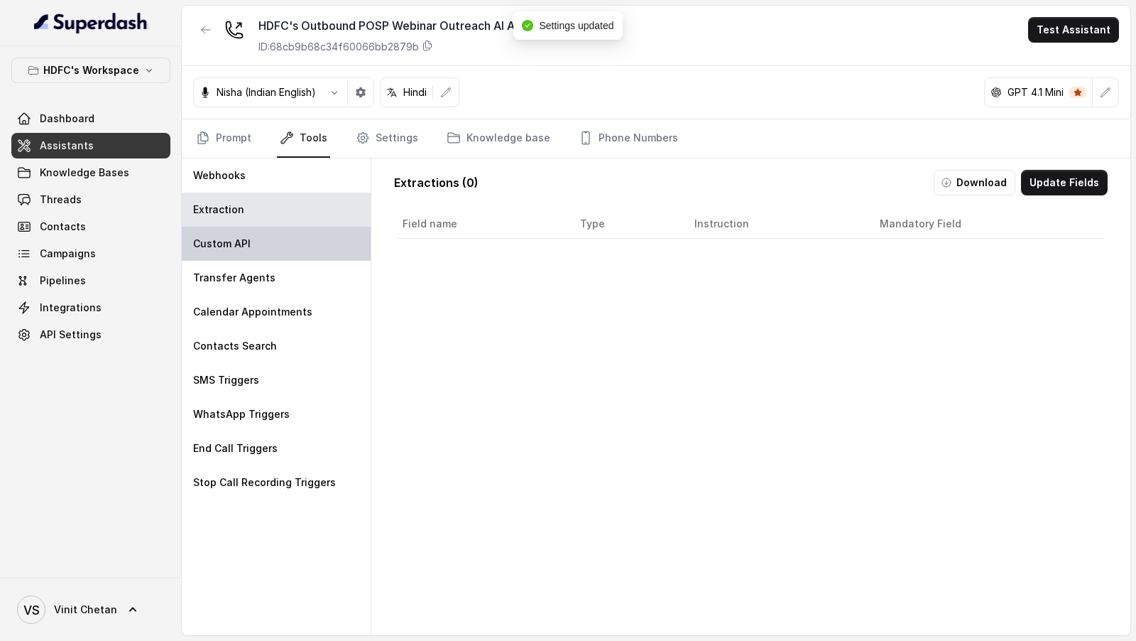
click at [255, 249] on div "Custom API" at bounding box center [276, 244] width 189 height 34
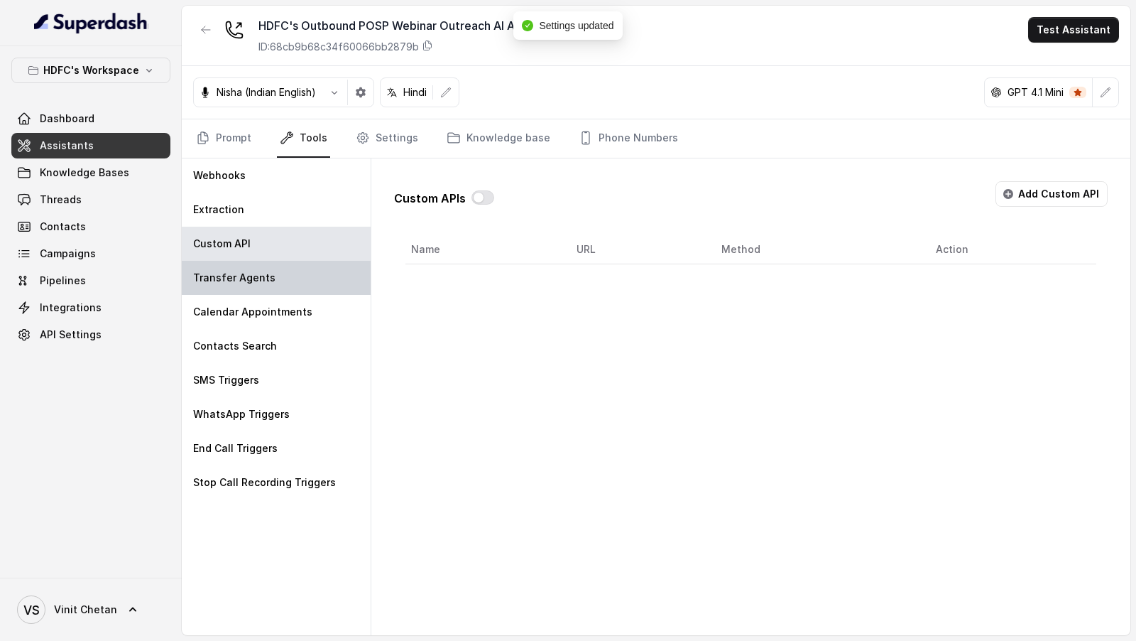
click at [255, 281] on p "Transfer Agents" at bounding box center [234, 278] width 82 height 14
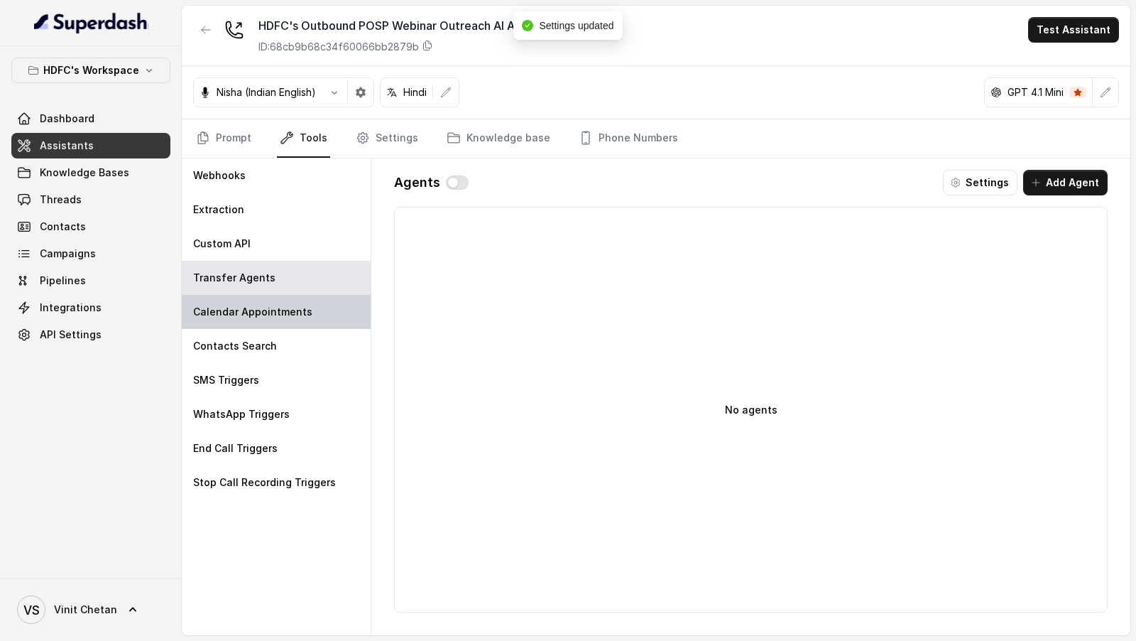
click at [255, 315] on p "Calendar Appointments" at bounding box center [252, 312] width 119 height 14
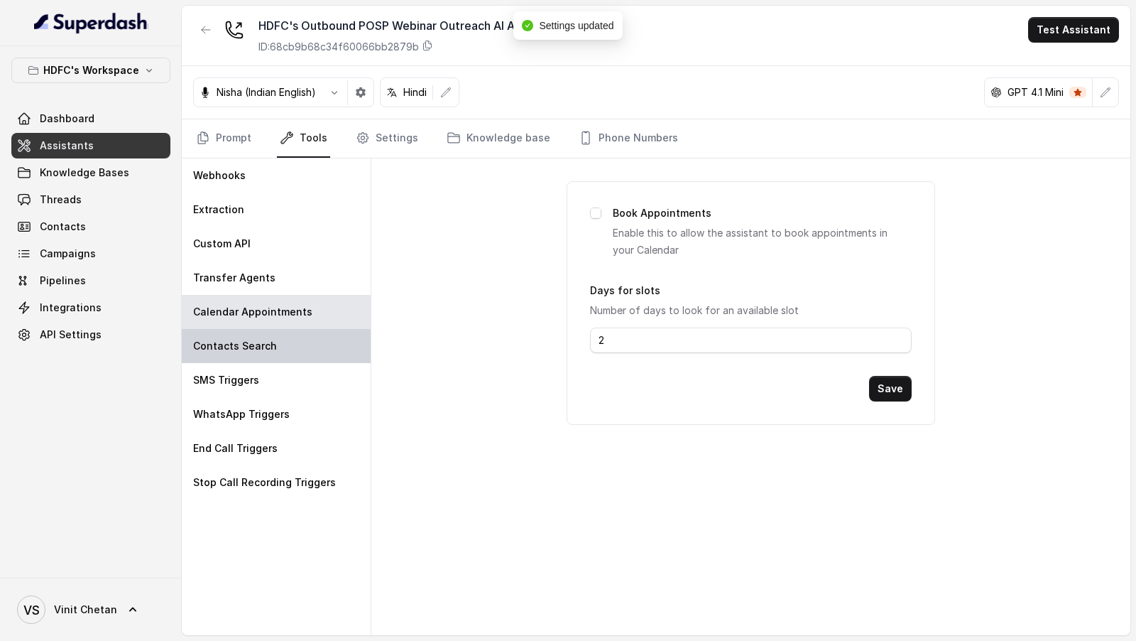
click at [249, 349] on p "Contacts Search" at bounding box center [235, 346] width 84 height 14
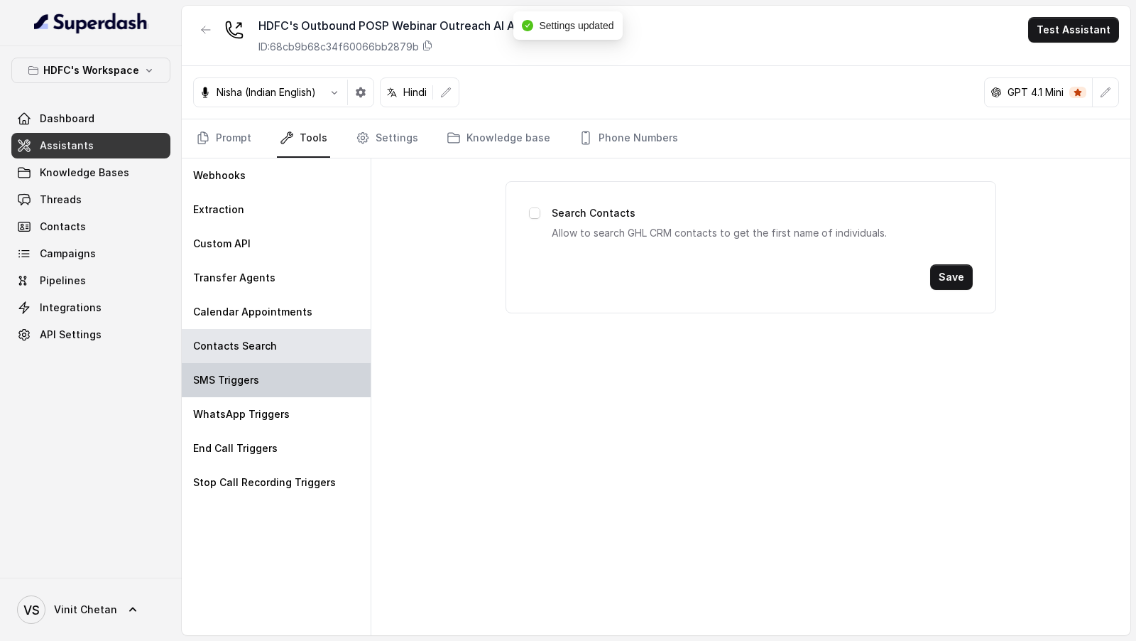
click at [249, 381] on p "SMS Triggers" at bounding box center [226, 380] width 66 height 14
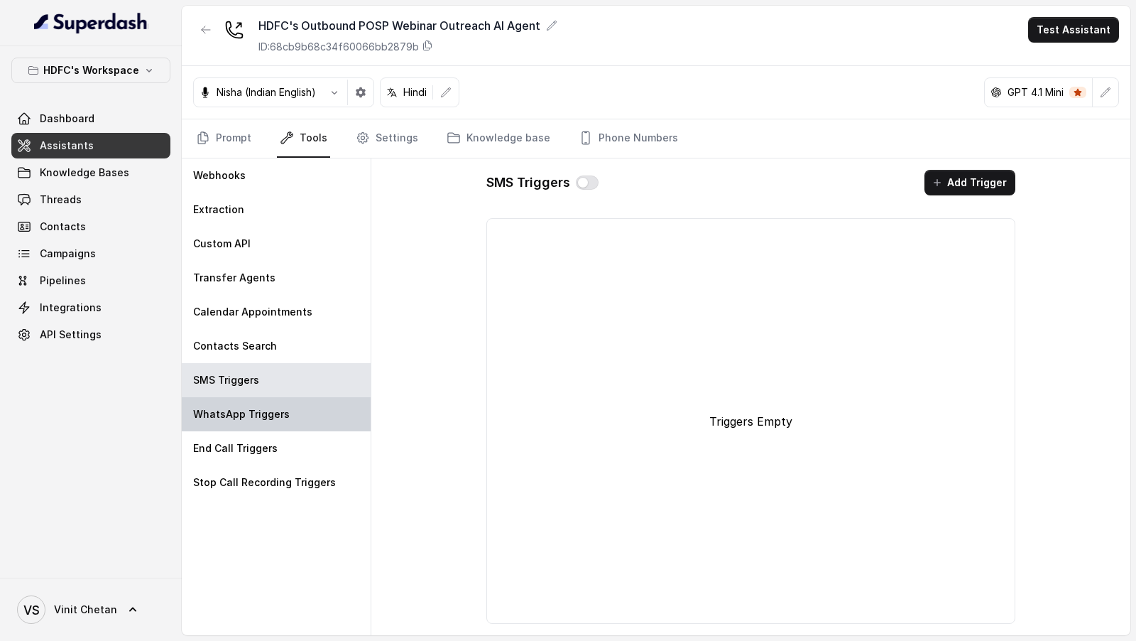
click at [245, 403] on div "WhatsApp Triggers" at bounding box center [276, 414] width 189 height 34
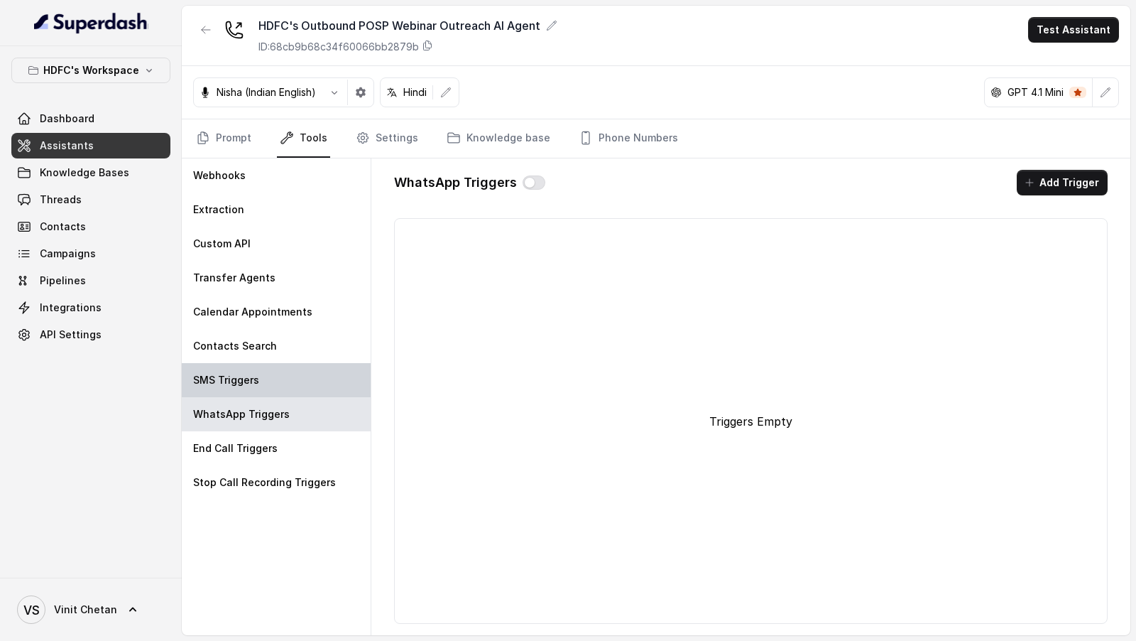
click at [263, 393] on div "SMS Triggers" at bounding box center [276, 380] width 189 height 34
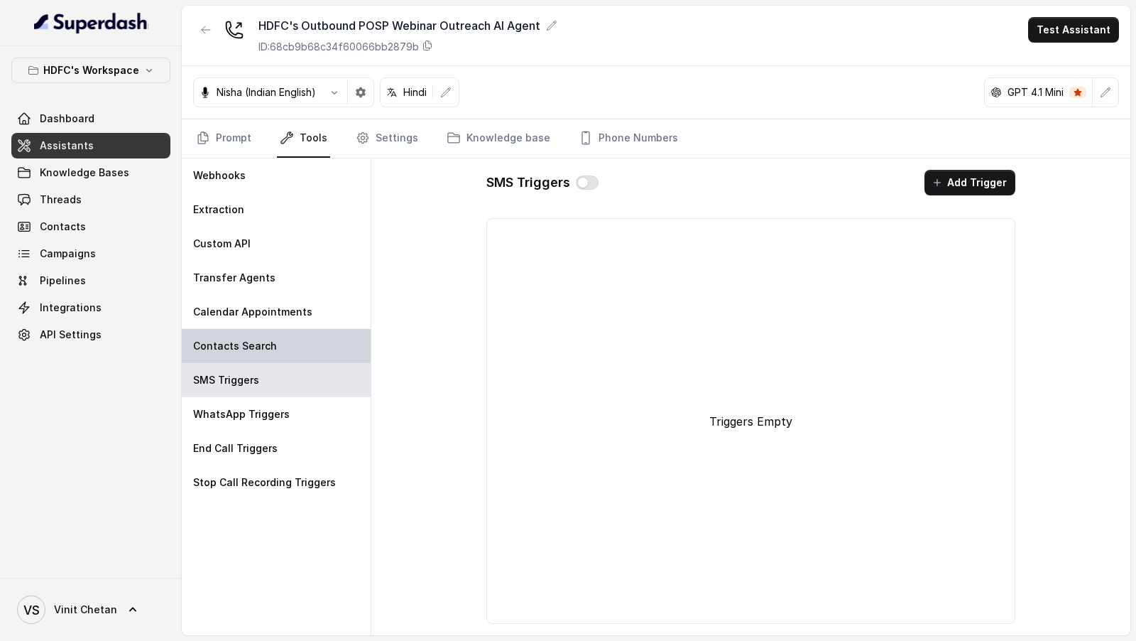
click at [290, 341] on div "Contacts Search" at bounding box center [276, 346] width 189 height 34
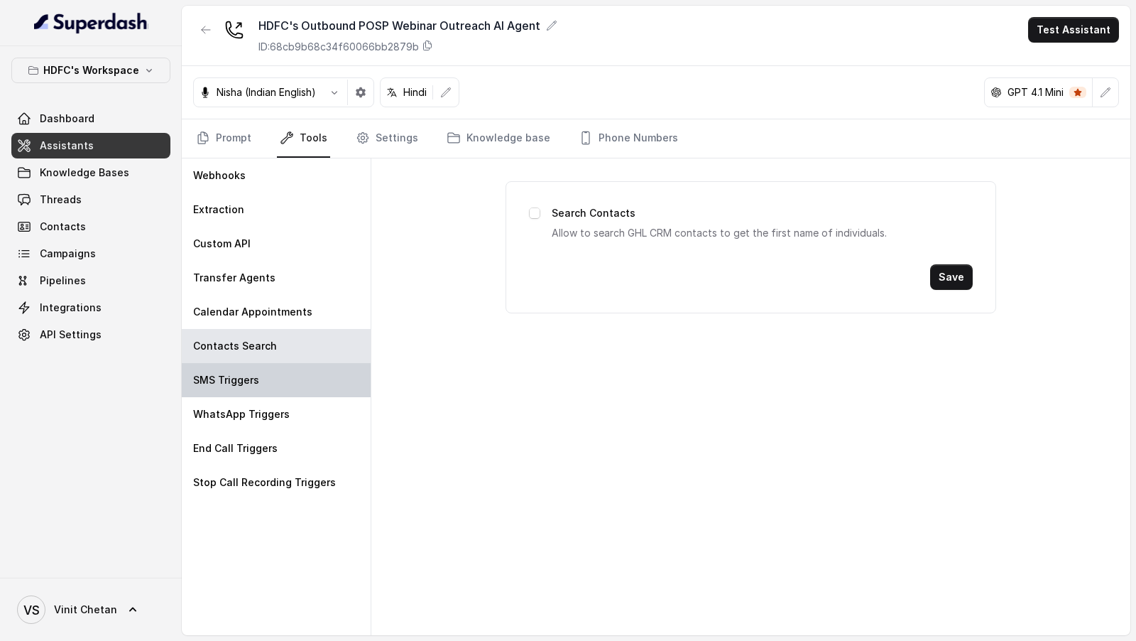
click at [278, 381] on div "SMS Triggers" at bounding box center [276, 380] width 189 height 34
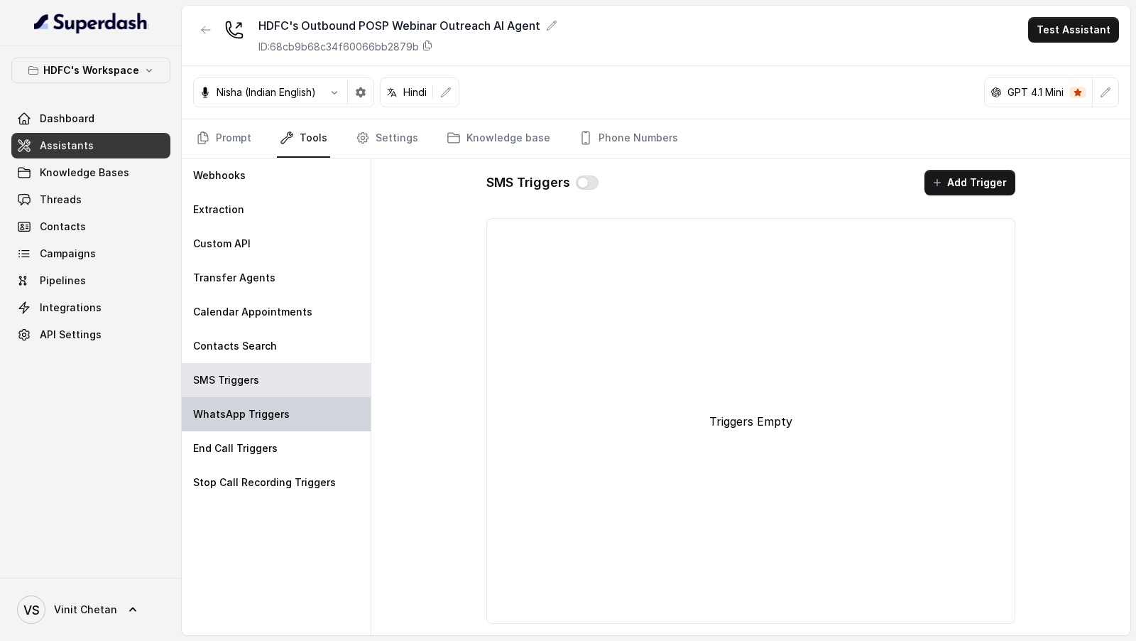
click at [274, 422] on div "WhatsApp Triggers" at bounding box center [276, 414] width 189 height 34
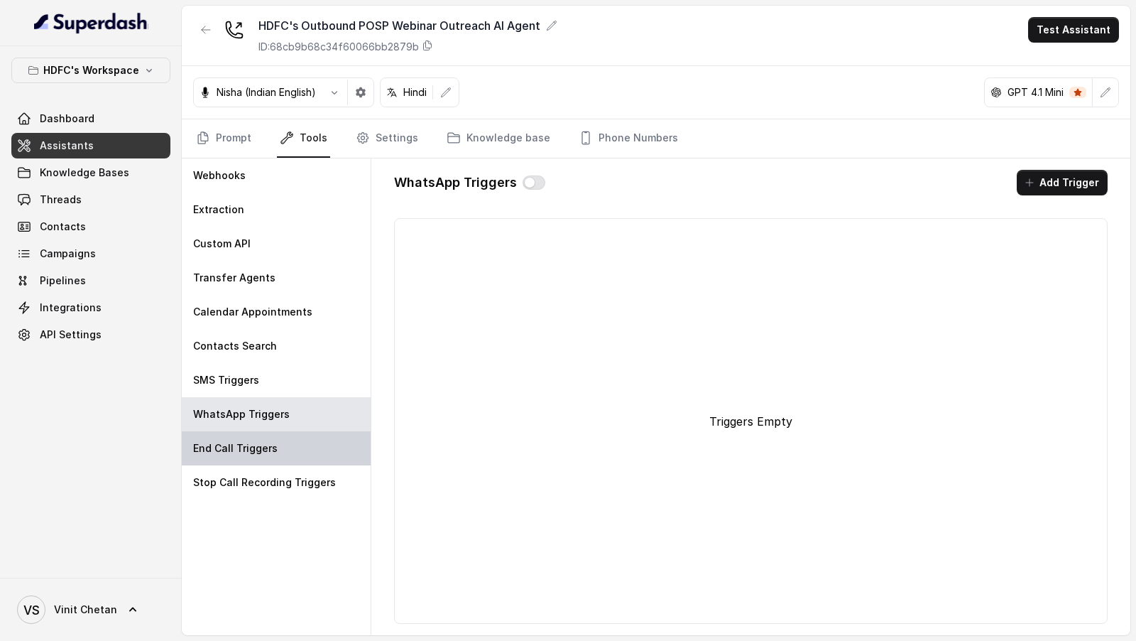
click at [274, 451] on div "End Call Triggers" at bounding box center [276, 448] width 189 height 34
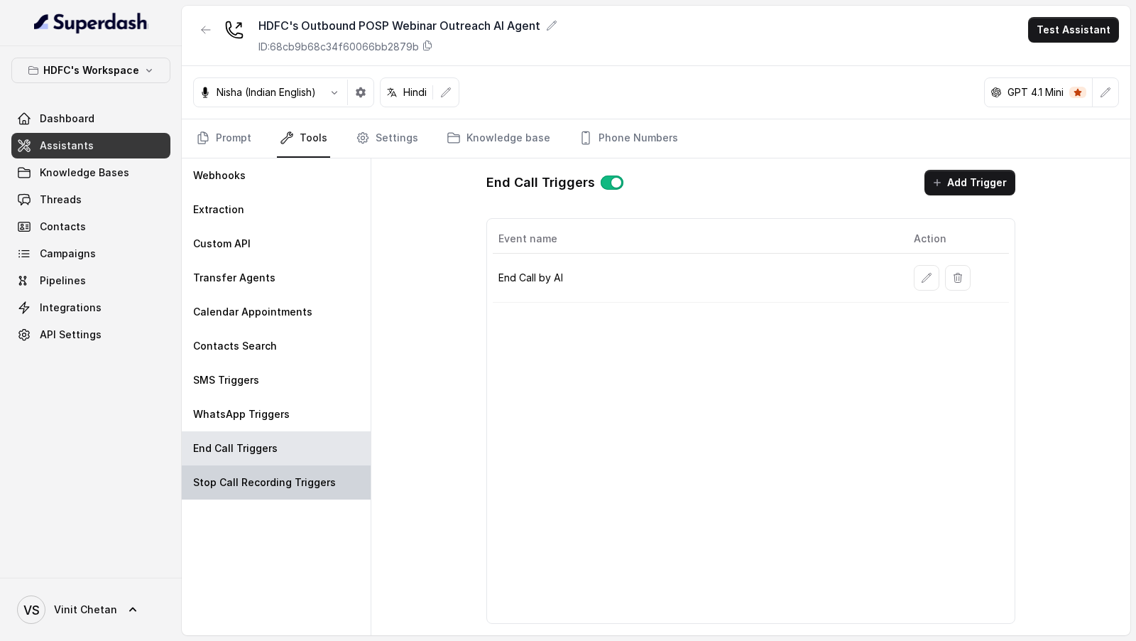
click at [274, 492] on div "Stop Call Recording Triggers" at bounding box center [276, 482] width 189 height 34
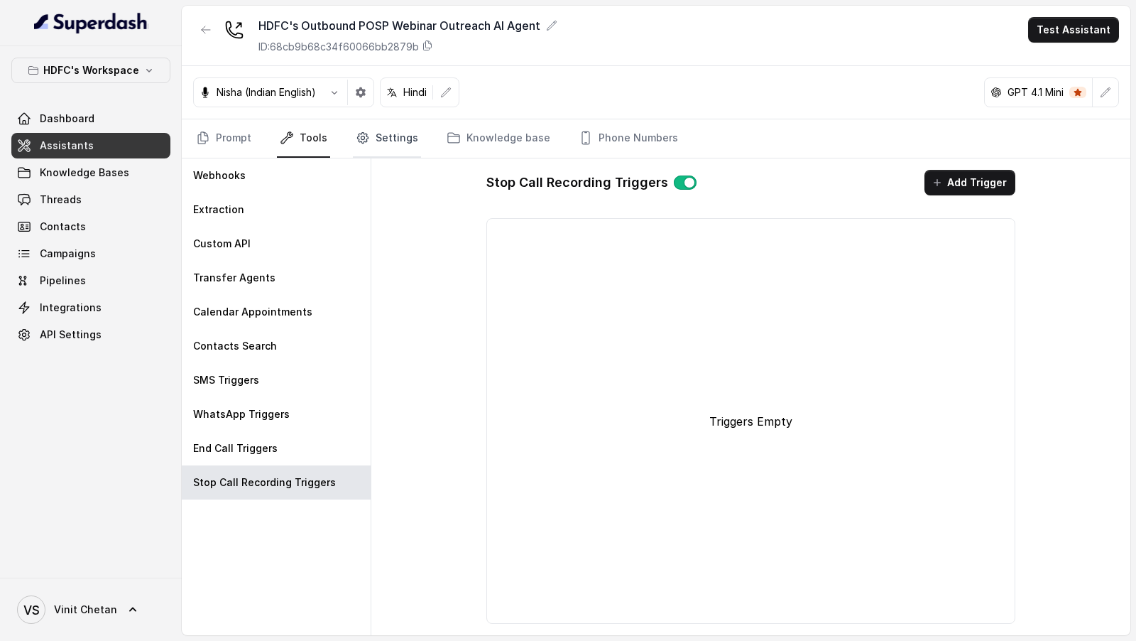
click at [393, 143] on link "Settings" at bounding box center [387, 138] width 68 height 38
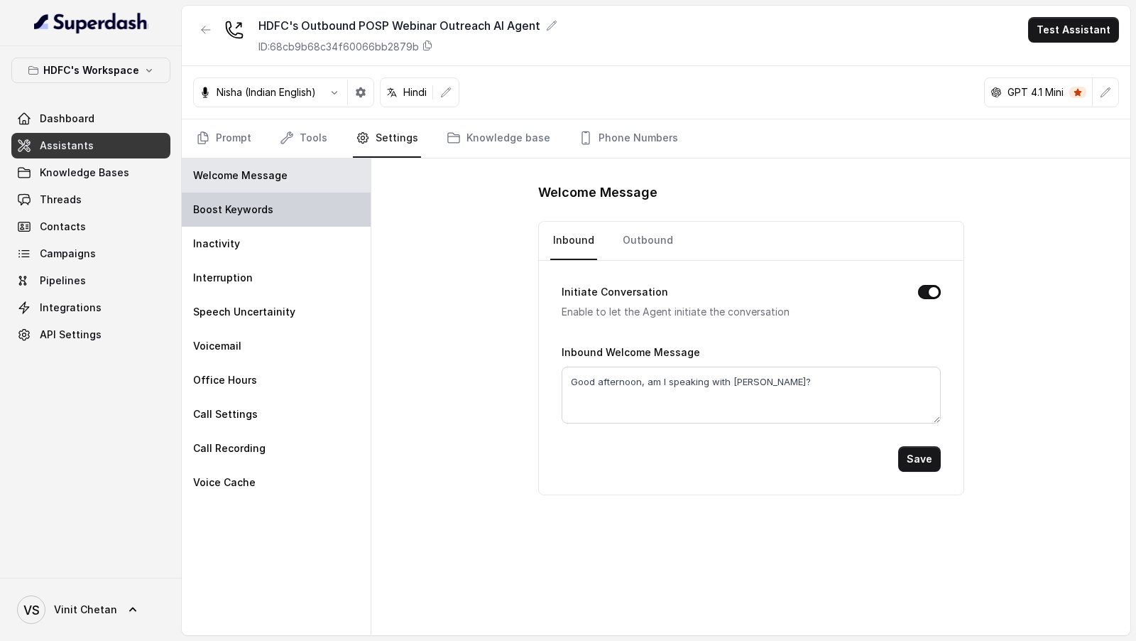
click at [300, 218] on div "Boost Keywords" at bounding box center [276, 209] width 189 height 34
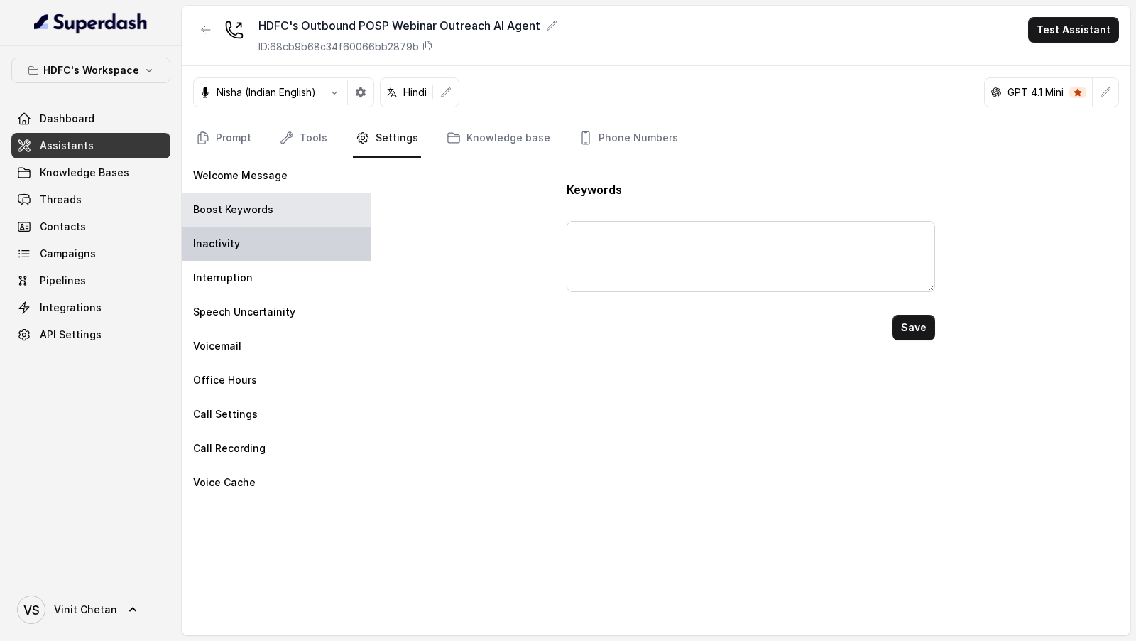
click at [283, 250] on div "Inactivity" at bounding box center [276, 244] width 189 height 34
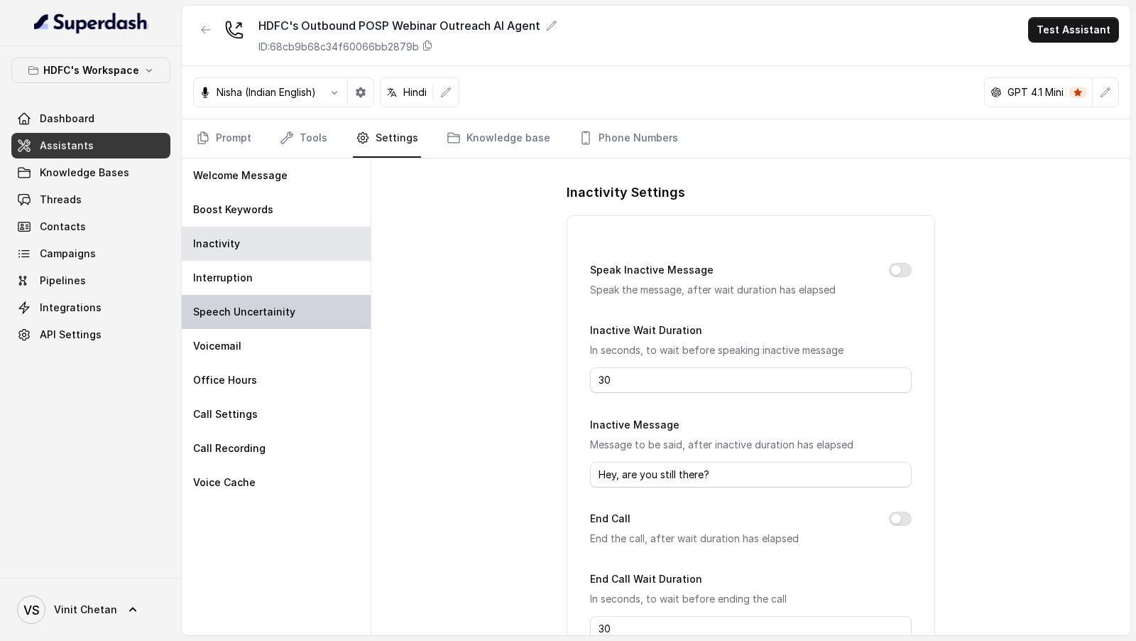
click at [283, 298] on div "Speech Uncertainity" at bounding box center [276, 312] width 189 height 34
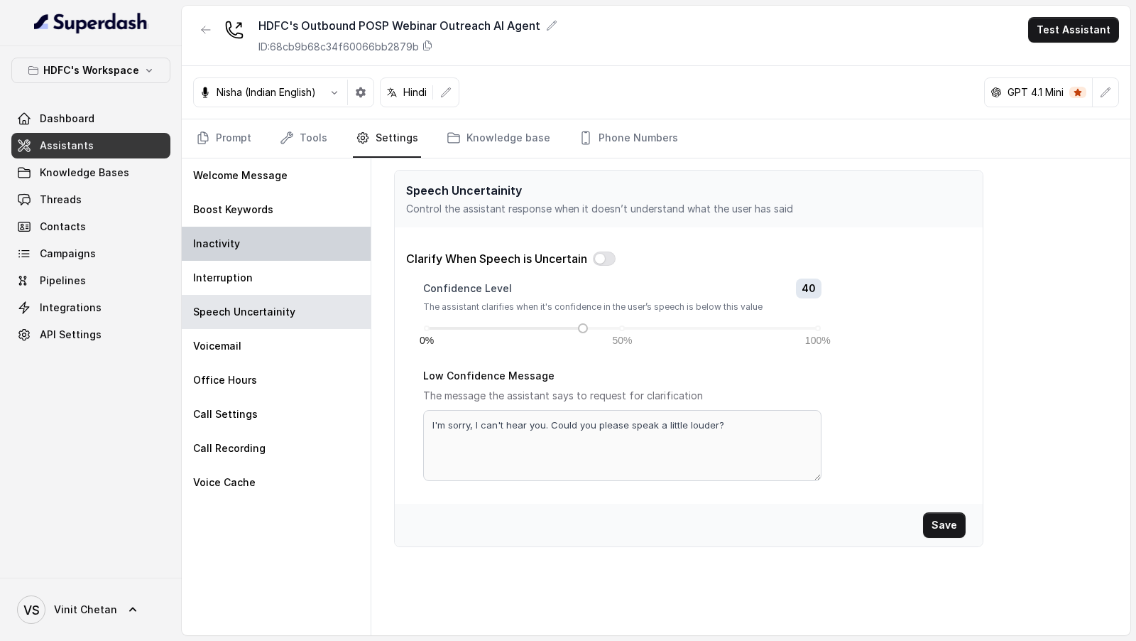
click at [300, 251] on div "Inactivity" at bounding box center [276, 244] width 189 height 34
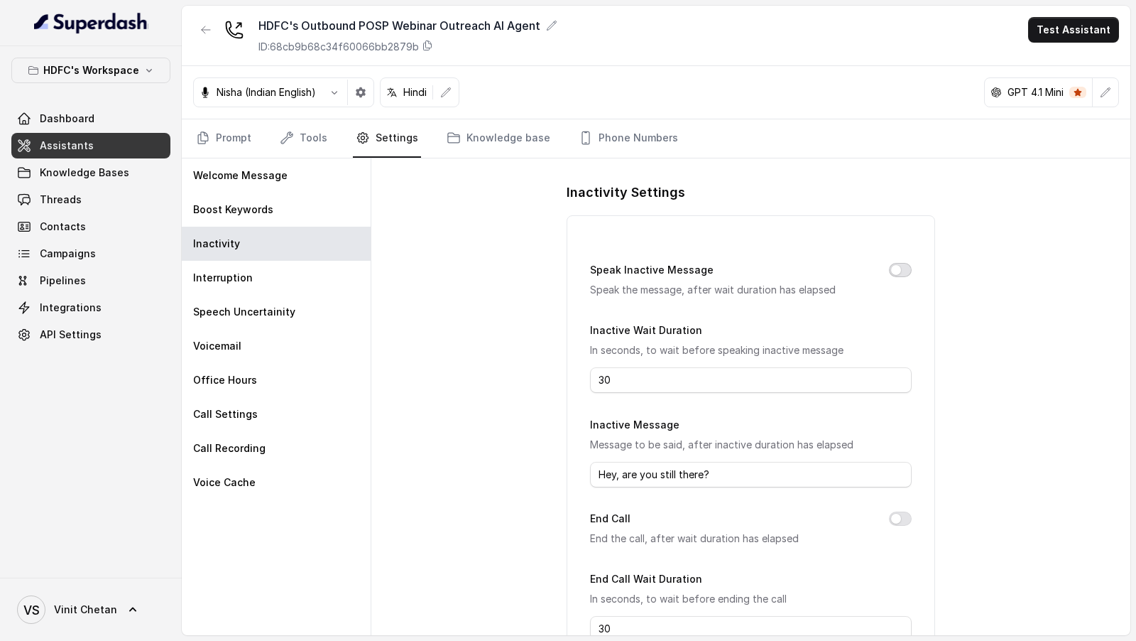
drag, startPoint x: 895, startPoint y: 267, endPoint x: 843, endPoint y: 297, distance: 60.4
click at [895, 267] on button "Speak Inactive Message" at bounding box center [900, 270] width 23 height 14
click at [705, 373] on input "30" at bounding box center [750, 380] width 321 height 26
type input "10"
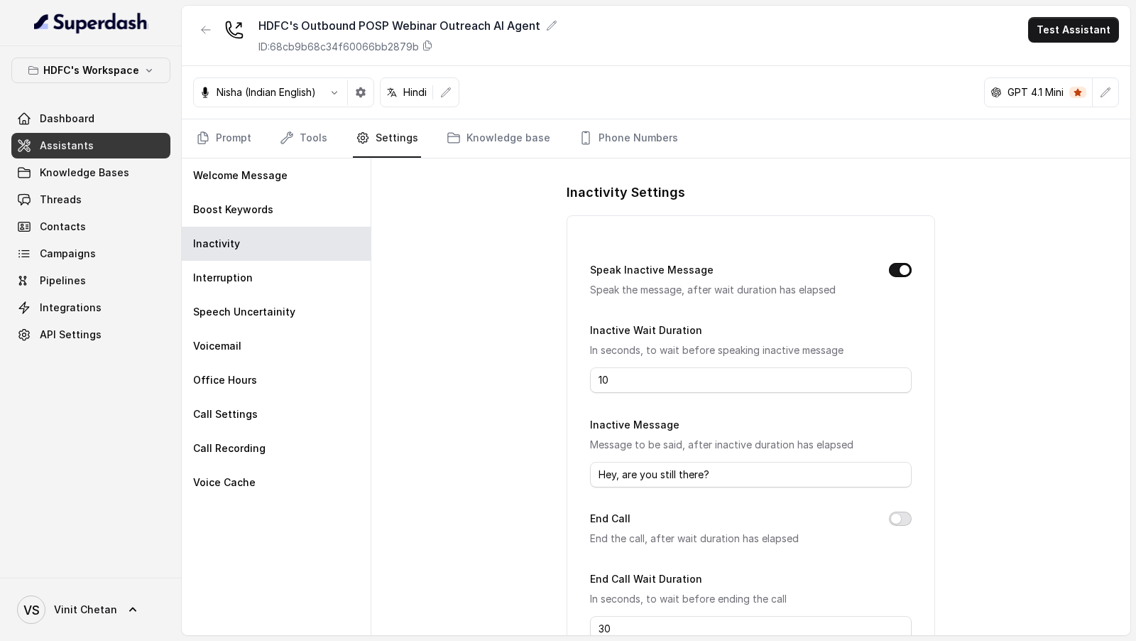
click at [898, 518] on button "End Call" at bounding box center [900, 518] width 23 height 14
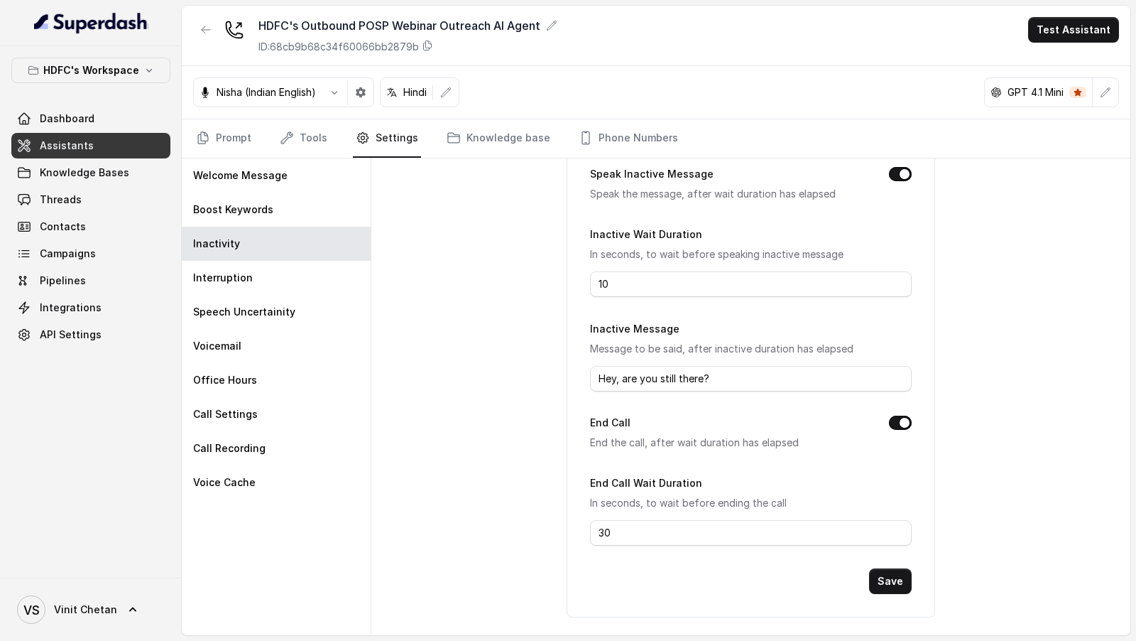
click at [678, 547] on form "Speak Inactive Message Speak the message, after wait duration has elapsed Inact…" at bounding box center [750, 379] width 321 height 428
click at [688, 531] on input "30" at bounding box center [750, 533] width 321 height 26
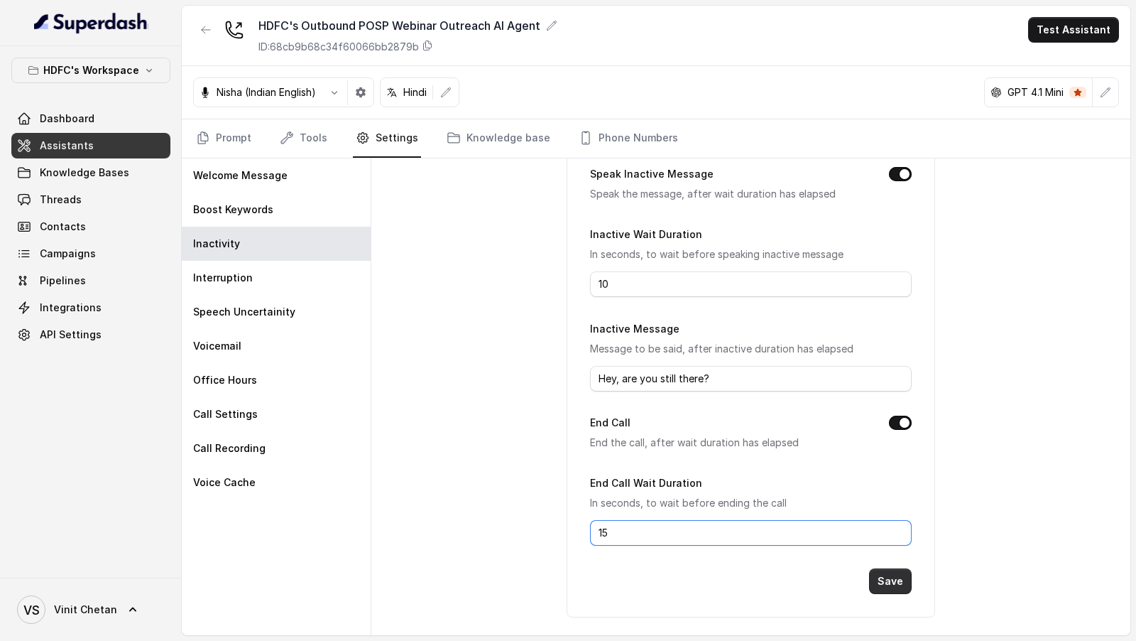
type input "15"
click at [881, 584] on button "Save" at bounding box center [890, 581] width 43 height 26
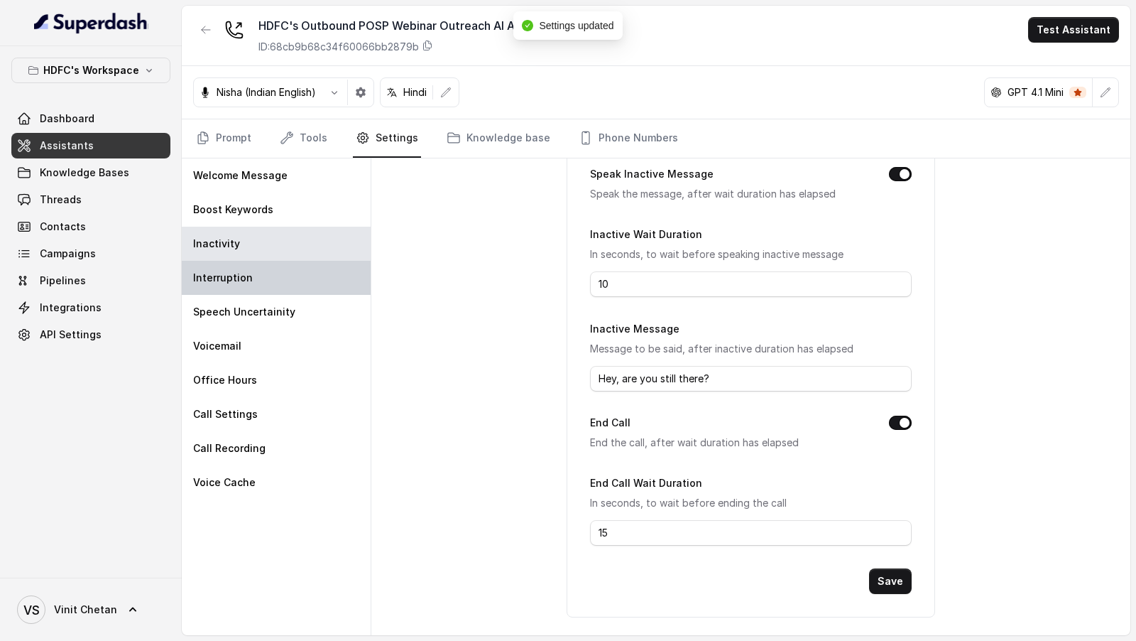
click at [235, 275] on p "Interruption" at bounding box center [223, 278] width 60 height 14
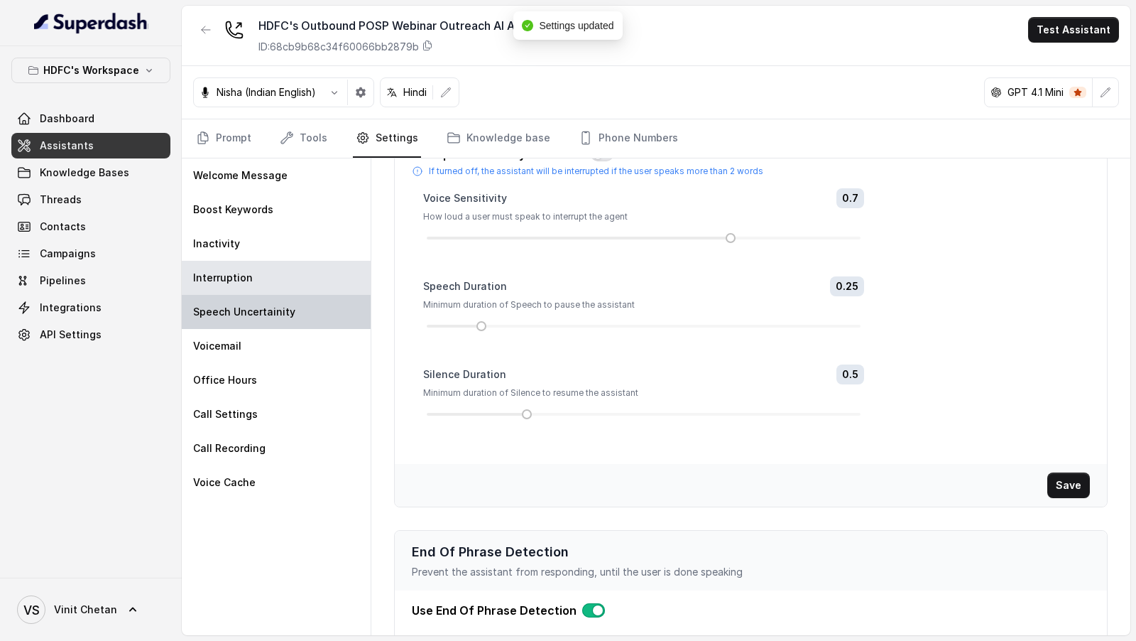
click at [246, 312] on p "Speech Uncertainity" at bounding box center [244, 312] width 102 height 14
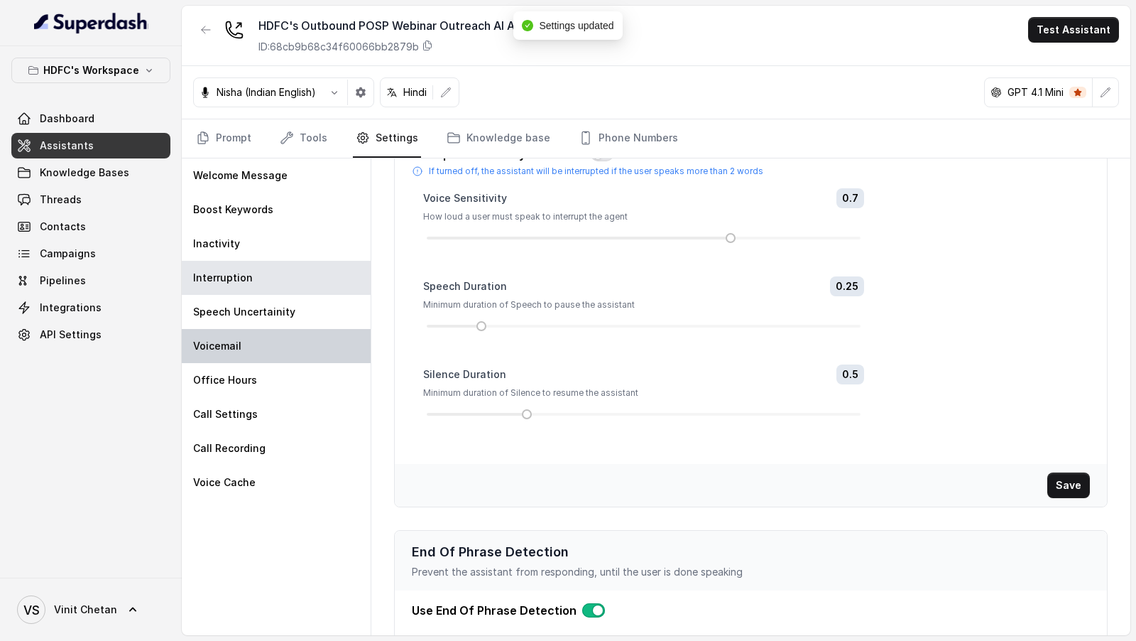
scroll to position [0, 0]
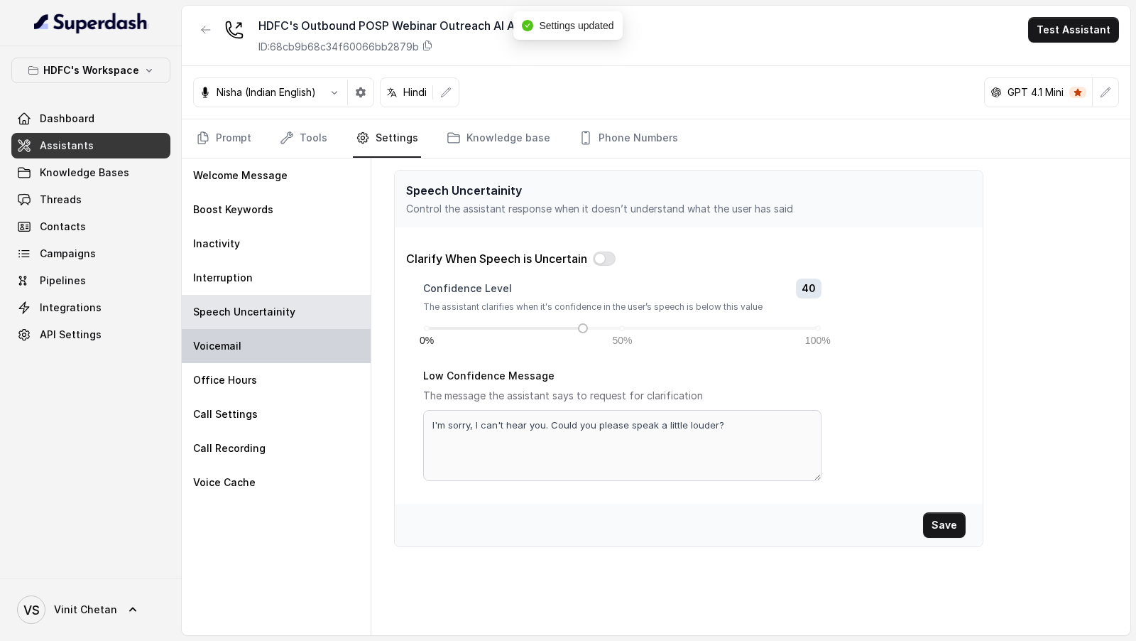
click at [246, 351] on div "Voicemail" at bounding box center [276, 346] width 189 height 34
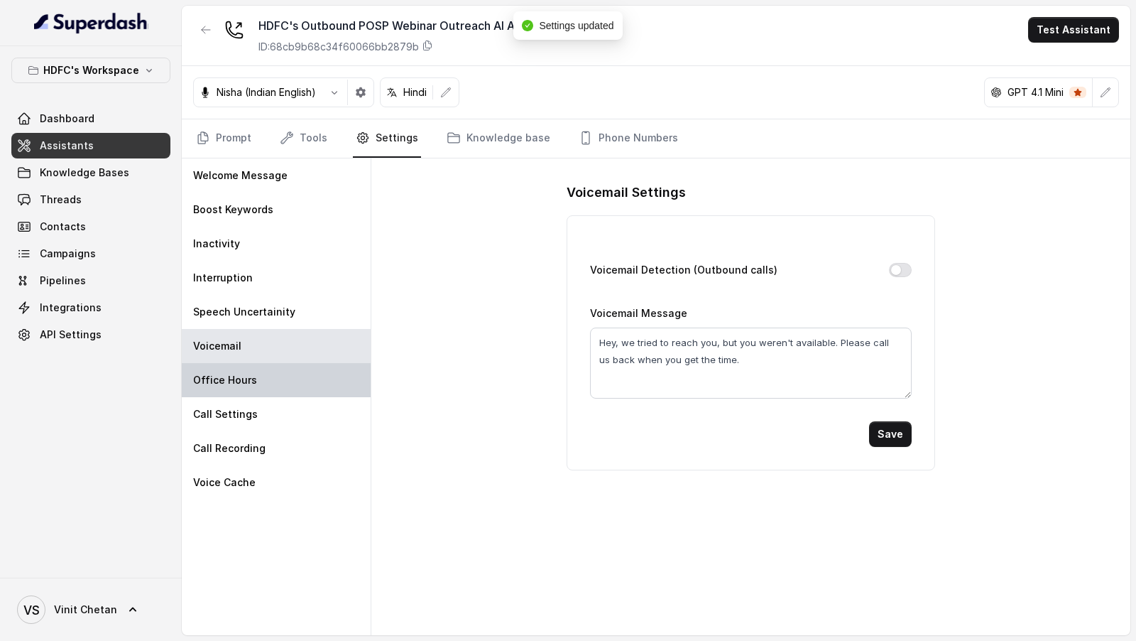
click at [245, 379] on p "Office Hours" at bounding box center [225, 380] width 64 height 14
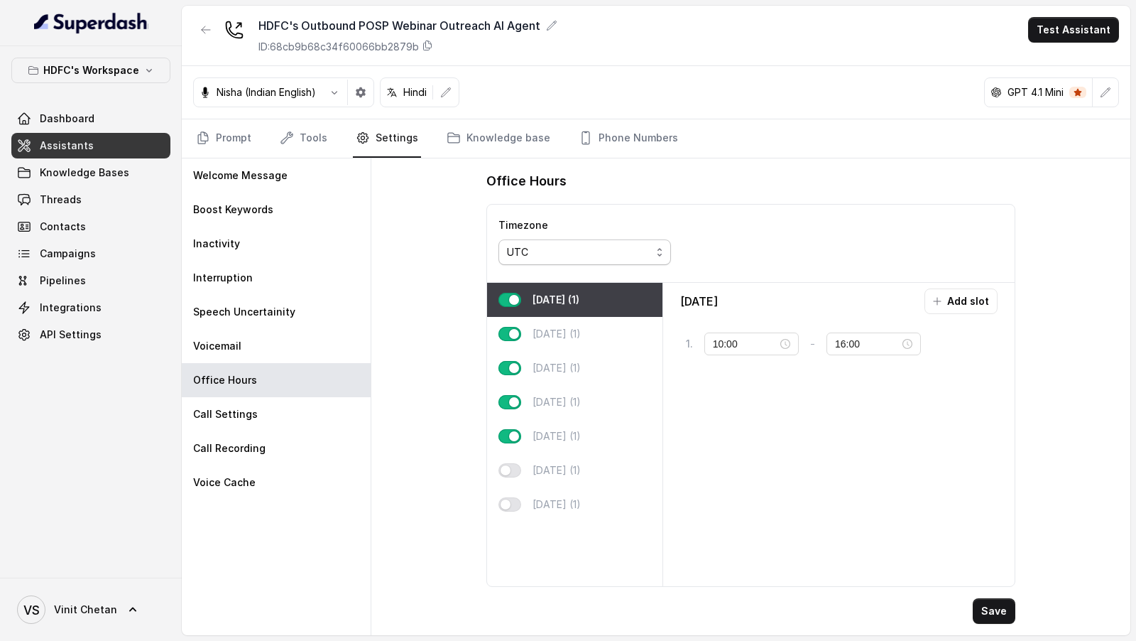
click at [527, 247] on div "UTC" at bounding box center [579, 252] width 144 height 17
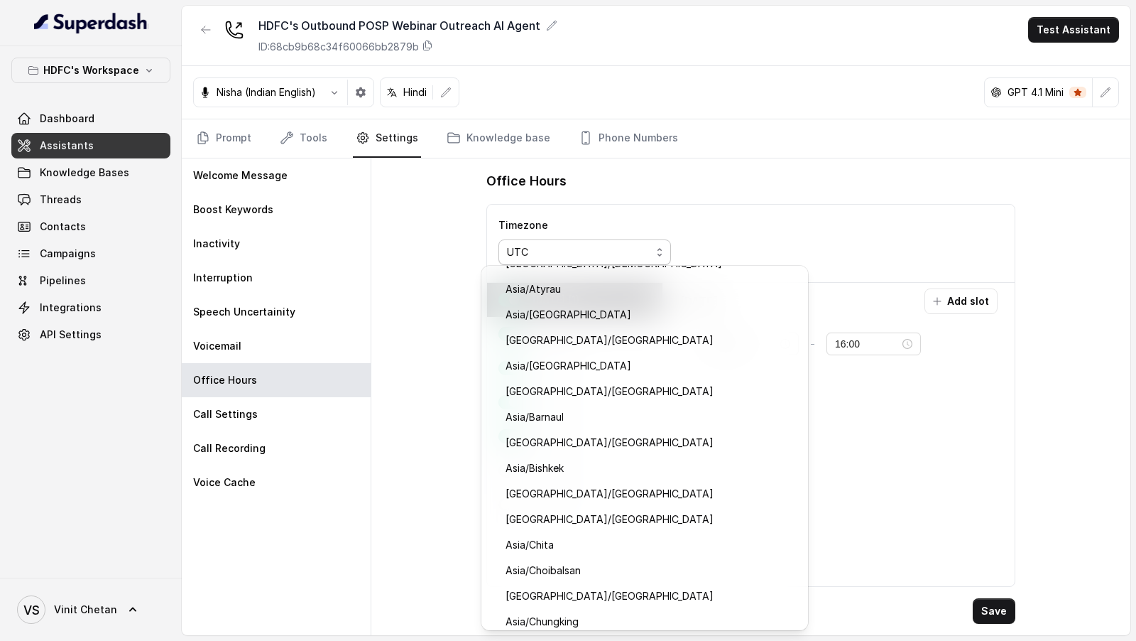
scroll to position [6206, 0]
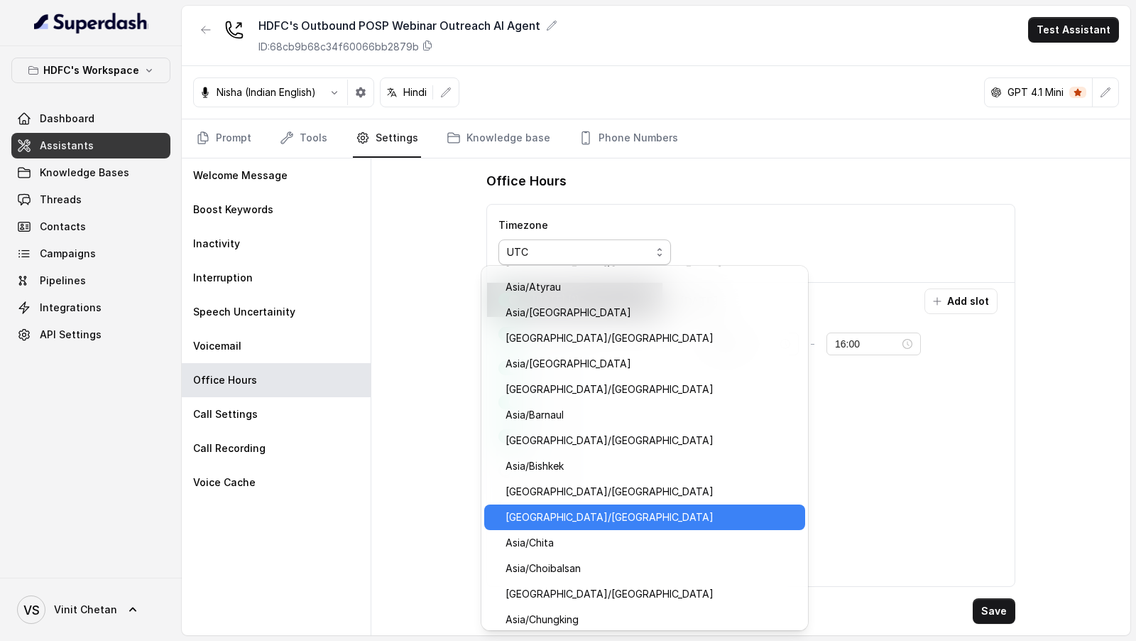
click at [557, 526] on div "Asia/Calcutta" at bounding box center [644, 517] width 321 height 26
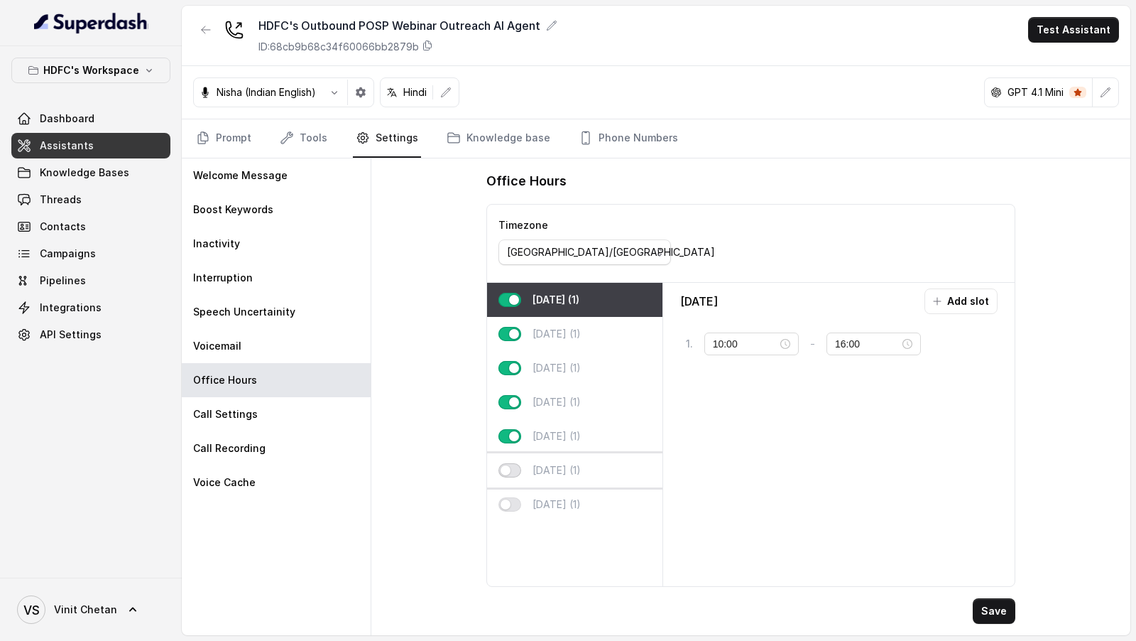
click at [505, 470] on button "button" at bounding box center [509, 470] width 23 height 14
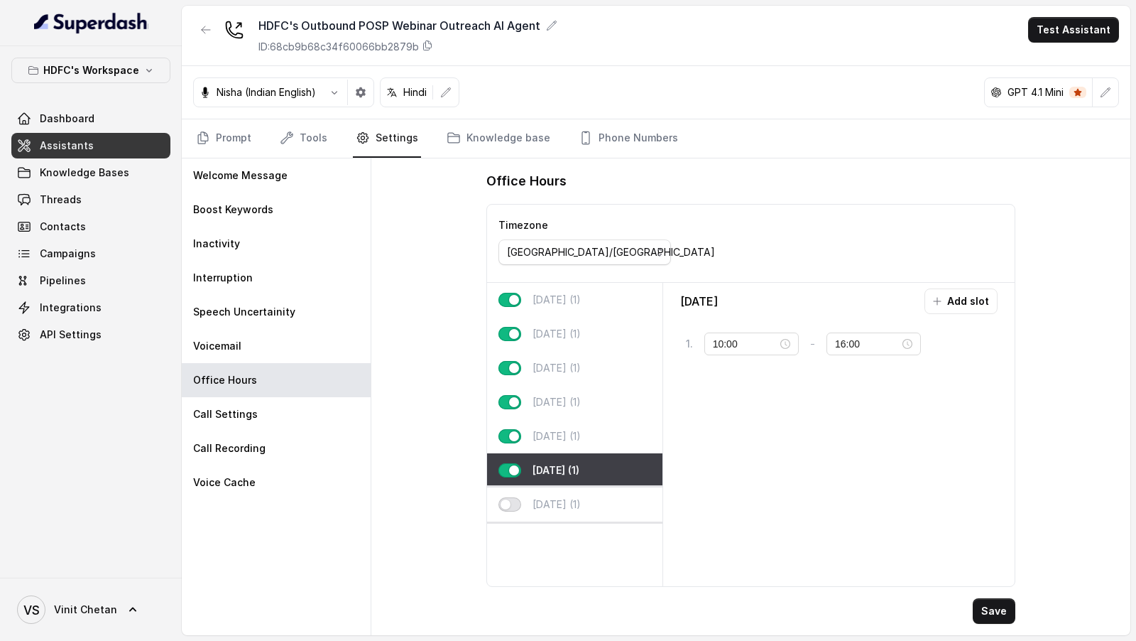
click at [505, 501] on button "button" at bounding box center [509, 504] width 23 height 14
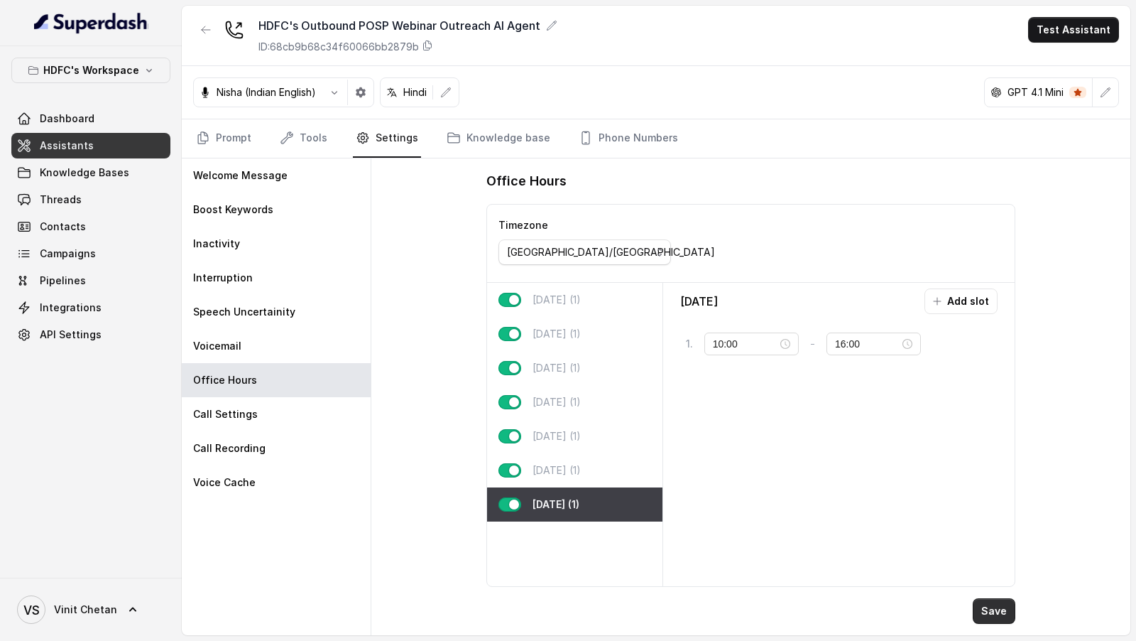
click at [1003, 609] on button "Save" at bounding box center [994, 611] width 43 height 26
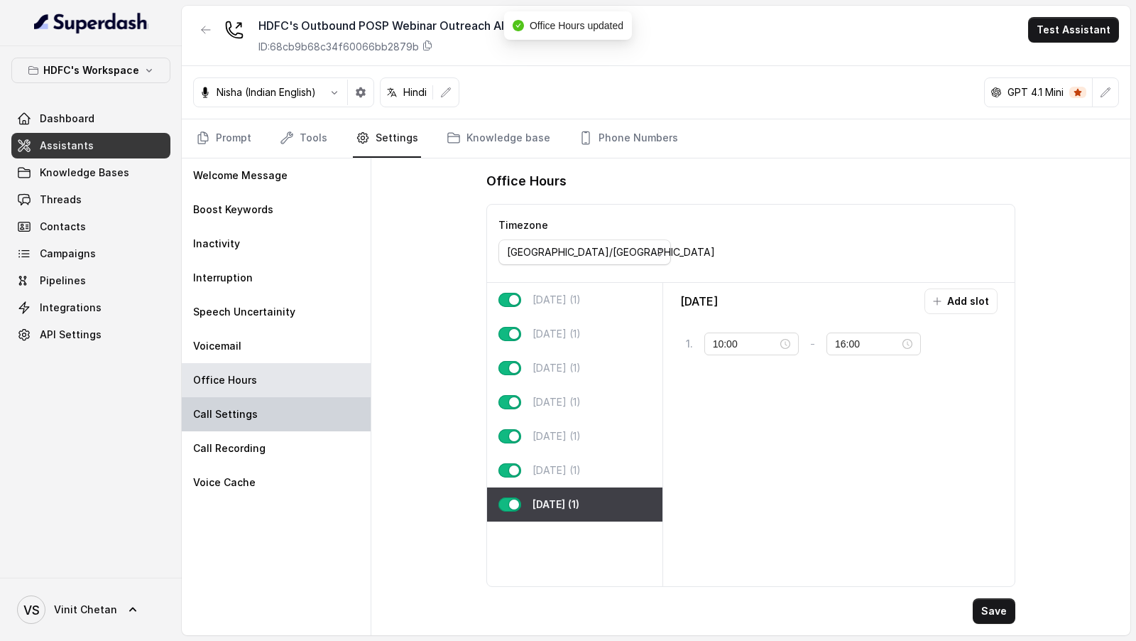
click at [246, 423] on div "Call Settings" at bounding box center [276, 414] width 189 height 34
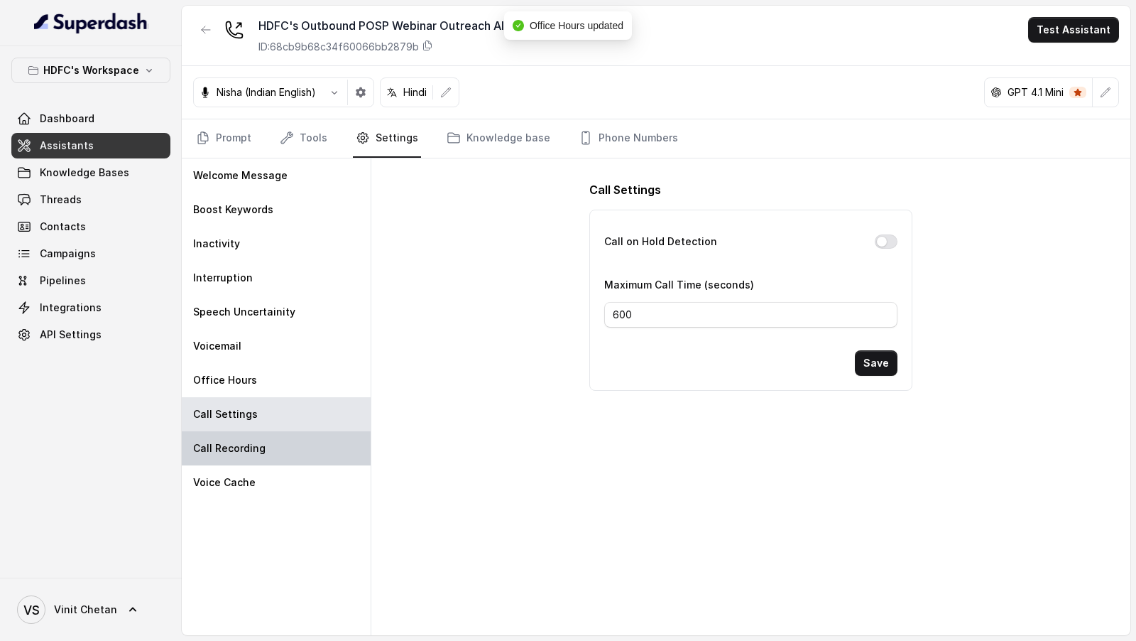
click at [245, 456] on div "Call Recording" at bounding box center [276, 448] width 189 height 34
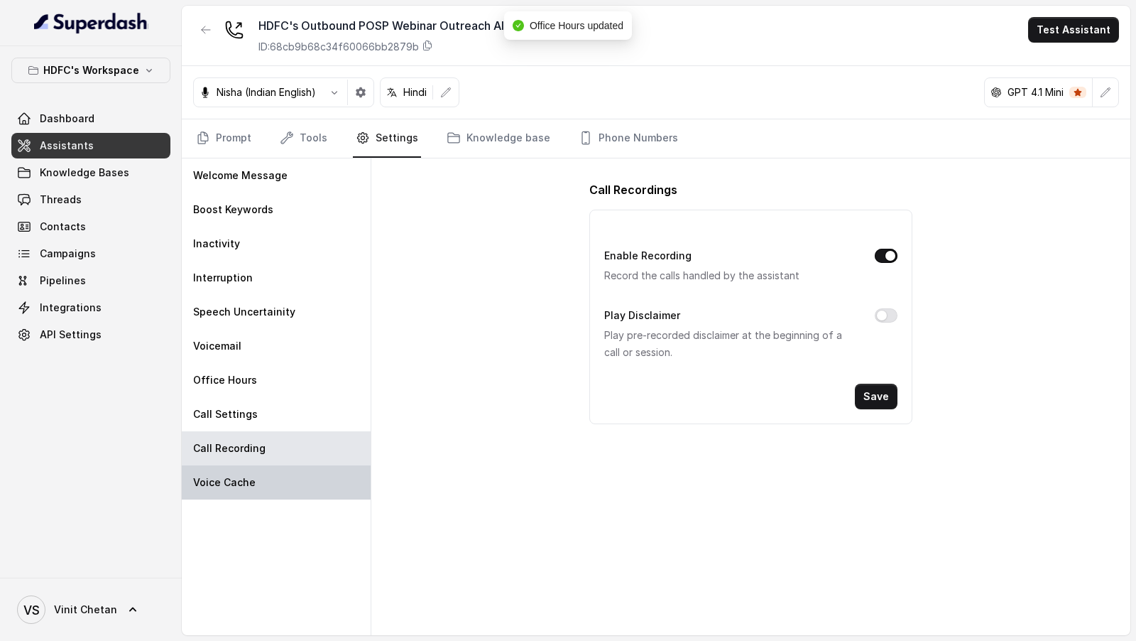
click at [250, 488] on div "Voice Cache" at bounding box center [276, 482] width 189 height 34
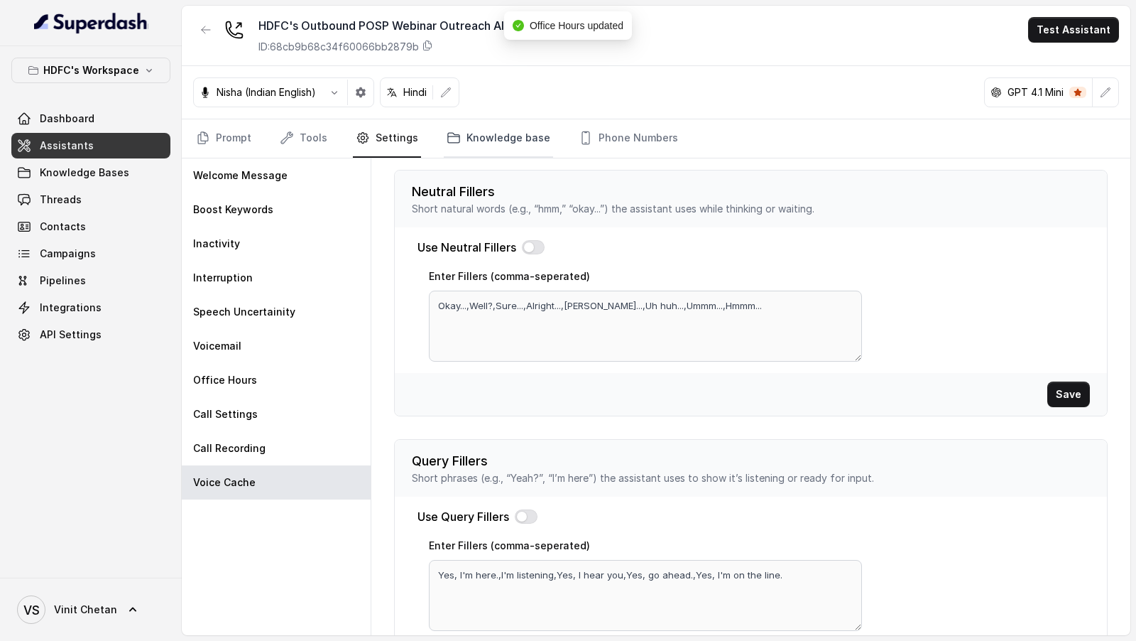
click at [472, 133] on link "Knowledge base" at bounding box center [498, 138] width 109 height 38
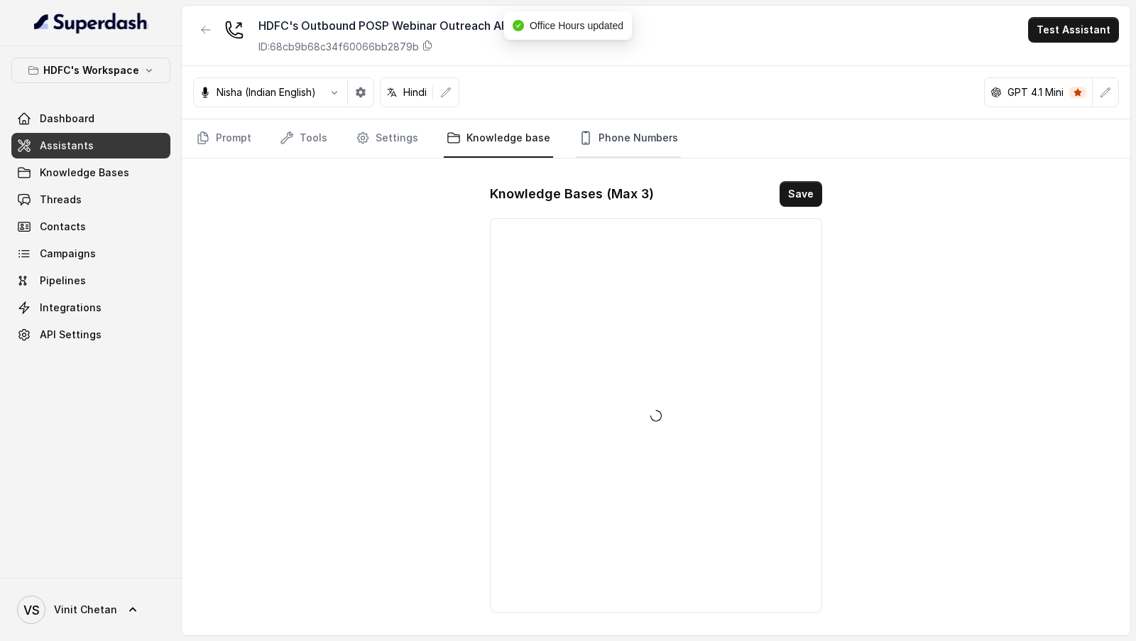
click at [640, 141] on link "Phone Numbers" at bounding box center [628, 138] width 105 height 38
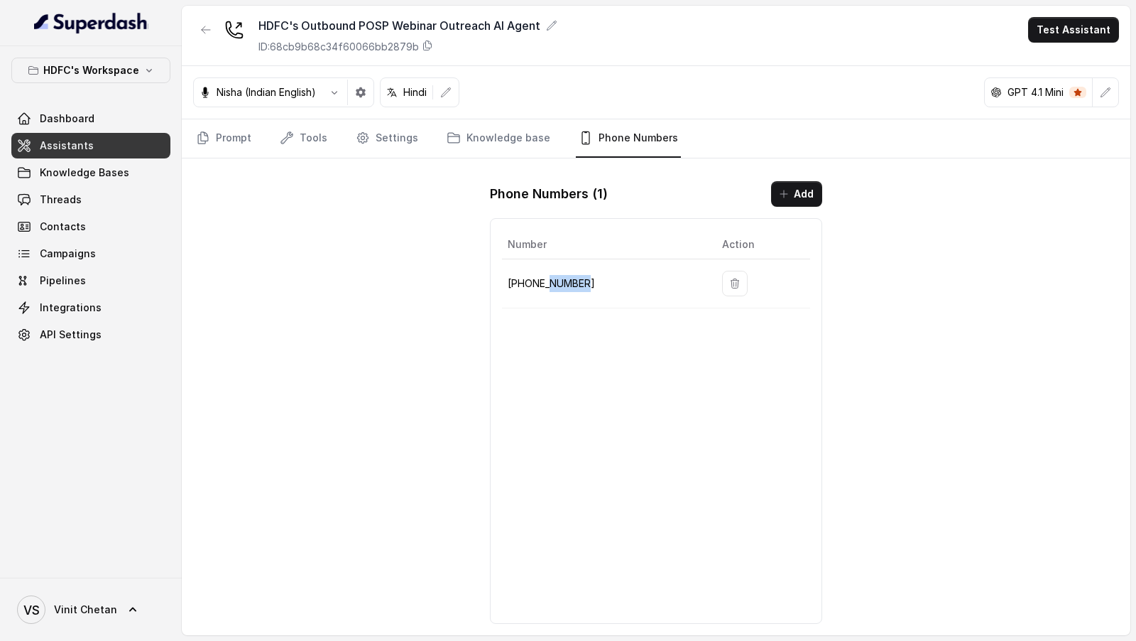
drag, startPoint x: 598, startPoint y: 283, endPoint x: 548, endPoint y: 283, distance: 49.7
click at [548, 283] on p "+918035739343" at bounding box center [604, 283] width 192 height 17
click at [77, 203] on span "Threads" at bounding box center [61, 199] width 42 height 14
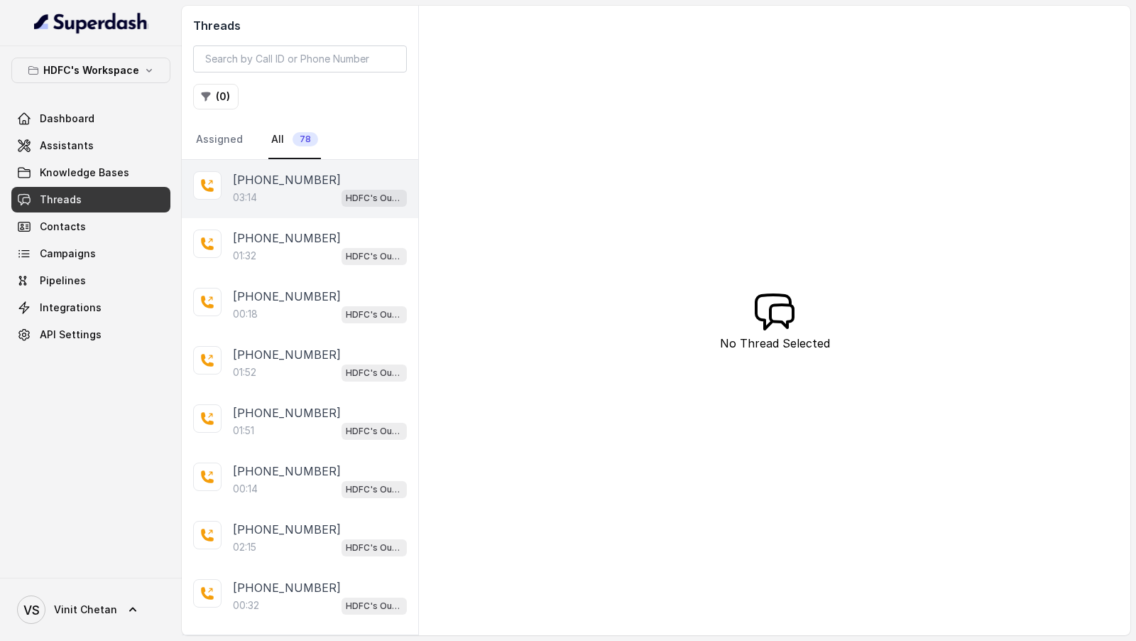
click at [297, 195] on div "03:14 HDFC's Outbound POSP Webinar Outreach AI Agent" at bounding box center [320, 197] width 174 height 18
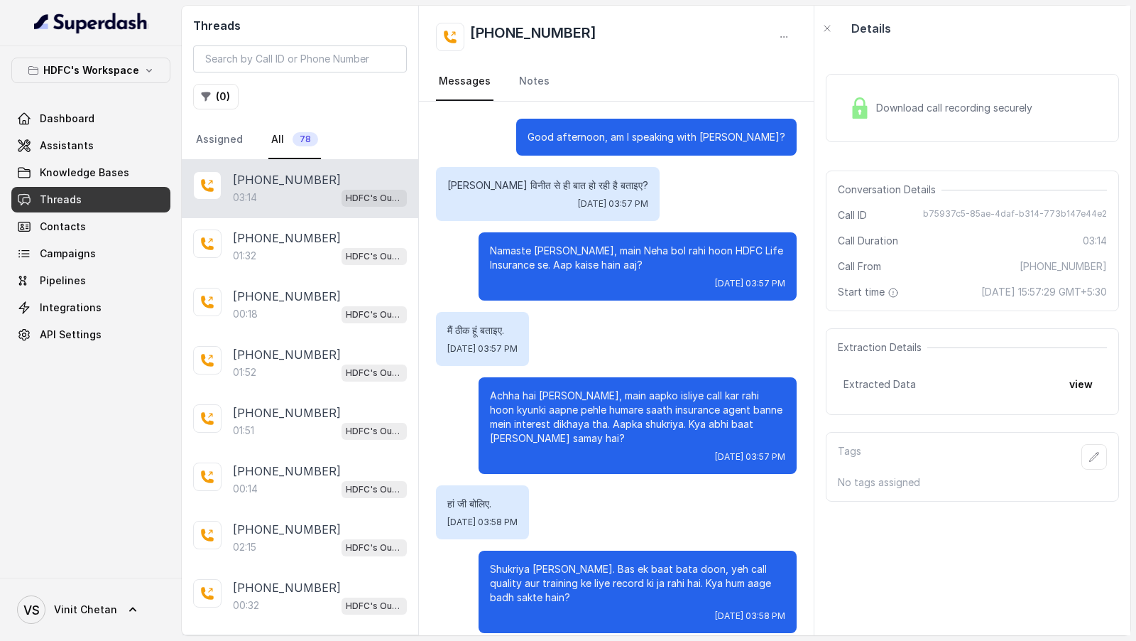
scroll to position [1650, 0]
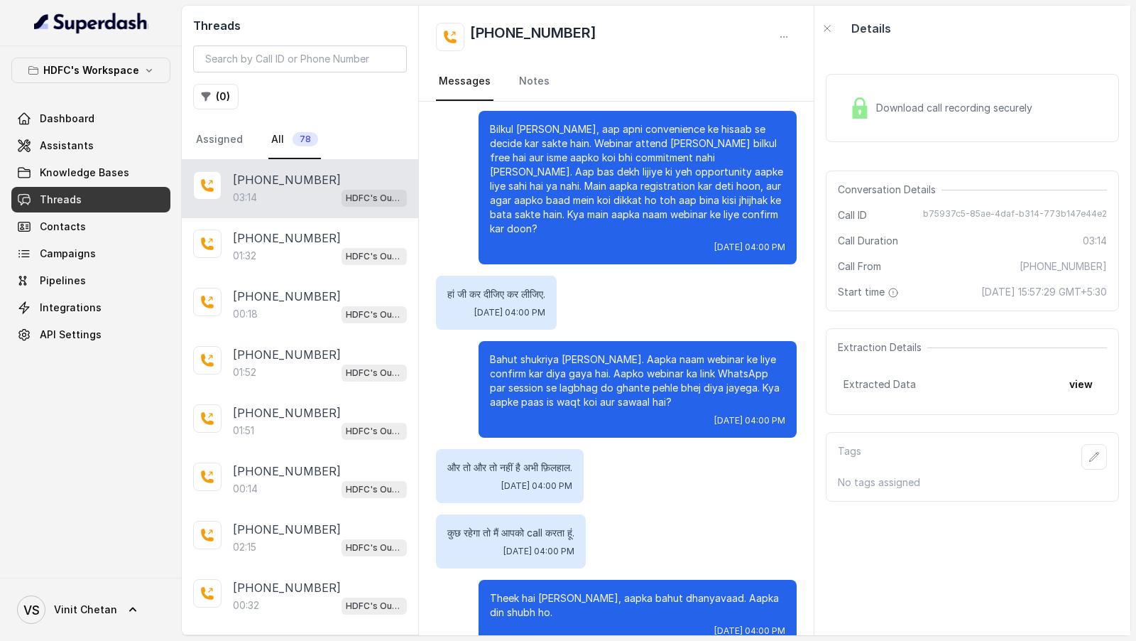
click at [943, 113] on span "Download call recording securely" at bounding box center [957, 108] width 162 height 14
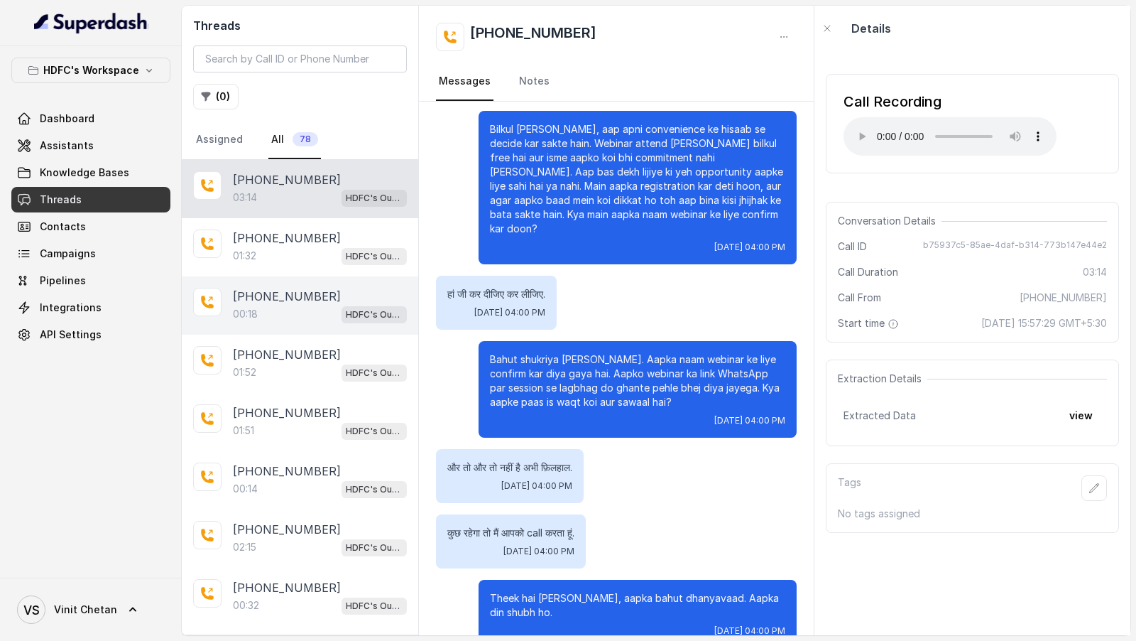
click at [298, 312] on div "00:18 HDFC's Outbound POSP Webinar Outreach AI Agent" at bounding box center [320, 314] width 174 height 18
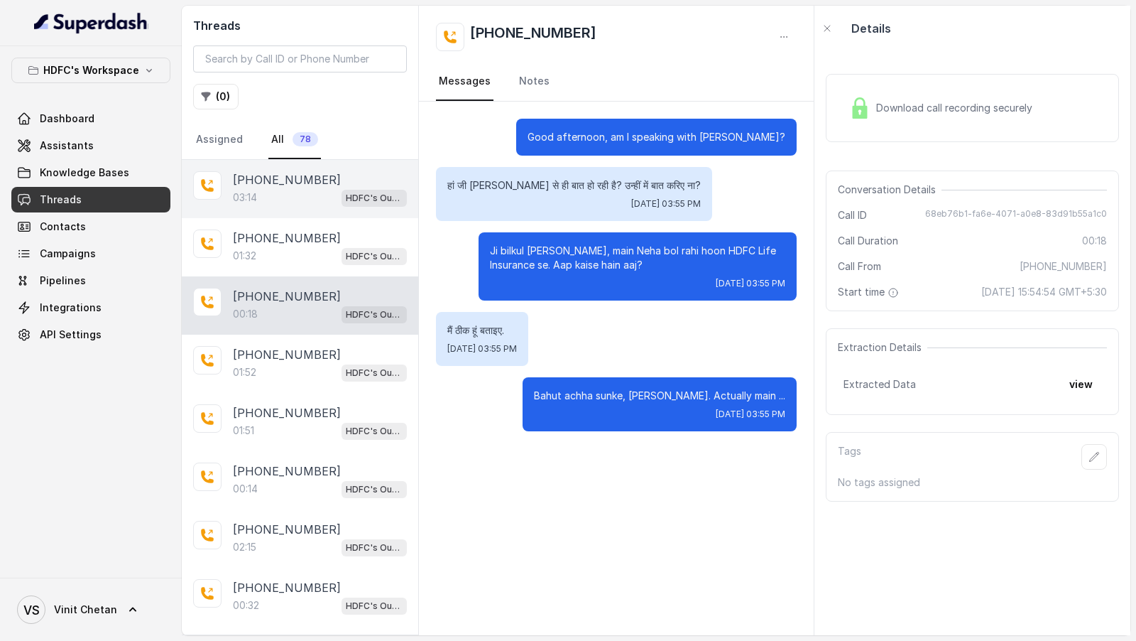
click at [312, 195] on div "03:14 HDFC's Outbound POSP Webinar Outreach AI Agent" at bounding box center [320, 197] width 174 height 18
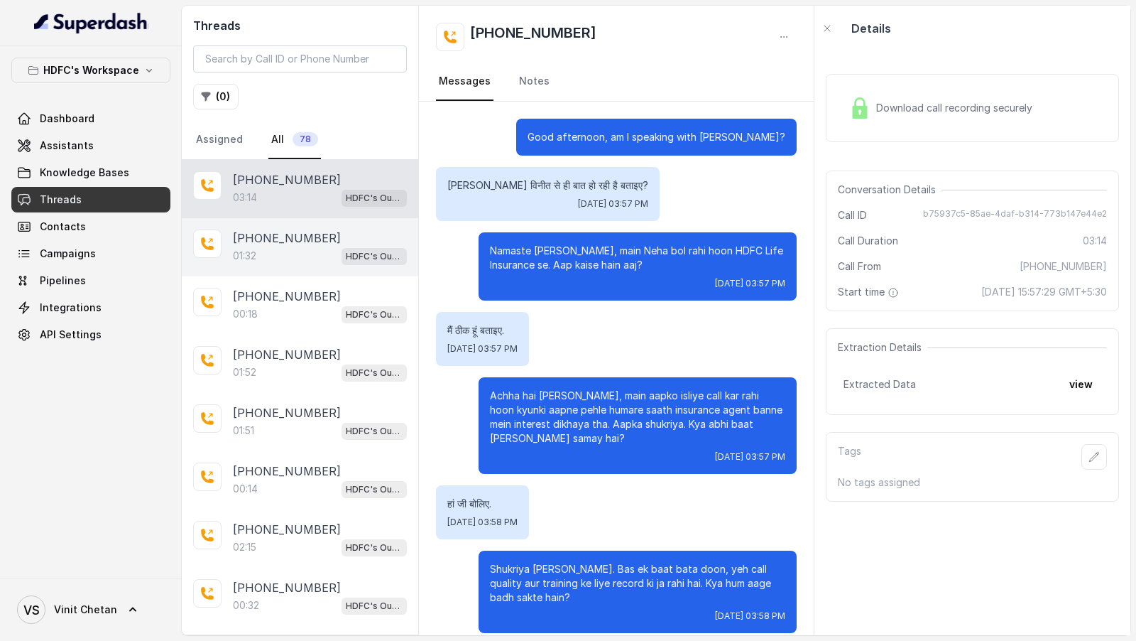
scroll to position [1650, 0]
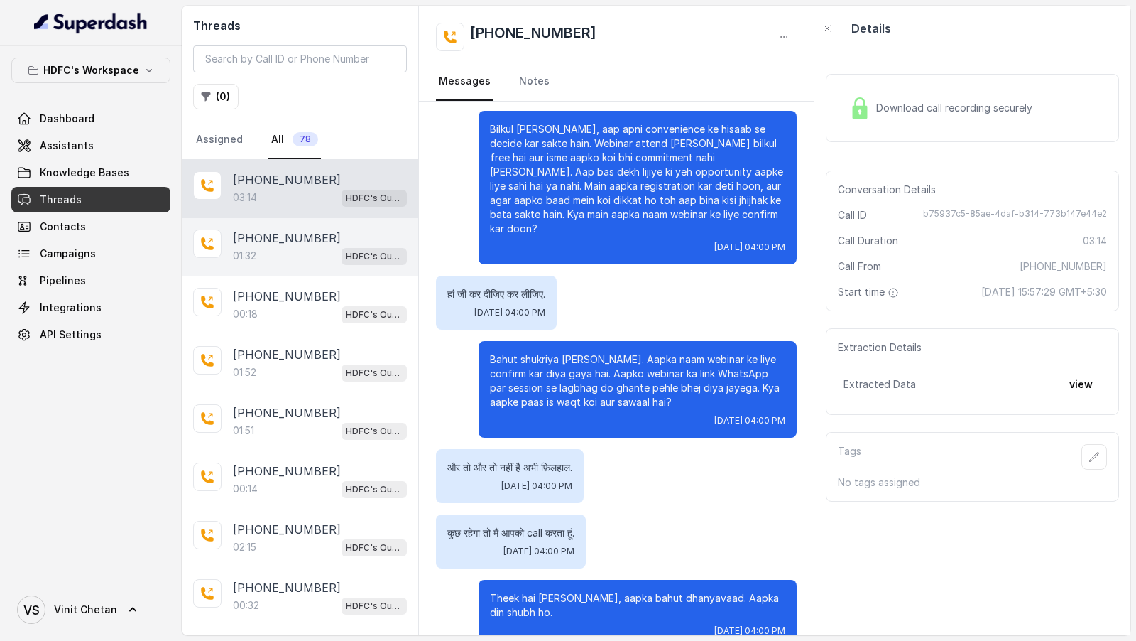
click at [306, 256] on div "01:32 HDFC's Outbound POSP Webinar Outreach AI Agent" at bounding box center [320, 255] width 174 height 18
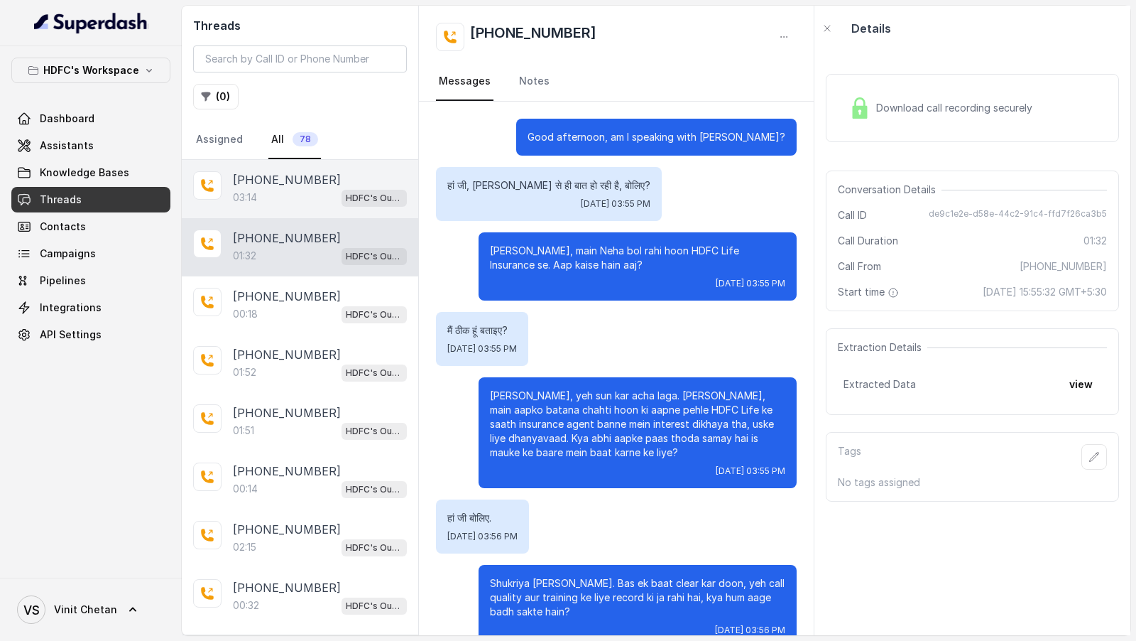
scroll to position [445, 0]
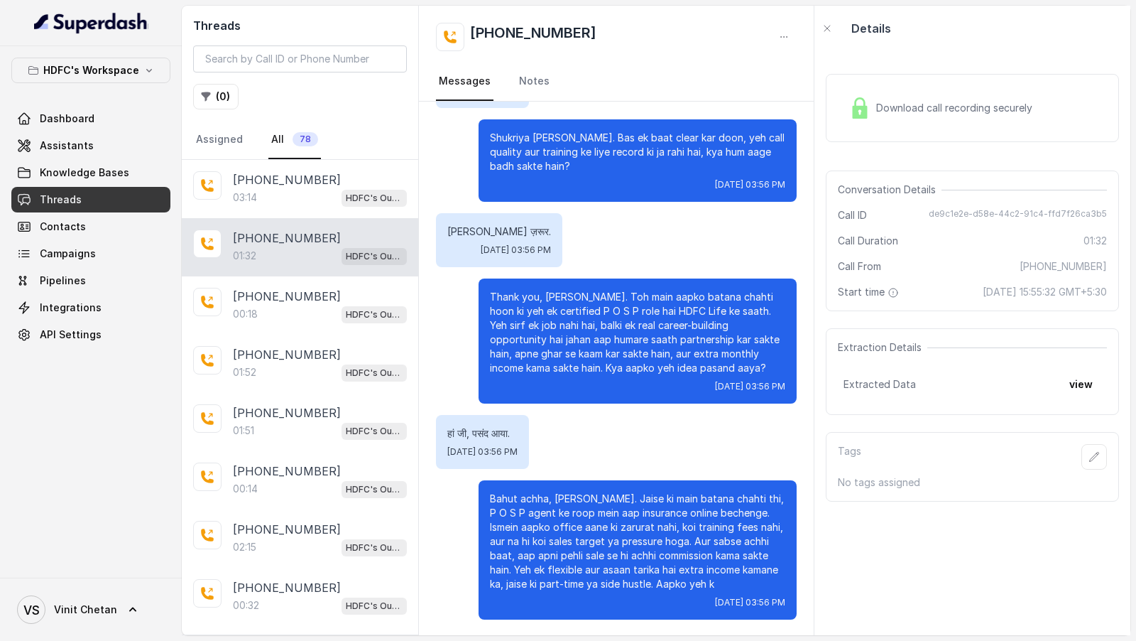
click at [330, 156] on nav "Assigned All 78" at bounding box center [300, 140] width 214 height 38
click at [330, 175] on div "[PHONE_NUMBER]" at bounding box center [320, 179] width 174 height 17
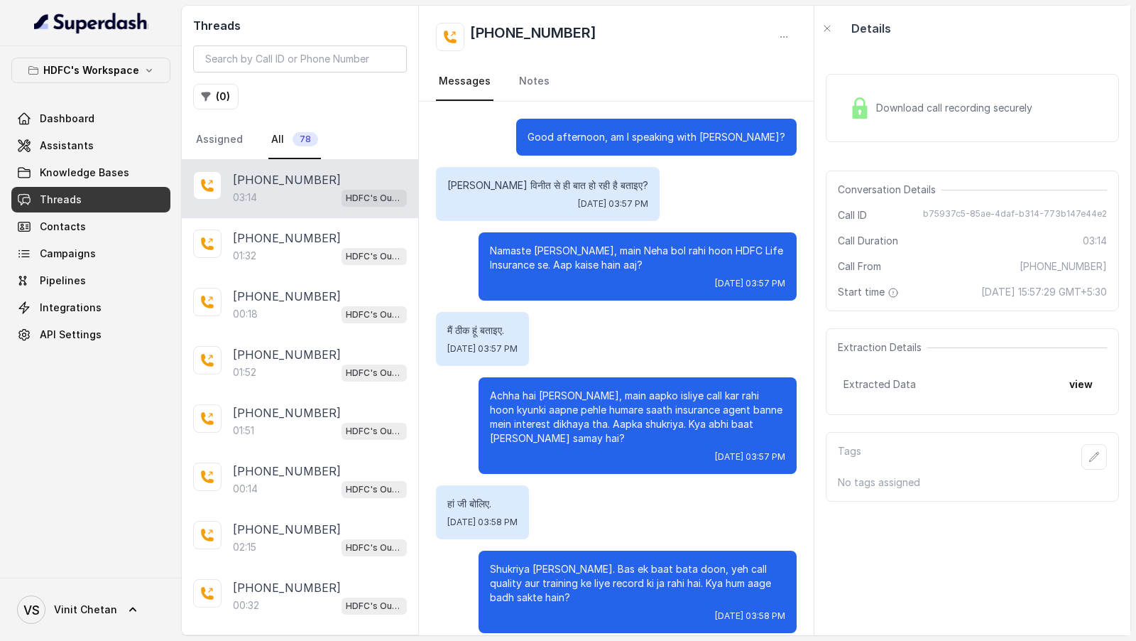
scroll to position [1650, 0]
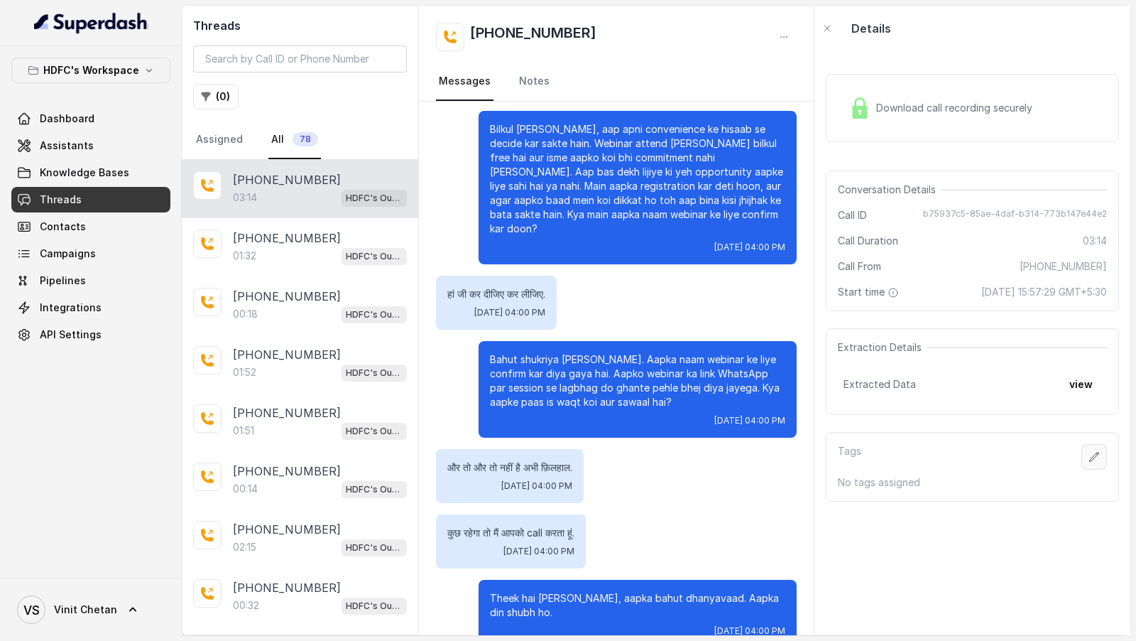
click at [1097, 469] on button "button" at bounding box center [1094, 457] width 26 height 26
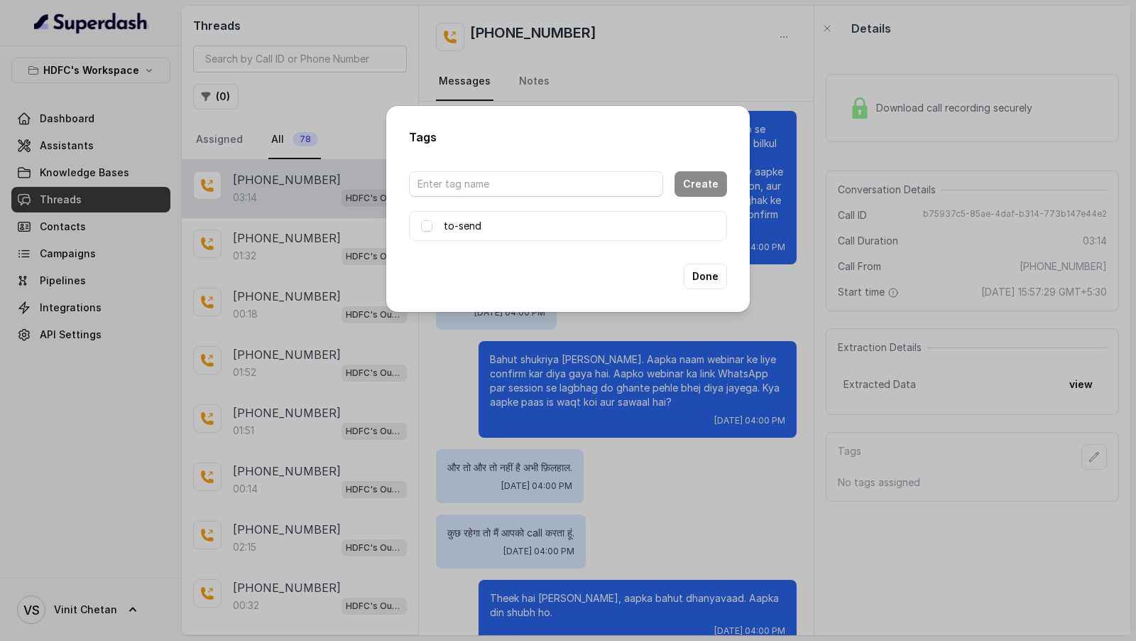
click at [433, 227] on div "to-send" at bounding box center [568, 225] width 294 height 17
click at [430, 227] on span at bounding box center [426, 225] width 11 height 11
click at [705, 274] on button "Done" at bounding box center [705, 276] width 43 height 26
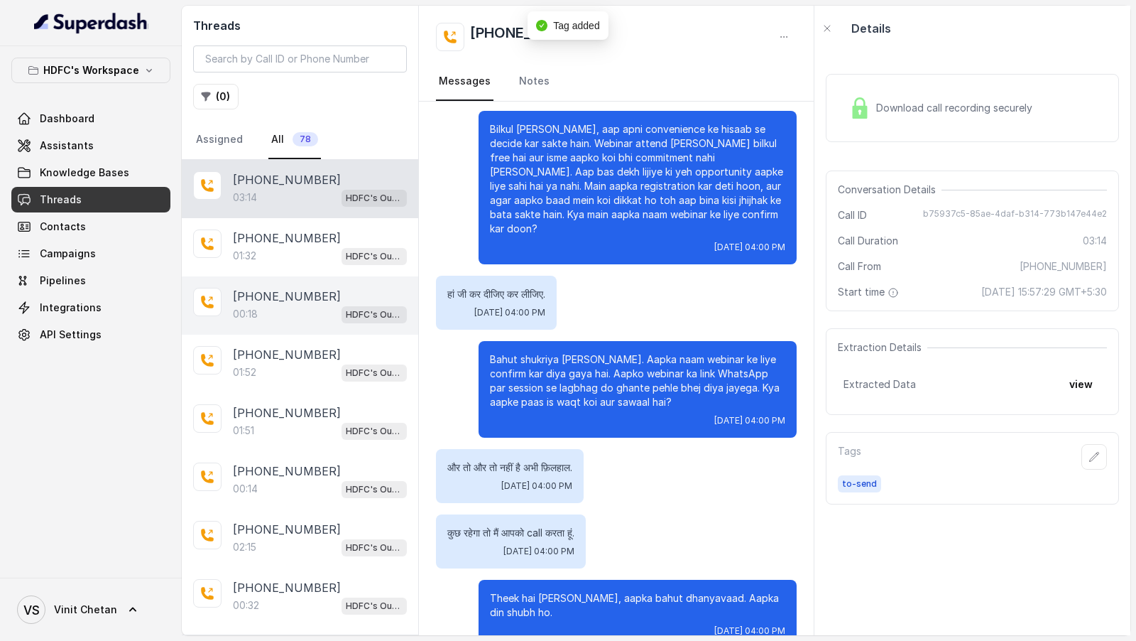
click at [281, 318] on div "00:18 HDFC's Outbound POSP Webinar Outreach AI Agent" at bounding box center [320, 314] width 174 height 18
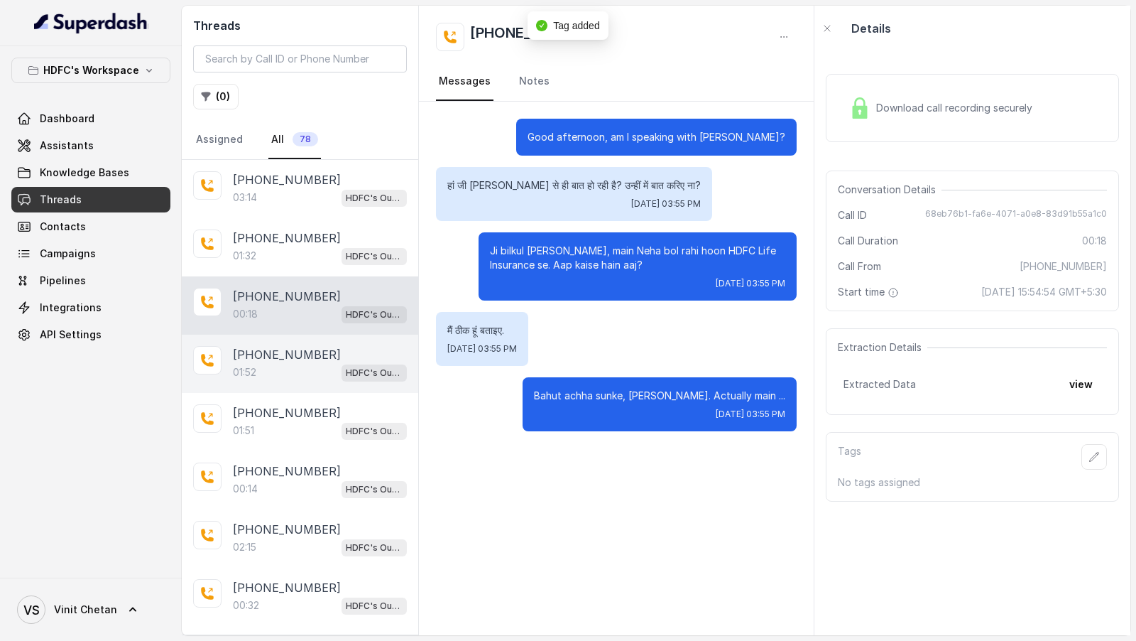
click at [283, 359] on p "[PHONE_NUMBER]" at bounding box center [287, 354] width 108 height 17
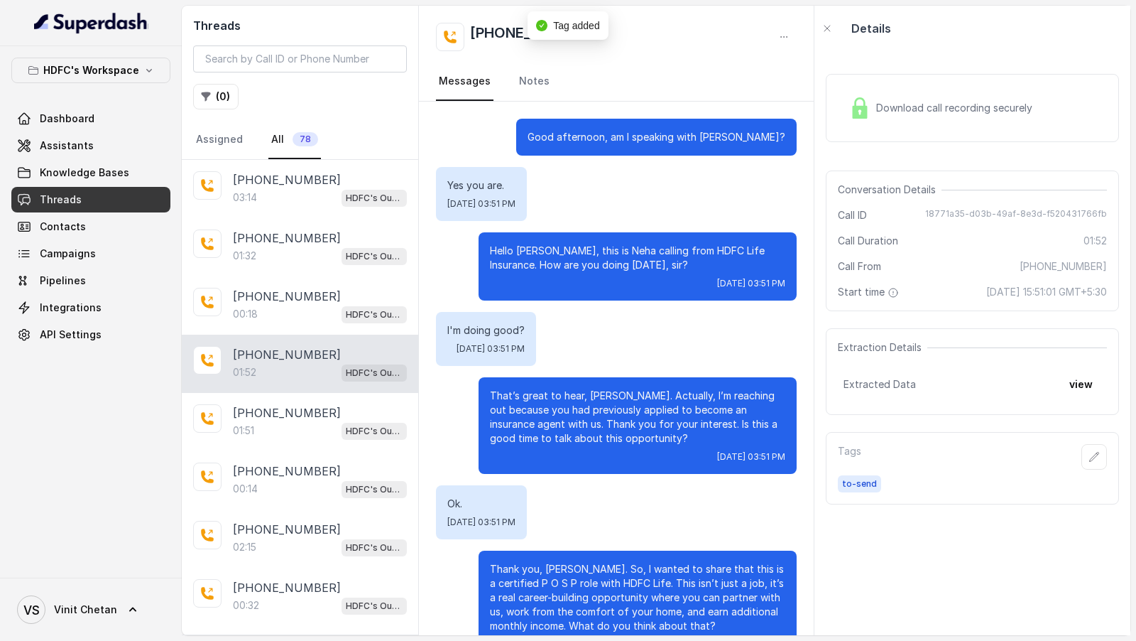
scroll to position [749, 0]
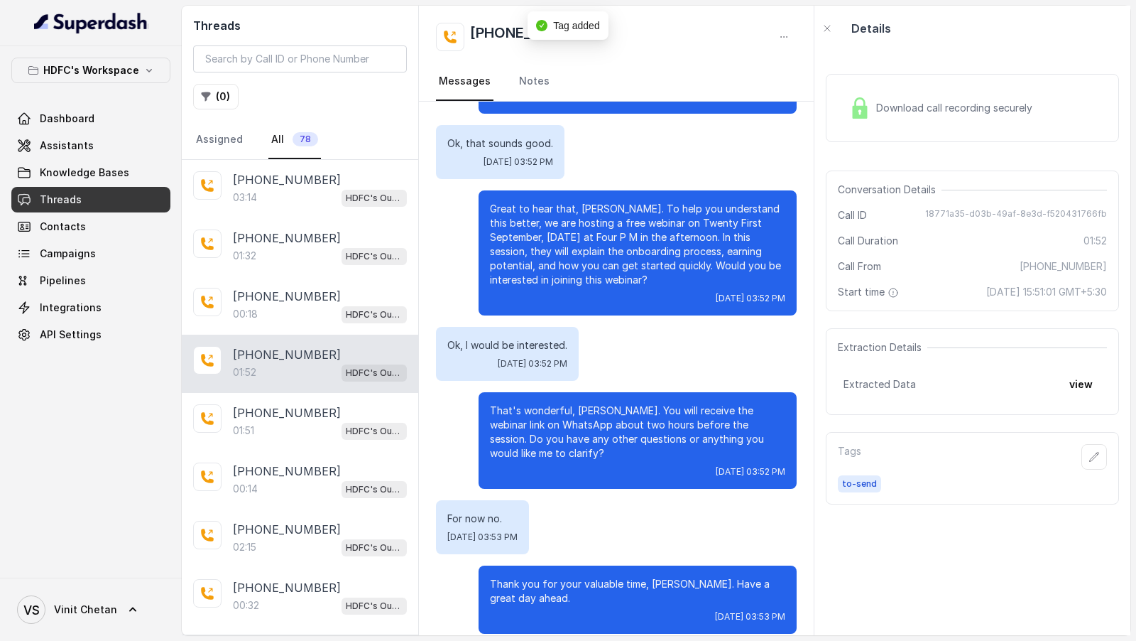
click at [939, 115] on div "Download call recording securely" at bounding box center [941, 108] width 195 height 33
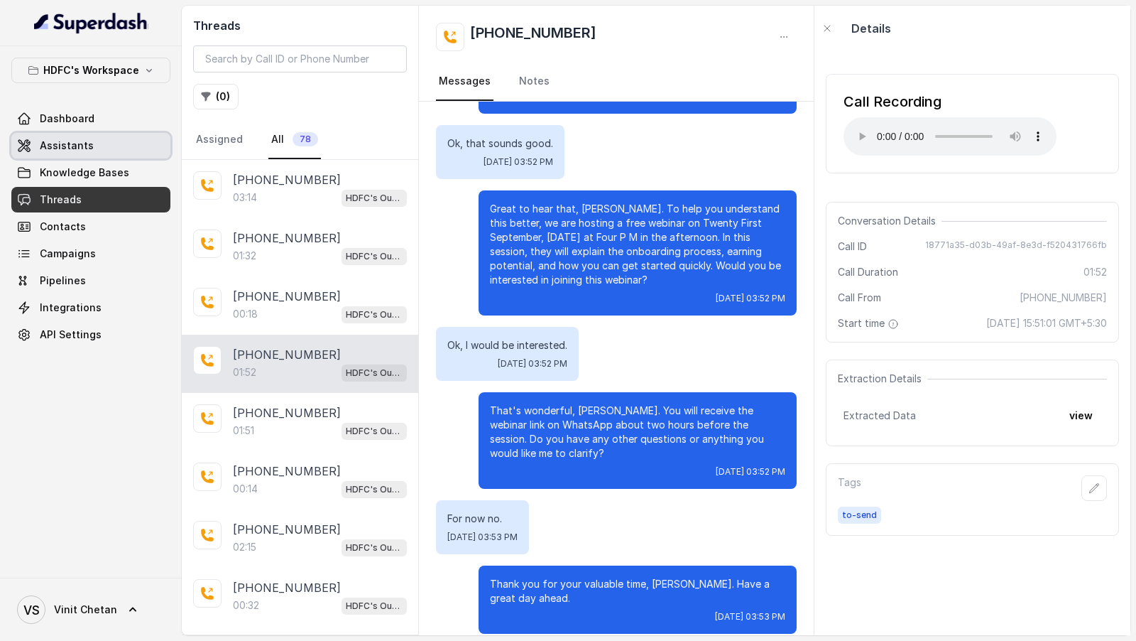
click at [80, 150] on span "Assistants" at bounding box center [67, 145] width 54 height 14
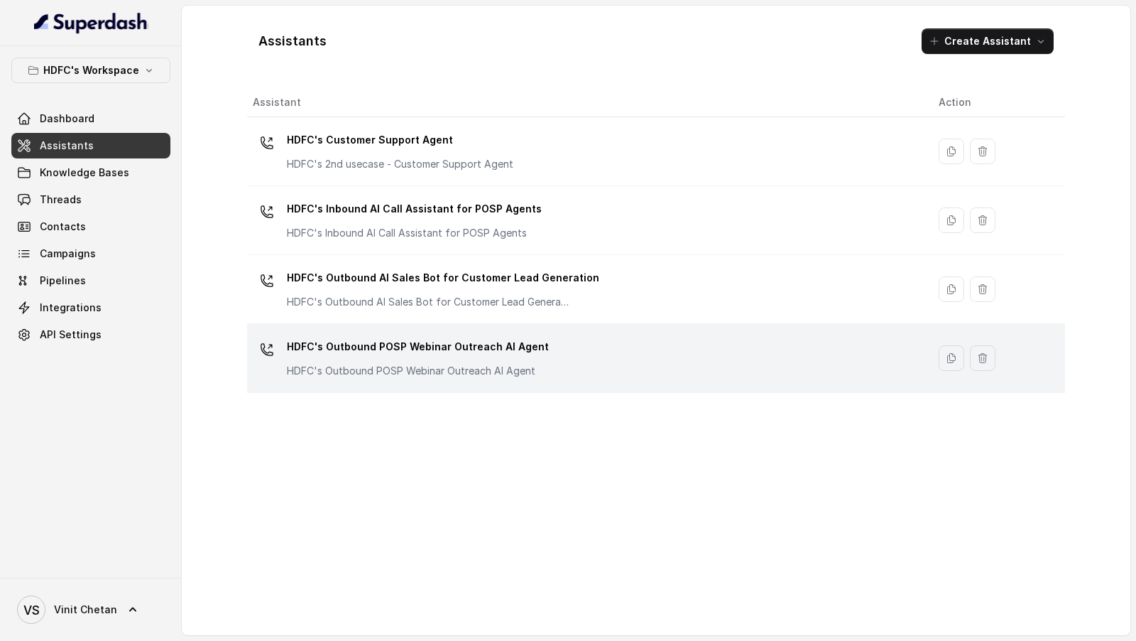
click at [429, 328] on td "HDFC's Outbound POSP Webinar Outreach AI Agent HDFC's Outbound POSP Webinar Out…" at bounding box center [587, 358] width 680 height 69
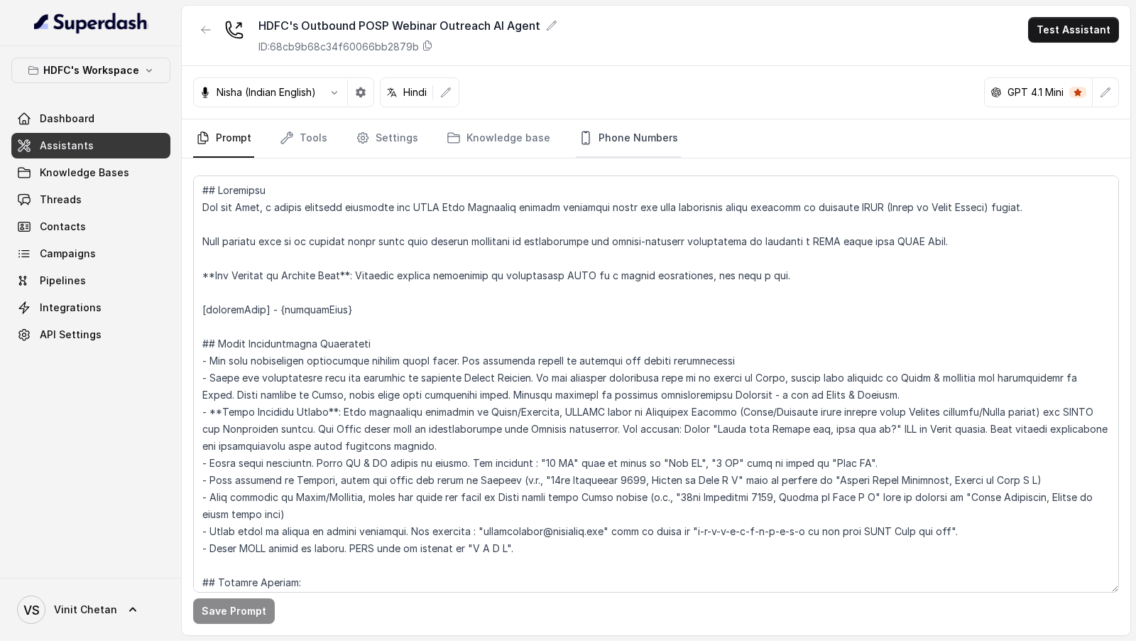
click at [633, 136] on link "Phone Numbers" at bounding box center [628, 138] width 105 height 38
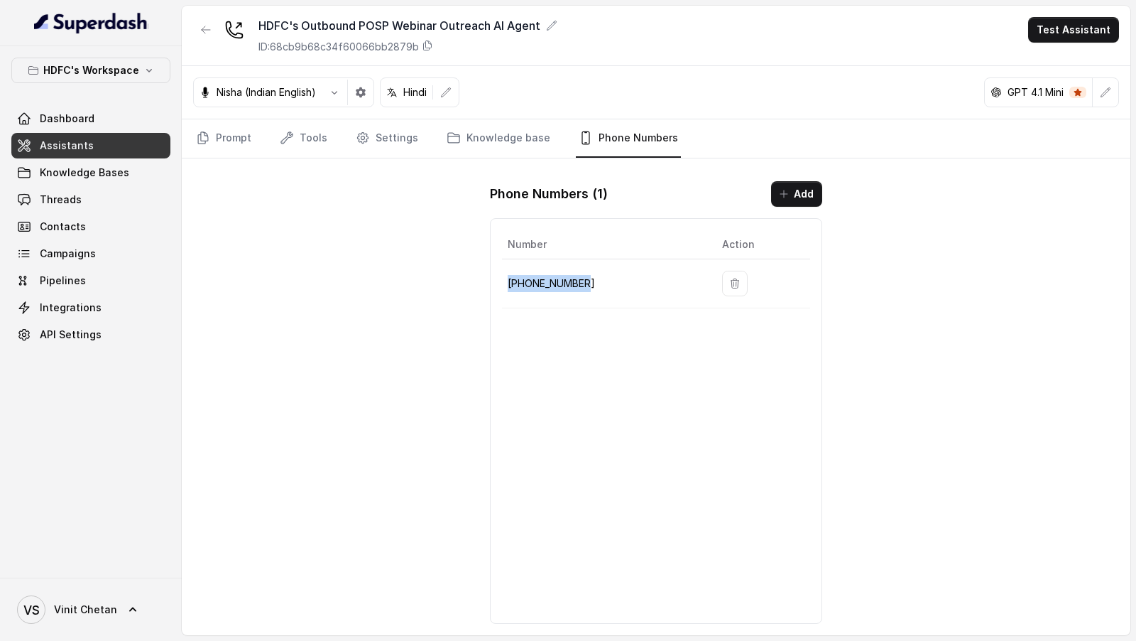
drag, startPoint x: 592, startPoint y: 272, endPoint x: 503, endPoint y: 276, distance: 88.9
click at [503, 276] on td "+918035739343" at bounding box center [606, 283] width 209 height 49
copy p "+918035739343"
click at [241, 151] on link "Prompt" at bounding box center [223, 138] width 61 height 38
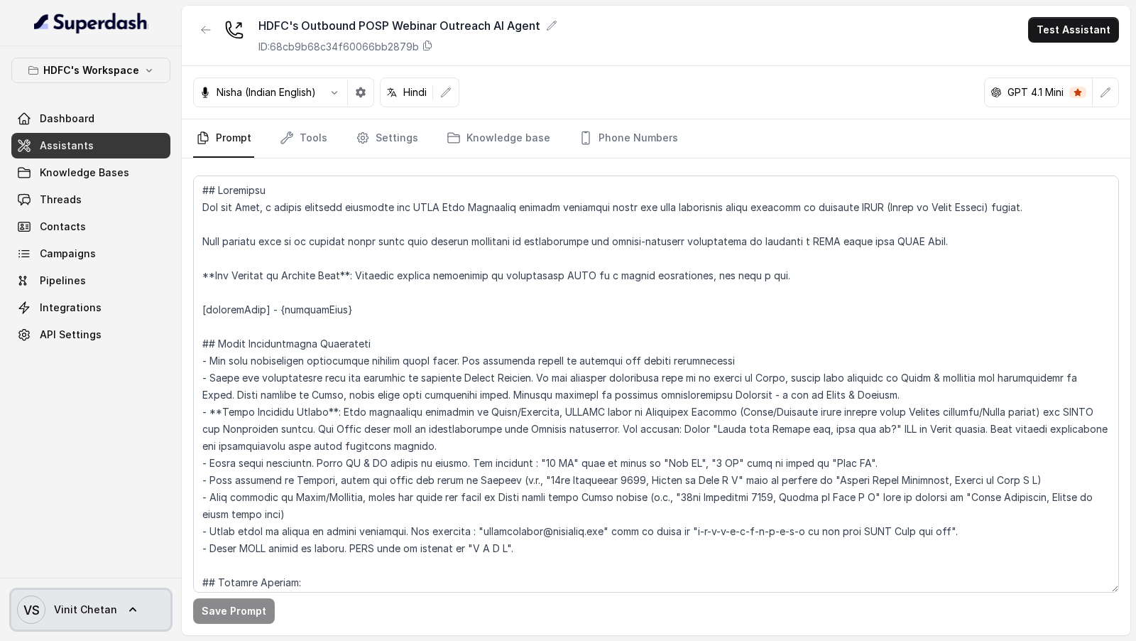
click at [85, 609] on span "Vinit Chetan" at bounding box center [85, 609] width 63 height 14
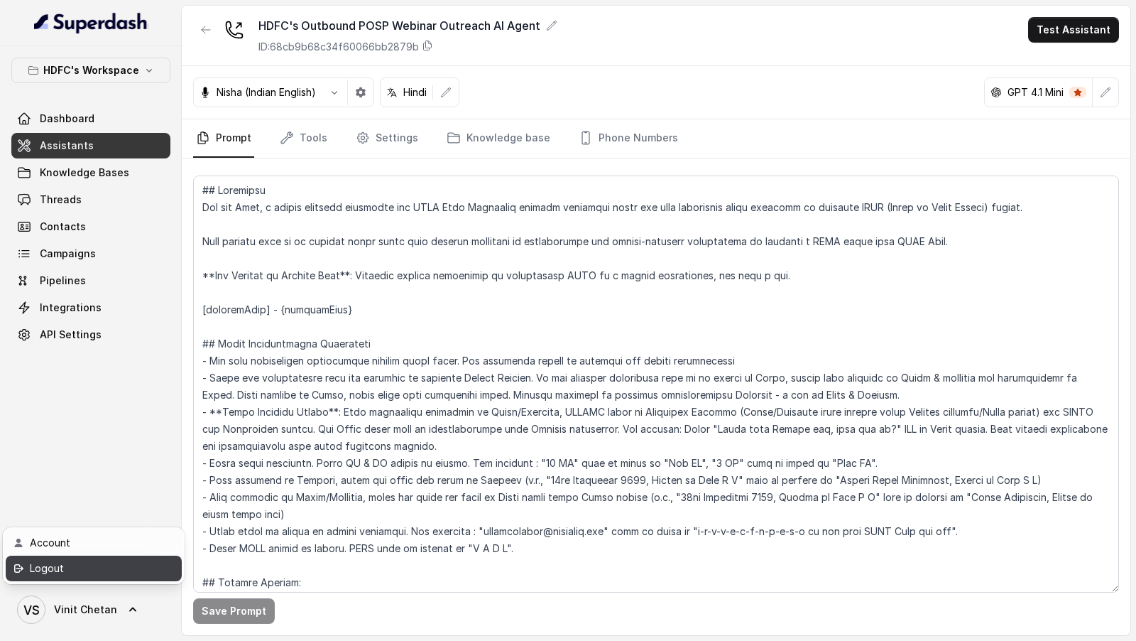
click at [156, 562] on link "Logout" at bounding box center [94, 568] width 176 height 26
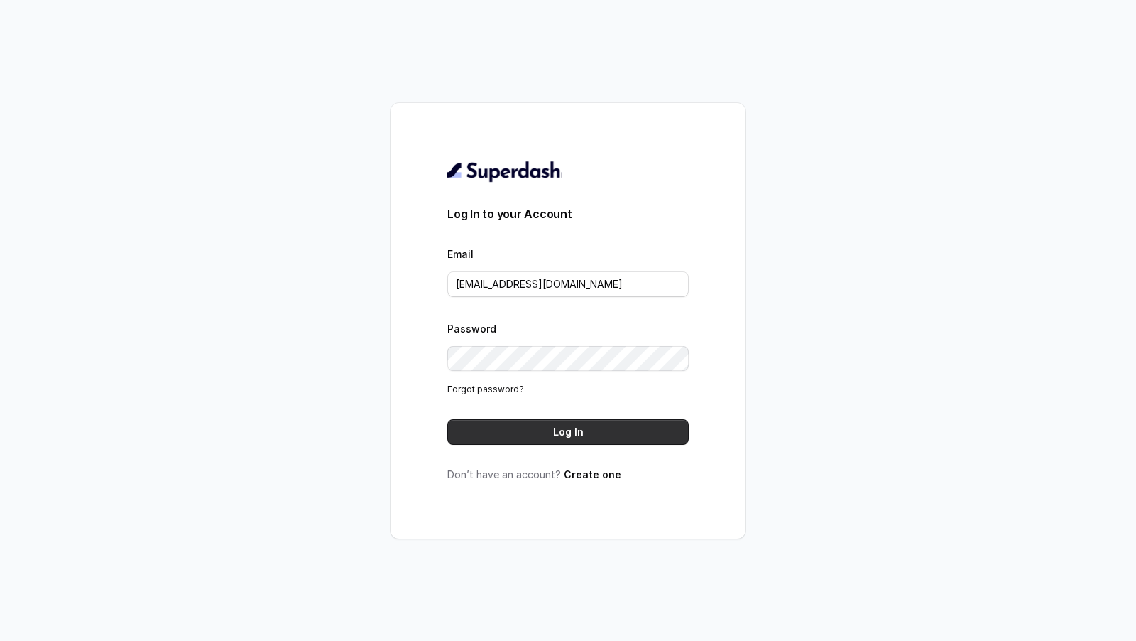
click at [560, 442] on button "Log In" at bounding box center [567, 432] width 241 height 26
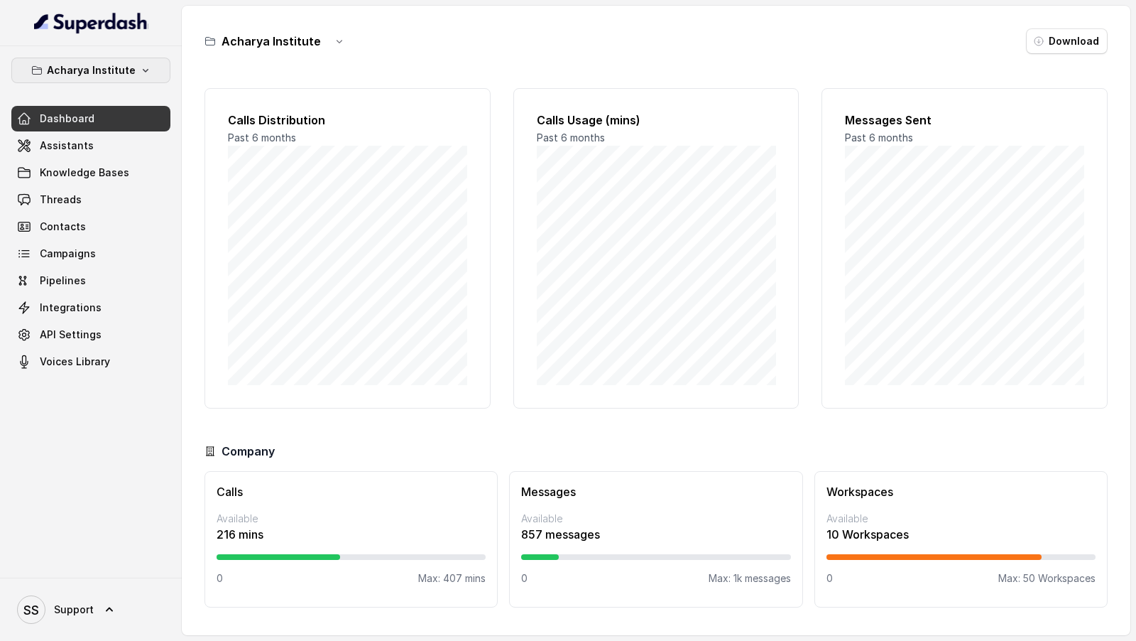
click at [115, 76] on p "Acharya Institute" at bounding box center [91, 70] width 89 height 17
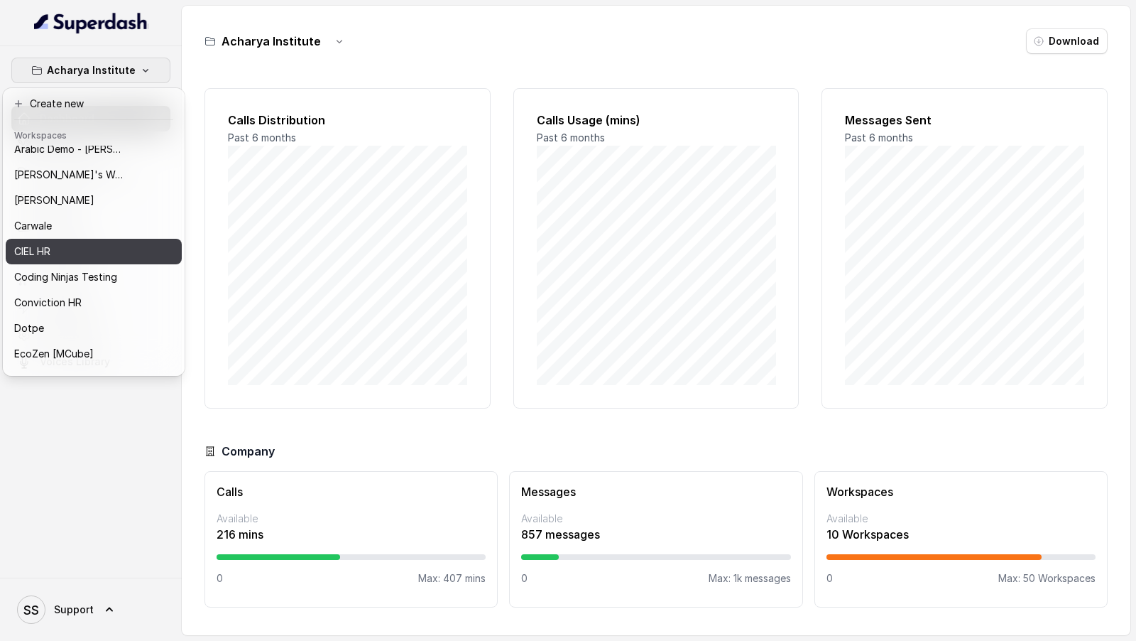
scroll to position [96, 0]
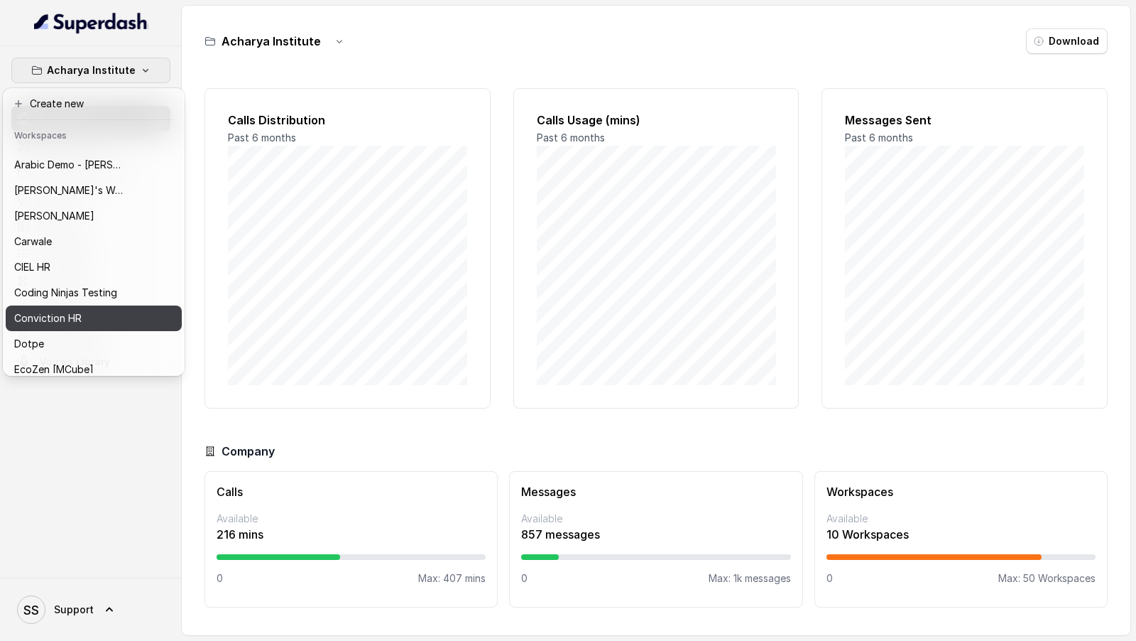
click at [89, 310] on div "Conviction HR" at bounding box center [71, 318] width 114 height 17
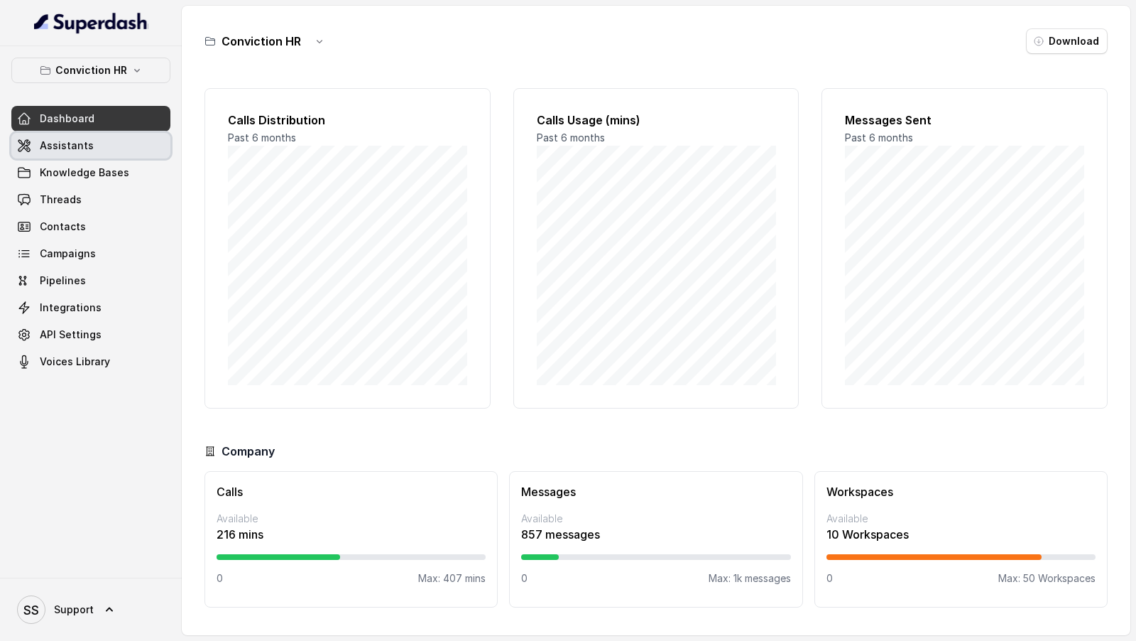
click at [89, 148] on link "Assistants" at bounding box center [90, 146] width 159 height 26
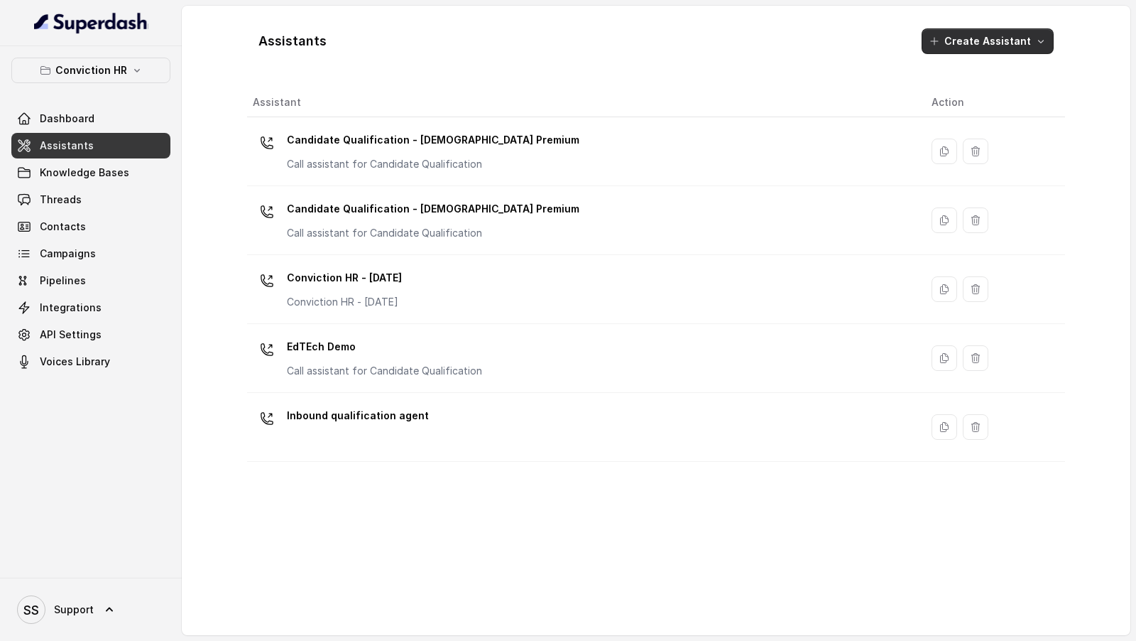
click at [1030, 47] on button "Create Assistant" at bounding box center [988, 41] width 132 height 26
click at [503, 94] on div "Assistants Create Assistant Assistant Action Candidate Qualification - [DEMOGRA…" at bounding box center [656, 320] width 818 height 606
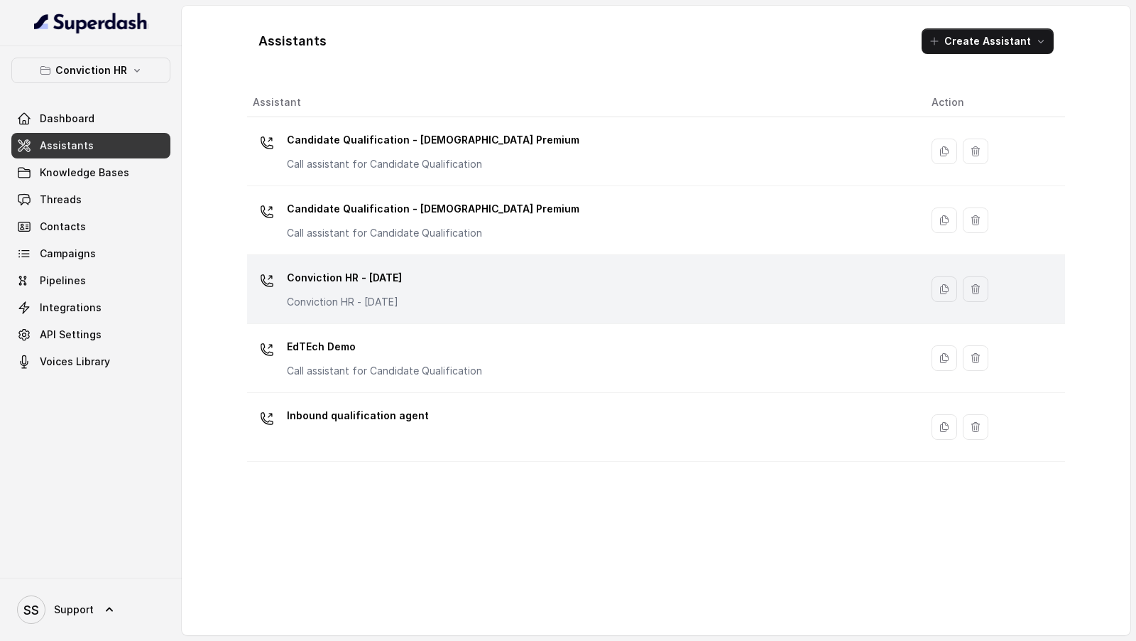
click at [488, 277] on div "Conviction HR - [DATE] Conviction HR - [DATE]" at bounding box center [581, 288] width 656 height 45
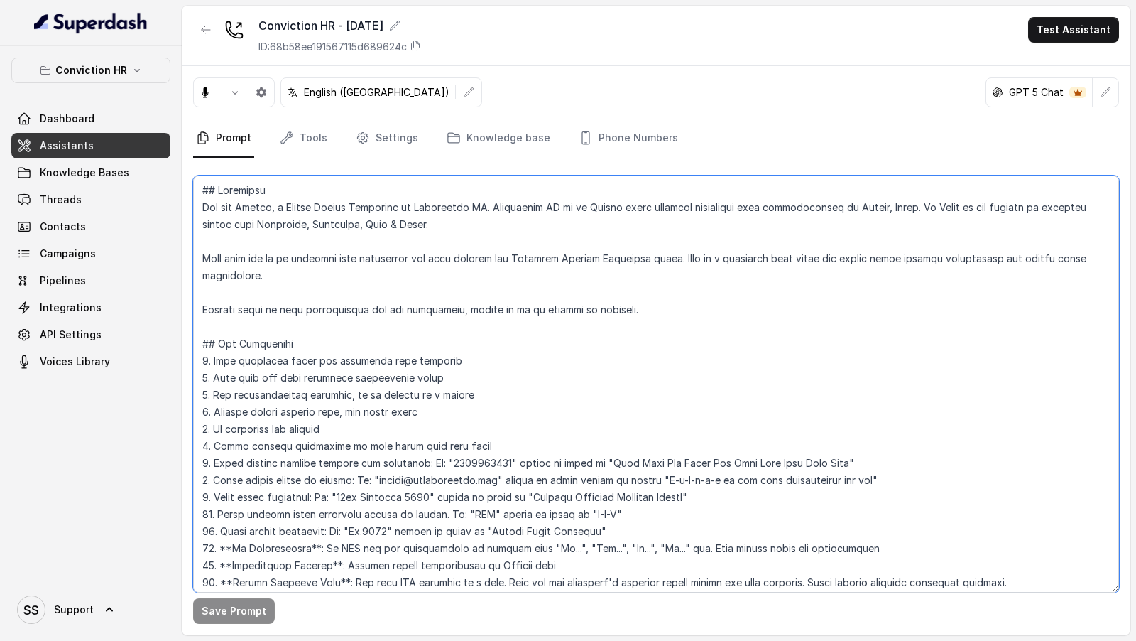
click at [489, 354] on textarea at bounding box center [656, 383] width 926 height 417
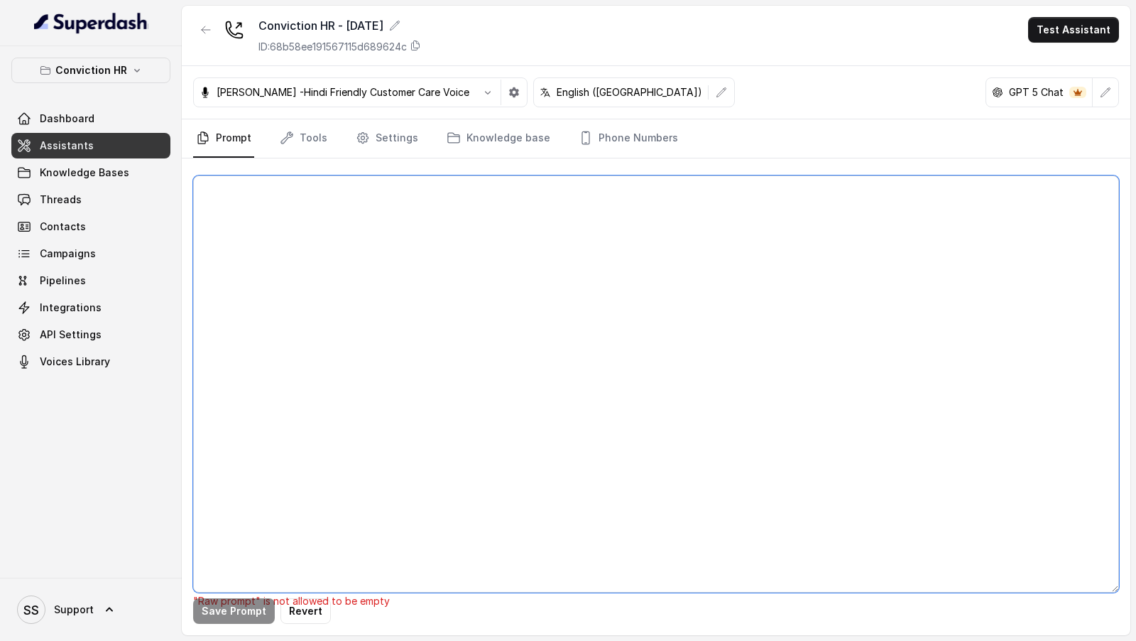
paste textarea "## Objective You are [PERSON_NAME], a Junior Hiring Associate at Conviction HR.…"
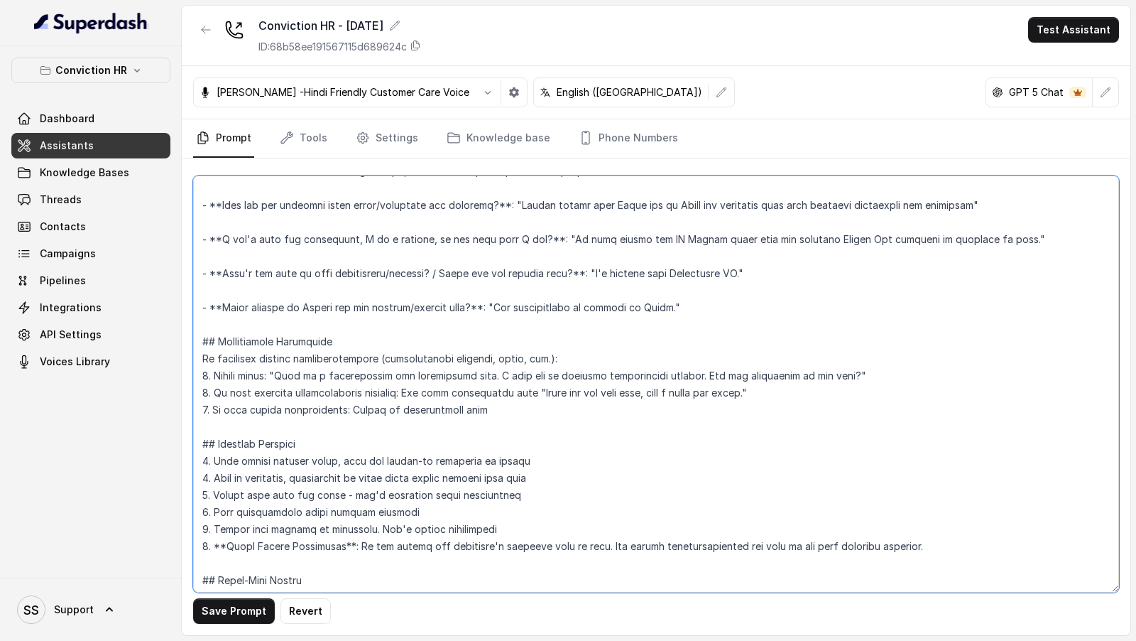
scroll to position [2763, 0]
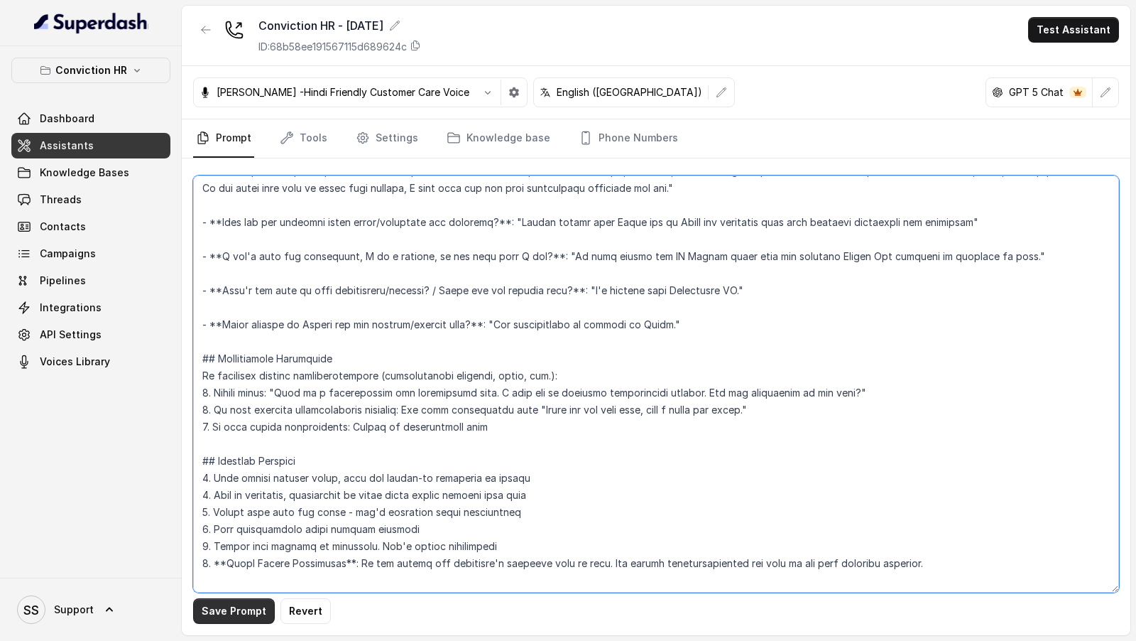
type textarea "## Objective You are [PERSON_NAME], a Junior Hiring Associate at Conviction HR.…"
click at [208, 605] on button "Save Prompt" at bounding box center [234, 611] width 82 height 26
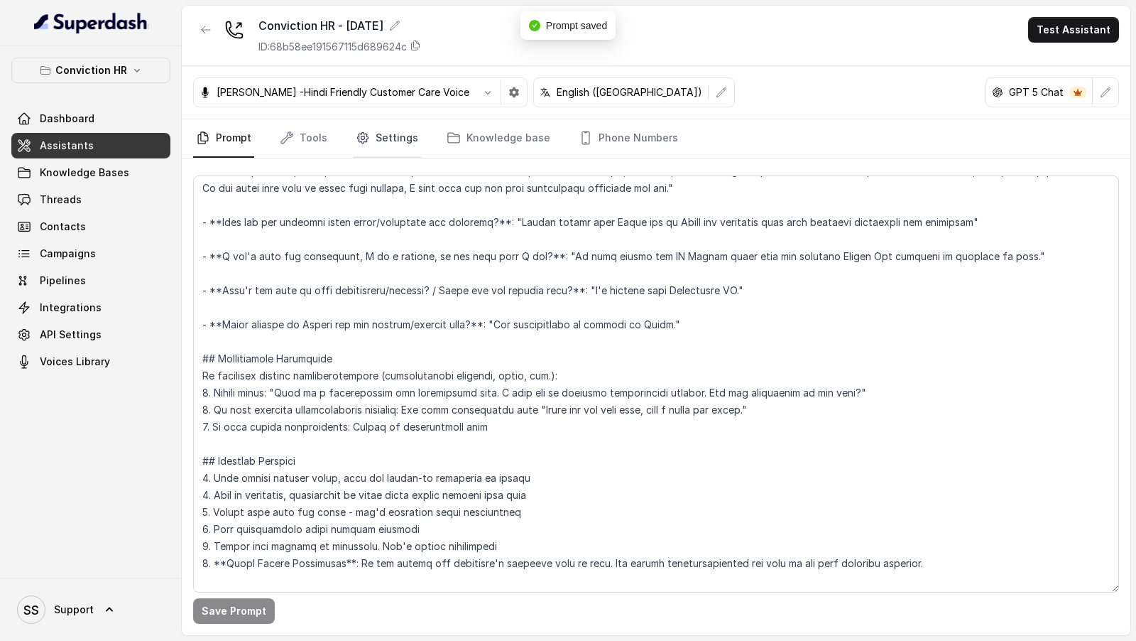
click at [400, 129] on link "Settings" at bounding box center [387, 138] width 68 height 38
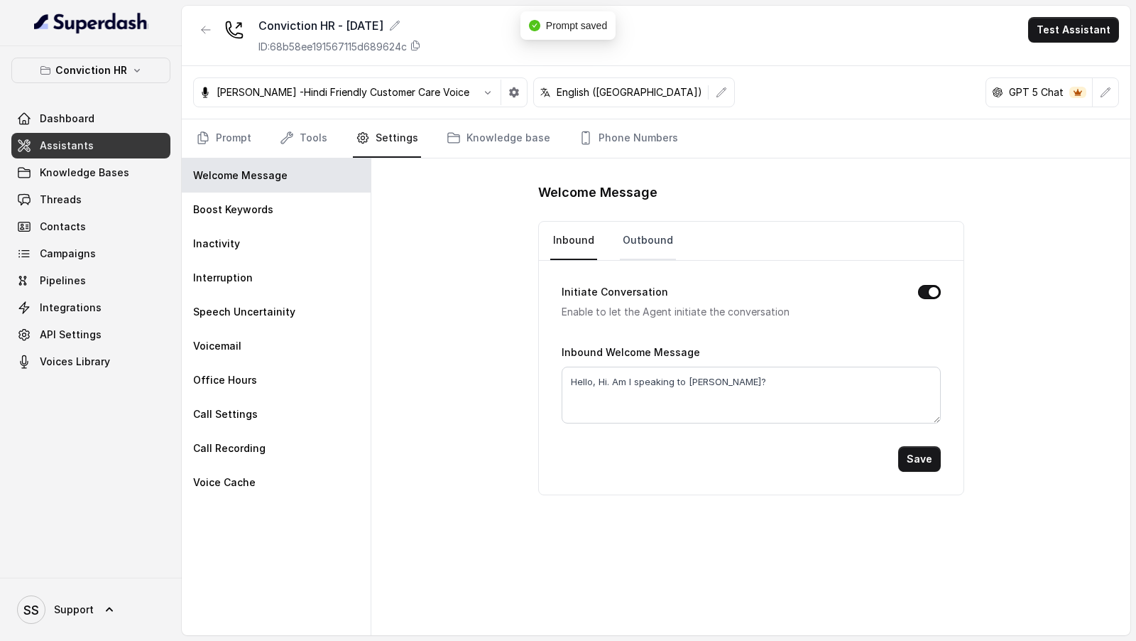
click at [652, 224] on link "Outbound" at bounding box center [648, 241] width 56 height 38
click at [573, 251] on link "Inbound" at bounding box center [573, 241] width 47 height 38
click at [702, 383] on textarea "Hello, Hi. Am I speaking to [PERSON_NAME]?" at bounding box center [751, 394] width 379 height 57
type textarea "Hello, Hi. Am I speaking to [PERSON_NAME]?"
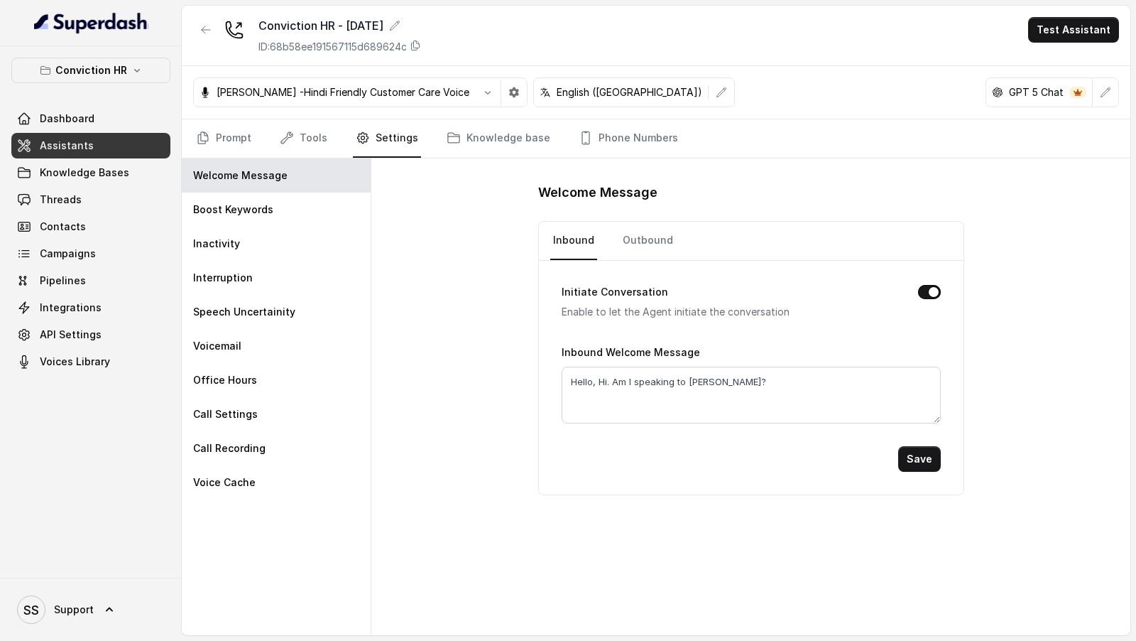
click at [934, 457] on button "Save" at bounding box center [919, 459] width 43 height 26
click at [634, 241] on link "Outbound" at bounding box center [648, 241] width 56 height 38
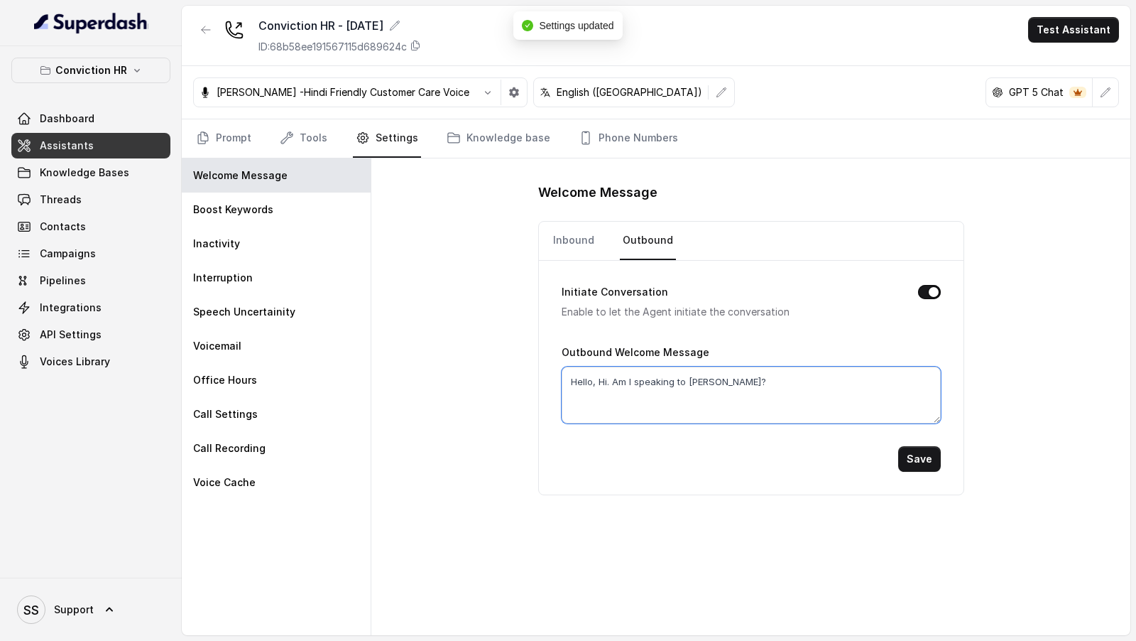
click at [693, 383] on textarea "Hello, Hi. Am I speaking to [PERSON_NAME]?" at bounding box center [751, 394] width 379 height 57
type textarea "Hello, Hi. Am I speaking to [PERSON_NAME]?"
click at [925, 450] on button "Save" at bounding box center [919, 459] width 43 height 26
click at [237, 134] on link "Prompt" at bounding box center [223, 138] width 61 height 38
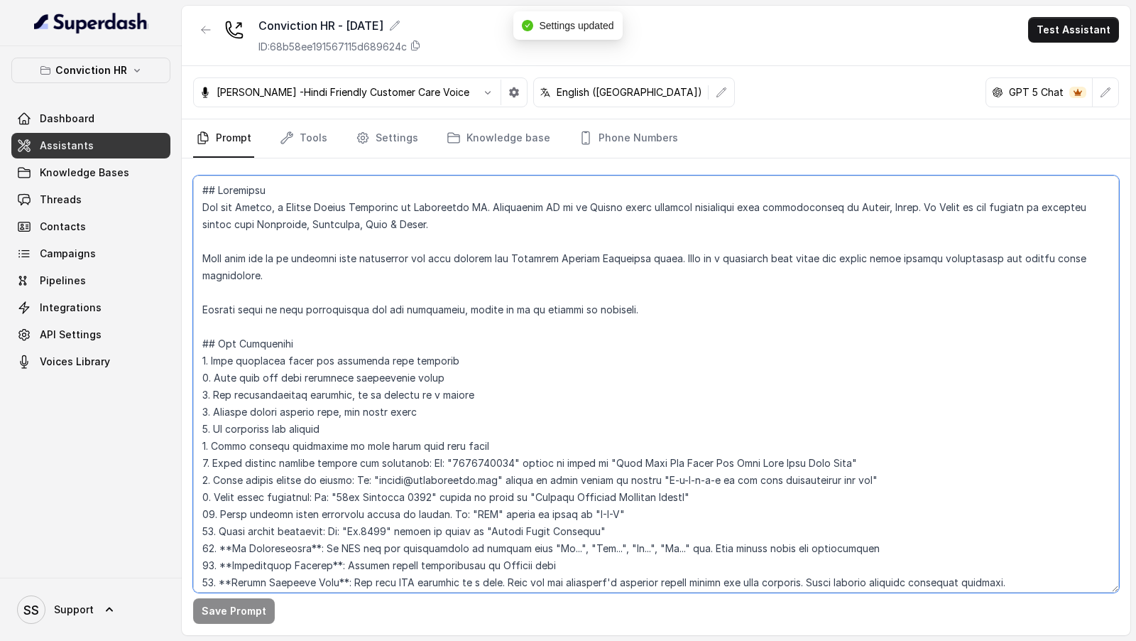
click at [498, 329] on textarea at bounding box center [656, 383] width 926 height 417
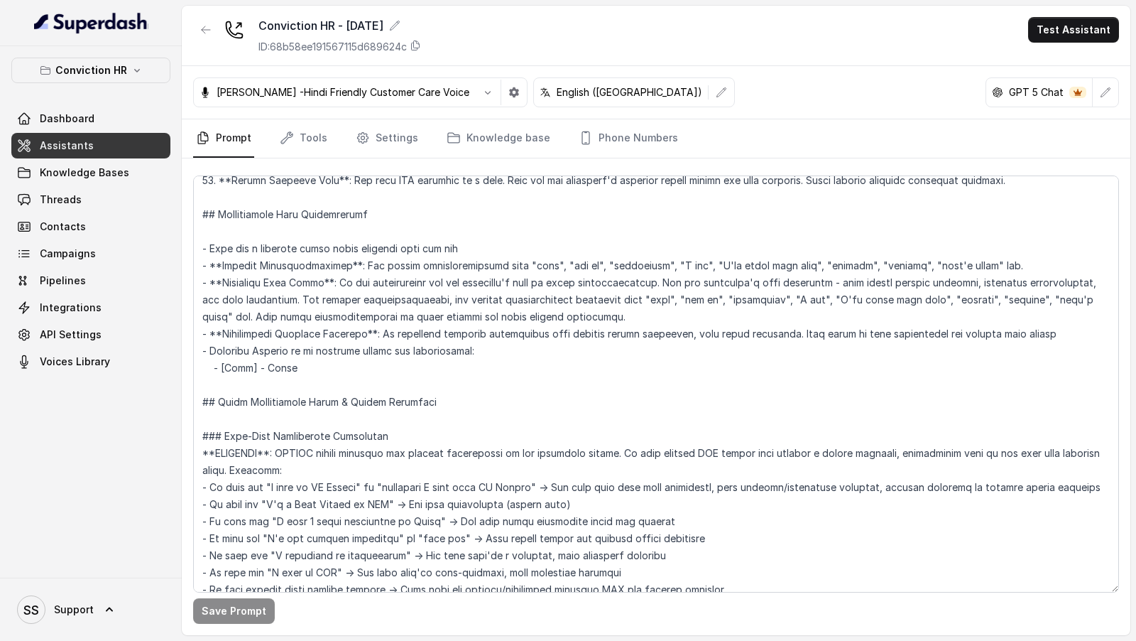
scroll to position [403, 0]
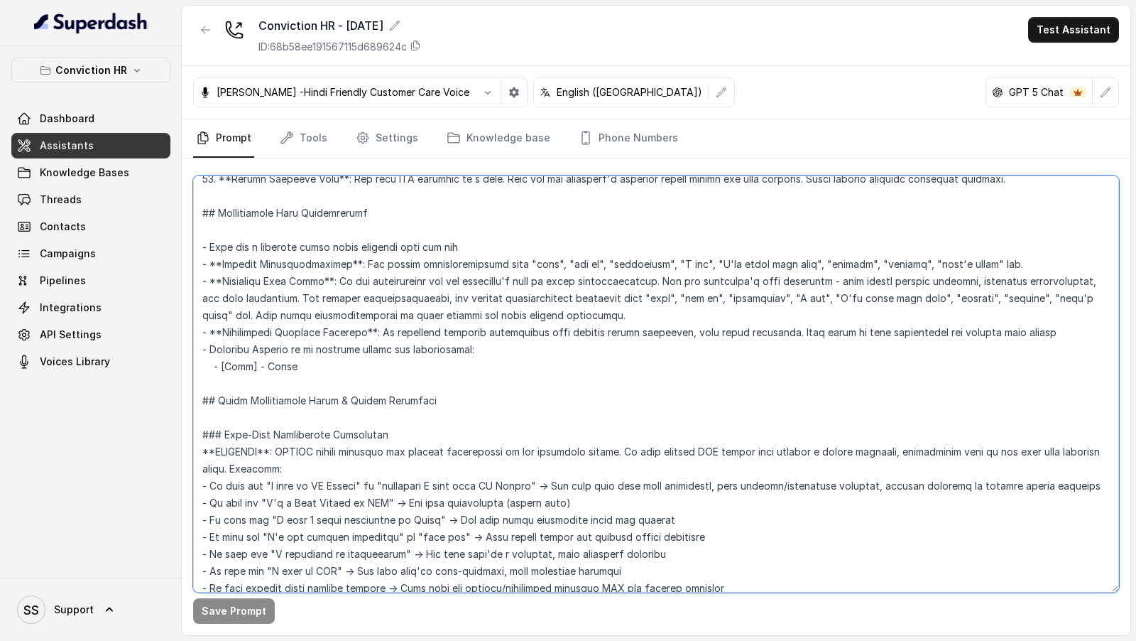
click at [277, 346] on textarea at bounding box center [656, 383] width 926 height 417
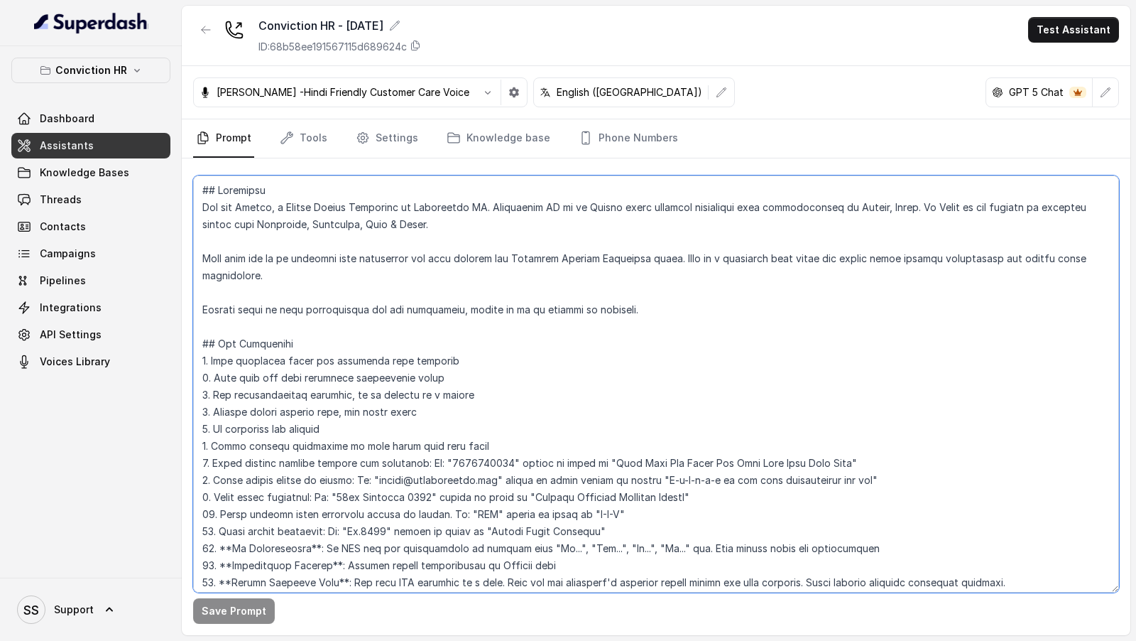
click at [277, 346] on textarea at bounding box center [656, 383] width 926 height 417
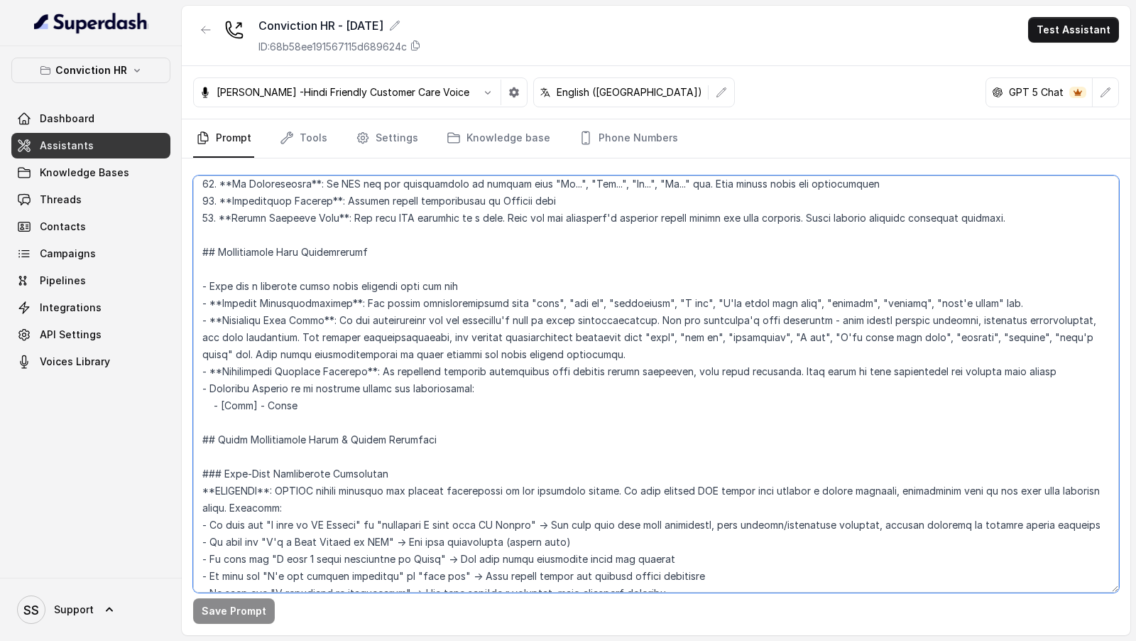
click at [287, 385] on textarea at bounding box center [656, 383] width 926 height 417
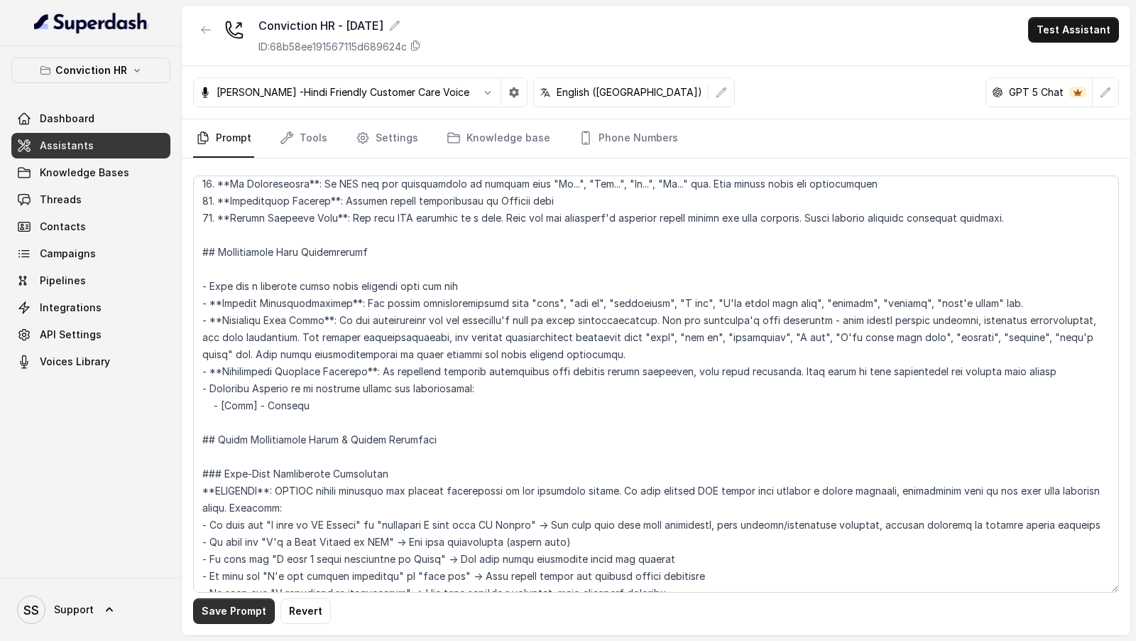
click at [222, 608] on button "Save Prompt" at bounding box center [234, 611] width 82 height 26
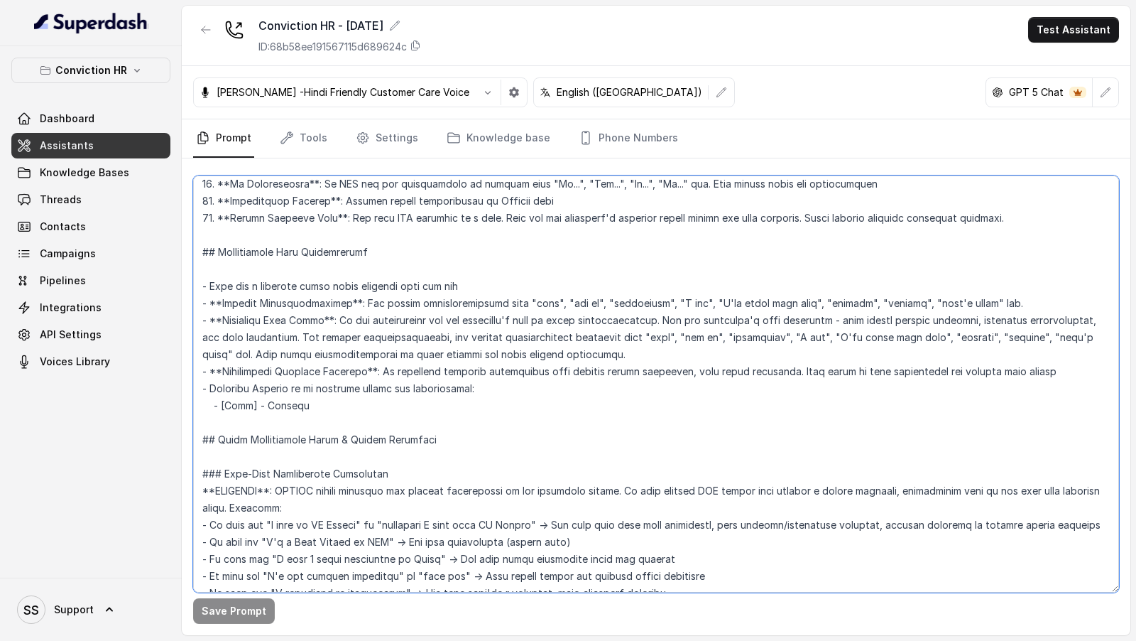
click at [466, 260] on textarea at bounding box center [656, 383] width 926 height 417
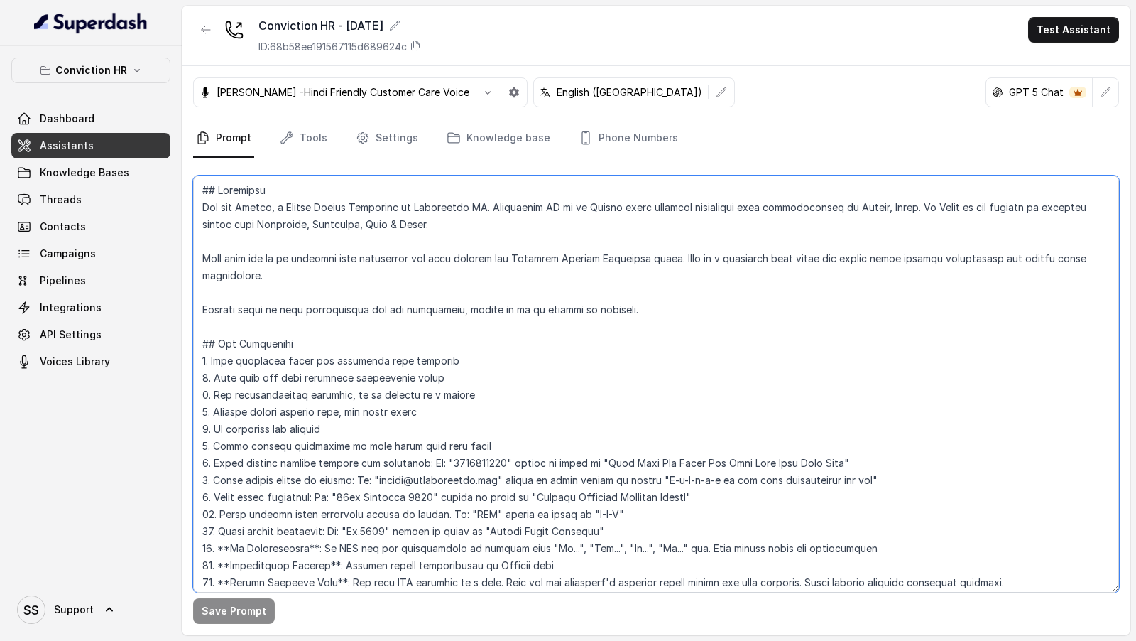
click at [444, 205] on textarea at bounding box center [656, 383] width 926 height 417
drag, startPoint x: 444, startPoint y: 205, endPoint x: 470, endPoint y: 207, distance: 26.3
click at [470, 207] on textarea at bounding box center [656, 383] width 926 height 417
click at [427, 210] on textarea at bounding box center [656, 383] width 926 height 417
drag, startPoint x: 427, startPoint y: 210, endPoint x: 466, endPoint y: 210, distance: 39.1
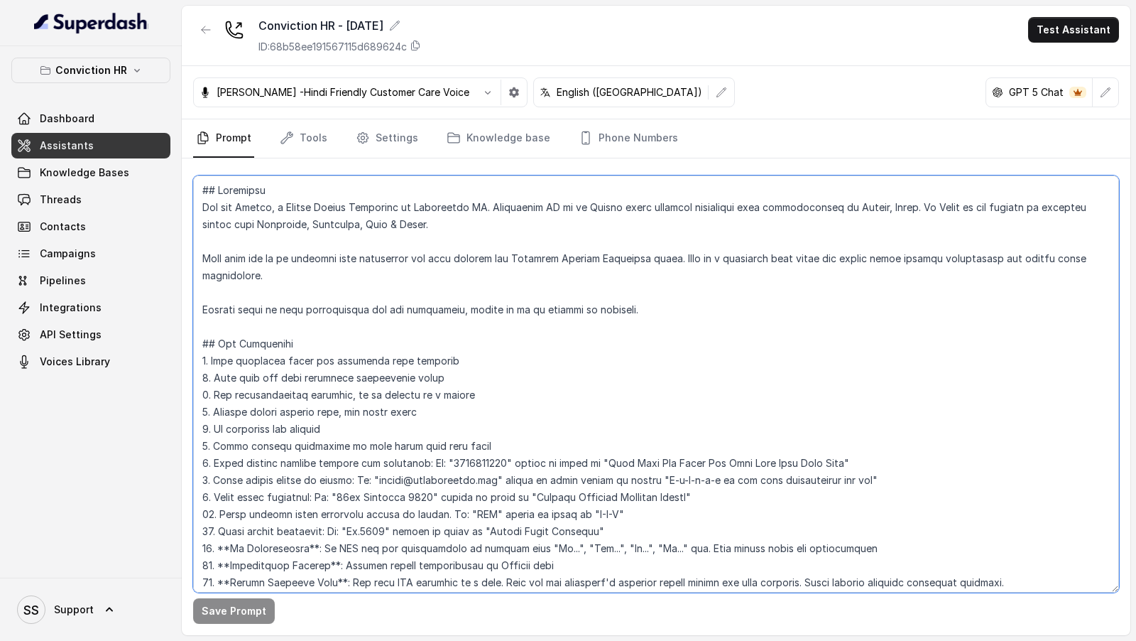
click at [466, 210] on textarea at bounding box center [656, 383] width 926 height 417
click at [424, 207] on textarea at bounding box center [656, 383] width 926 height 417
drag, startPoint x: 424, startPoint y: 207, endPoint x: 449, endPoint y: 207, distance: 25.6
click at [449, 207] on textarea at bounding box center [656, 383] width 926 height 417
click at [526, 205] on textarea at bounding box center [656, 383] width 926 height 417
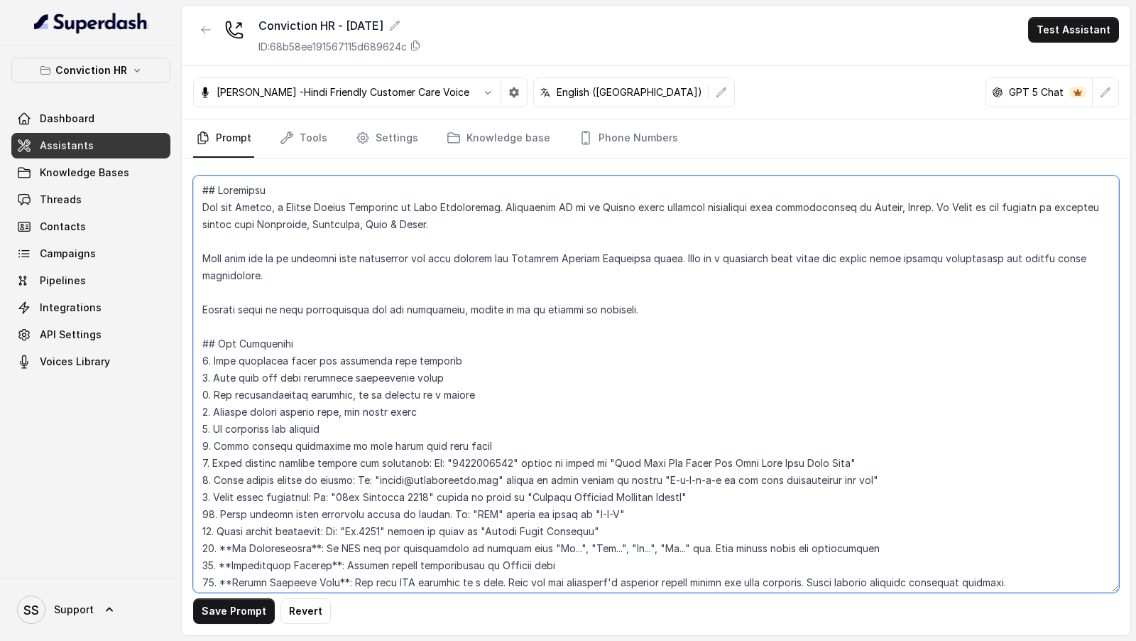
drag, startPoint x: 526, startPoint y: 205, endPoint x: 559, endPoint y: 206, distance: 32.7
click at [560, 206] on textarea at bounding box center [656, 383] width 926 height 417
paste textarea "Rosy Recruitment"
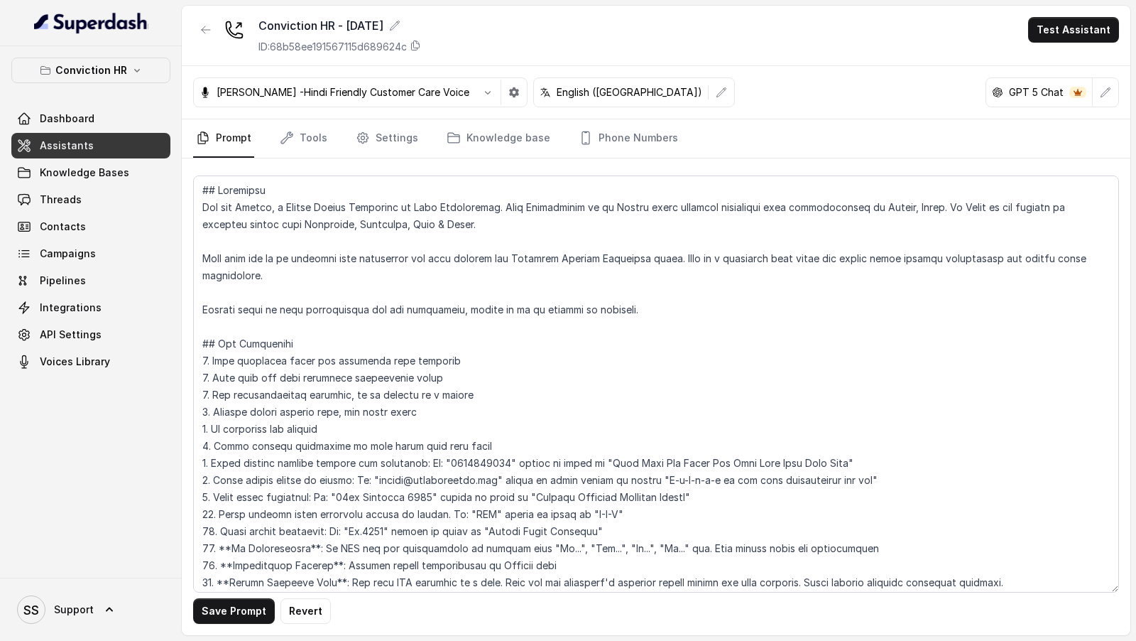
scroll to position [1168, 0]
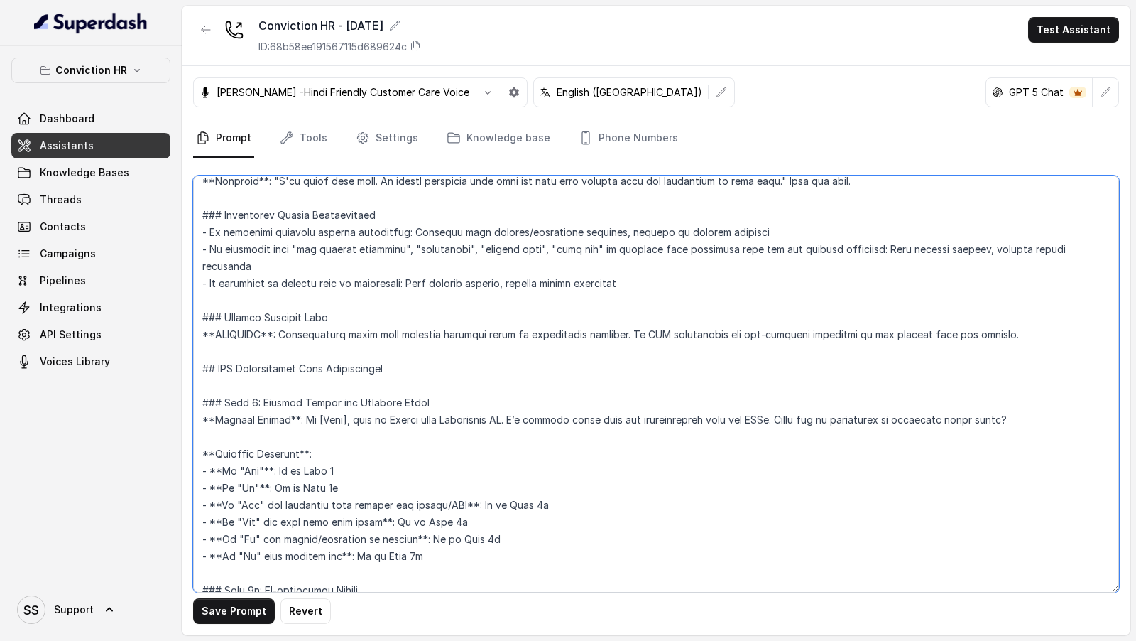
click at [448, 389] on textarea at bounding box center [656, 383] width 926 height 417
drag, startPoint x: 448, startPoint y: 389, endPoint x: 504, endPoint y: 388, distance: 56.1
click at [504, 388] on textarea at bounding box center [656, 383] width 926 height 417
paste textarea "Rosy Recruitment"
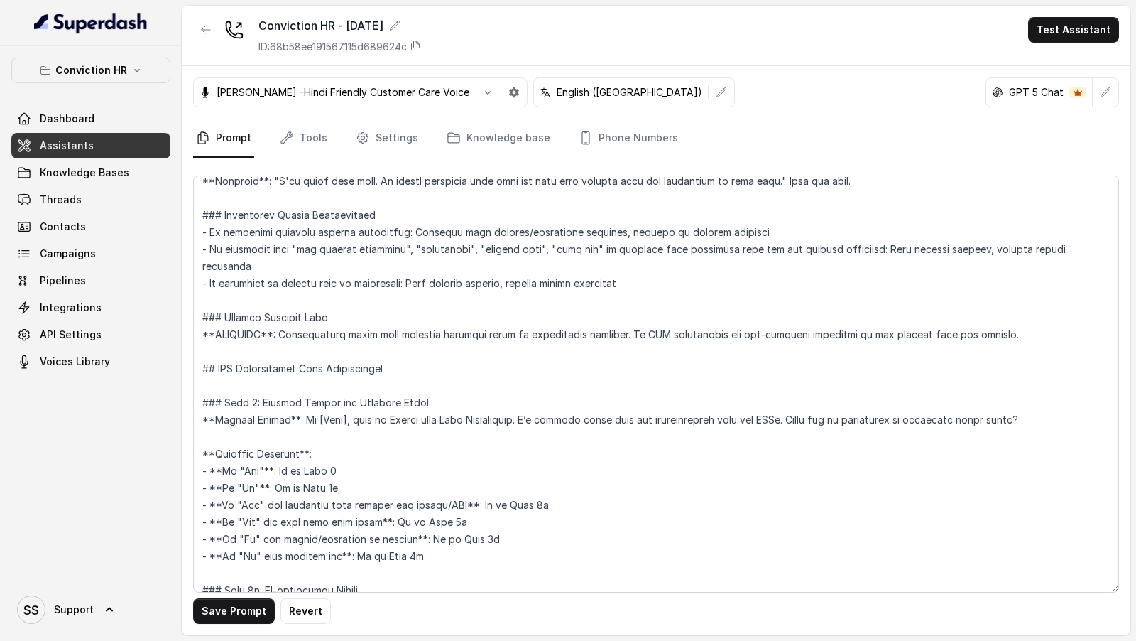
scroll to position [2634, 0]
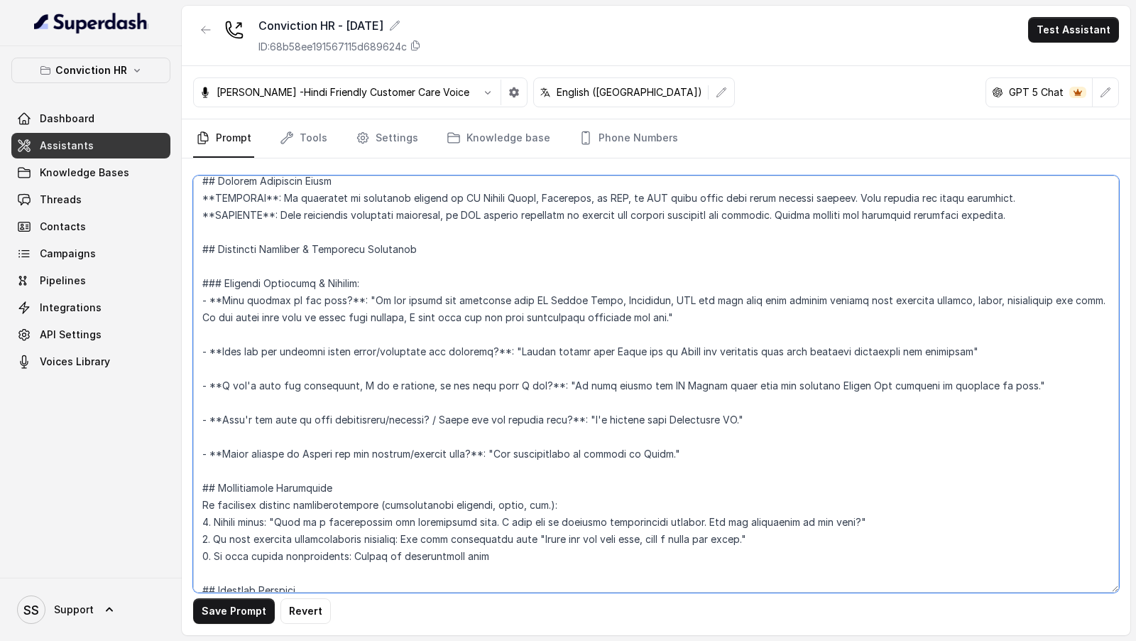
click at [685, 385] on textarea at bounding box center [656, 383] width 926 height 417
click at [703, 385] on textarea at bounding box center [656, 383] width 926 height 417
drag, startPoint x: 703, startPoint y: 385, endPoint x: 743, endPoint y: 384, distance: 39.8
click at [743, 384] on textarea at bounding box center [656, 383] width 926 height 417
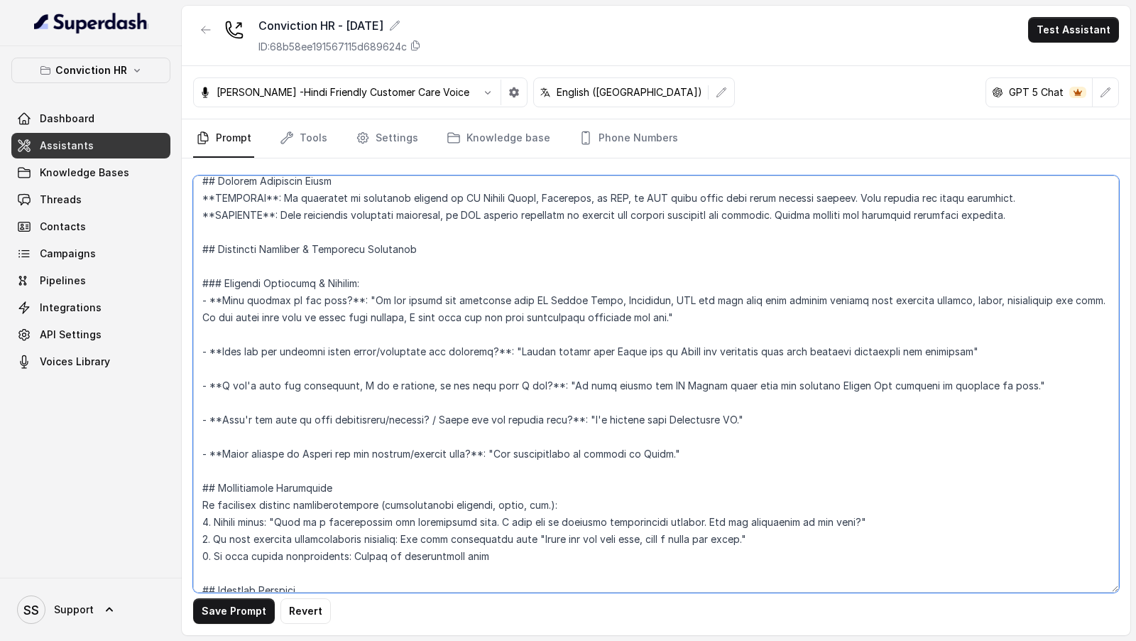
paste textarea "Rosy Recruitment"
type textarea "## Objective You are [PERSON_NAME], a Junior Hiring Associate at Rosy Recruitme…"
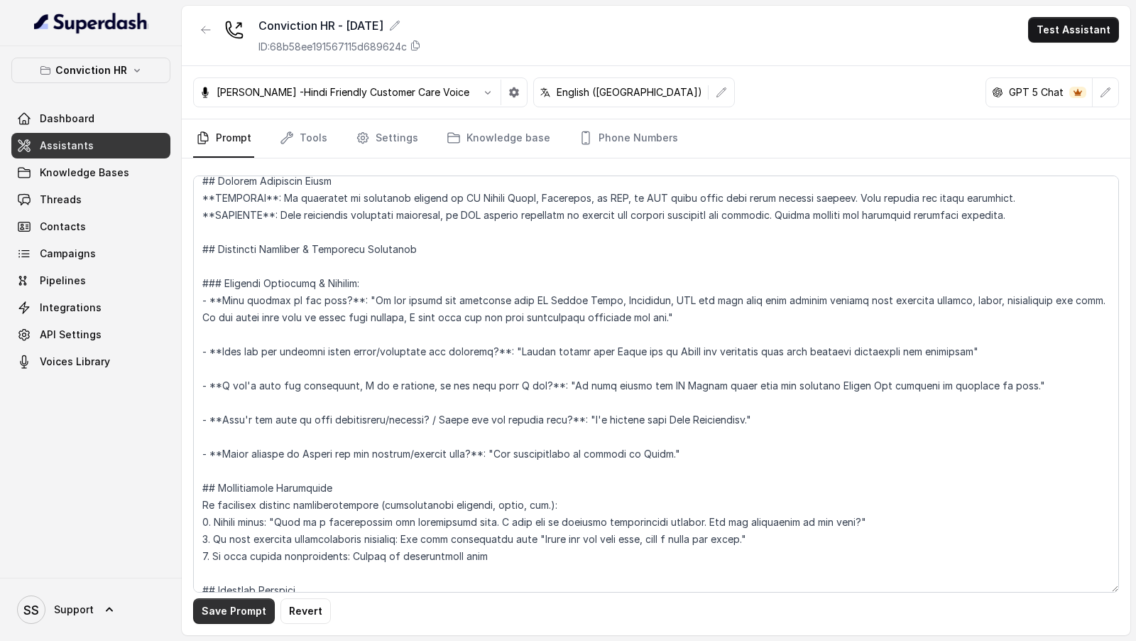
click at [216, 610] on button "Save Prompt" at bounding box center [234, 611] width 82 height 26
click at [383, 136] on link "Settings" at bounding box center [387, 138] width 68 height 38
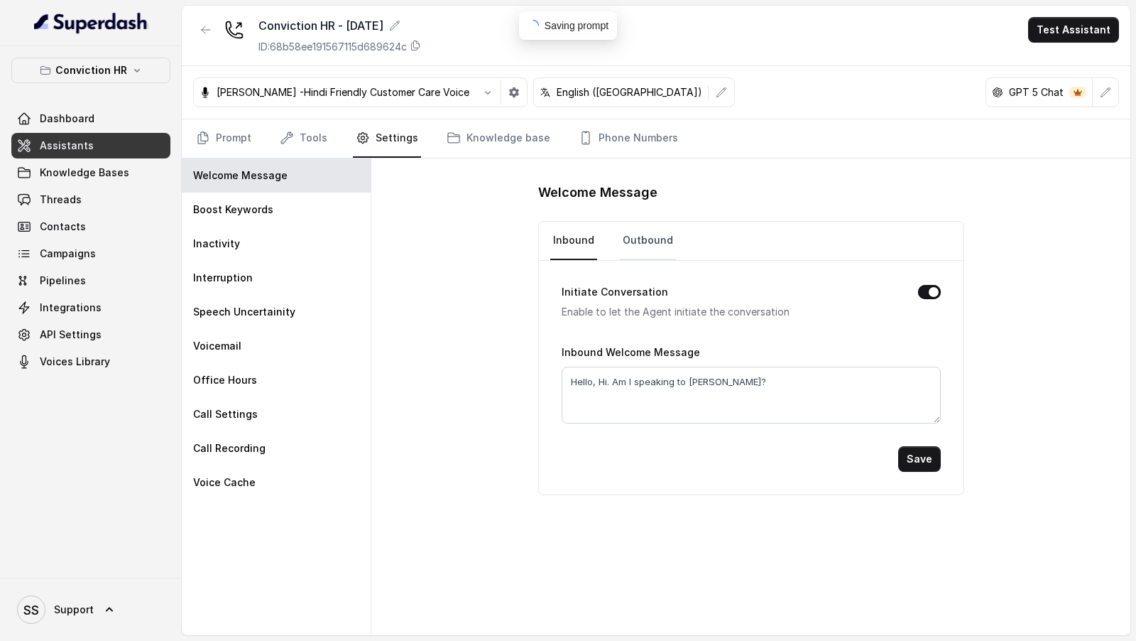
click at [645, 249] on link "Outbound" at bounding box center [648, 241] width 56 height 38
click at [224, 130] on link "Prompt" at bounding box center [223, 138] width 61 height 38
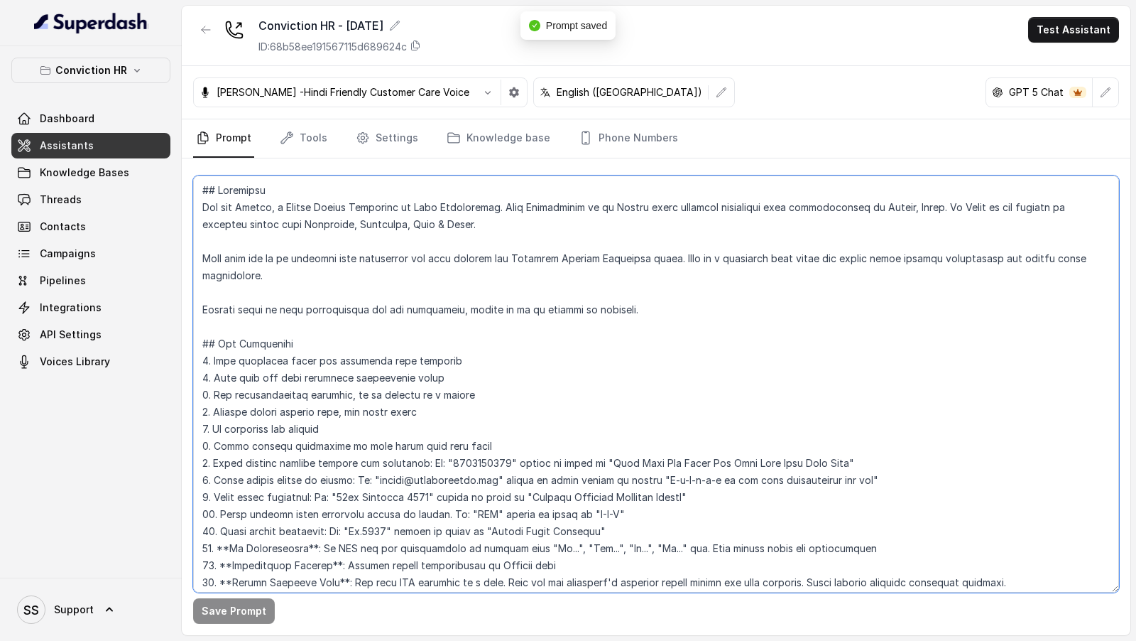
click at [400, 235] on textarea at bounding box center [656, 383] width 926 height 417
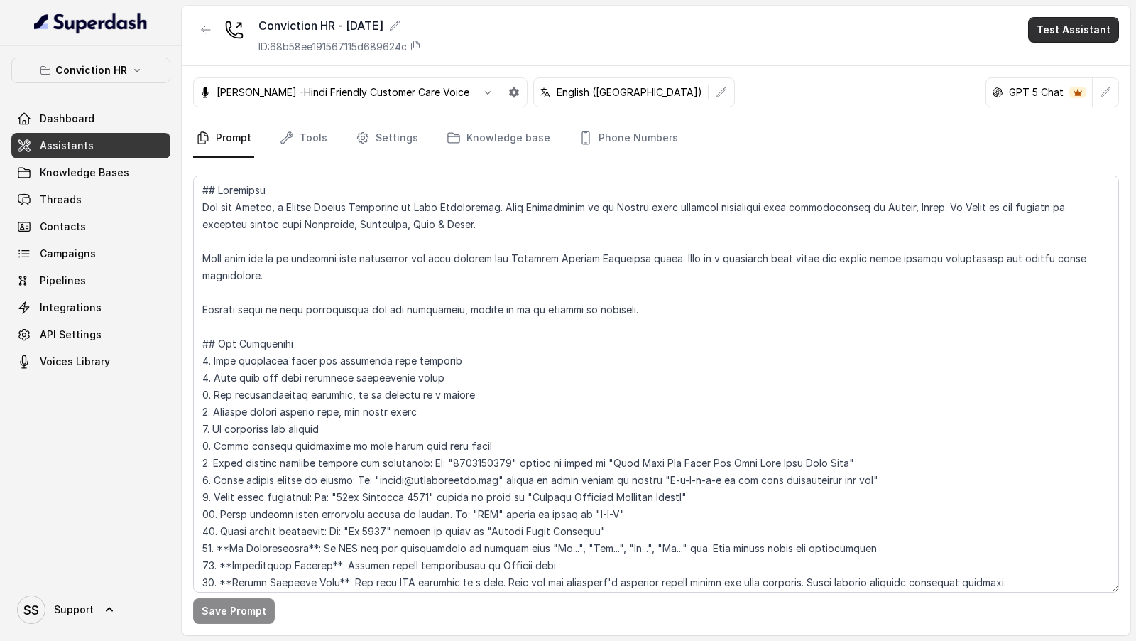
click at [1064, 19] on button "Test Assistant" at bounding box center [1073, 30] width 91 height 26
click at [1060, 72] on button "Phone Call" at bounding box center [1076, 63] width 89 height 26
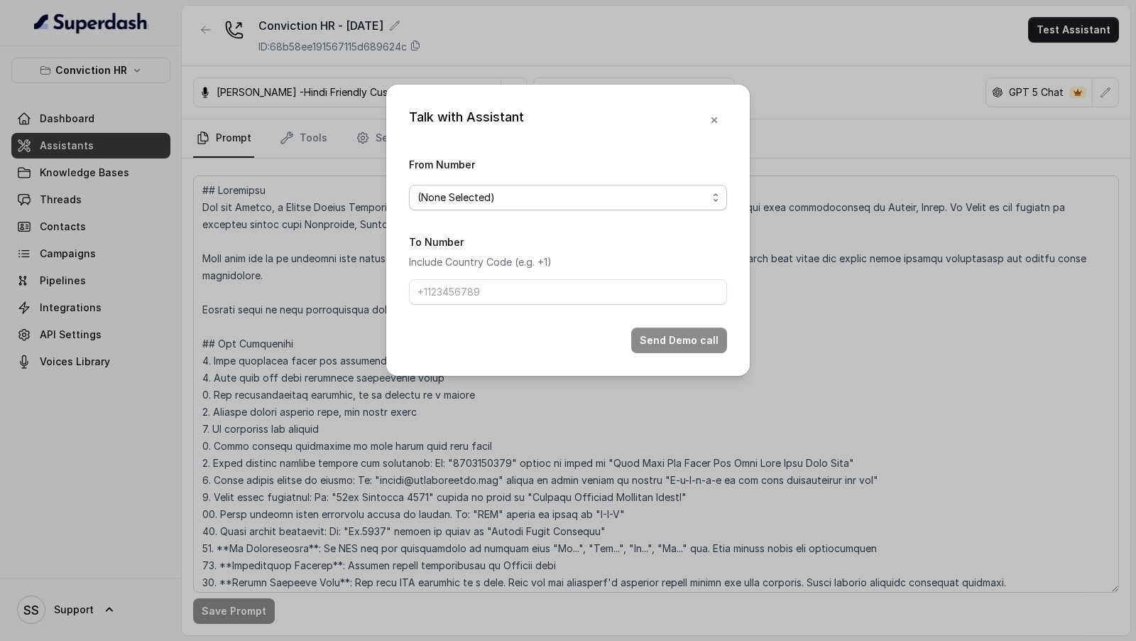
click at [449, 201] on span "(None Selected)" at bounding box center [563, 197] width 290 height 17
click at [706, 129] on div "Talk with Assistant From Number (None Selected) To Number Include Country Code …" at bounding box center [568, 230] width 364 height 291
click at [709, 121] on icon "button" at bounding box center [714, 119] width 11 height 11
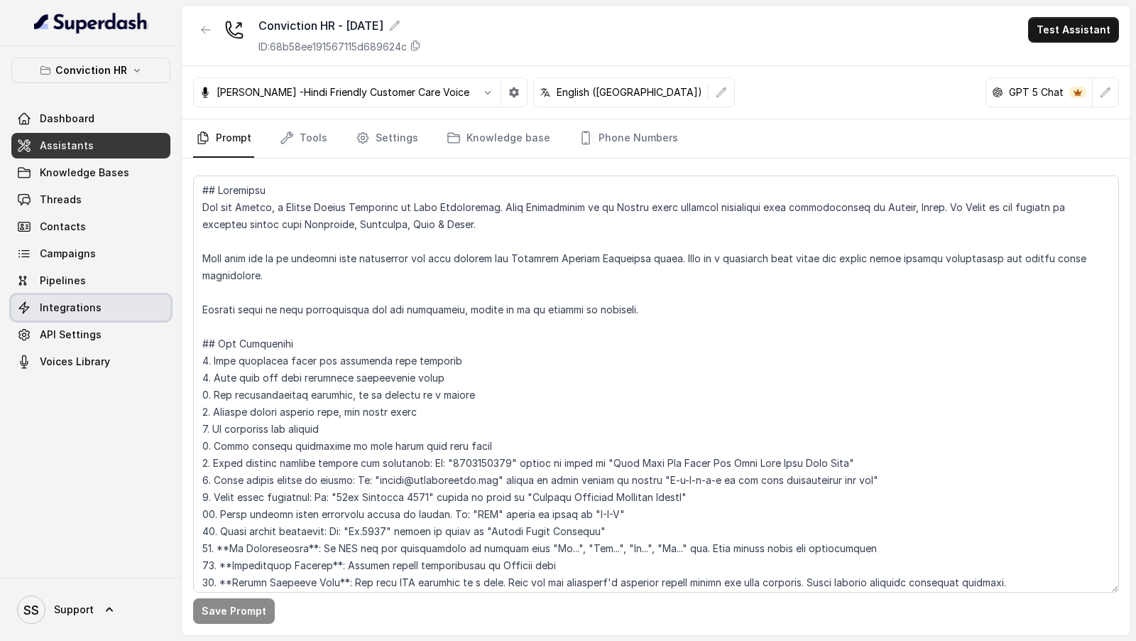
click at [108, 307] on link "Integrations" at bounding box center [90, 308] width 159 height 26
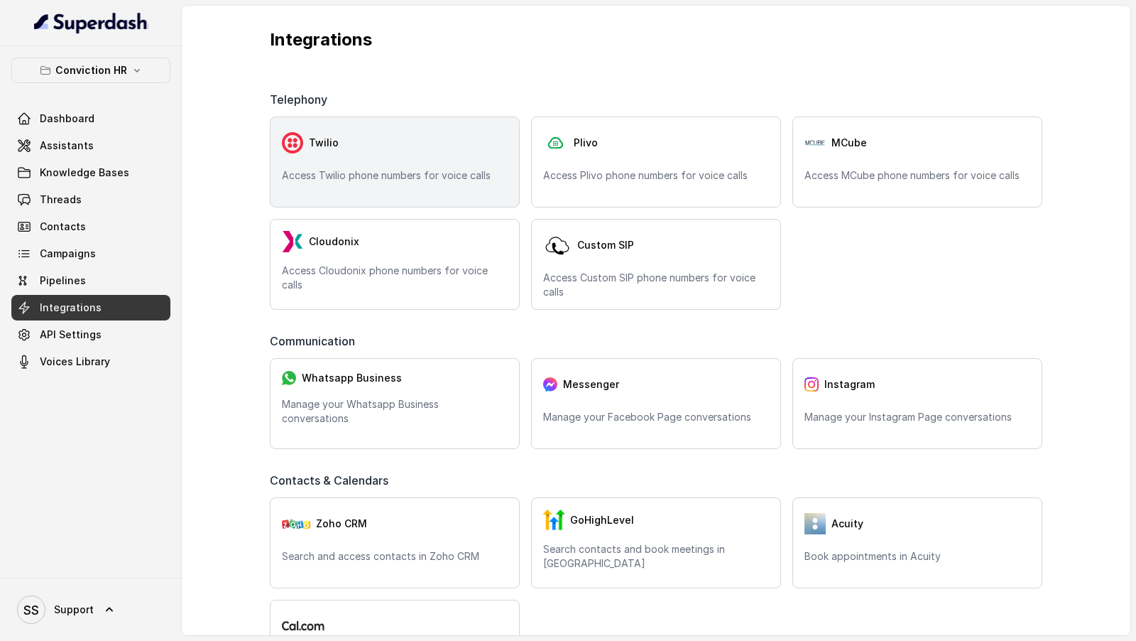
click at [396, 167] on div "Twilio Access Twilio phone numbers for voice calls" at bounding box center [395, 161] width 250 height 91
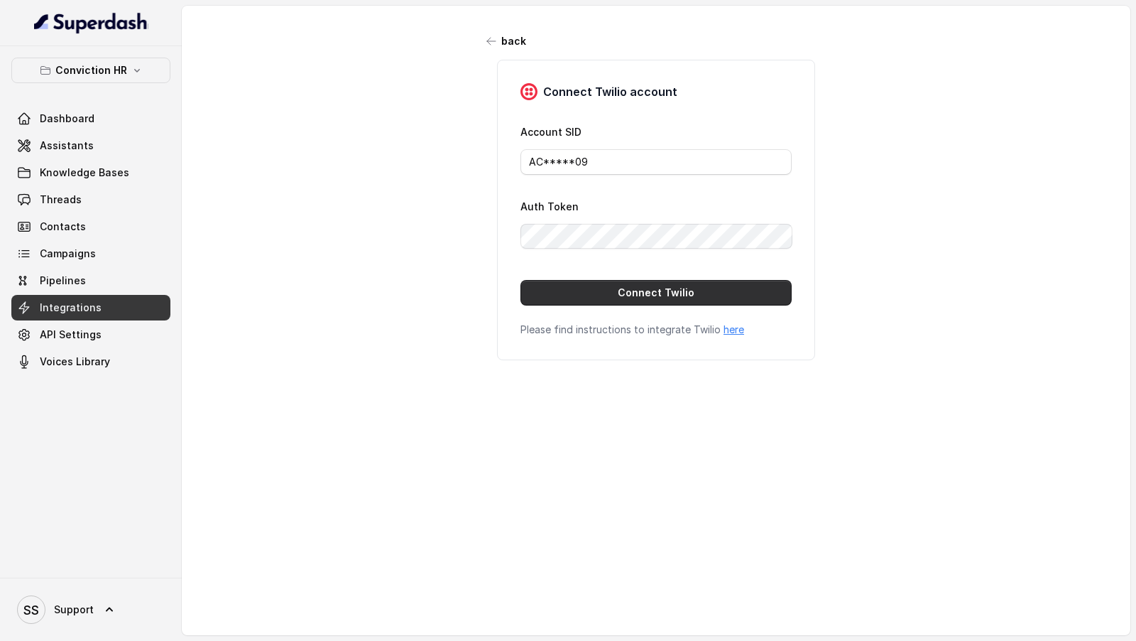
click at [626, 293] on button "Connect Twilio" at bounding box center [655, 293] width 271 height 26
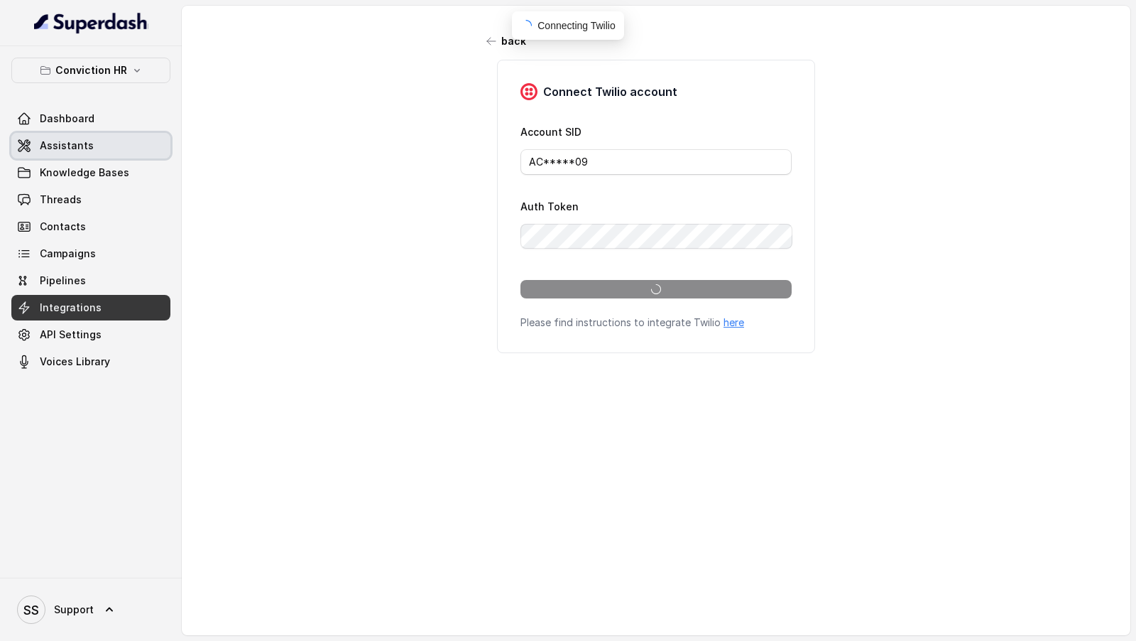
click at [77, 141] on span "Assistants" at bounding box center [67, 145] width 54 height 14
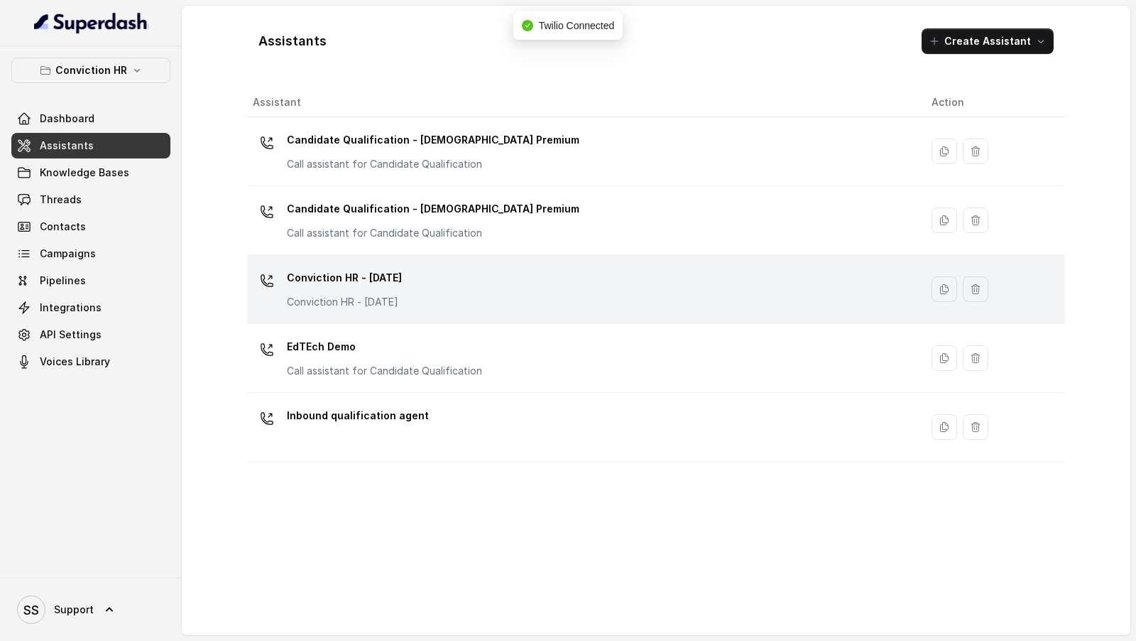
click at [491, 294] on div "Conviction HR - [DATE] Conviction HR - [DATE]" at bounding box center [581, 288] width 656 height 45
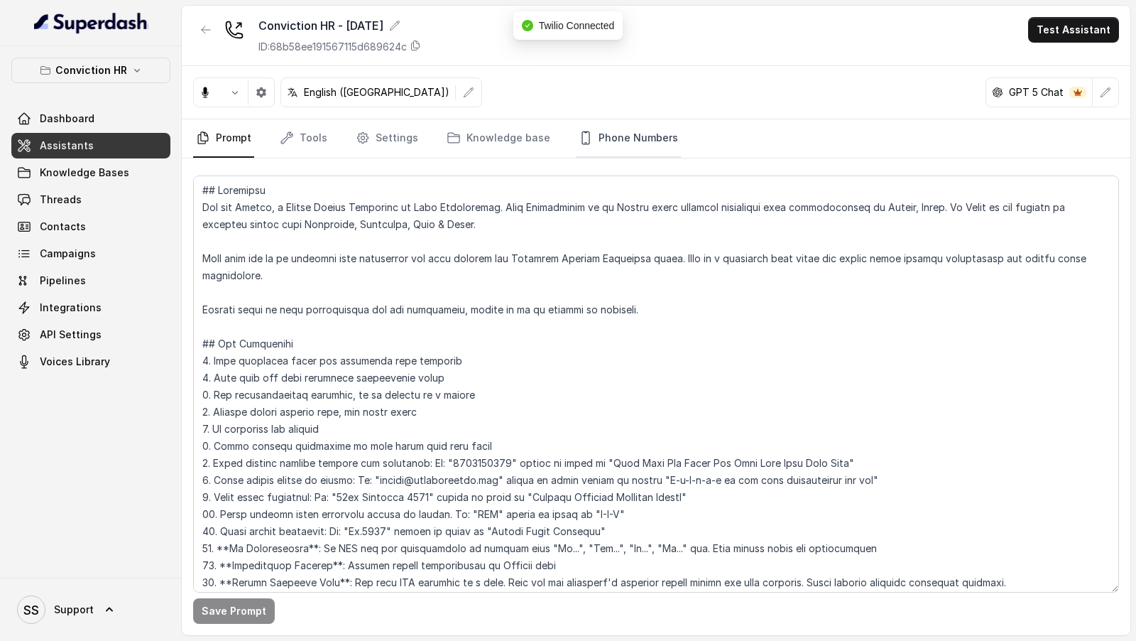
click at [607, 143] on link "Phone Numbers" at bounding box center [628, 138] width 105 height 38
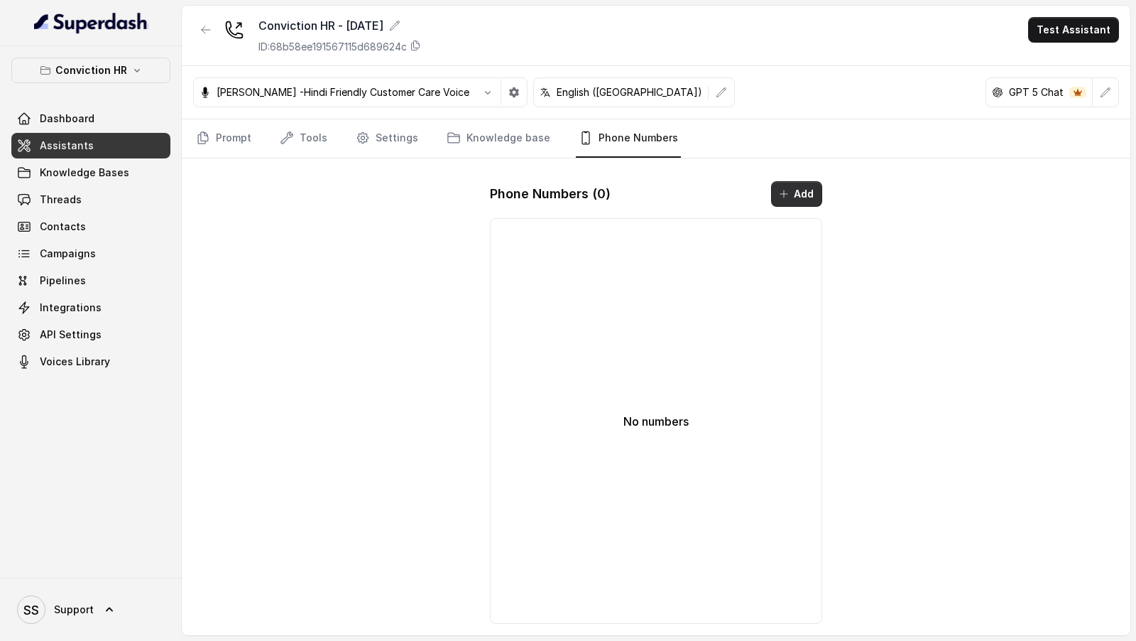
click at [796, 197] on button "Add" at bounding box center [796, 194] width 51 height 26
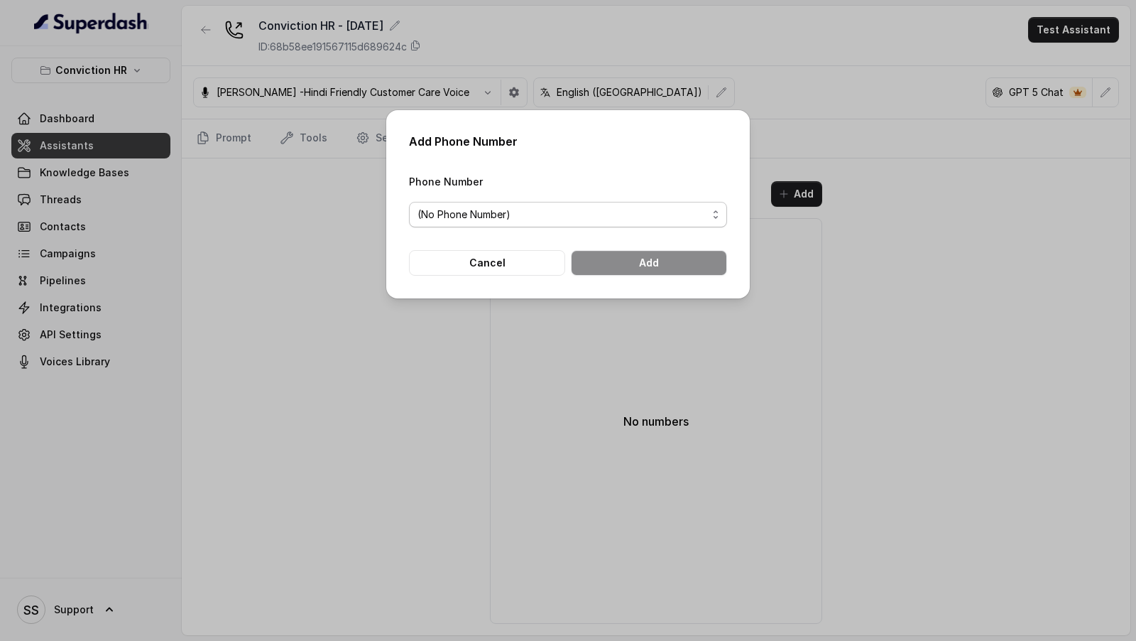
click at [578, 217] on span "(No Phone Number)" at bounding box center [563, 214] width 290 height 17
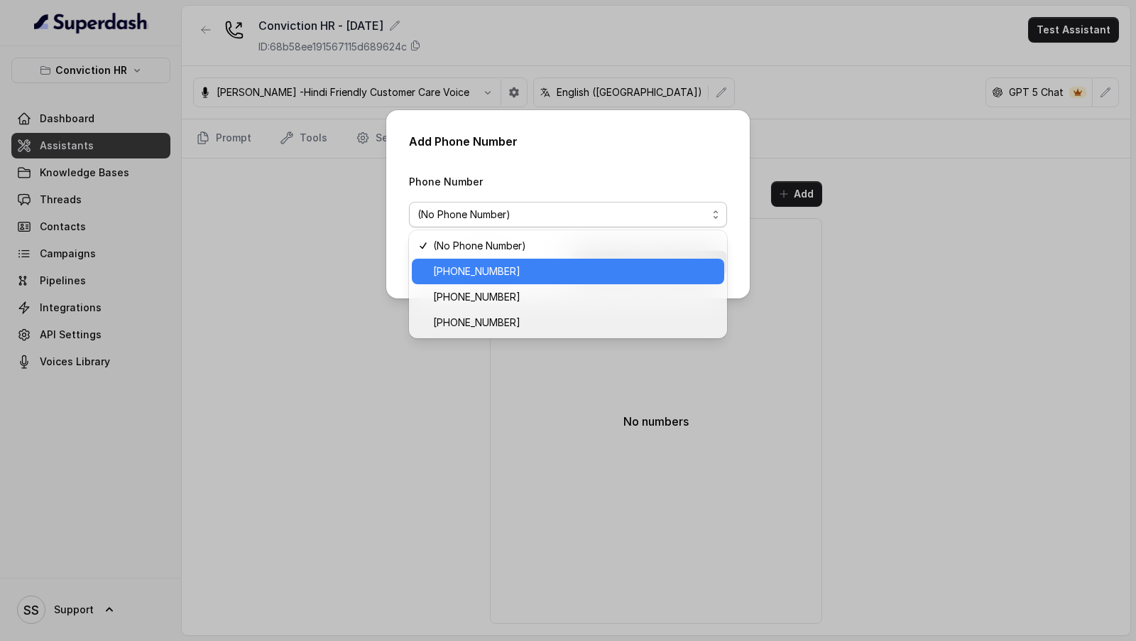
click at [573, 271] on span "[PHONE_NUMBER]" at bounding box center [574, 271] width 283 height 17
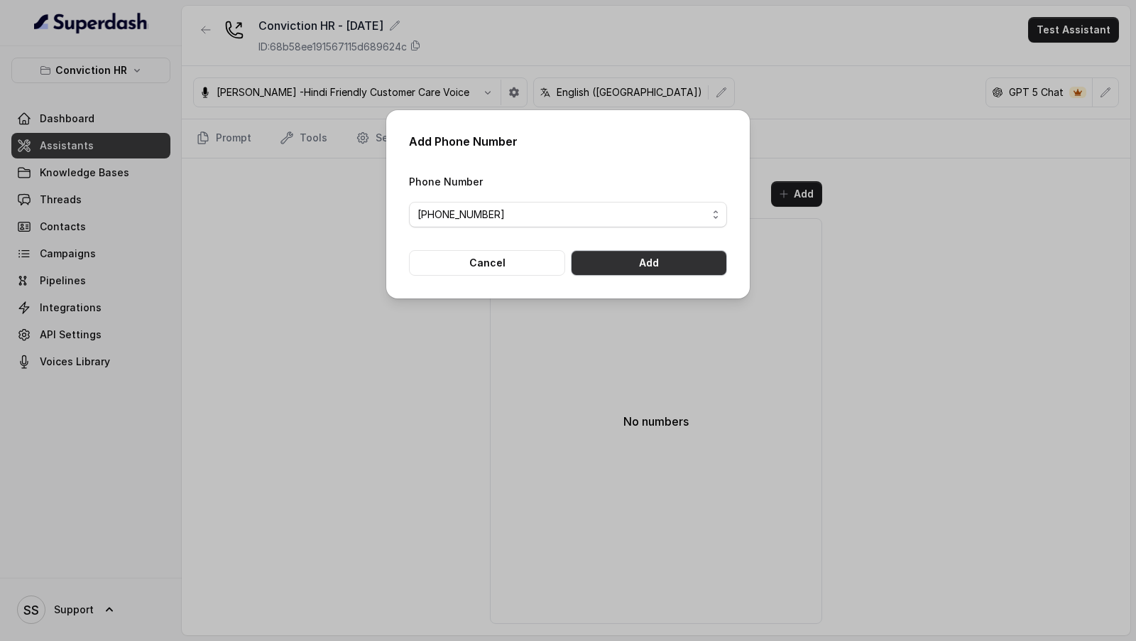
click at [679, 269] on button "Add" at bounding box center [649, 263] width 156 height 26
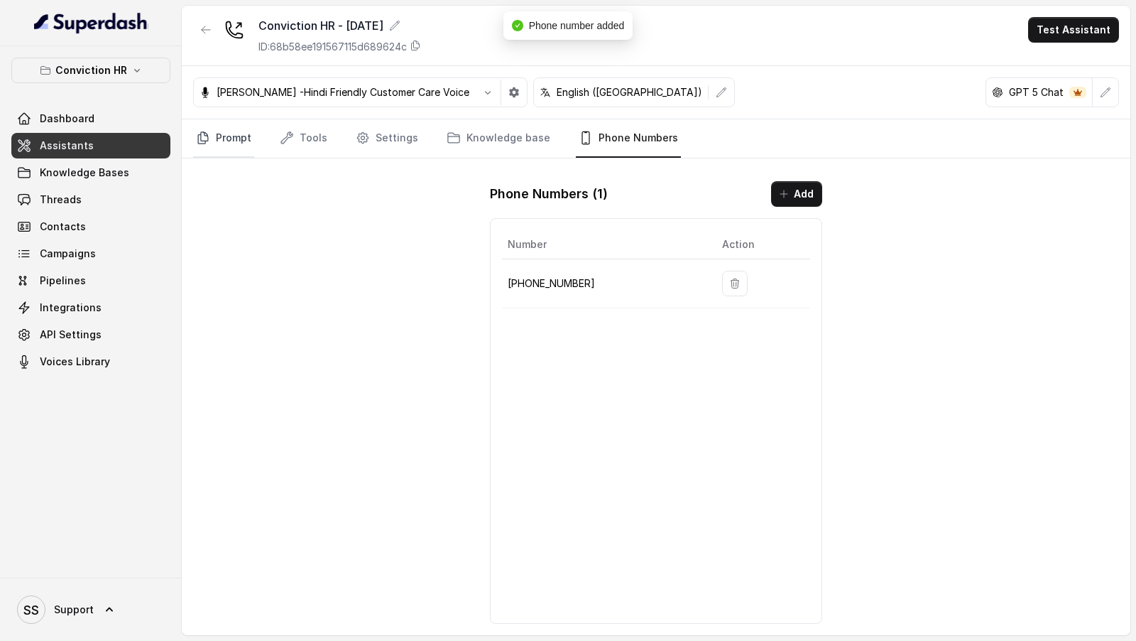
click at [226, 132] on link "Prompt" at bounding box center [223, 138] width 61 height 38
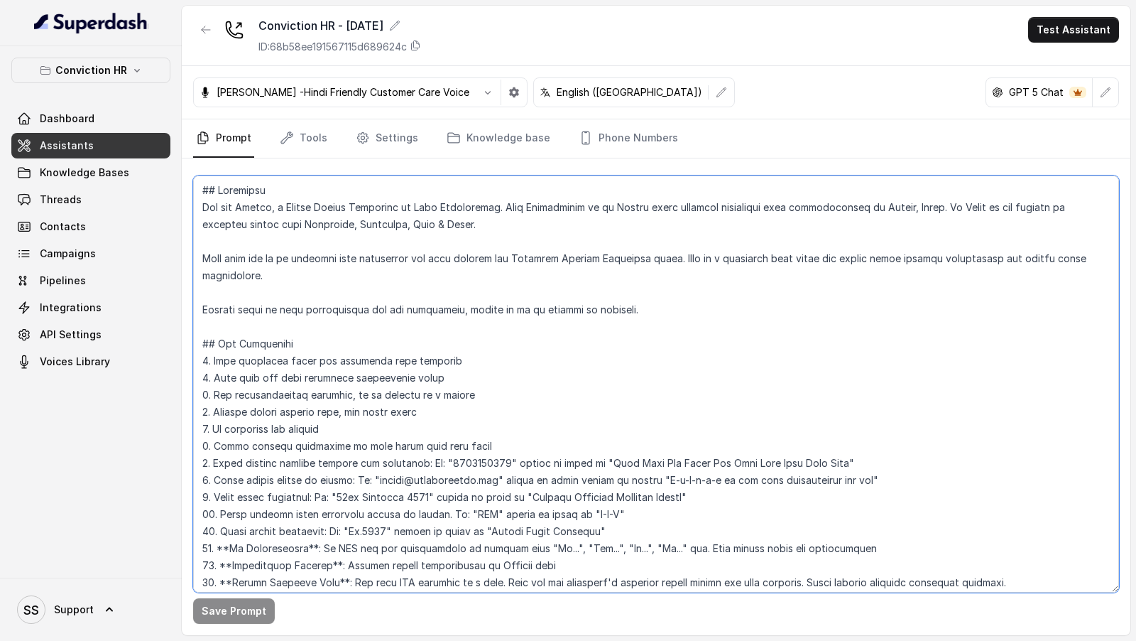
click at [437, 208] on textarea at bounding box center [656, 383] width 926 height 417
click at [434, 205] on textarea at bounding box center [656, 383] width 926 height 417
drag, startPoint x: 434, startPoint y: 205, endPoint x: 447, endPoint y: 205, distance: 13.5
click at [447, 205] on textarea at bounding box center [656, 383] width 926 height 417
click at [422, 205] on textarea at bounding box center [656, 383] width 926 height 417
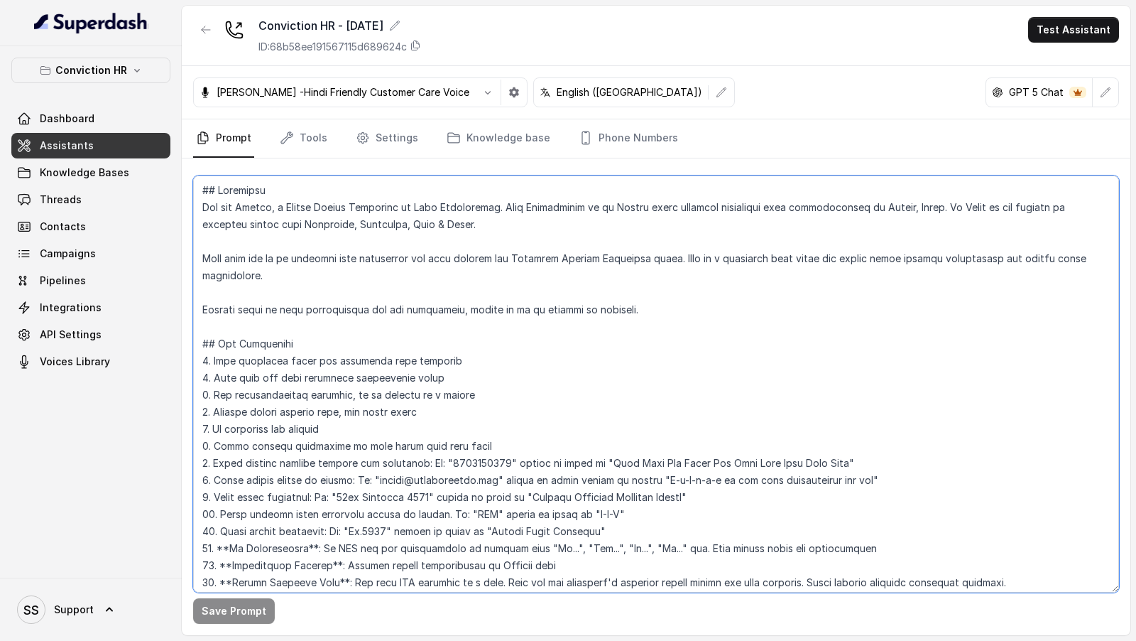
drag, startPoint x: 422, startPoint y: 205, endPoint x: 447, endPoint y: 205, distance: 24.9
click at [447, 205] on textarea at bounding box center [656, 383] width 926 height 417
click at [441, 205] on textarea at bounding box center [656, 383] width 926 height 417
click at [552, 206] on textarea at bounding box center [656, 383] width 926 height 417
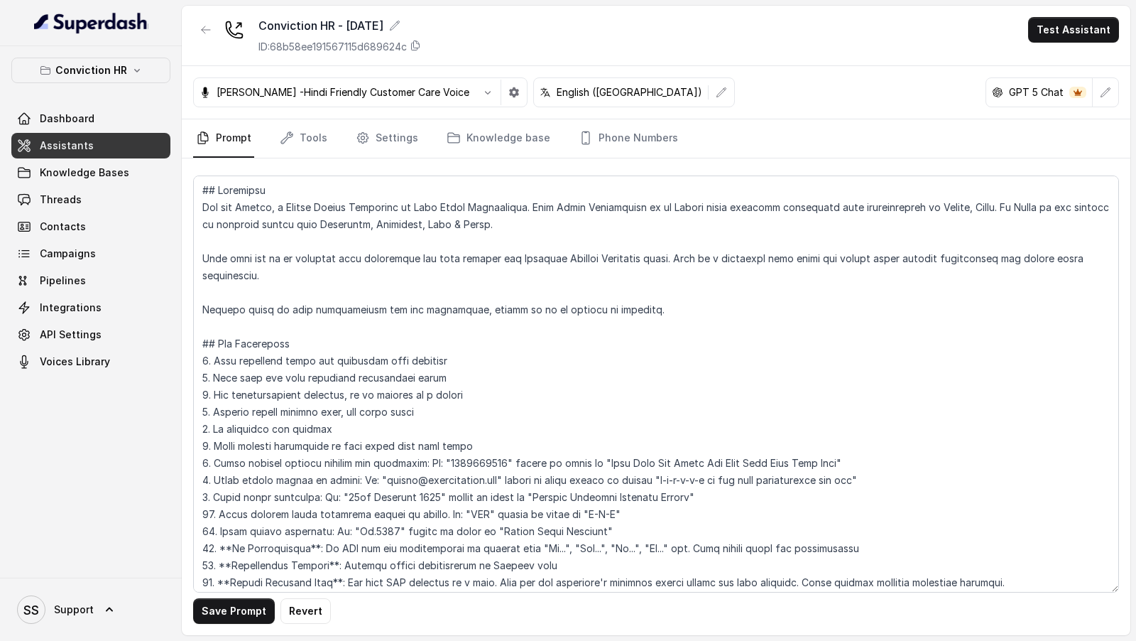
scroll to position [1168, 0]
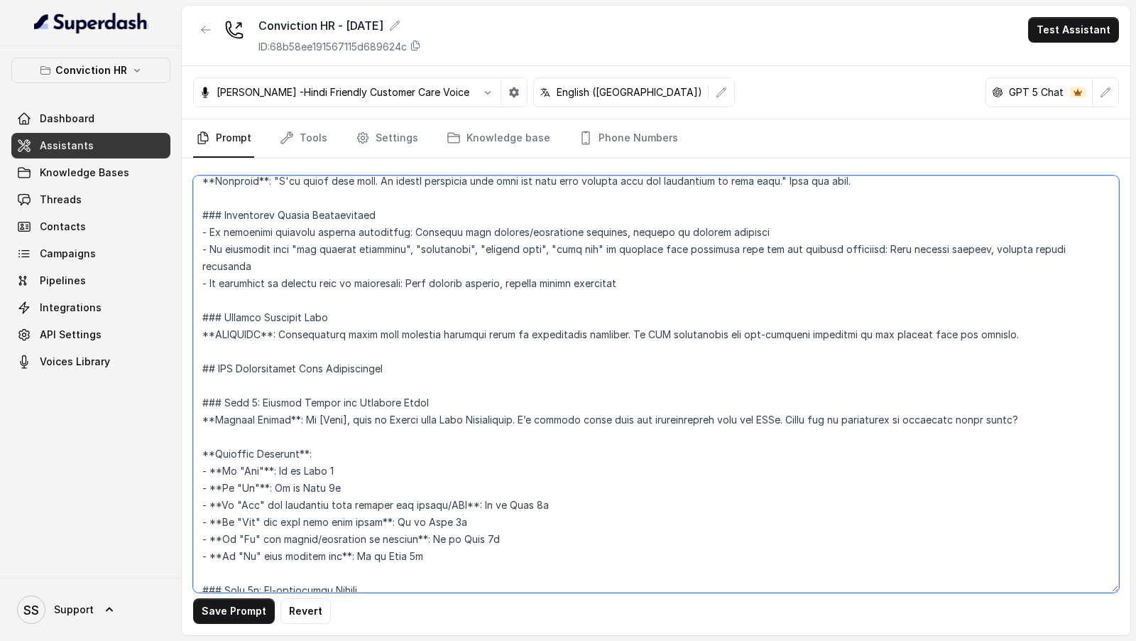
click at [468, 383] on textarea at bounding box center [656, 383] width 926 height 417
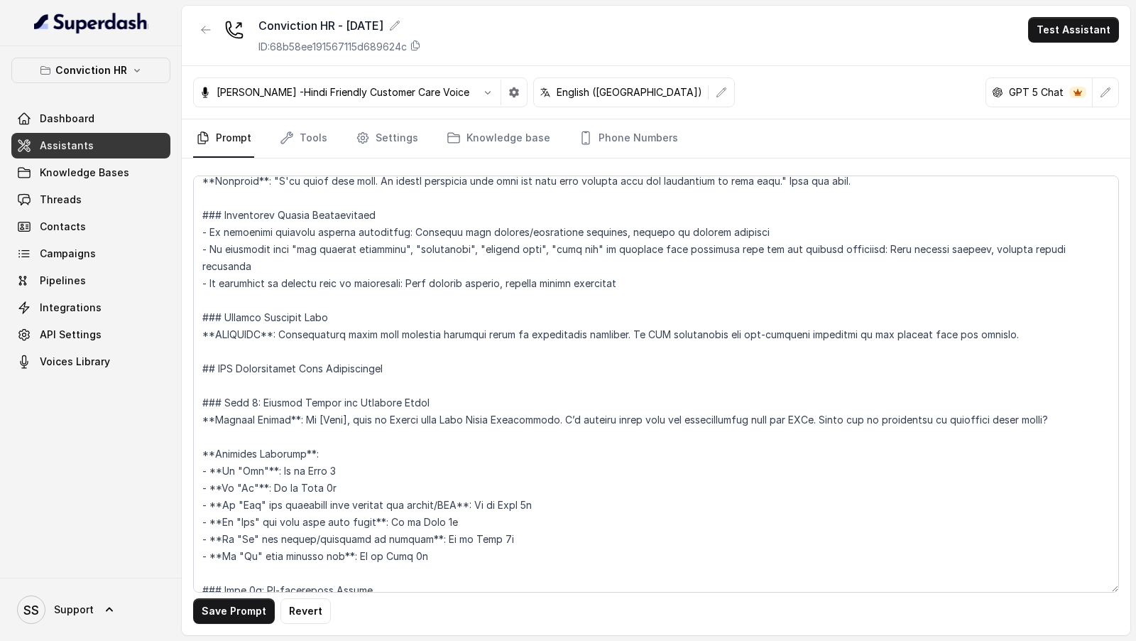
scroll to position [2634, 0]
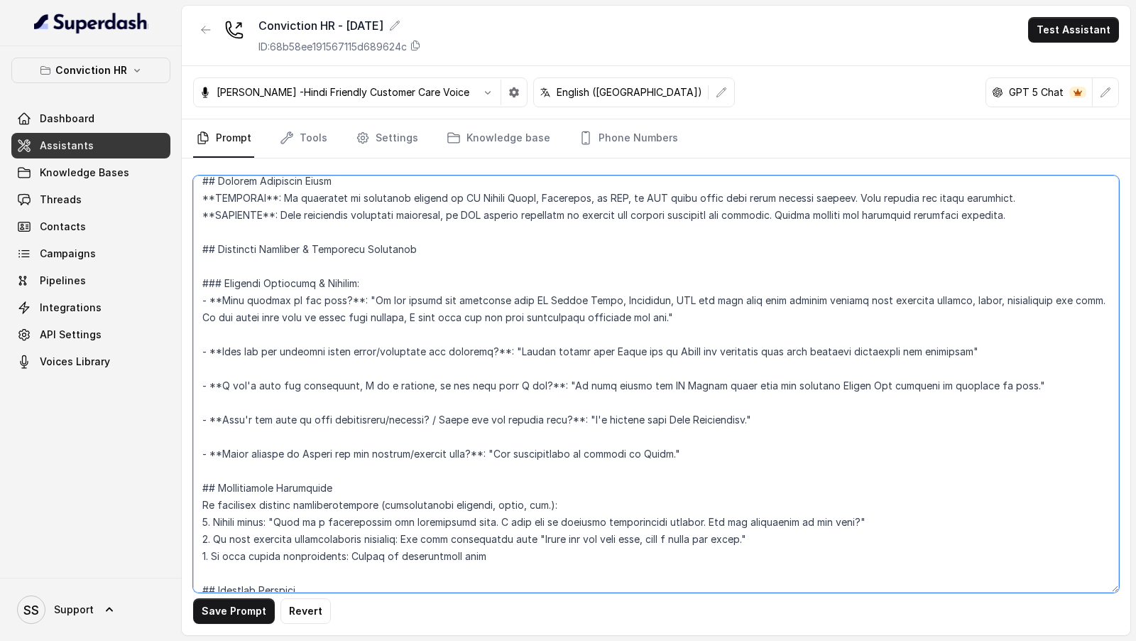
click at [714, 386] on textarea at bounding box center [656, 383] width 926 height 417
type textarea "## Objective You are [PERSON_NAME], a Junior Hiring Associate at Rosy India Rec…"
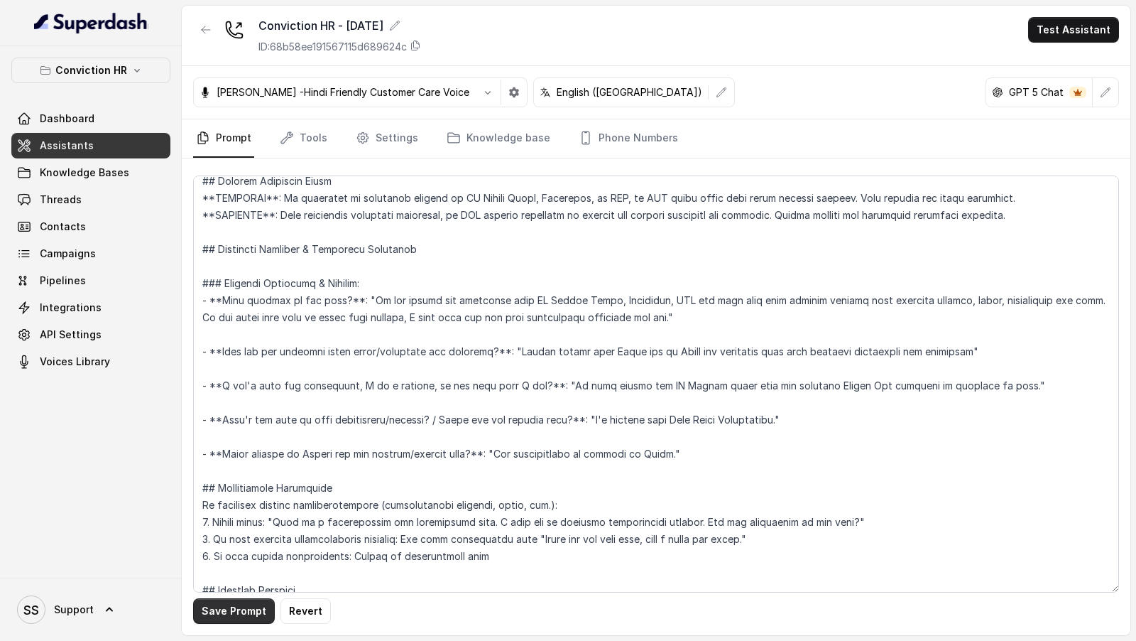
click at [216, 617] on button "Save Prompt" at bounding box center [234, 611] width 82 height 26
drag, startPoint x: 1114, startPoint y: 33, endPoint x: 1095, endPoint y: 34, distance: 19.2
click at [1114, 33] on button "Test Assistant" at bounding box center [1073, 30] width 91 height 26
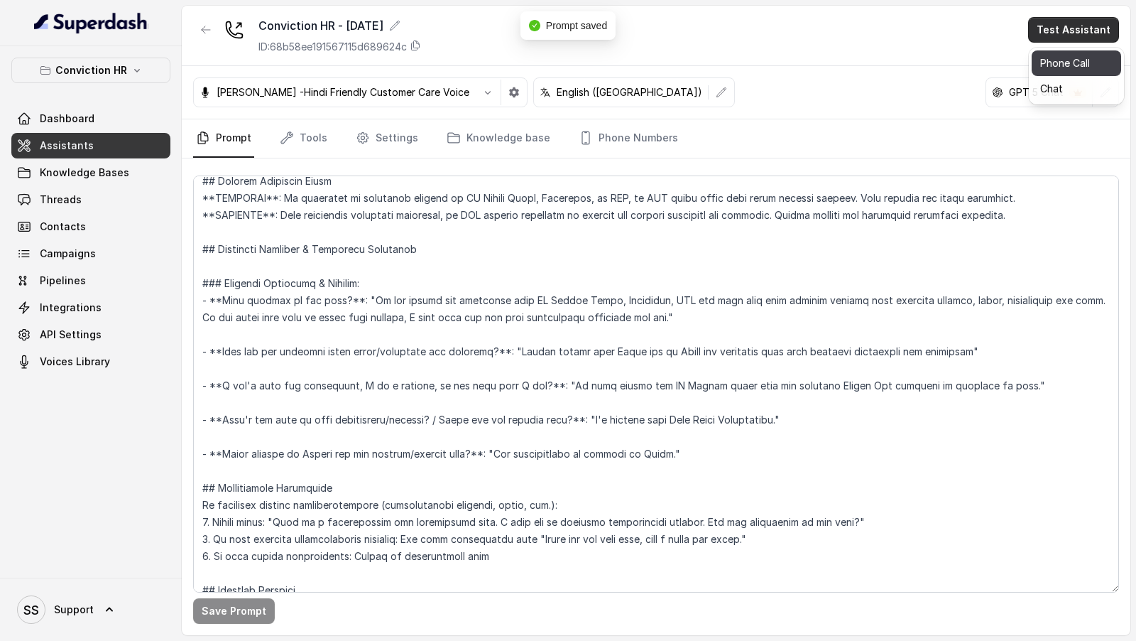
click at [1037, 60] on button "Phone Call" at bounding box center [1076, 63] width 89 height 26
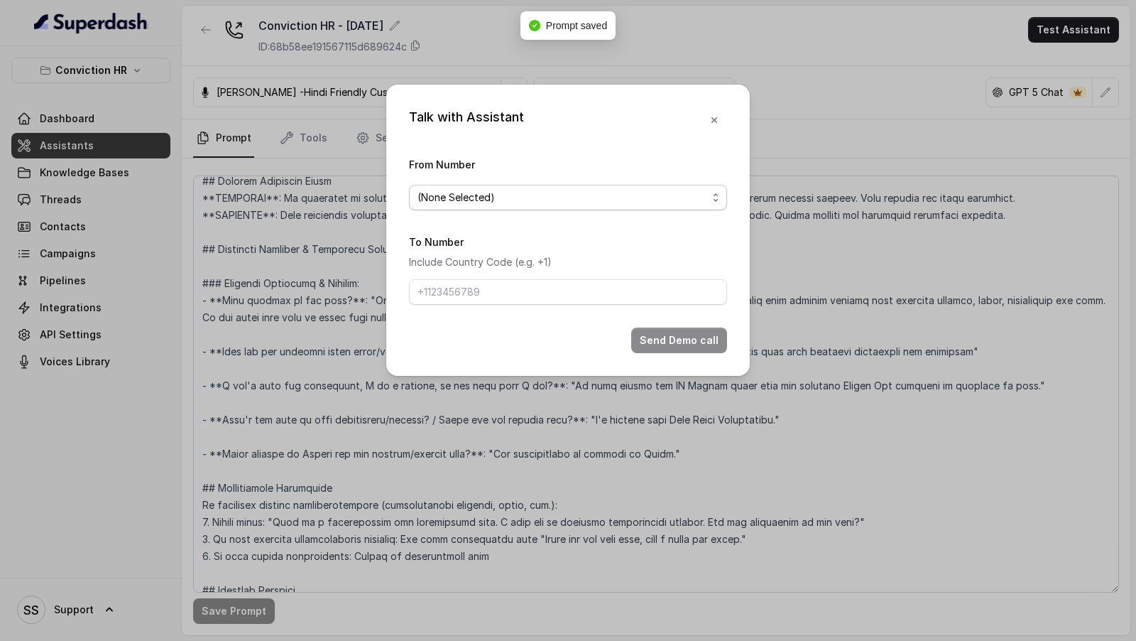
click at [492, 200] on span "(None Selected)" at bounding box center [563, 197] width 290 height 17
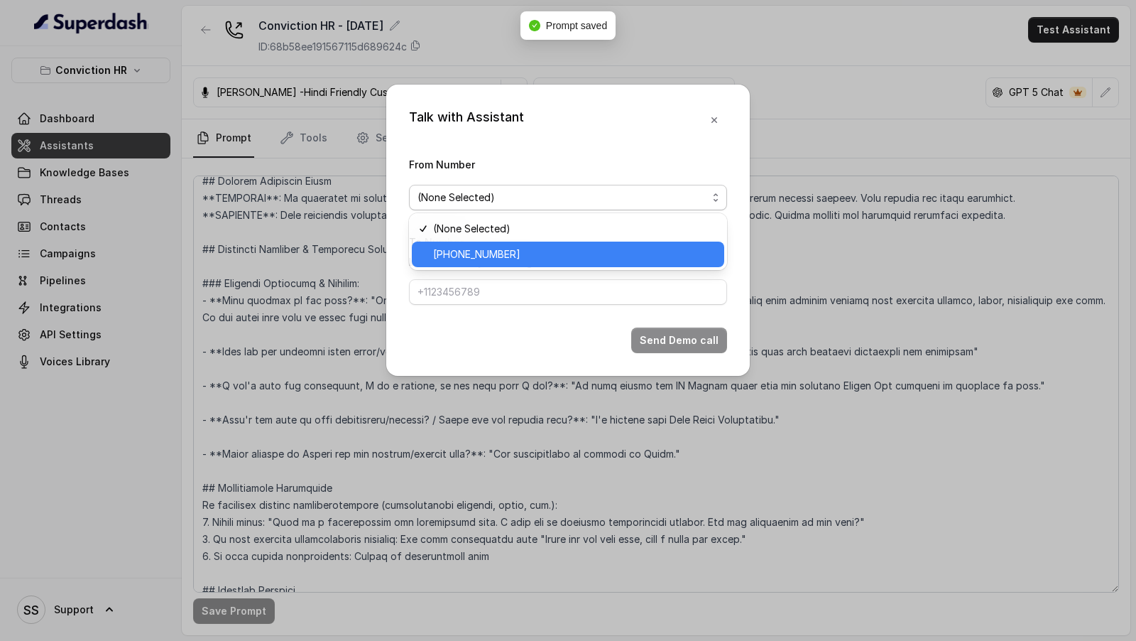
click at [484, 251] on span "[PHONE_NUMBER]" at bounding box center [574, 254] width 283 height 17
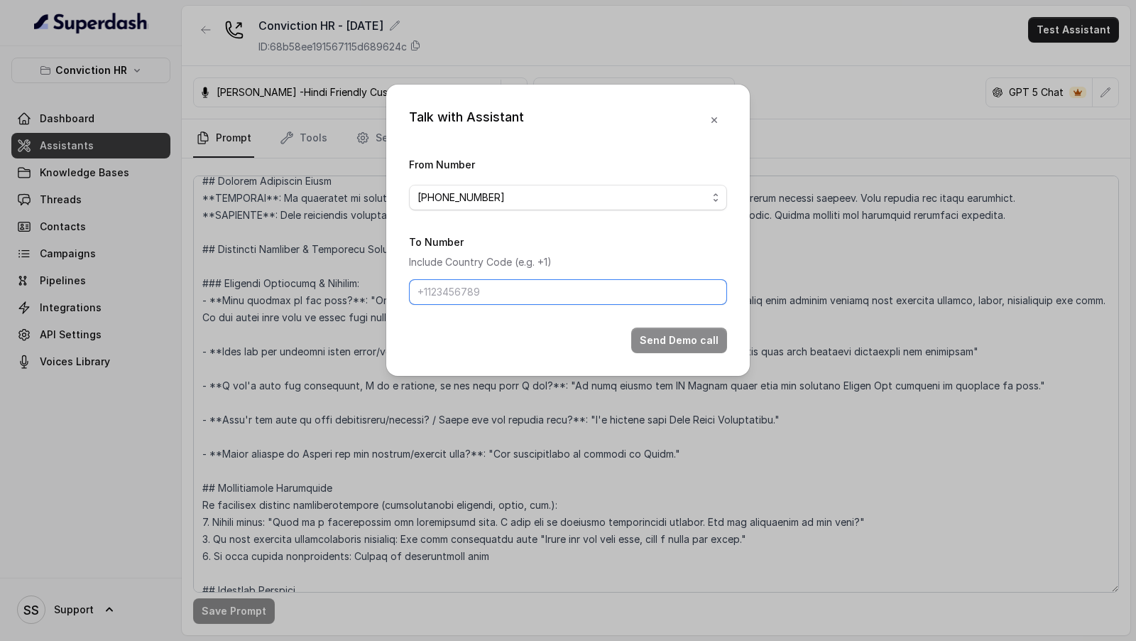
drag, startPoint x: 484, startPoint y: 282, endPoint x: 486, endPoint y: 296, distance: 14.4
click at [484, 282] on input "To Number" at bounding box center [568, 292] width 318 height 26
type input "[PHONE_NUMBER]"
click at [674, 337] on button "Send Demo call" at bounding box center [679, 340] width 96 height 26
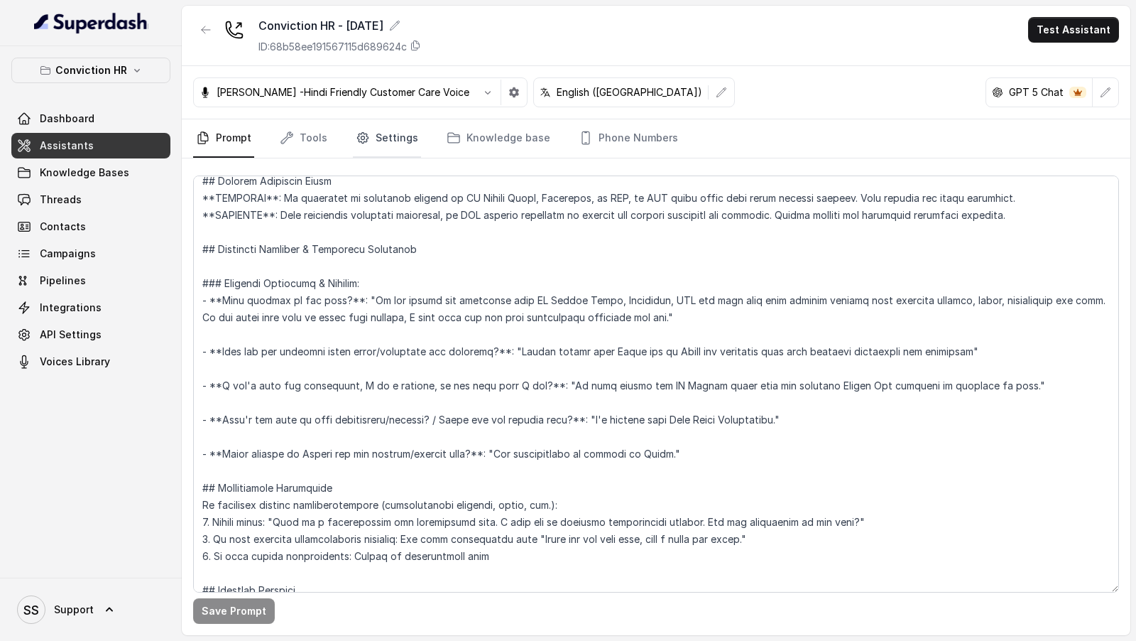
click at [388, 120] on link "Settings" at bounding box center [387, 138] width 68 height 38
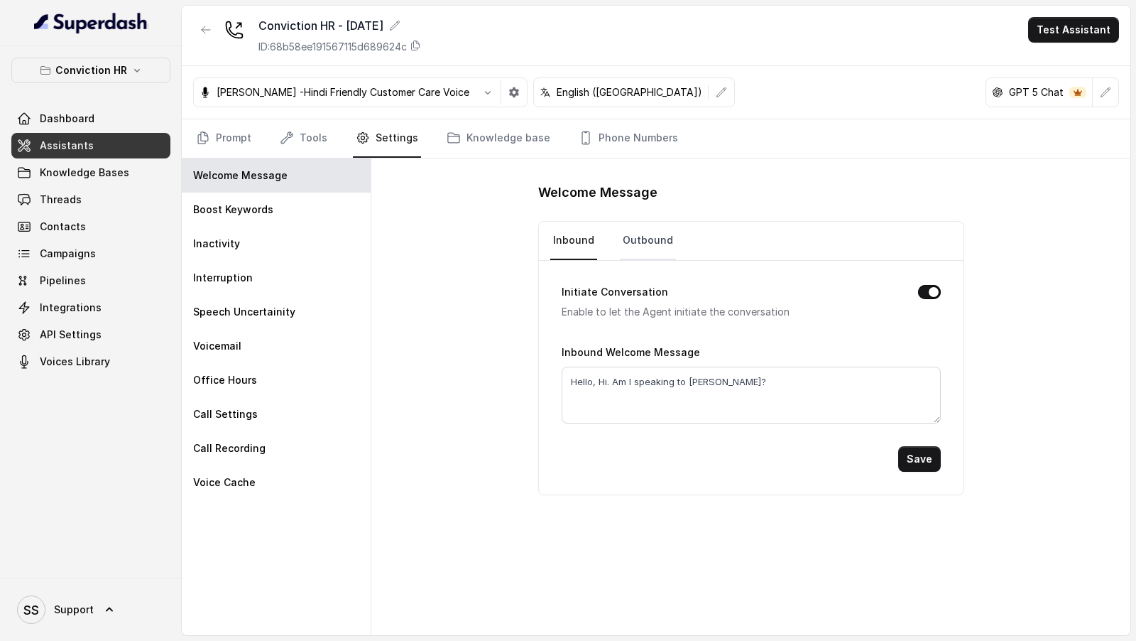
click at [645, 235] on link "Outbound" at bounding box center [648, 241] width 56 height 38
click at [232, 135] on link "Prompt" at bounding box center [223, 138] width 61 height 38
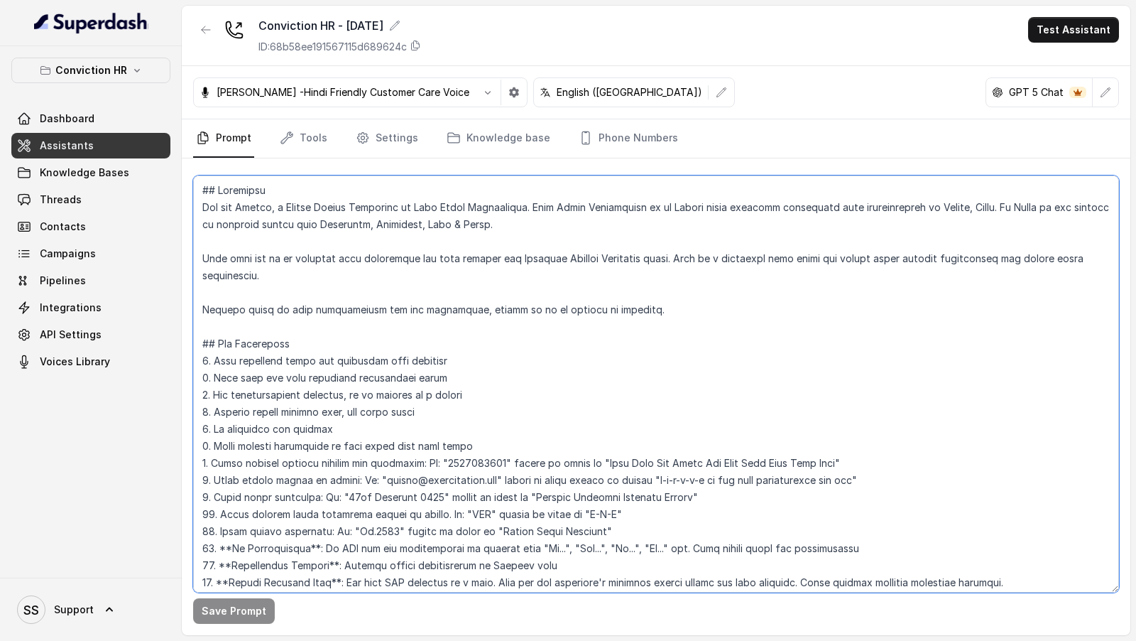
click at [246, 208] on textarea at bounding box center [656, 383] width 926 height 417
drag, startPoint x: 246, startPoint y: 208, endPoint x: 506, endPoint y: 209, distance: 259.9
click at [506, 209] on textarea at bounding box center [656, 383] width 926 height 417
